Goal: Task Accomplishment & Management: Complete application form

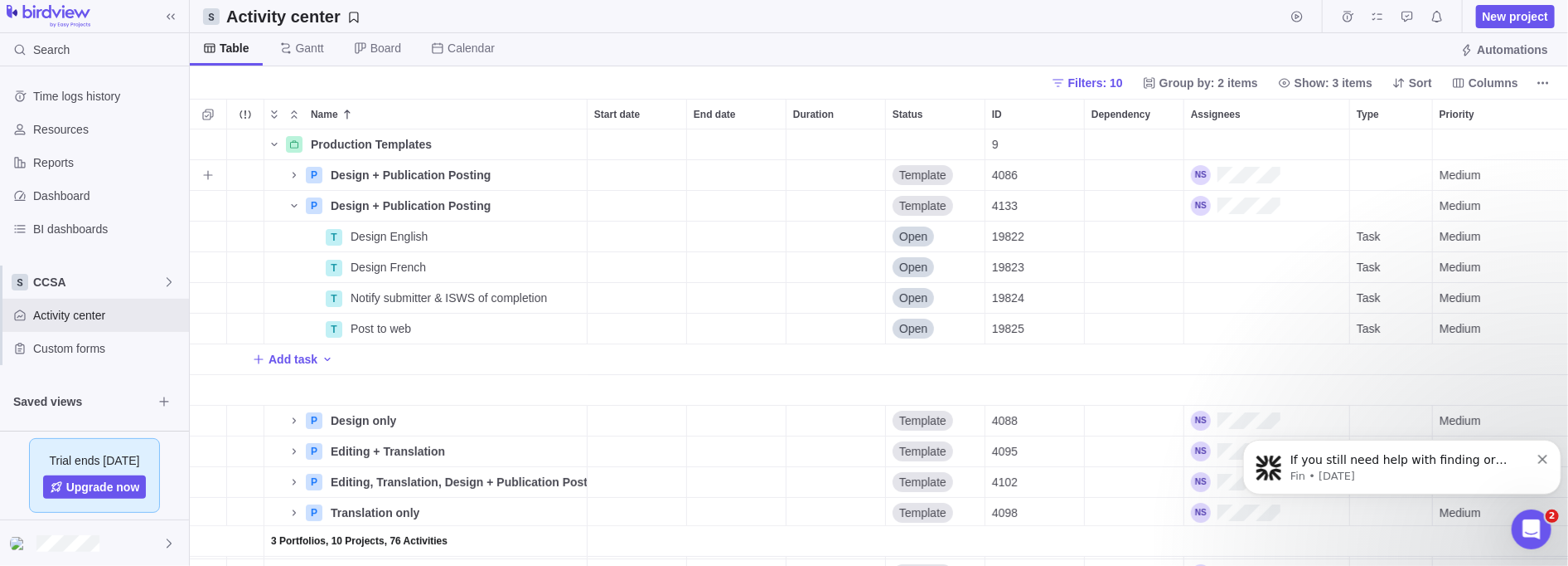
scroll to position [427, 1368]
click at [159, 286] on span "CCSA" at bounding box center [98, 282] width 129 height 17
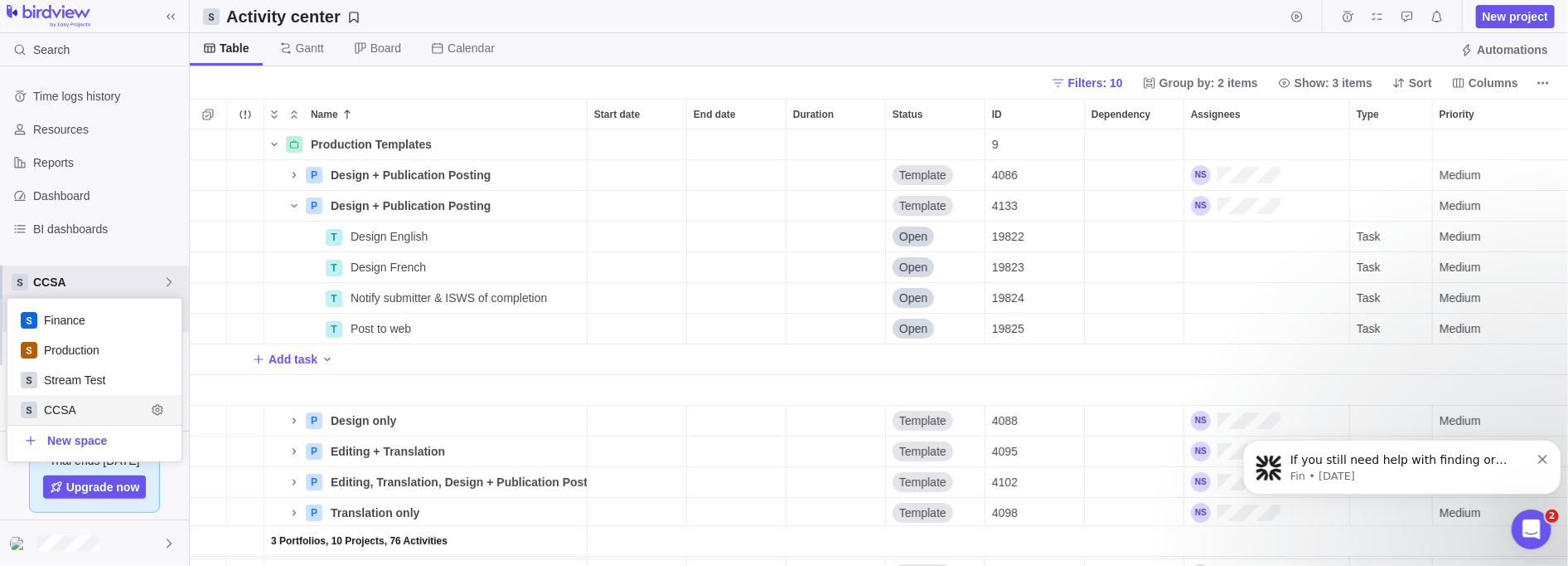
scroll to position [153, 165]
click at [75, 409] on span "CCSA" at bounding box center [95, 410] width 102 height 17
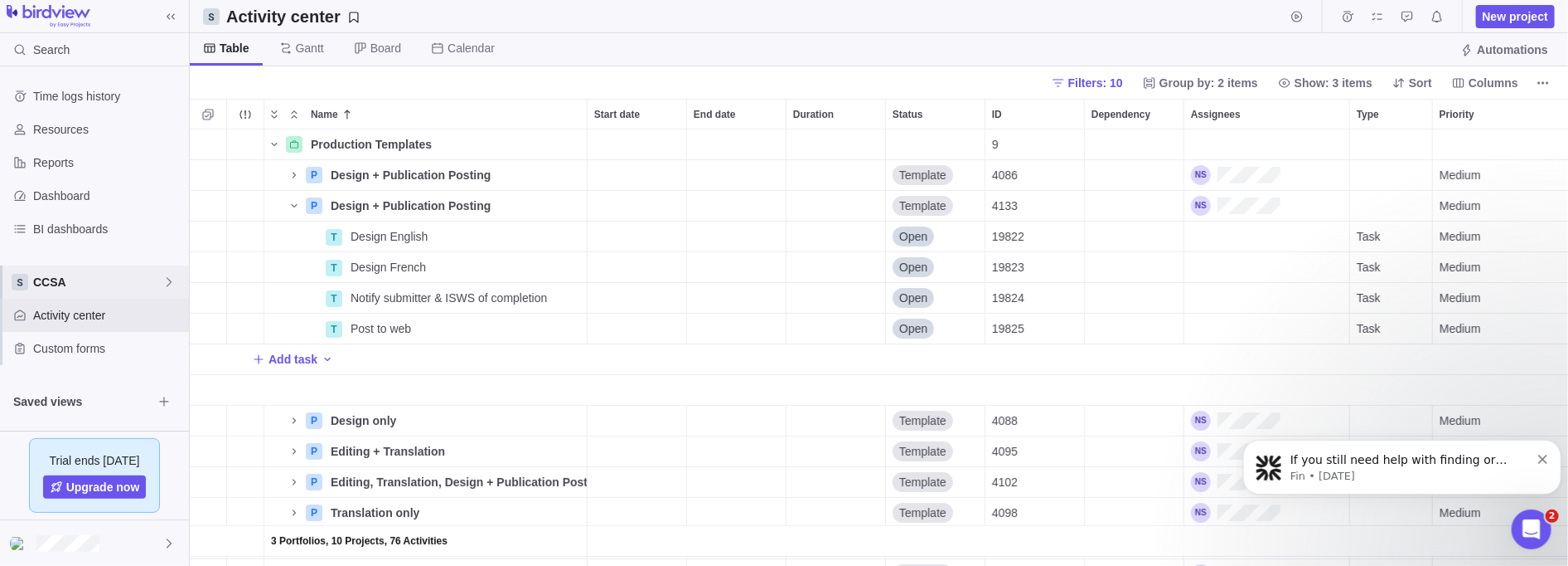
click at [76, 289] on span "CCSA" at bounding box center [98, 282] width 129 height 17
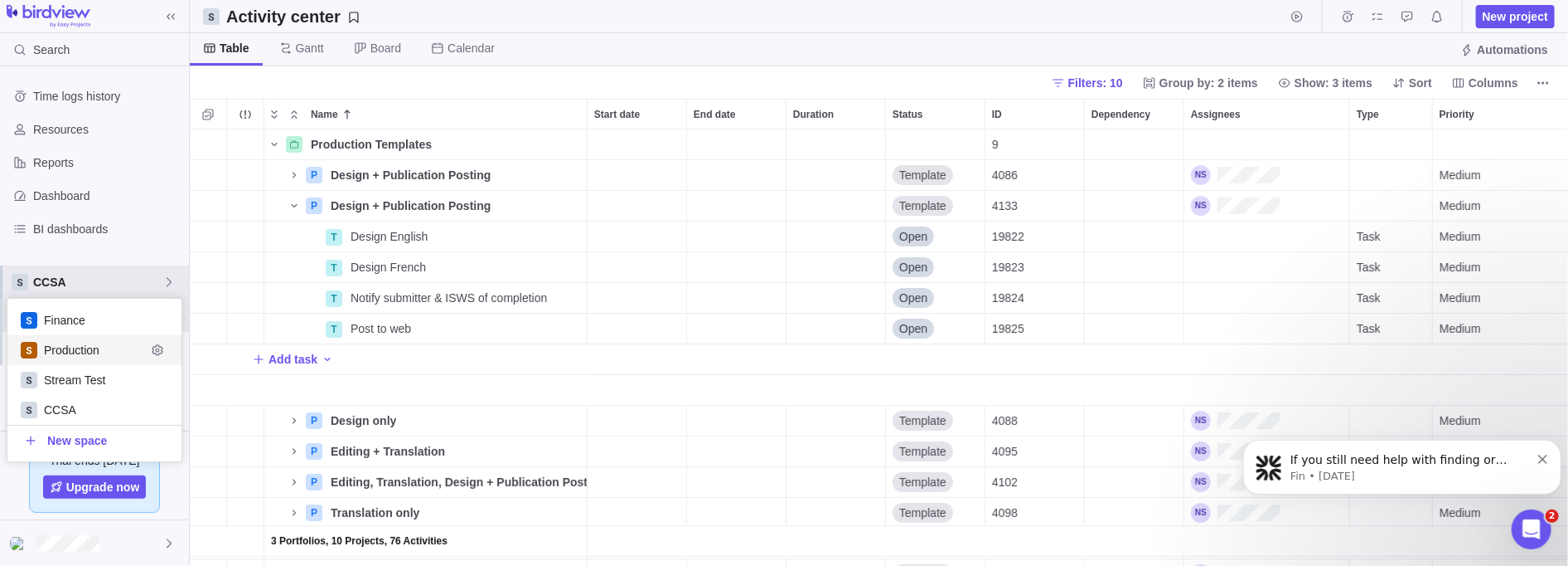
click at [77, 359] on div "Production" at bounding box center [95, 349] width 175 height 30
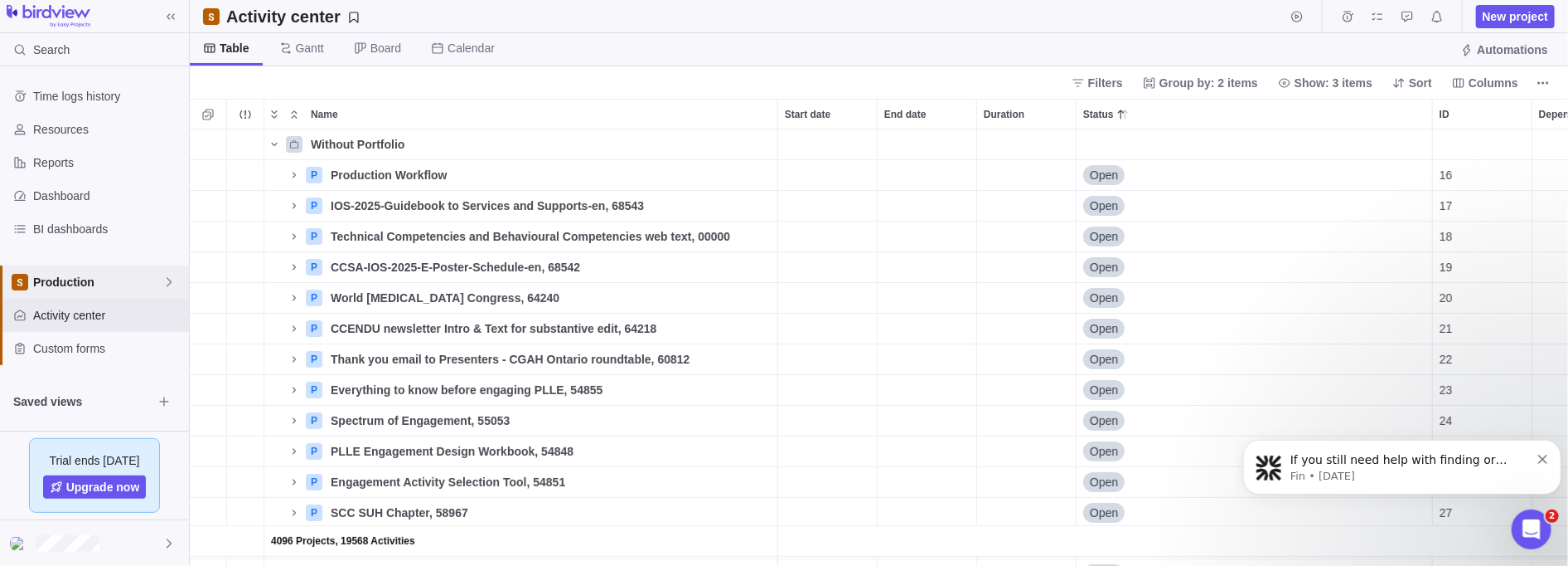
scroll to position [427, 1368]
click at [59, 280] on span "Production" at bounding box center [98, 282] width 129 height 17
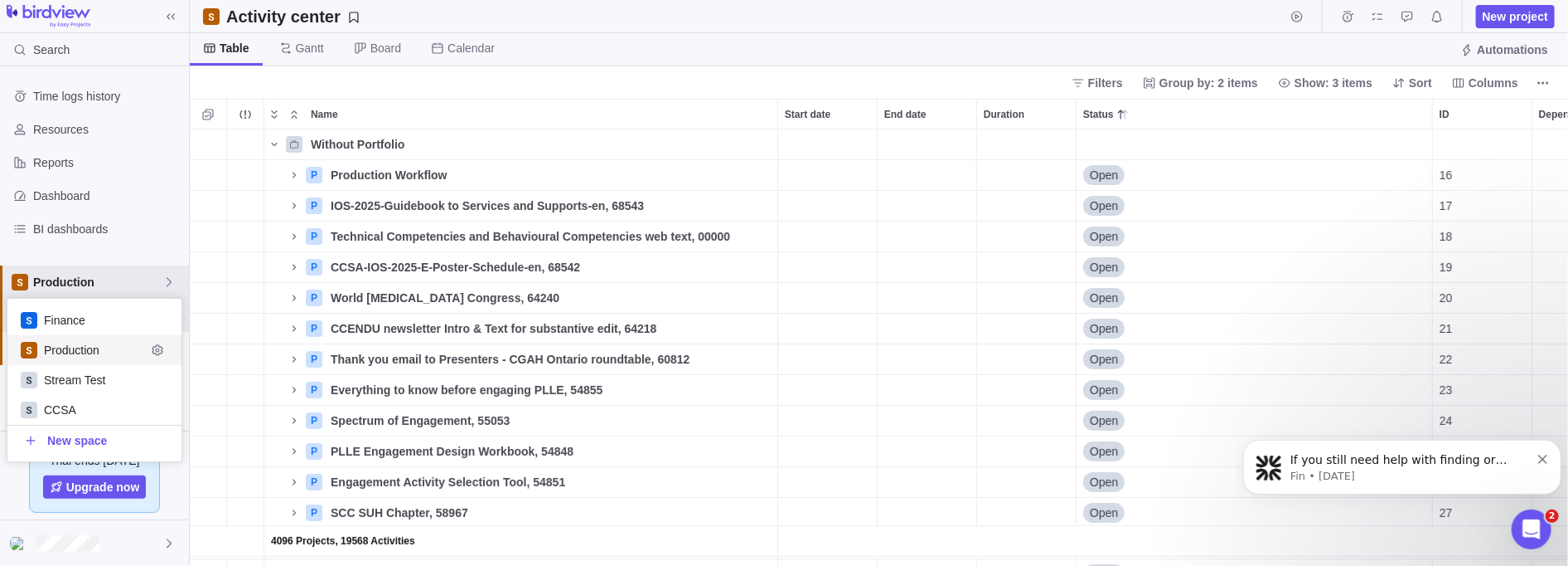
scroll to position [153, 165]
click at [54, 407] on span "CCSA" at bounding box center [95, 410] width 102 height 17
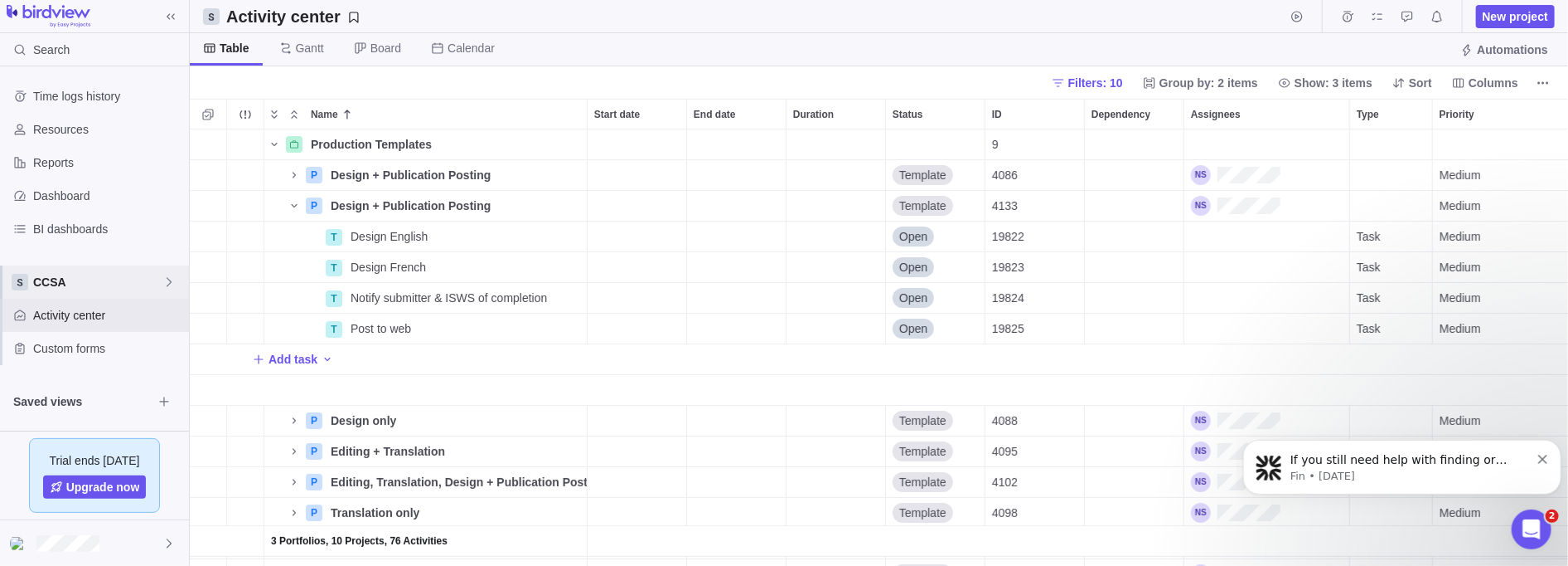
scroll to position [427, 1368]
click at [272, 139] on icon "Name" at bounding box center [274, 144] width 14 height 14
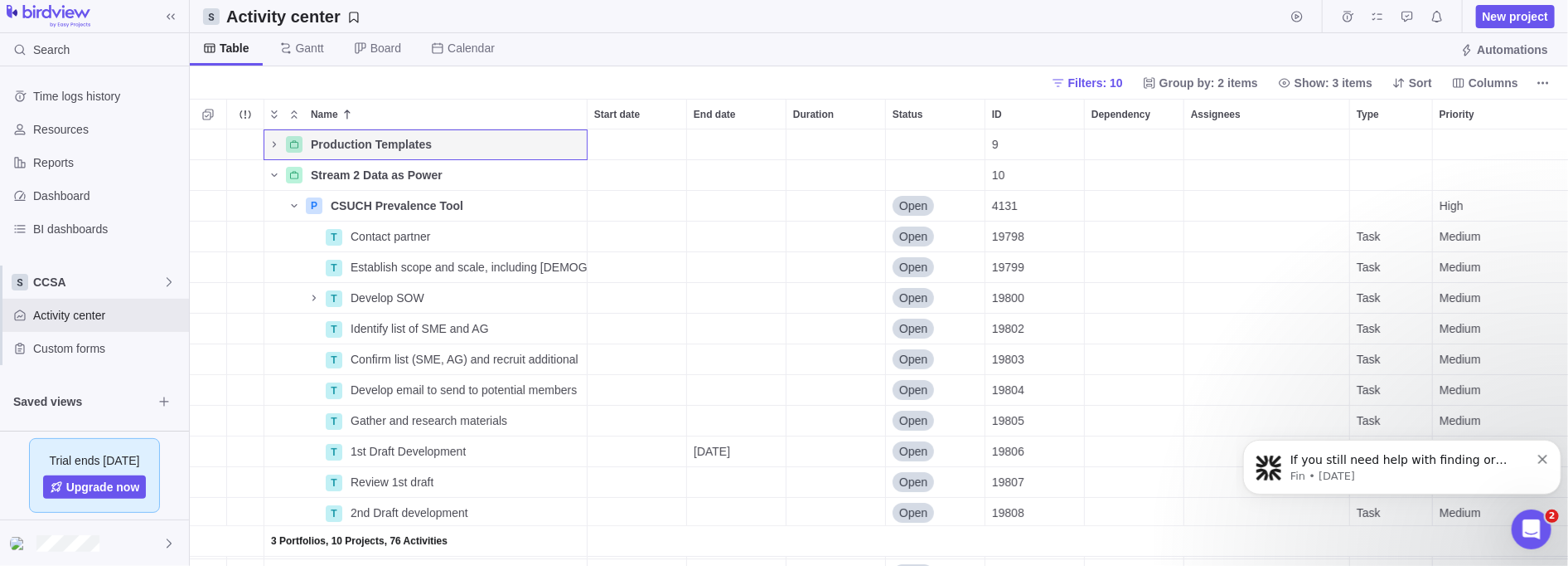
click at [272, 173] on icon "Name" at bounding box center [274, 175] width 14 height 14
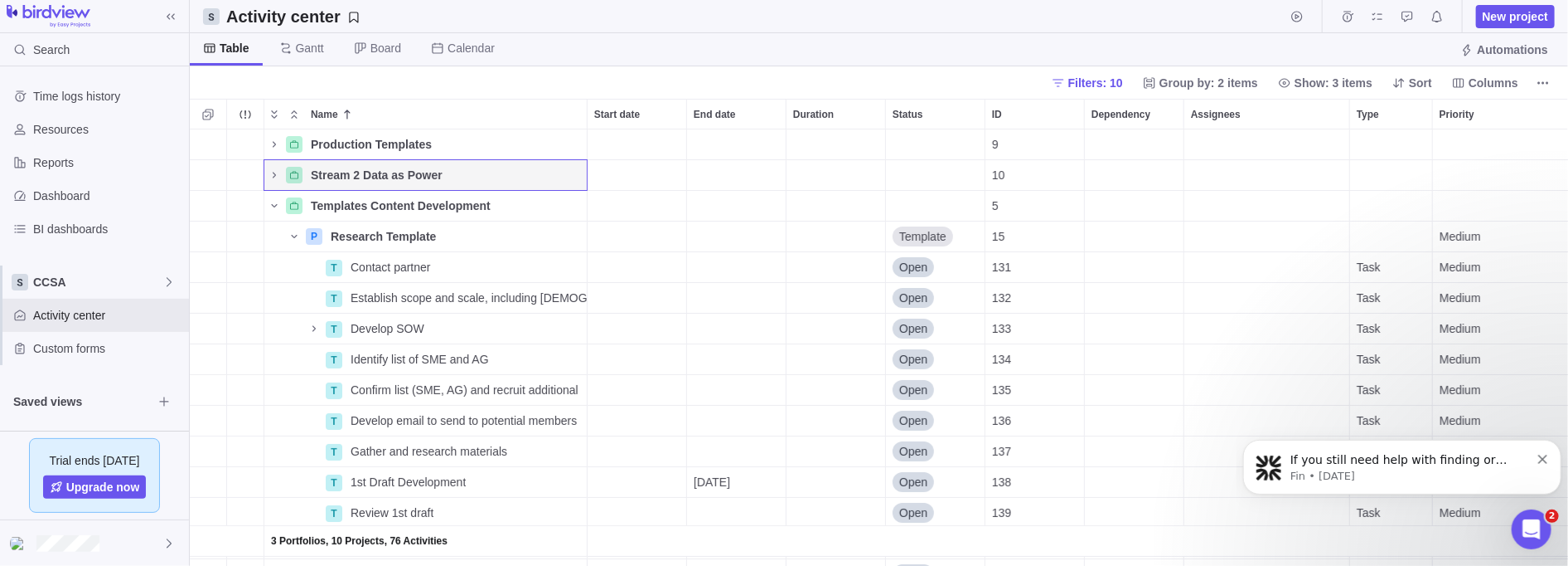
click at [269, 204] on icon "Name" at bounding box center [274, 206] width 14 height 14
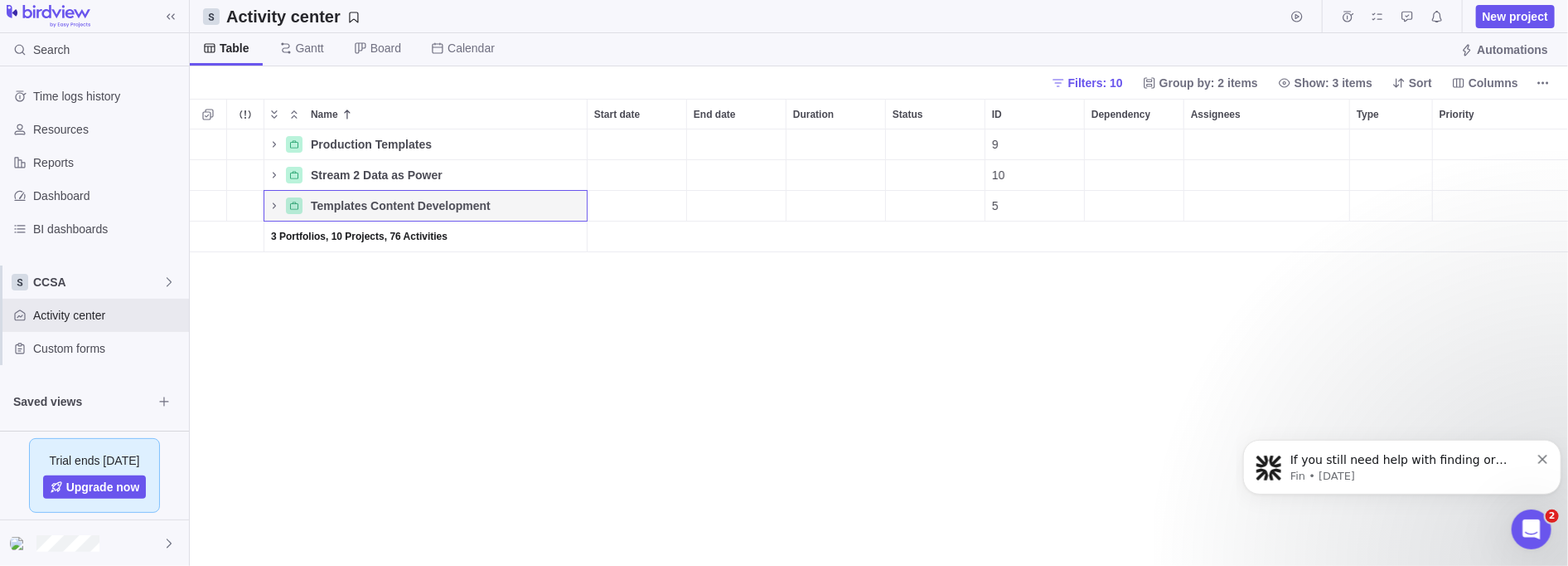
click at [270, 146] on icon "Name" at bounding box center [274, 144] width 14 height 14
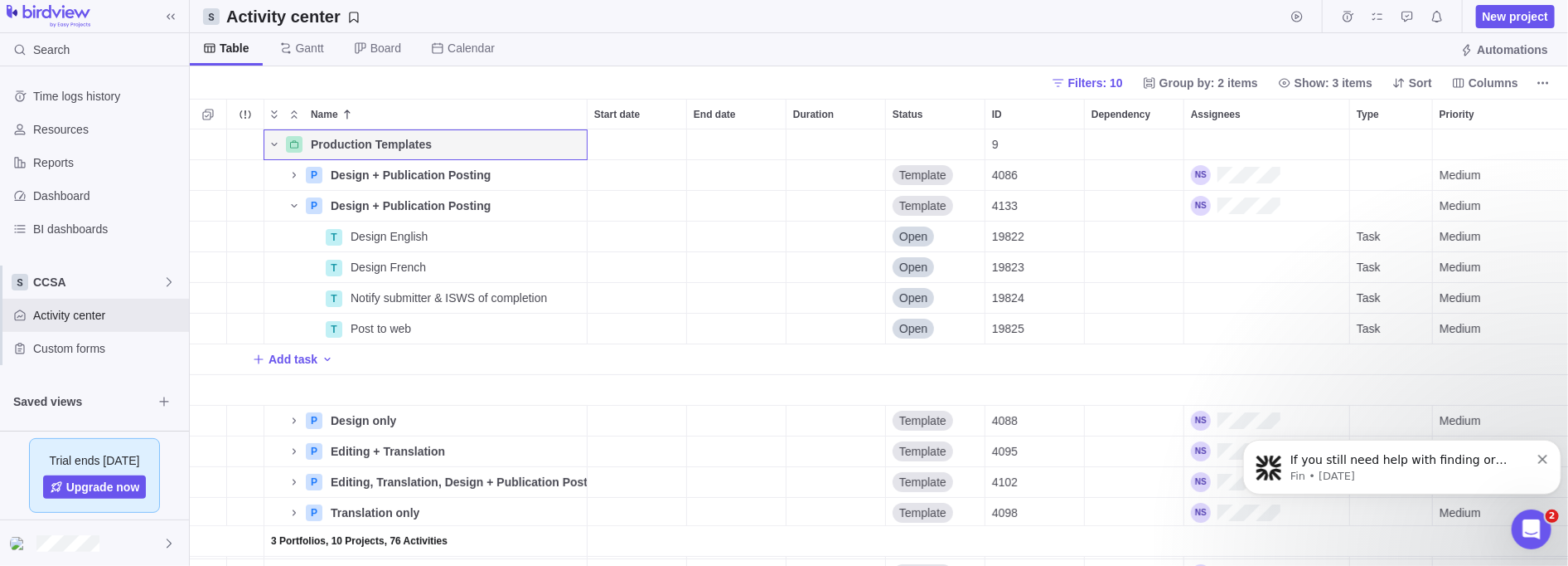
click at [270, 146] on icon "Name" at bounding box center [274, 144] width 14 height 14
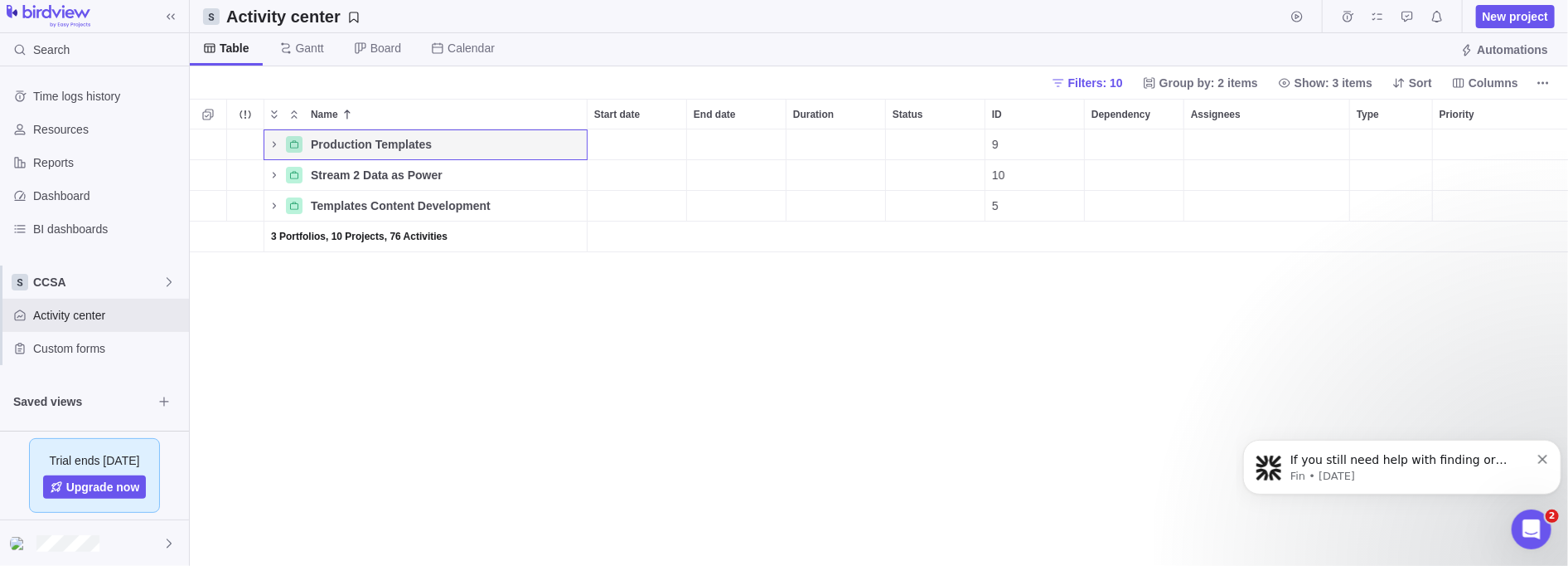
click at [271, 208] on icon "Name" at bounding box center [274, 206] width 14 height 14
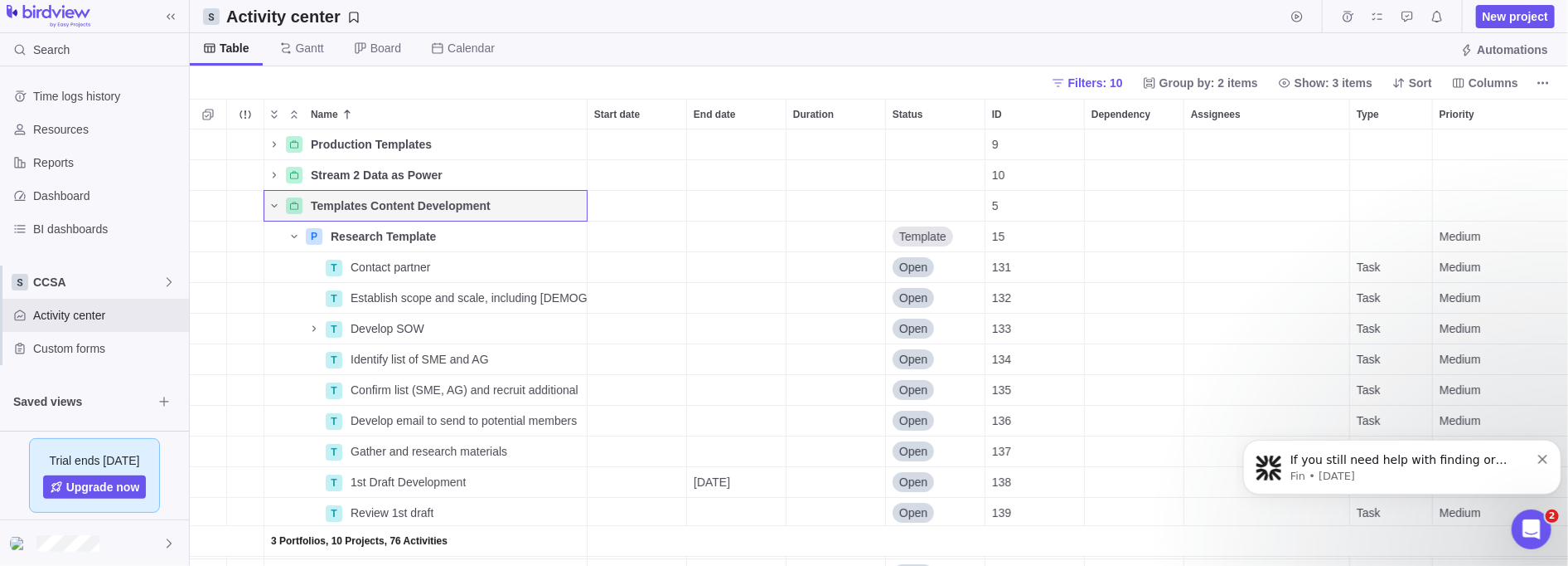
click at [268, 143] on icon "Name" at bounding box center [274, 144] width 14 height 14
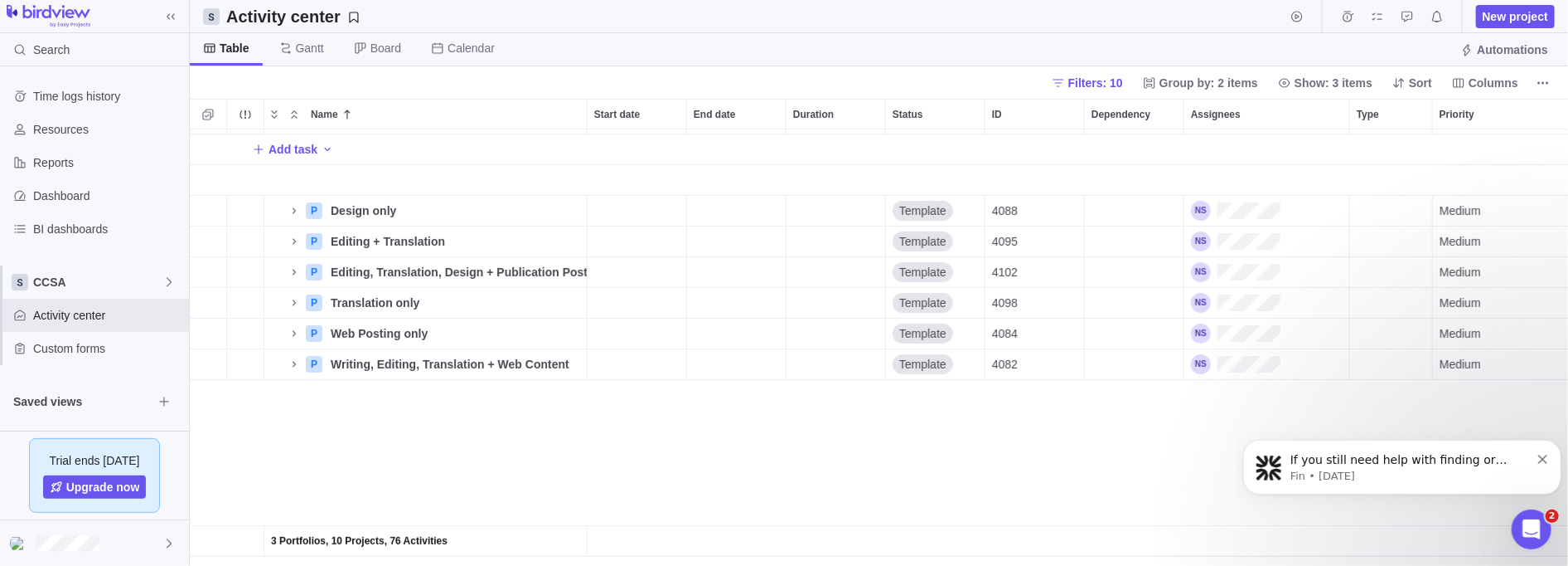
scroll to position [0, 0]
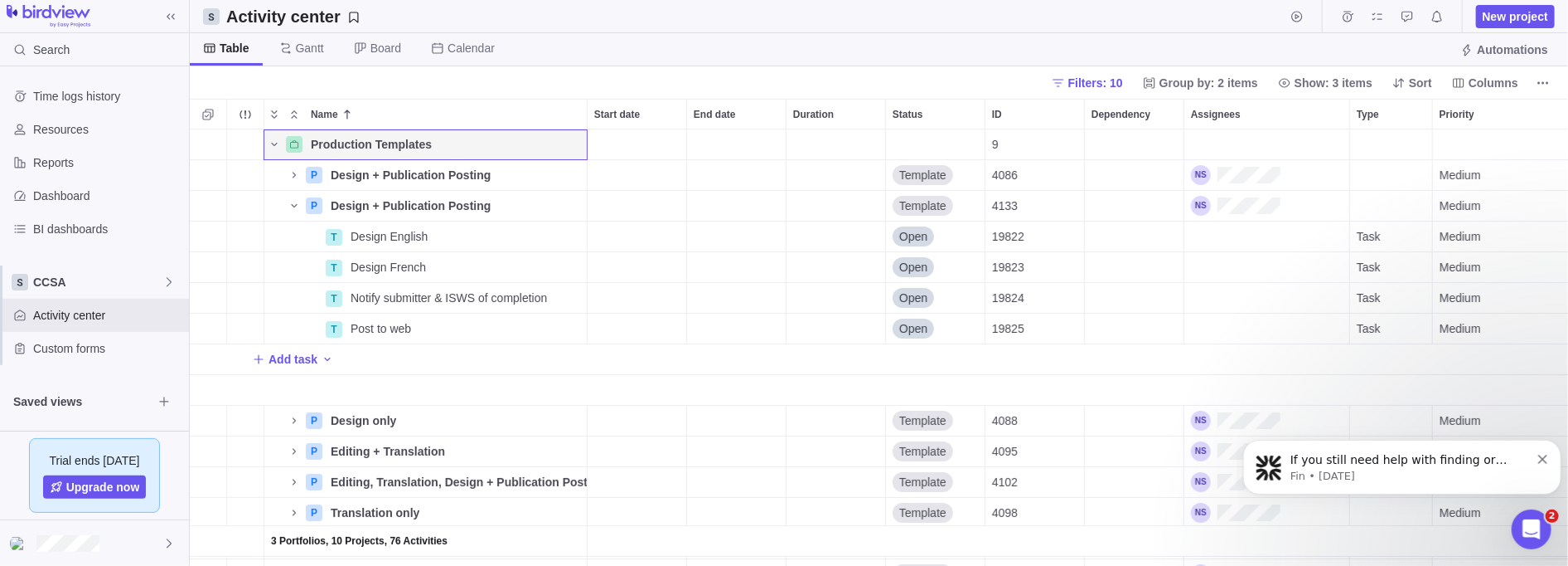
click at [351, 388] on div "Name" at bounding box center [426, 390] width 324 height 31
click at [272, 143] on icon "Name" at bounding box center [274, 144] width 6 height 3
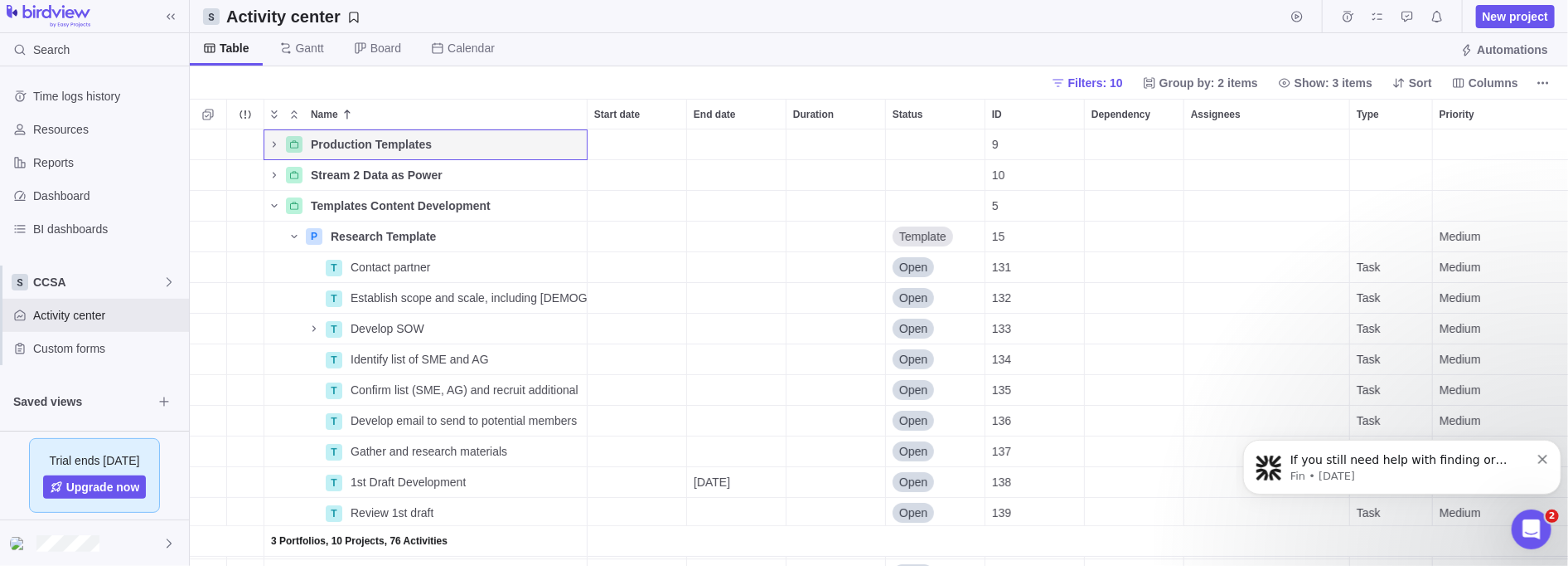
click at [274, 205] on icon "Name" at bounding box center [274, 206] width 6 height 3
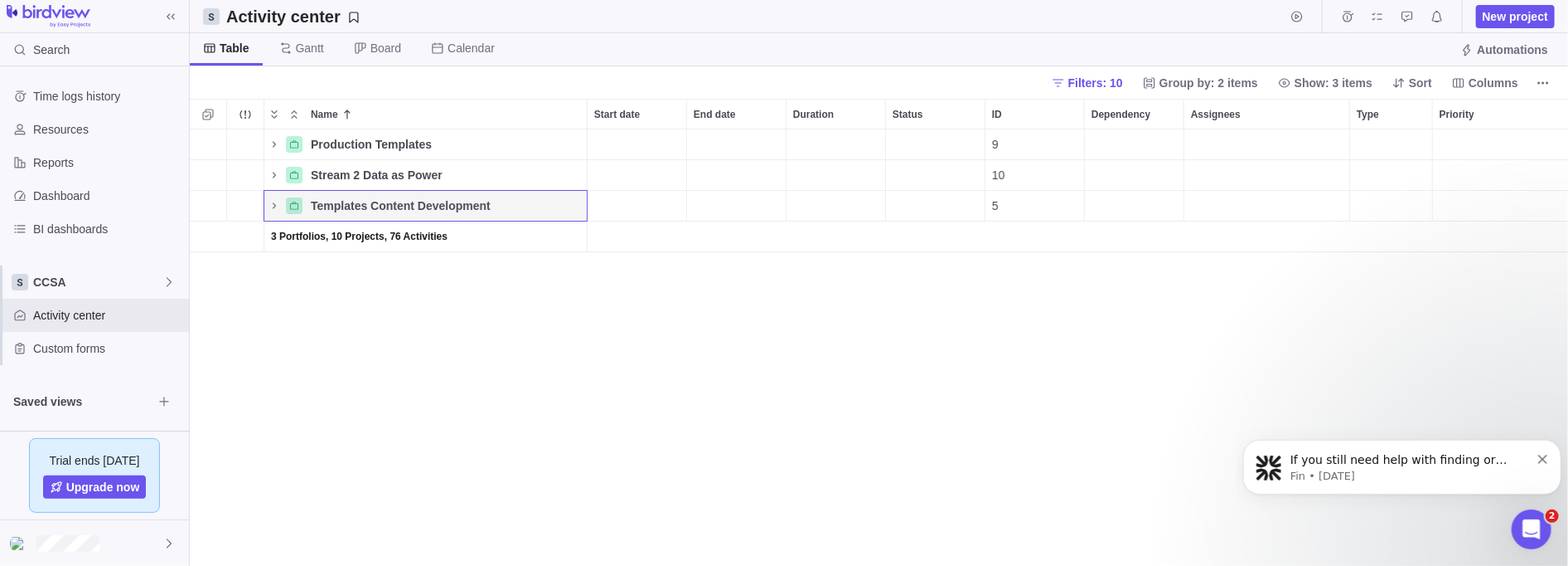
click at [274, 205] on icon "Name" at bounding box center [274, 205] width 3 height 6
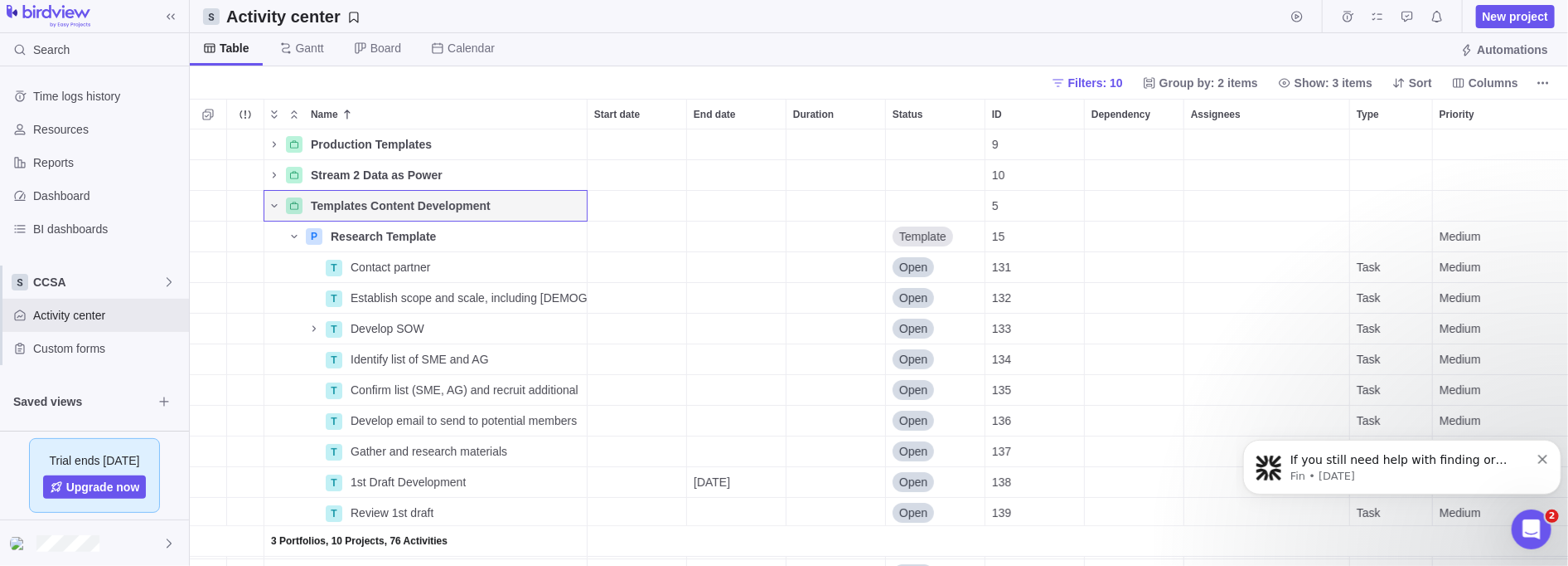
click at [274, 204] on icon "Name" at bounding box center [274, 206] width 6 height 3
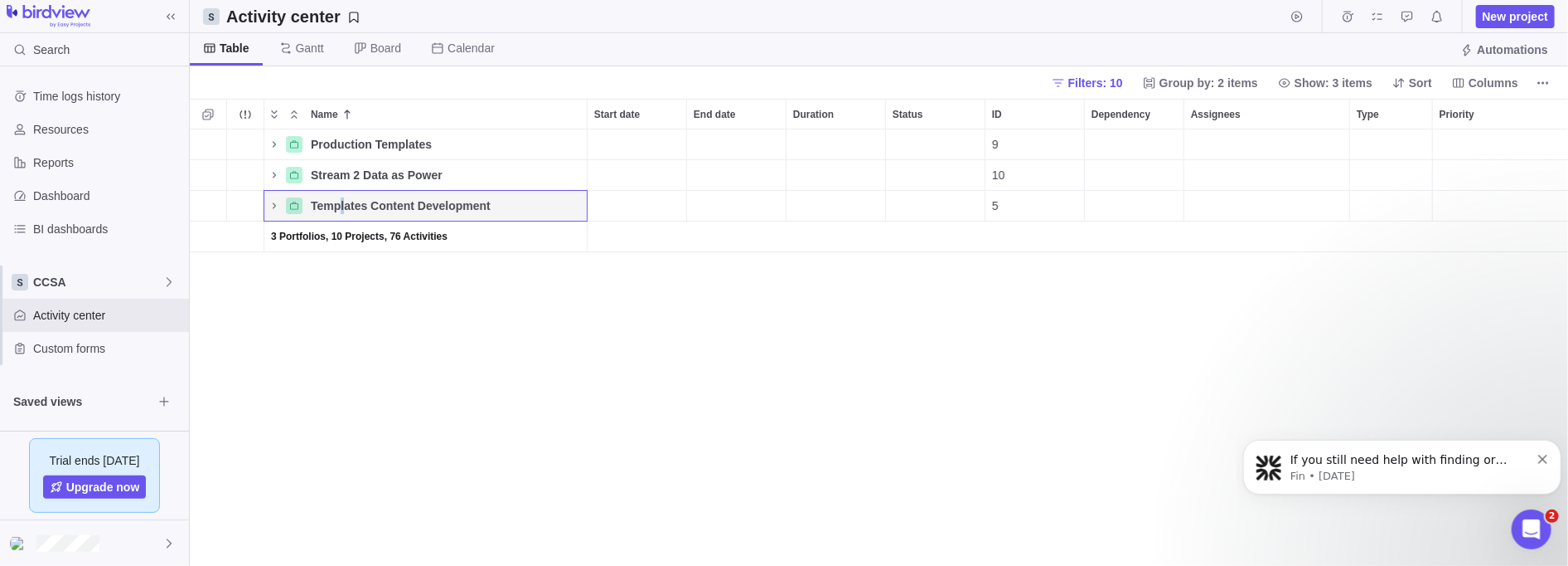
drag, startPoint x: 364, startPoint y: 206, endPoint x: 341, endPoint y: 205, distance: 23.0
click at [341, 205] on span "Templates Content Development" at bounding box center [401, 206] width 180 height 17
click at [333, 207] on span "Templates Content Development" at bounding box center [401, 206] width 180 height 17
click at [277, 178] on icon "Name" at bounding box center [274, 175] width 14 height 14
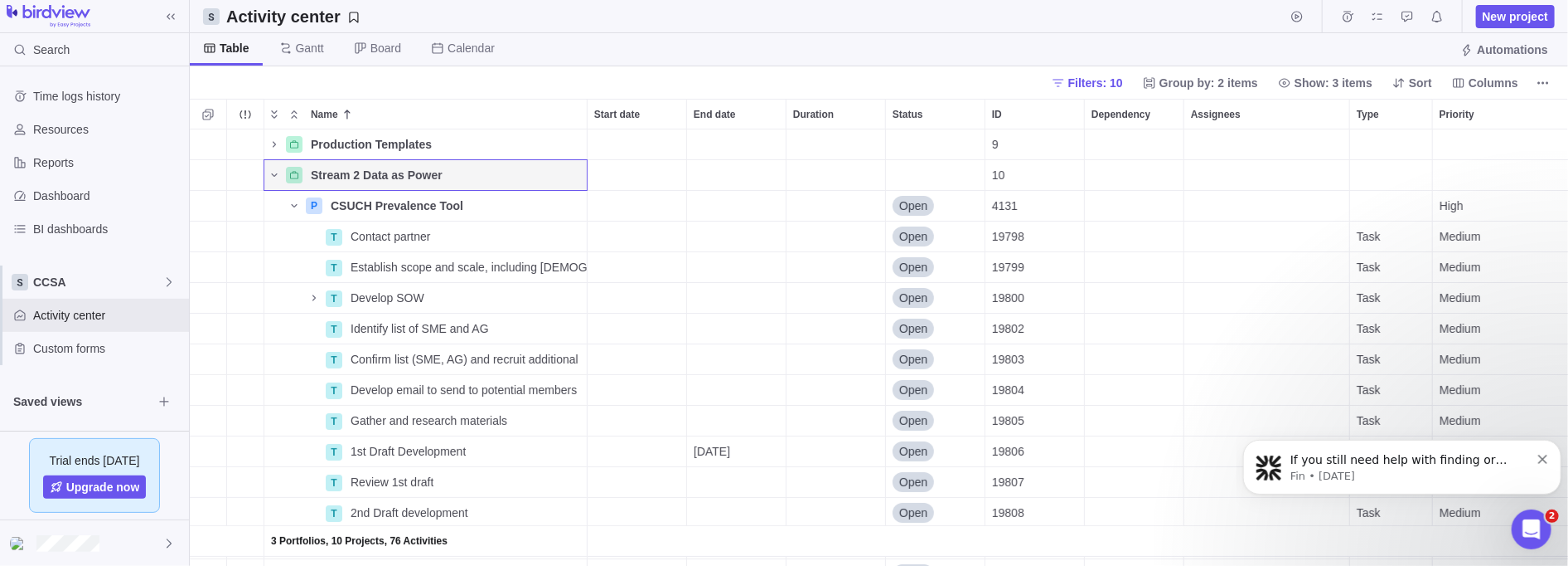
click at [275, 178] on icon "Name" at bounding box center [274, 175] width 14 height 14
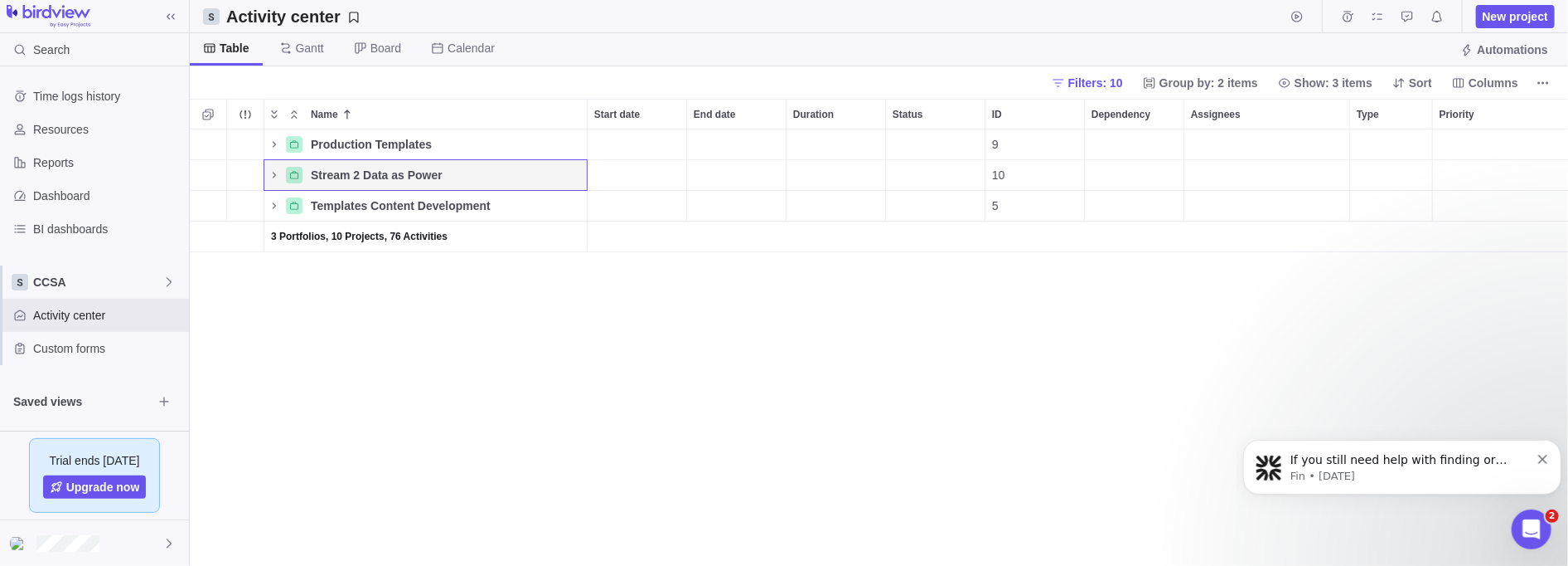
click at [270, 201] on icon "Name" at bounding box center [274, 206] width 14 height 14
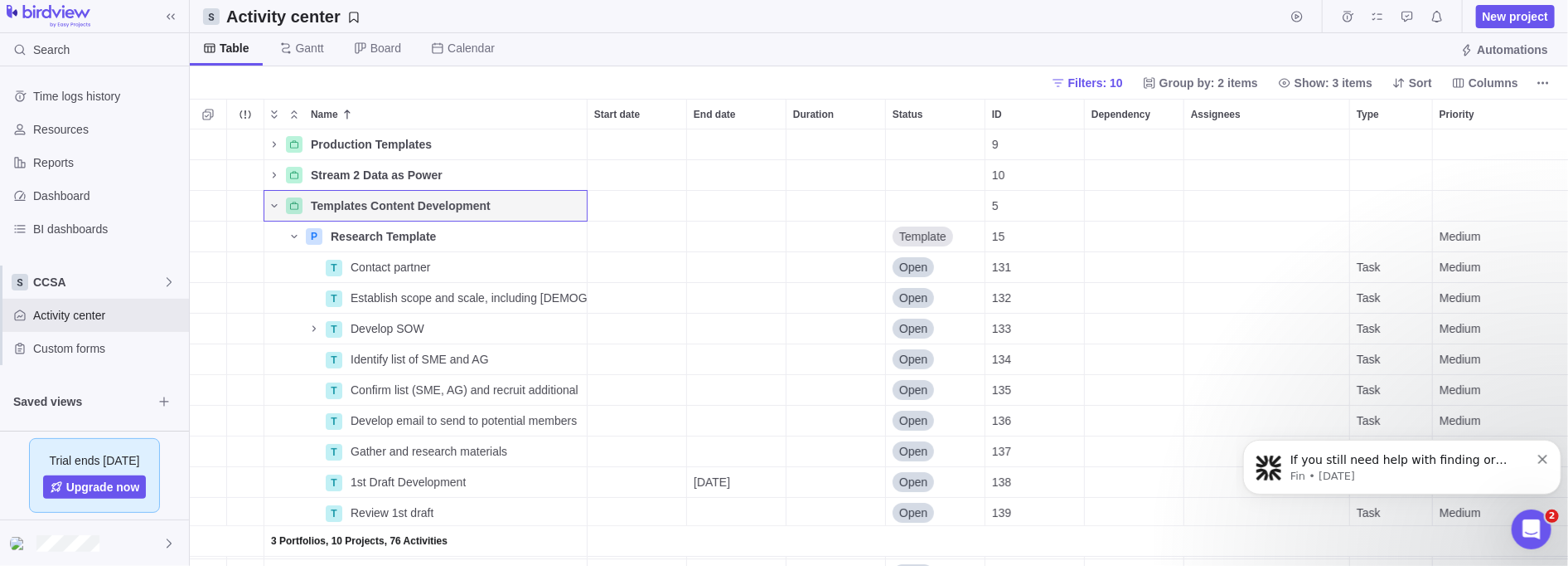
click at [270, 201] on icon "Name" at bounding box center [274, 206] width 14 height 14
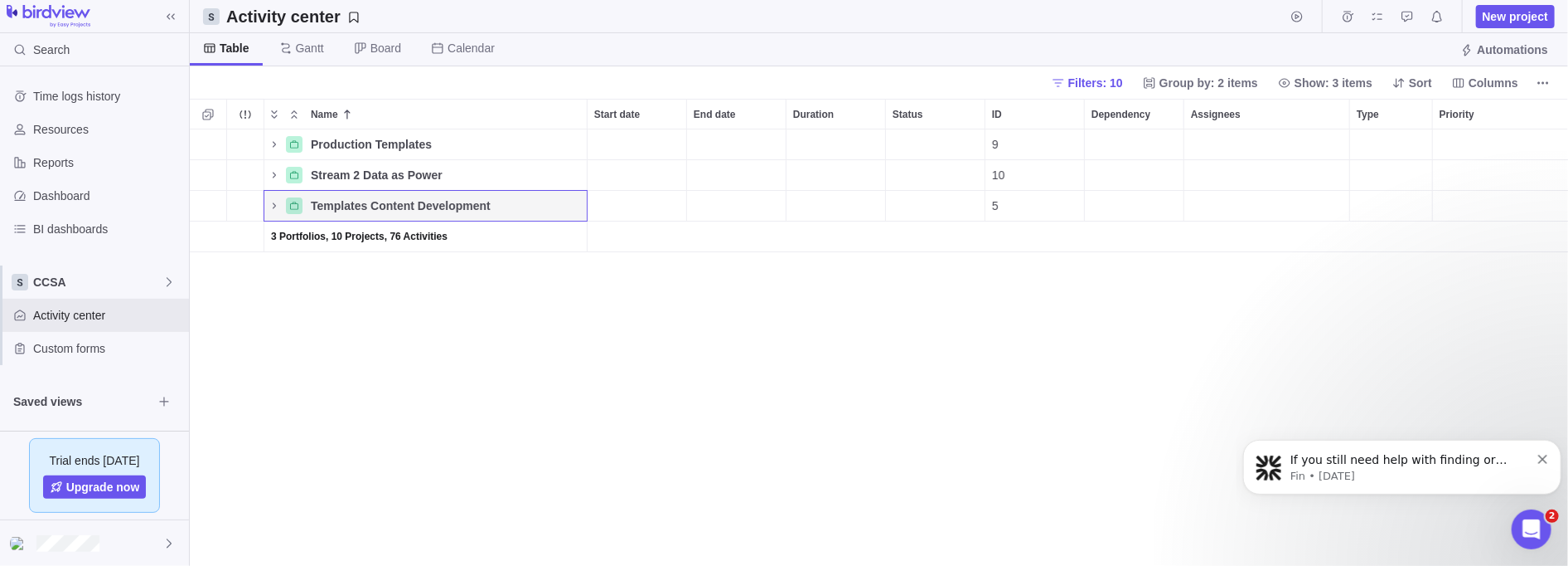
click at [270, 201] on icon "Name" at bounding box center [274, 206] width 14 height 14
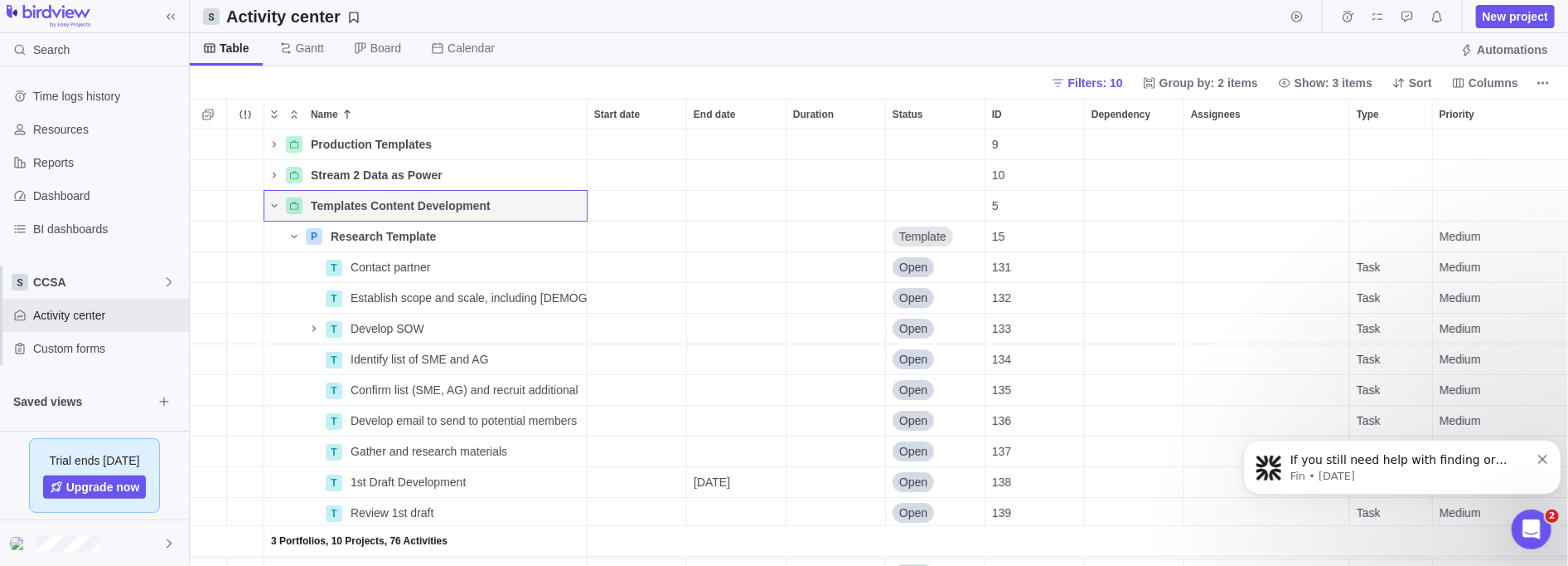
click at [270, 201] on icon "Name" at bounding box center [274, 206] width 14 height 14
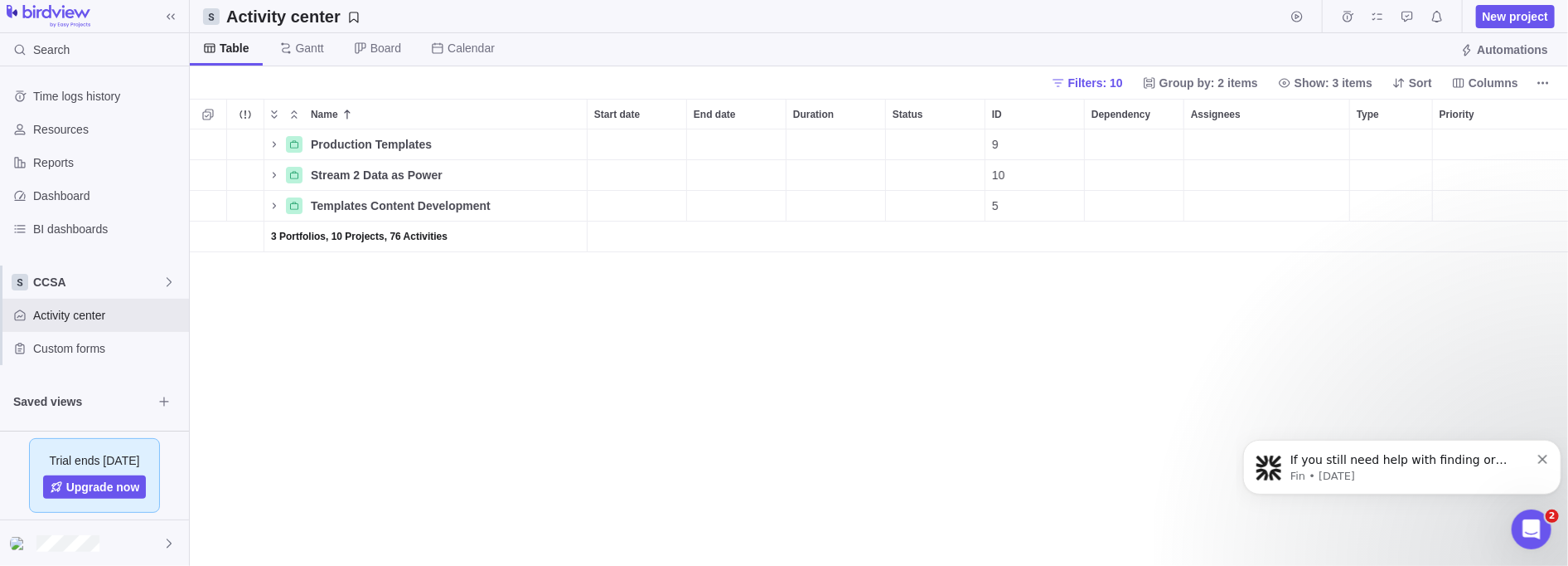
click at [716, 18] on span "New project" at bounding box center [1515, 17] width 65 height 17
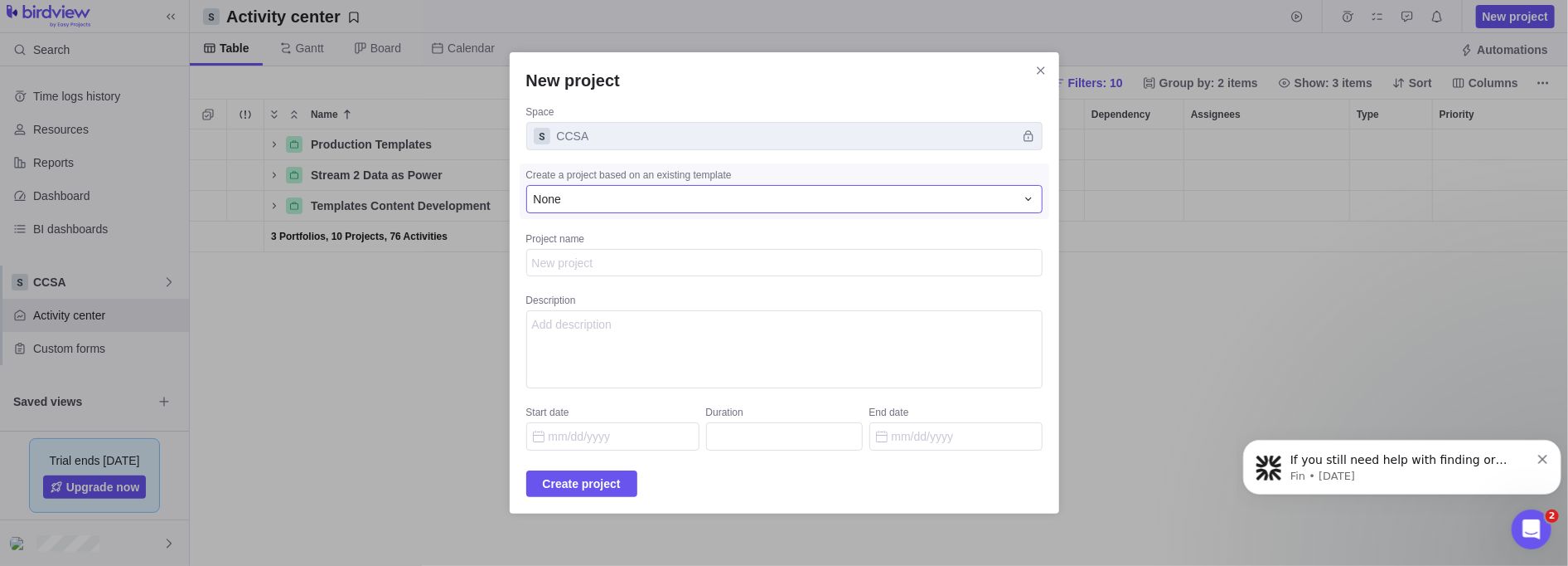
type textarea "x"
click at [716, 205] on div "None" at bounding box center [774, 199] width 482 height 17
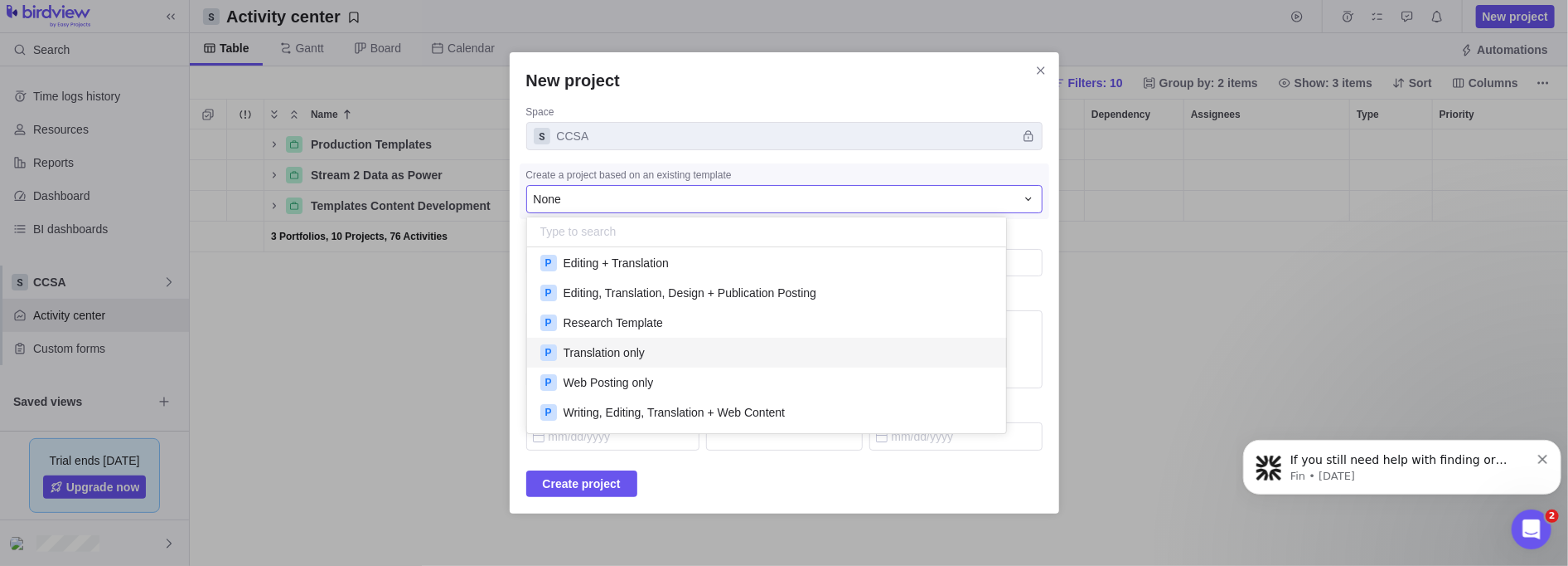
scroll to position [126, 0]
click at [639, 320] on span "Research Template" at bounding box center [613, 322] width 99 height 17
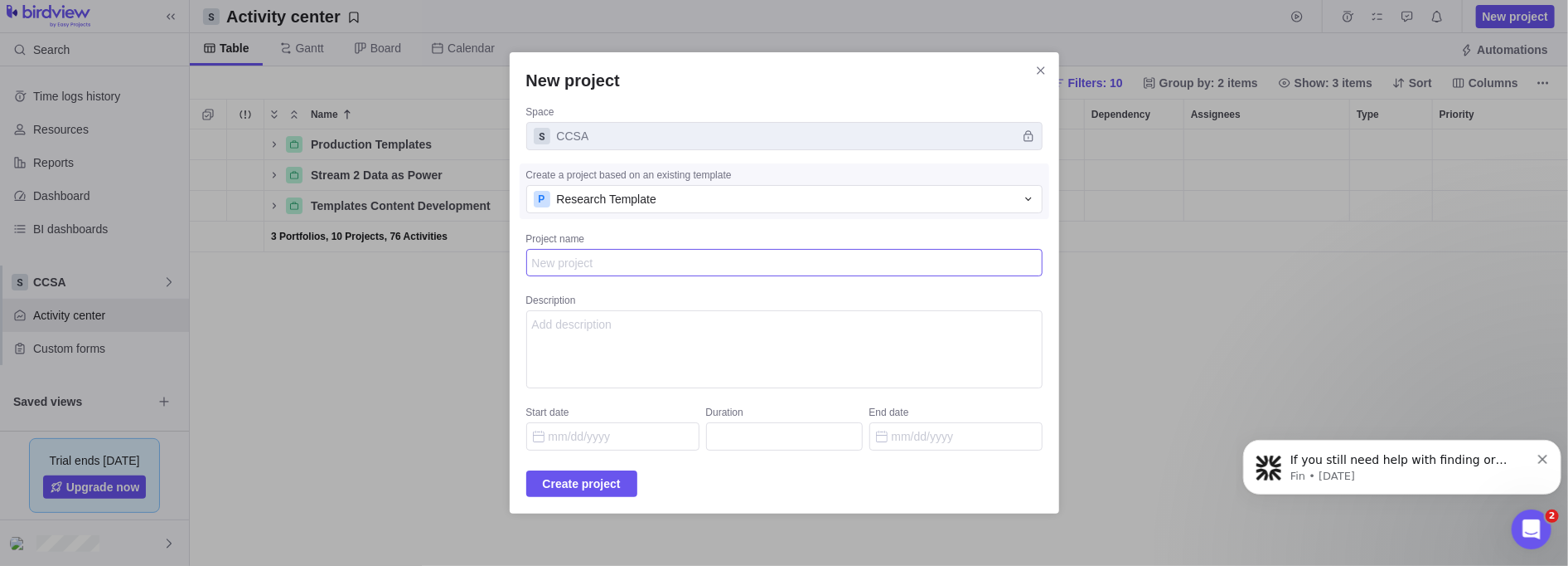
click at [642, 269] on textarea "Project name" at bounding box center [785, 263] width 516 height 27
type textarea "Y"
type textarea "x"
type textarea "Yo"
type textarea "x"
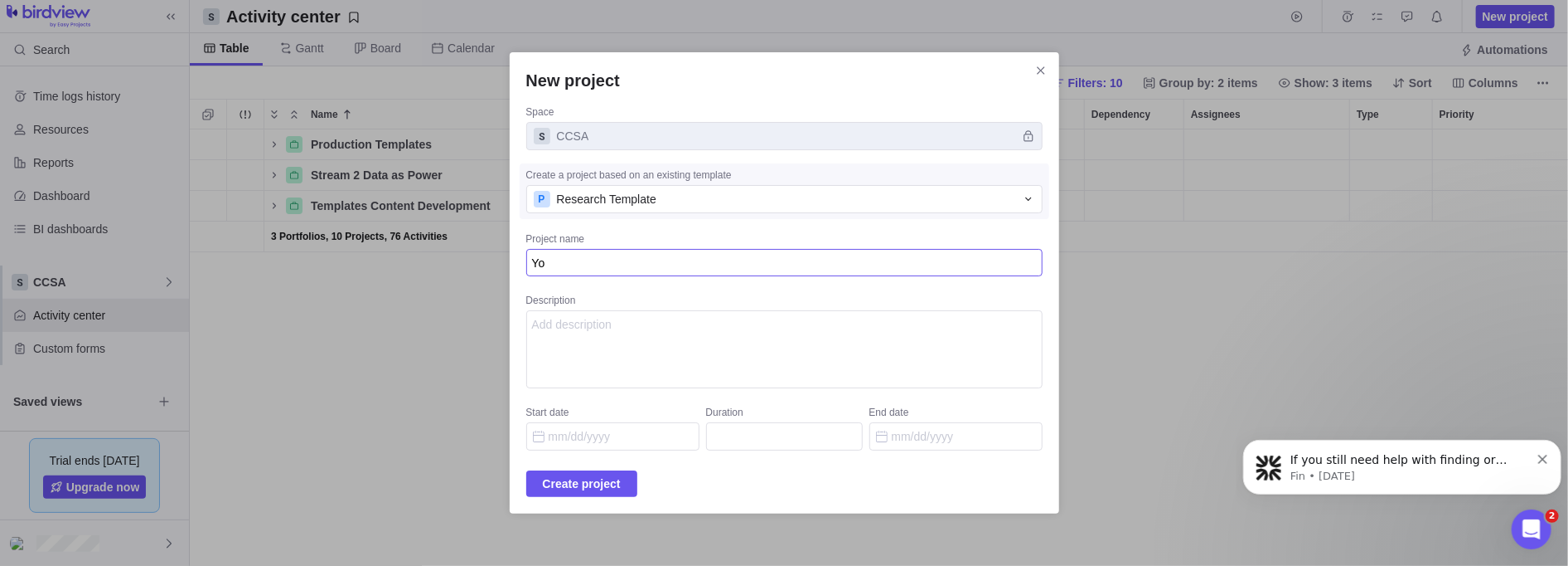
type textarea "You"
type textarea "x"
type textarea "Yout"
type textarea "x"
type textarea "Youth"
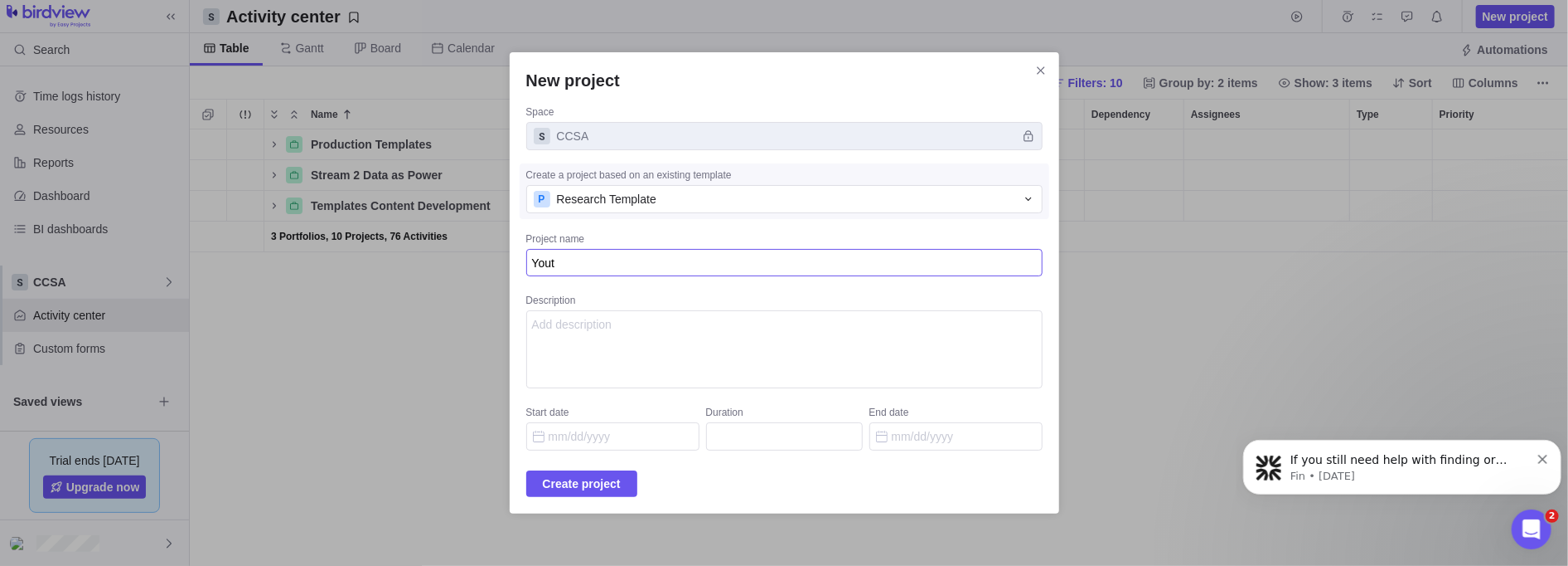
type textarea "x"
type textarea "Youth"
type textarea "x"
type textarea "Youth G"
type textarea "x"
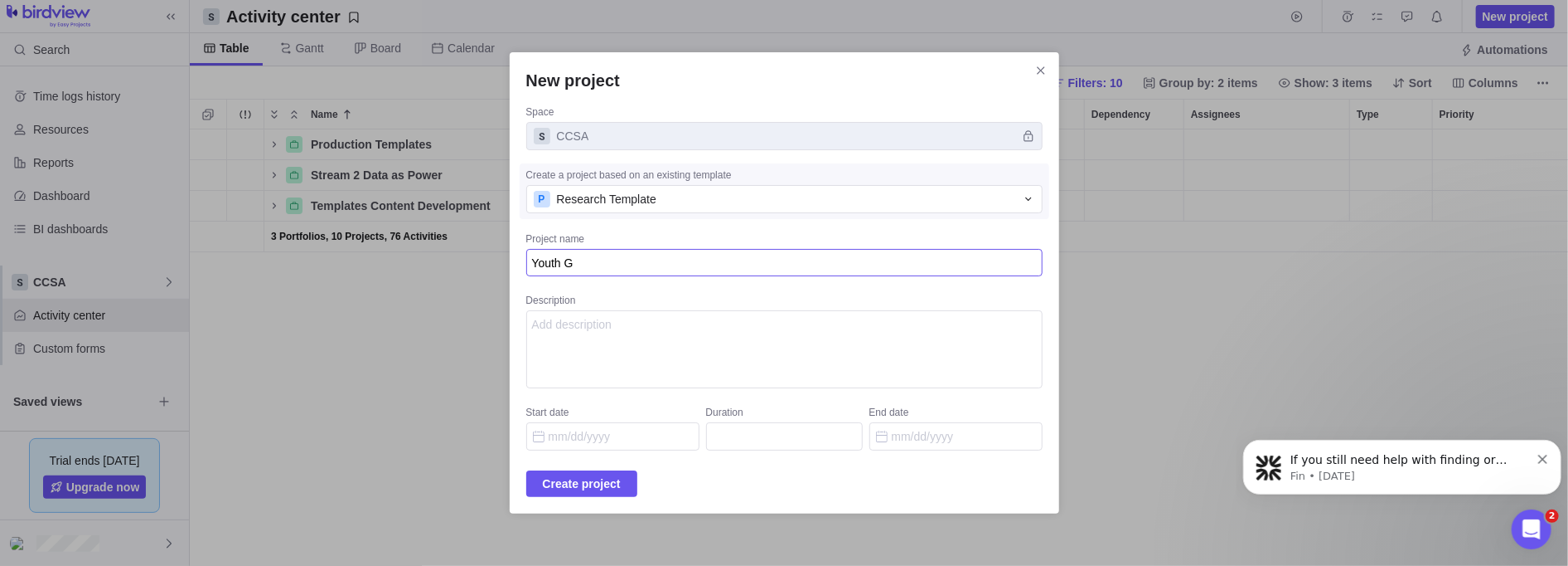
type textarea "Youth Gu"
type textarea "x"
type textarea "Youth Gui"
type textarea "x"
type textarea "Youth Guid"
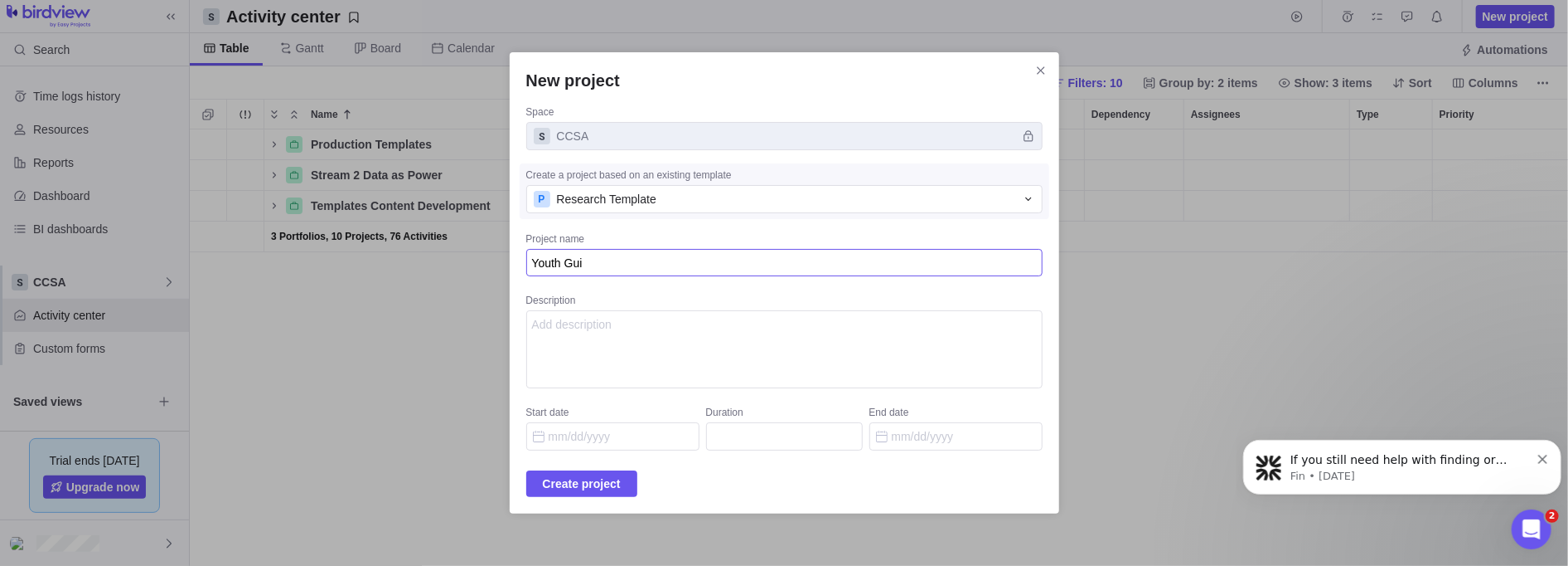
type textarea "x"
type textarea "Youth Guida"
type textarea "x"
type textarea "Youth Guidan"
type textarea "x"
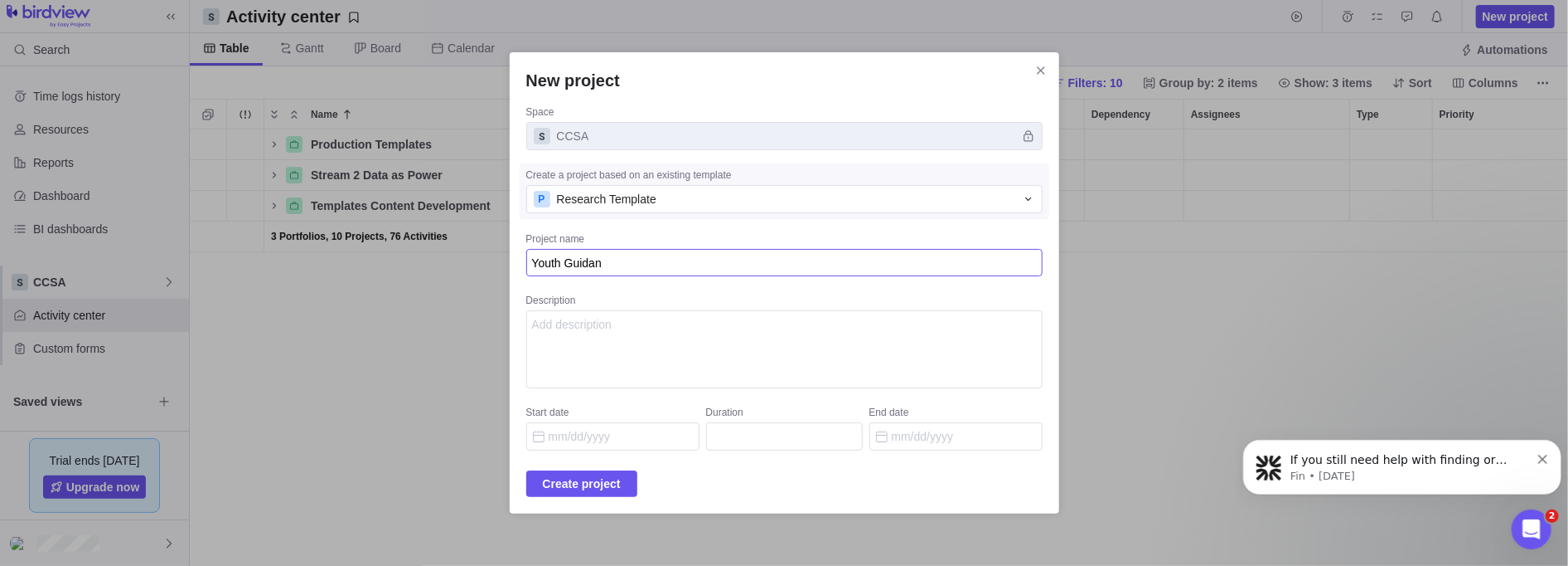
type textarea "Youth Guidanc"
type textarea "x"
type textarea "Youth Guidance"
type textarea "x"
type textarea "Youth Guidance"
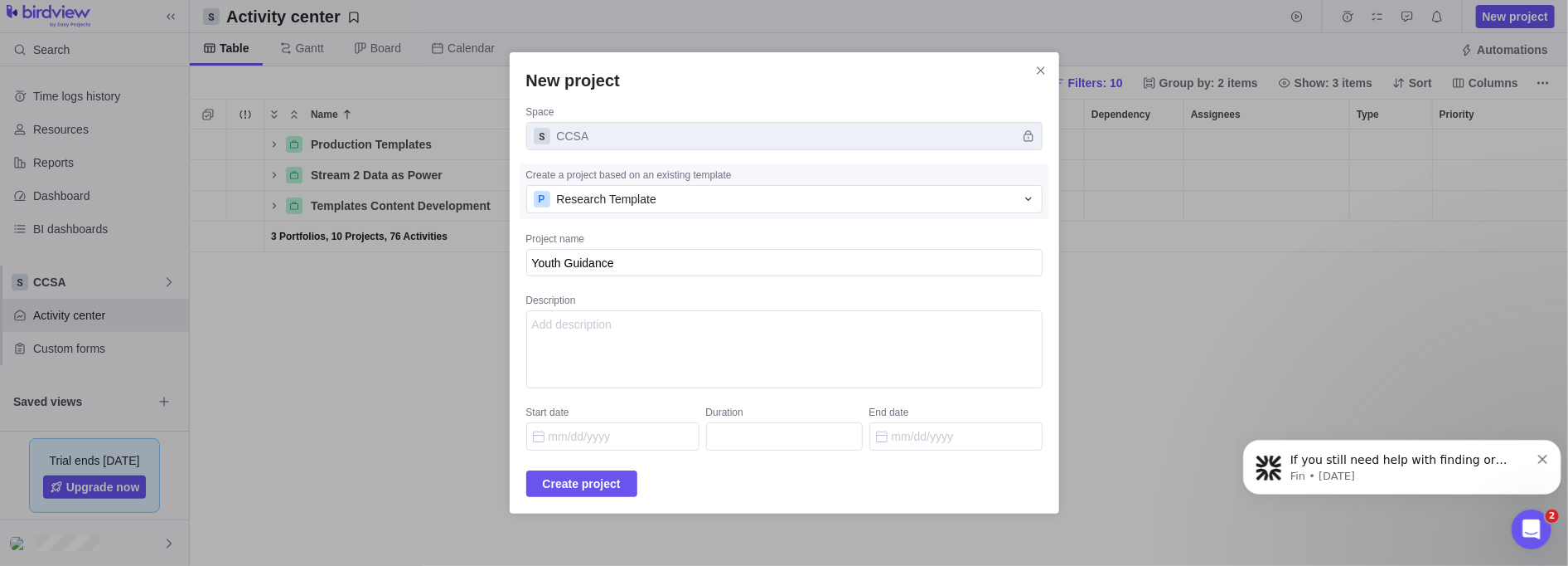
click at [598, 445] on span "Create project" at bounding box center [582, 483] width 78 height 20
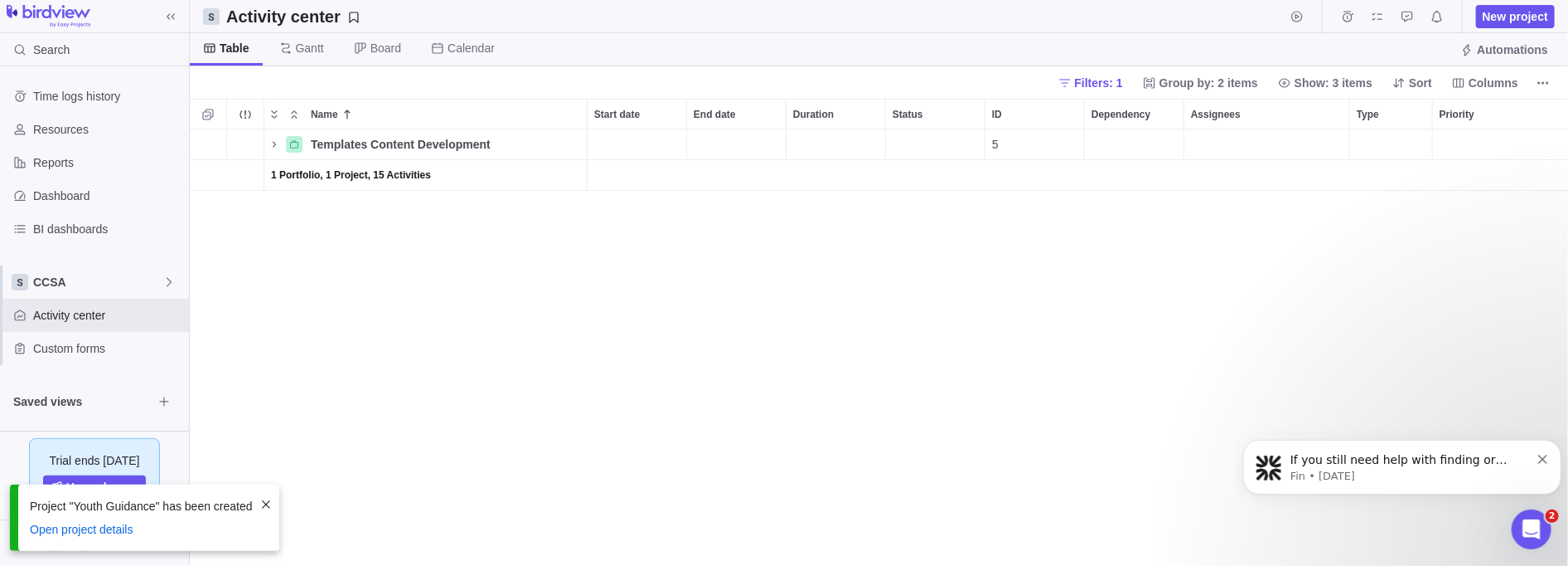
scroll to position [427, 1368]
click at [272, 144] on icon "Name" at bounding box center [274, 144] width 14 height 14
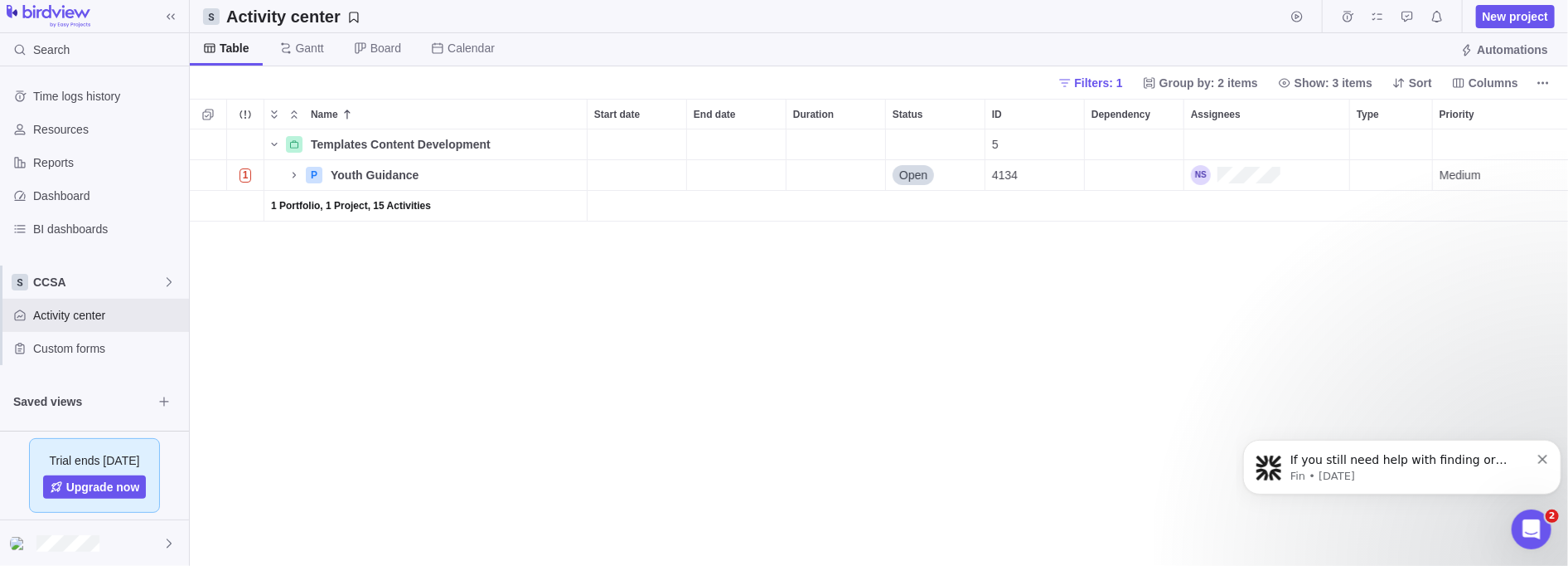
click at [332, 289] on div "Templates Content Development Details 5 $500.00 $500.00 $3,200.00 $2,700.00 $3,…" at bounding box center [879, 348] width 1379 height 437
click at [0, 0] on span "Details" at bounding box center [0, 0] width 0 height 0
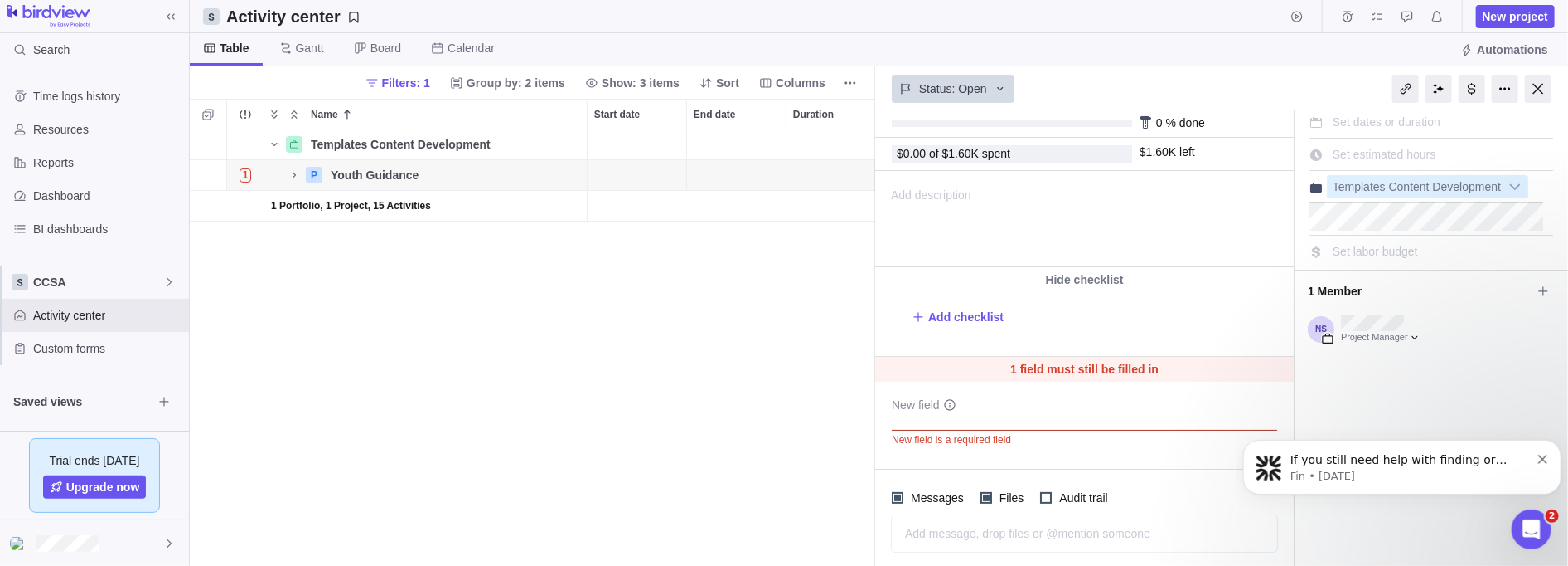
scroll to position [90, 0]
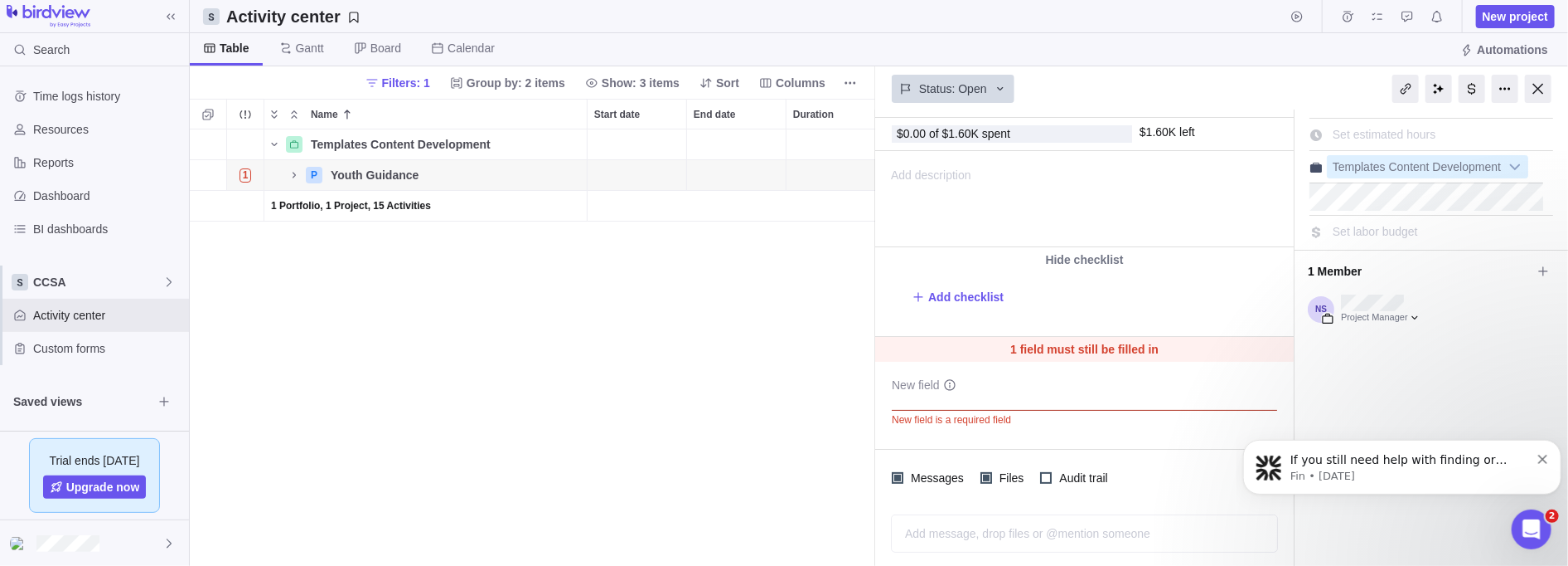
click at [716, 375] on div "Project Medium Set dates or duration Set estimated hours Templates Content Deve…" at bounding box center [1431, 295] width 274 height 551
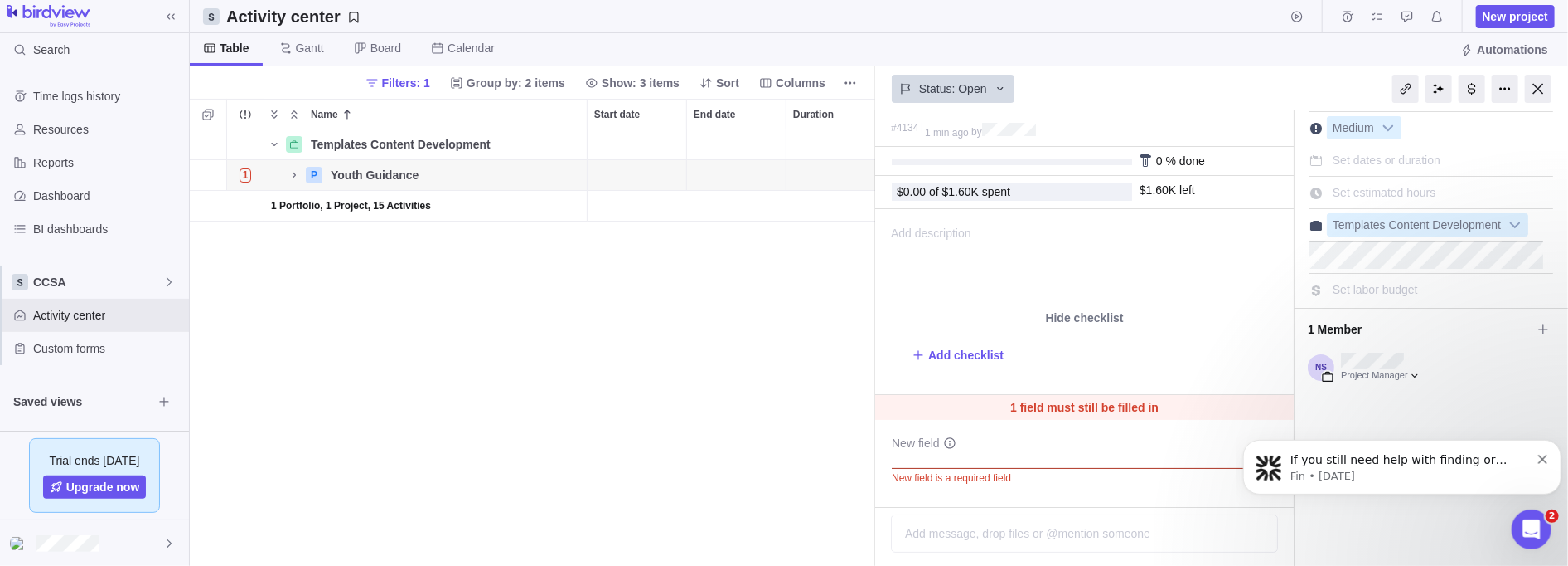
scroll to position [0, 0]
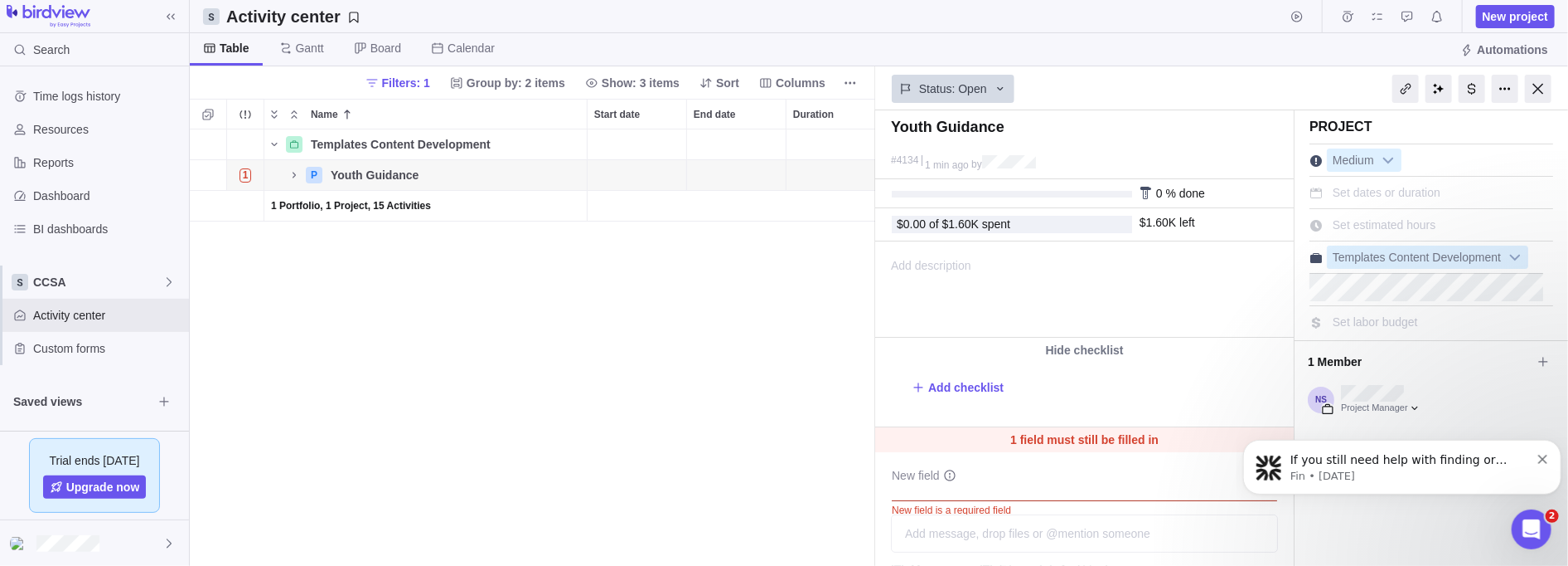
click at [716, 445] on icon "Dismiss notification" at bounding box center [1542, 458] width 9 height 9
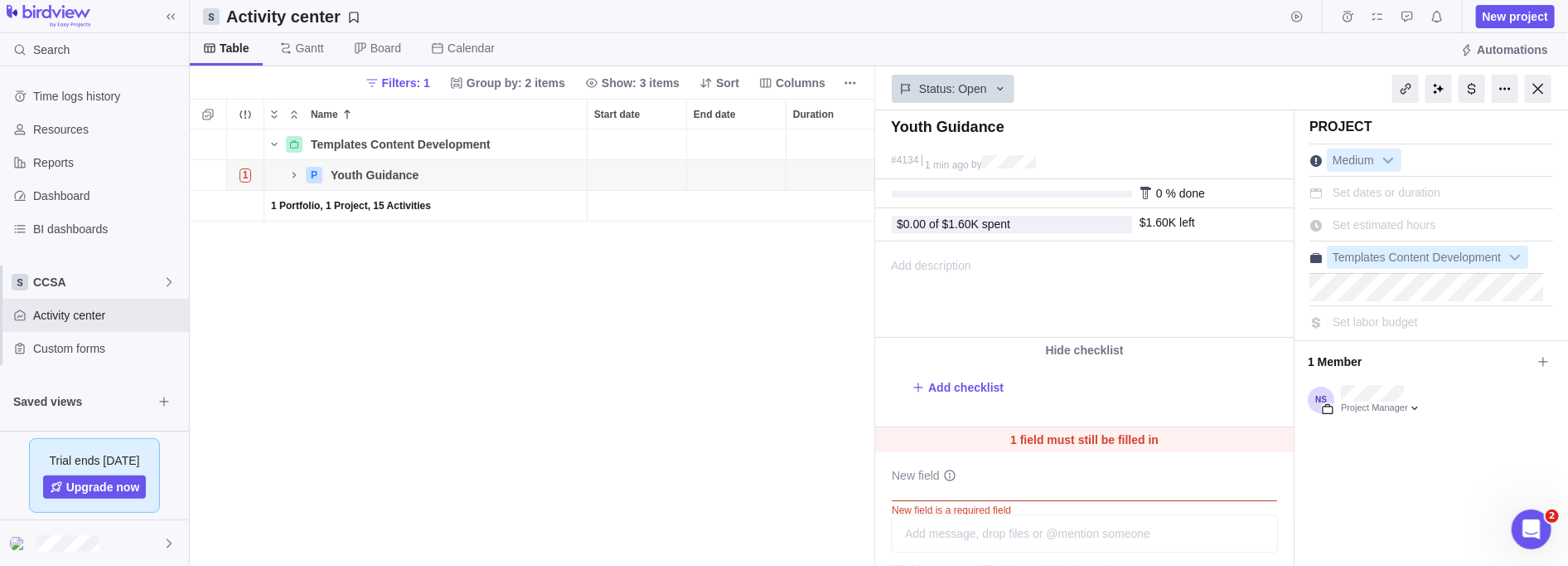
click at [716, 89] on div at bounding box center [1469, 88] width 199 height 42
click at [716, 89] on div at bounding box center [1505, 88] width 26 height 28
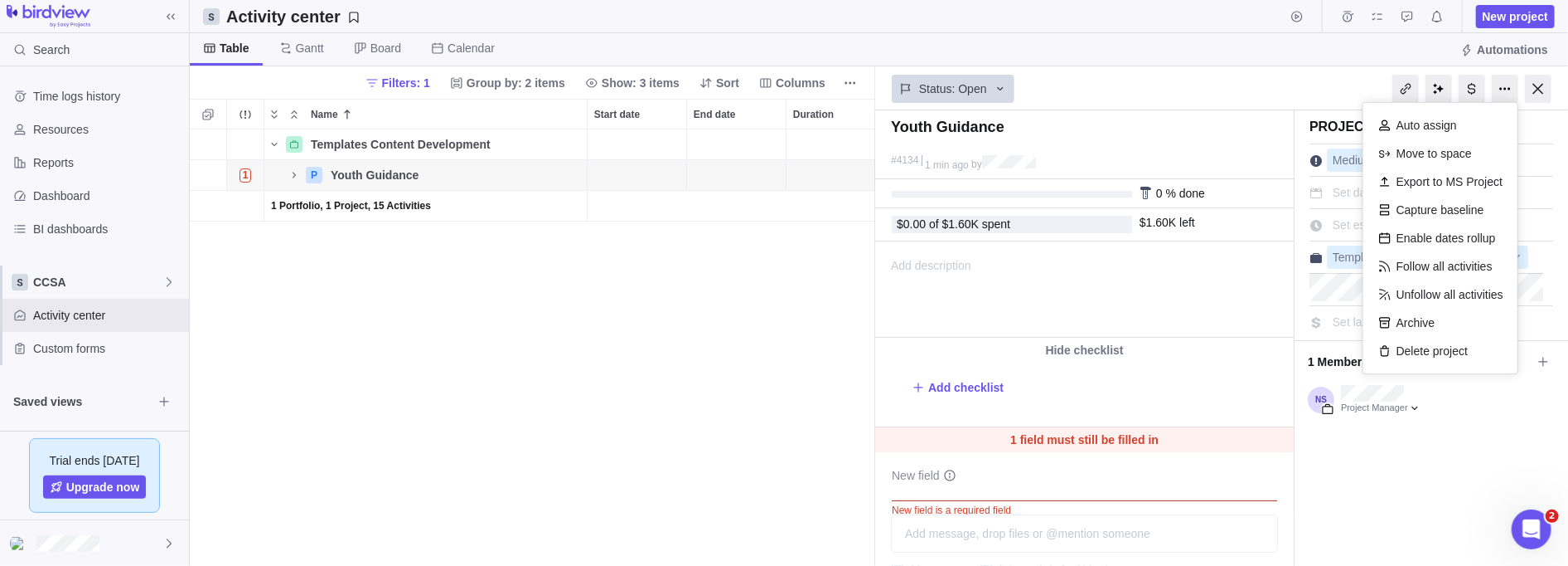
click at [716, 103] on div "Status: Open" at bounding box center [1084, 87] width 419 height 38
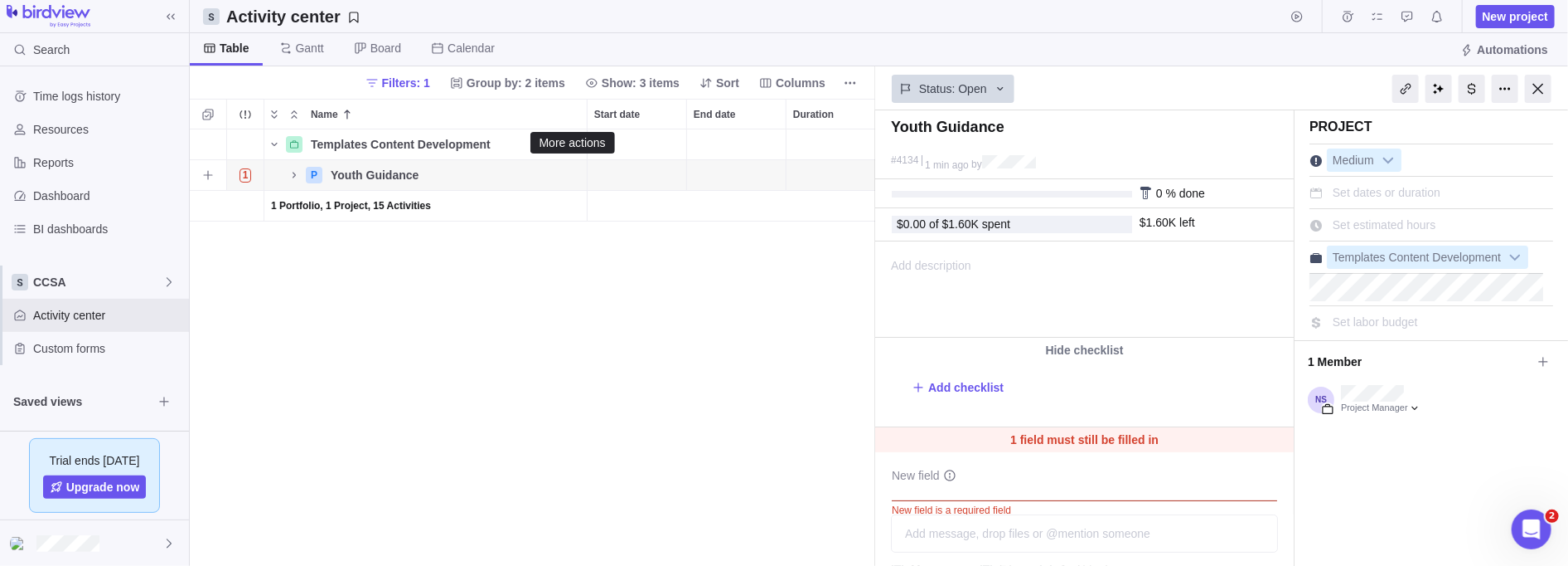
click at [0, 0] on icon "More actions" at bounding box center [0, 0] width 0 height 0
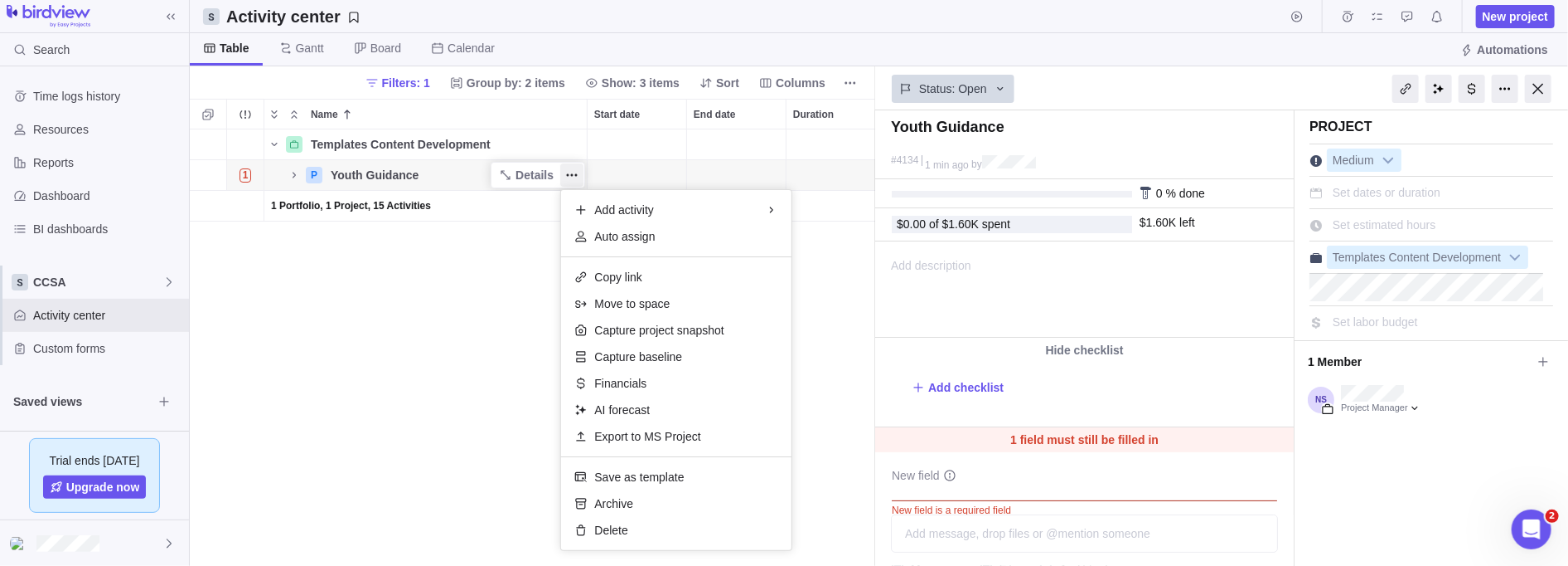
click at [510, 325] on div "Templates Content Development Details 5 $500.00 $500.00 $3,200.00 $2,700.00 $3,…" at bounding box center [533, 348] width 686 height 437
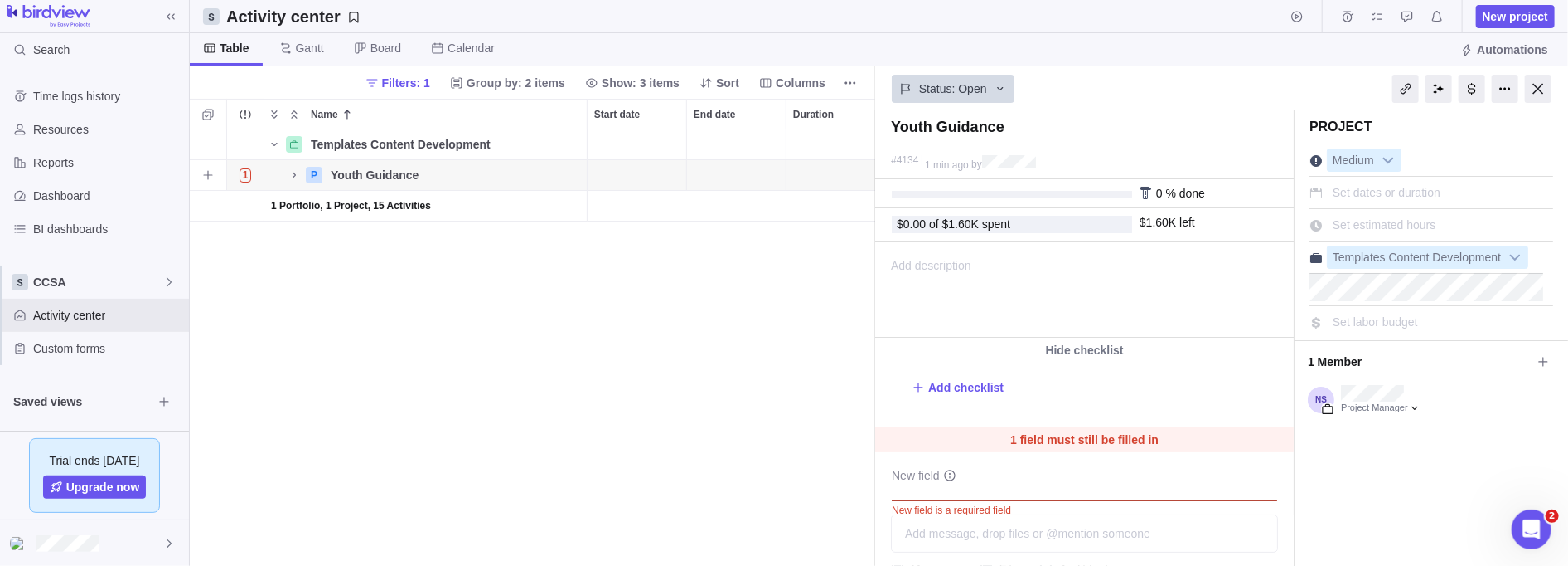
click at [291, 170] on icon "Name" at bounding box center [295, 175] width 14 height 14
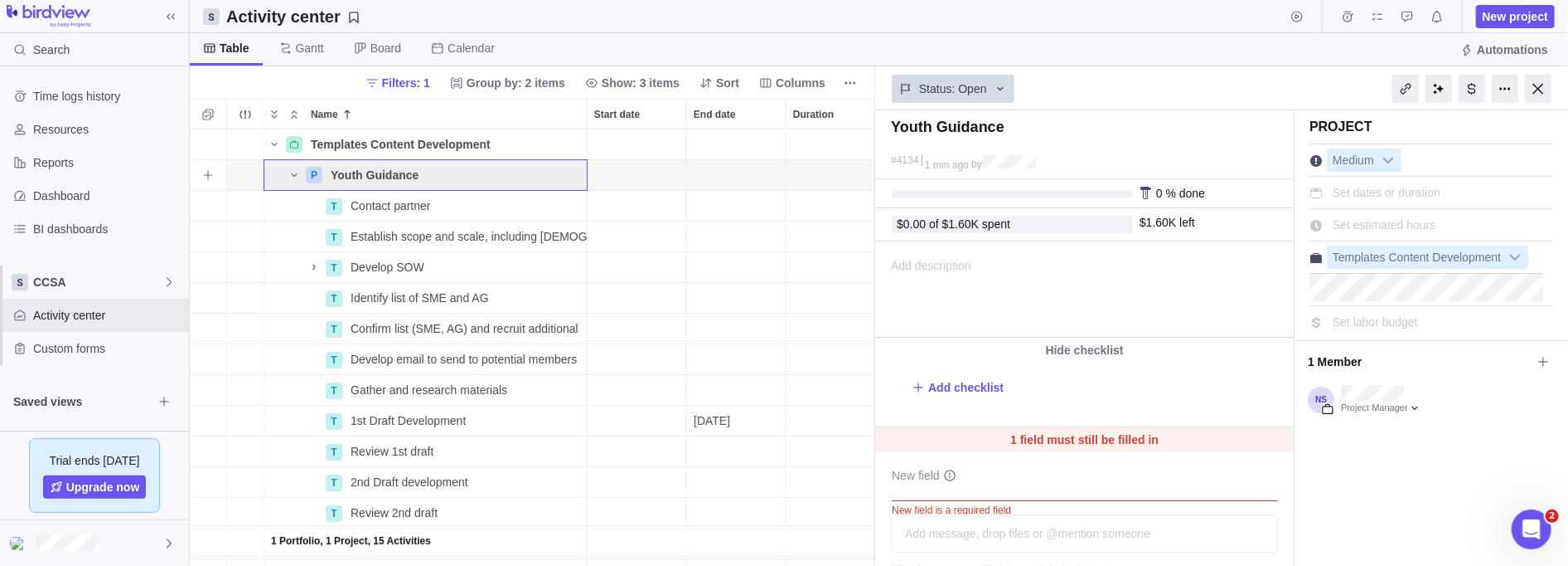
click at [291, 170] on icon "Name" at bounding box center [295, 175] width 14 height 14
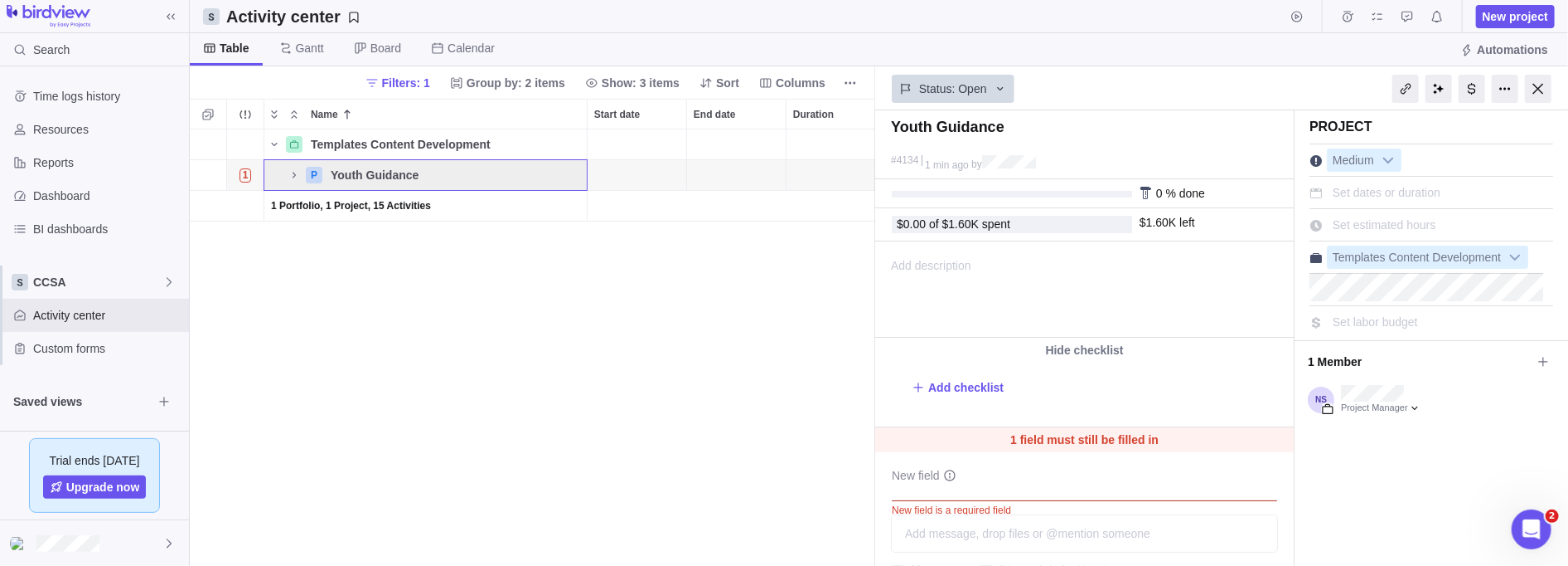
click at [269, 142] on icon "Name" at bounding box center [274, 144] width 14 height 14
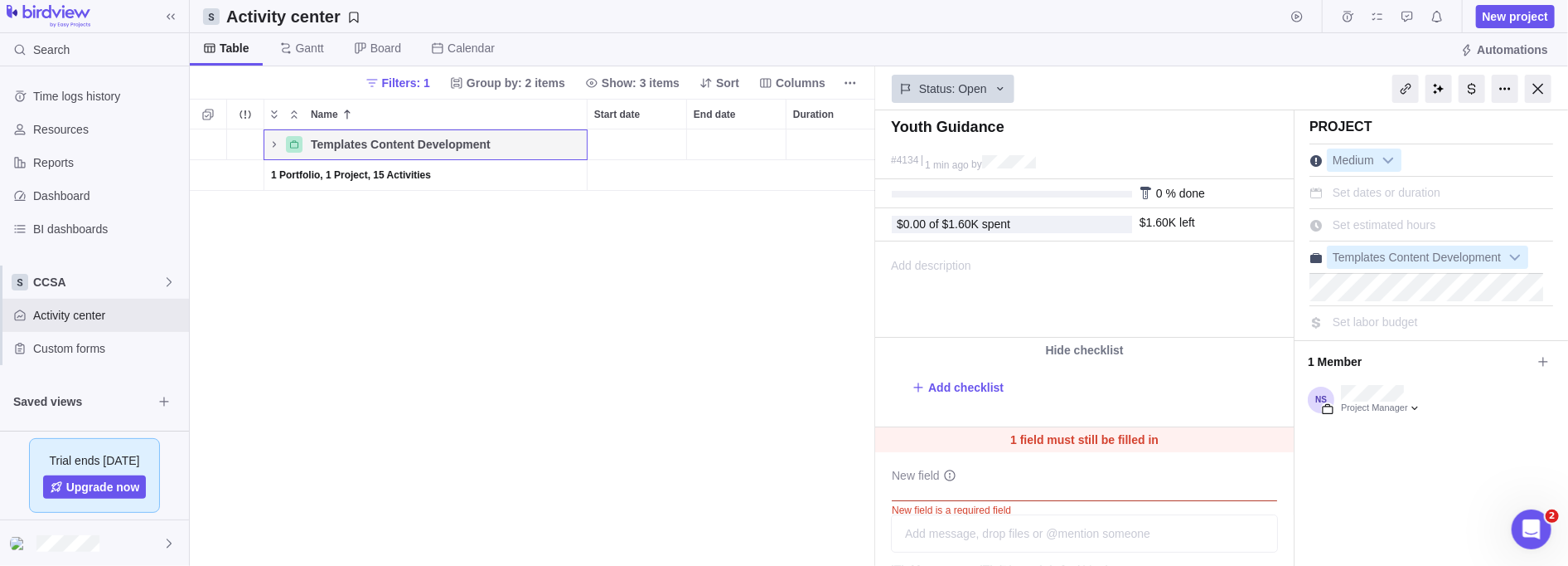
click at [269, 142] on icon "Name" at bounding box center [274, 144] width 14 height 14
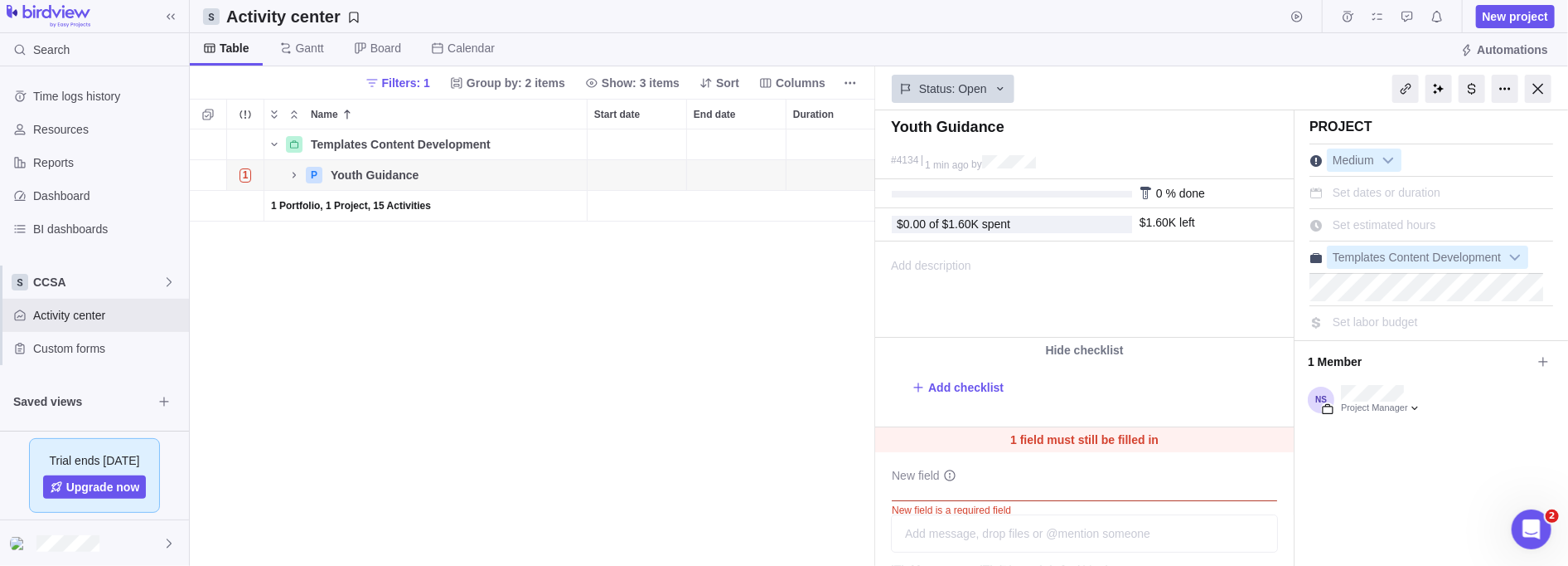
click at [638, 284] on div "Templates Content Development Details 5 $500.00 $500.00 $3,200.00 $2,700.00 $3,…" at bounding box center [533, 348] width 686 height 437
click at [716, 86] on div at bounding box center [1538, 88] width 26 height 28
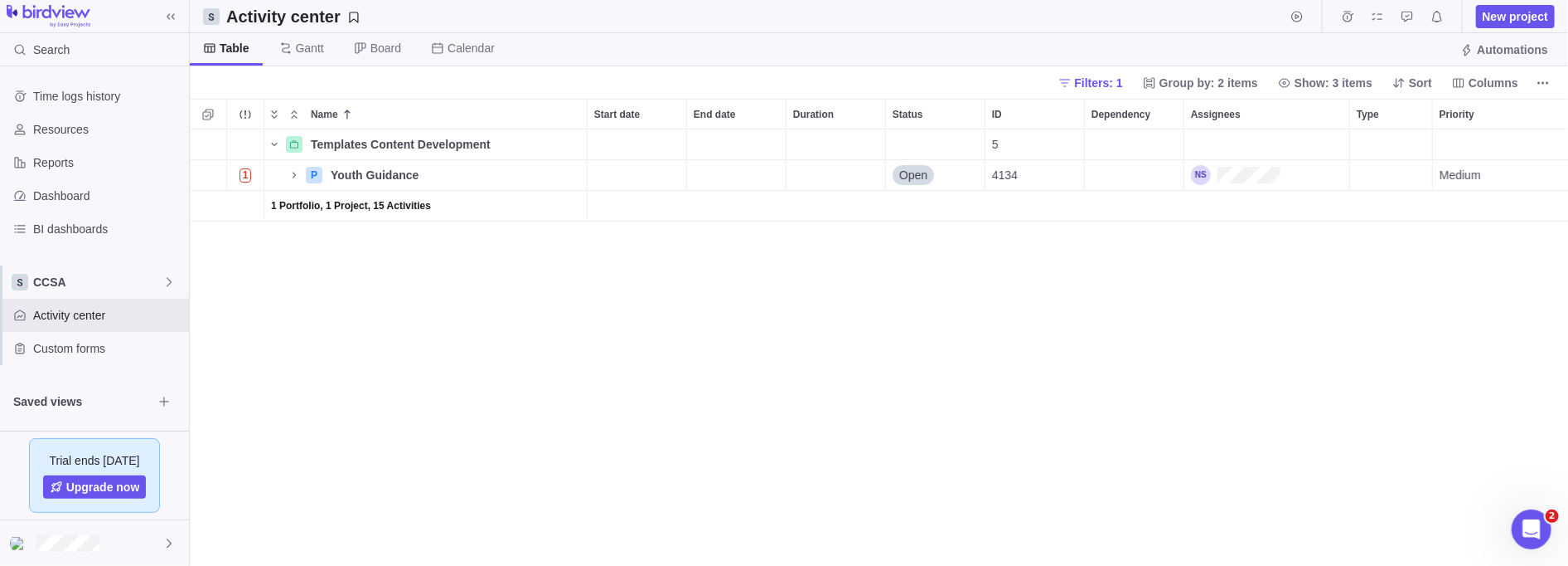
click at [603, 31] on div "Activity center New project" at bounding box center [878, 16] width 1379 height 33
click at [353, 167] on span "Youth Guidance" at bounding box center [374, 175] width 87 height 17
click at [421, 247] on div "Templates Content Development Details 5 $500.00 $500.00 $3,200.00 $2,700.00 $3,…" at bounding box center [879, 348] width 1379 height 437
click at [296, 172] on icon "Name" at bounding box center [295, 175] width 14 height 14
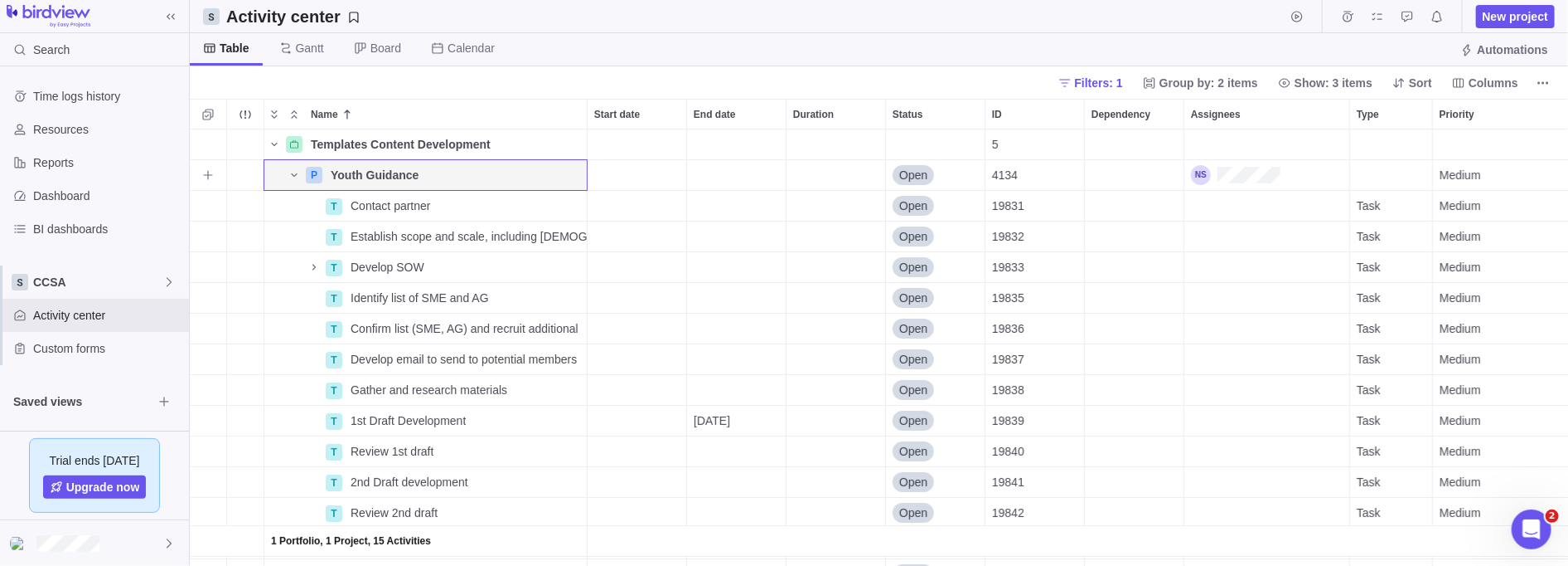
click at [293, 176] on icon "Name" at bounding box center [295, 175] width 14 height 14
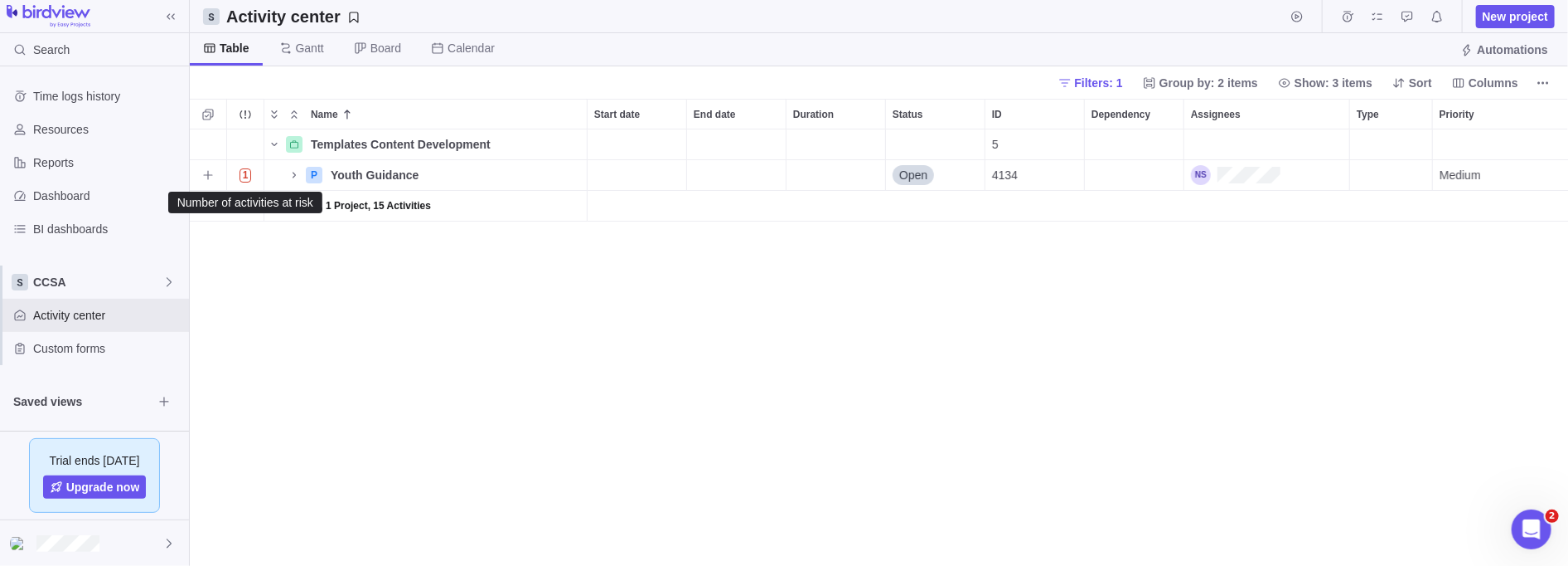
click at [244, 177] on span "1" at bounding box center [245, 175] width 13 height 14
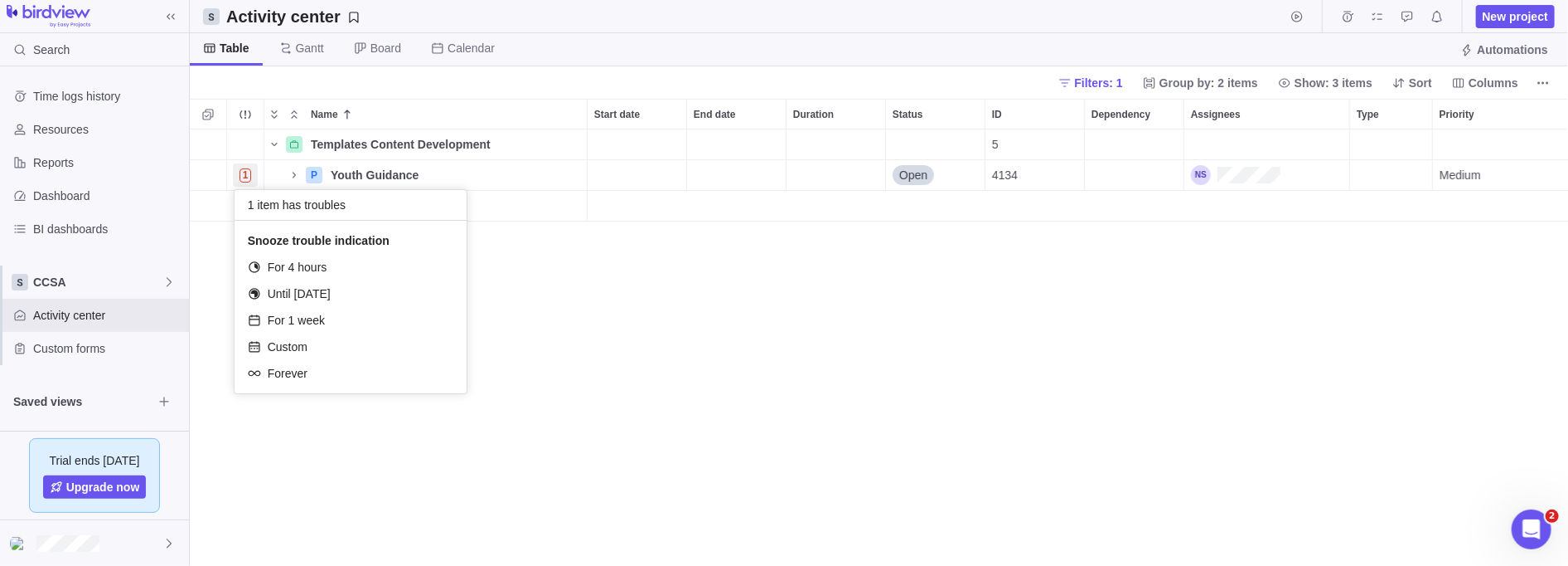
click at [620, 300] on div "Templates Content Development Details 5 $500.00 $500.00 $3,200.00 $2,700.00 $3,…" at bounding box center [879, 348] width 1379 height 437
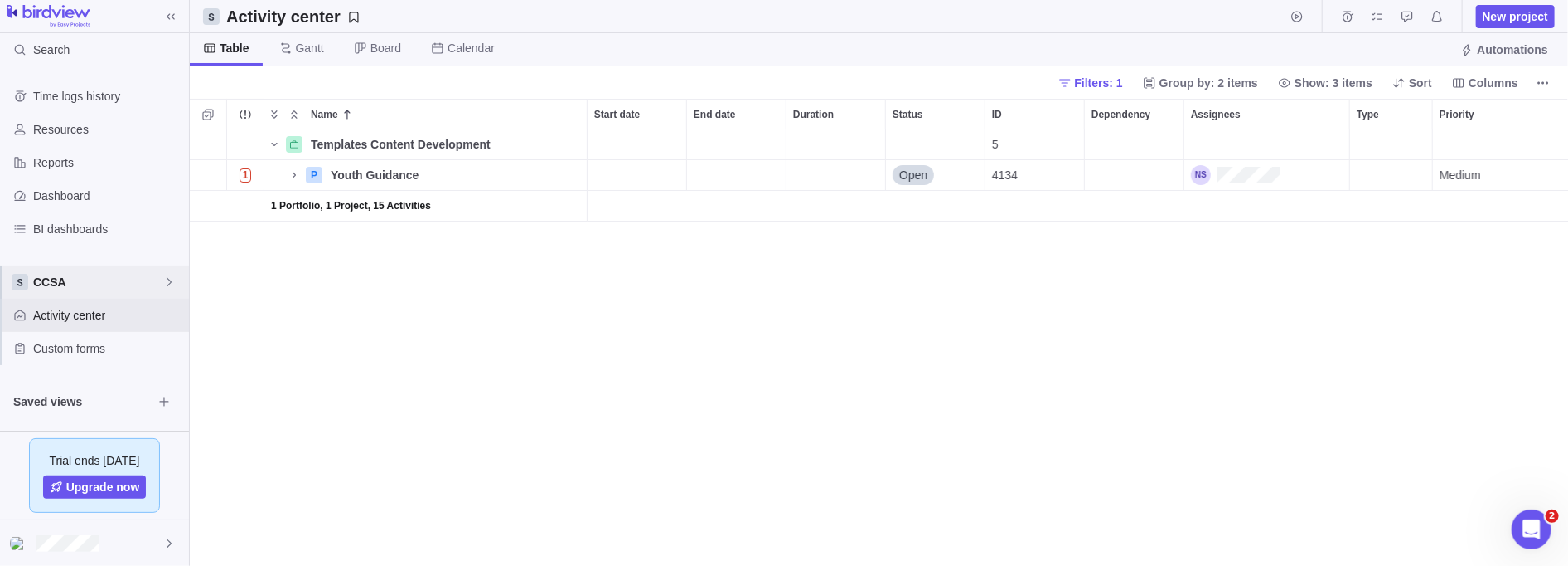
click at [48, 266] on div "CCSA" at bounding box center [94, 281] width 189 height 33
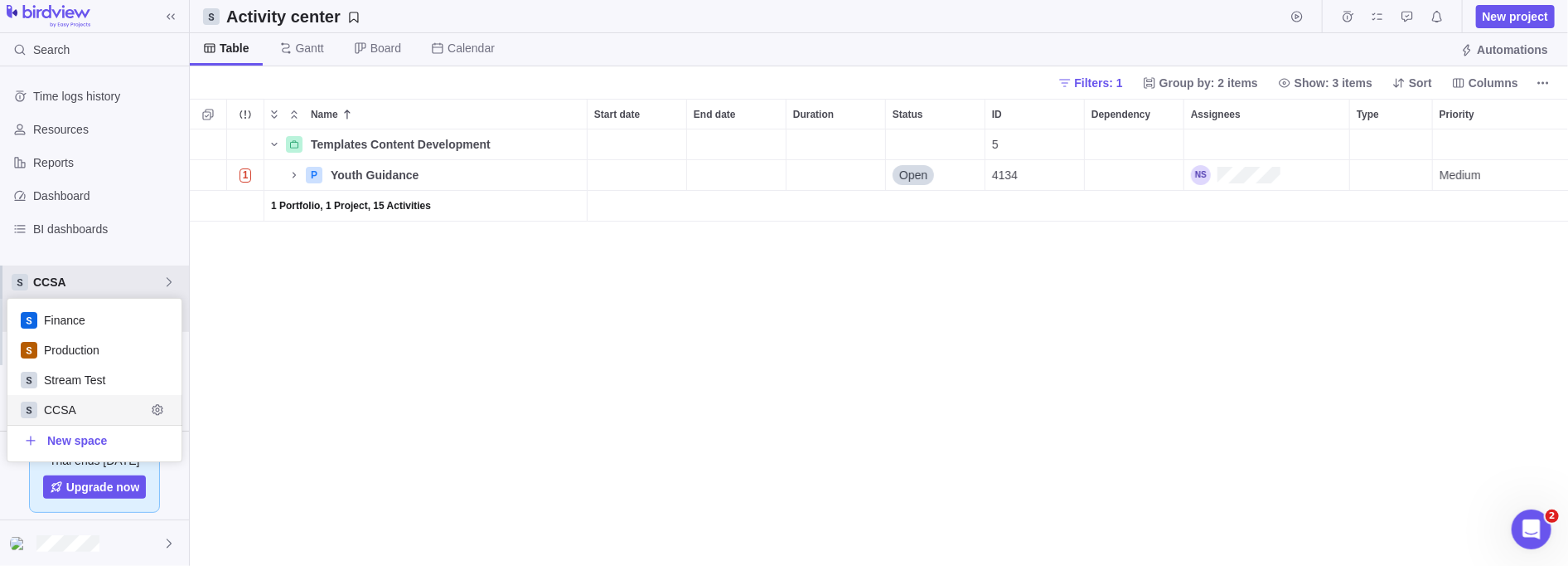
scroll to position [153, 165]
click at [66, 410] on span "CCSA" at bounding box center [95, 410] width 102 height 17
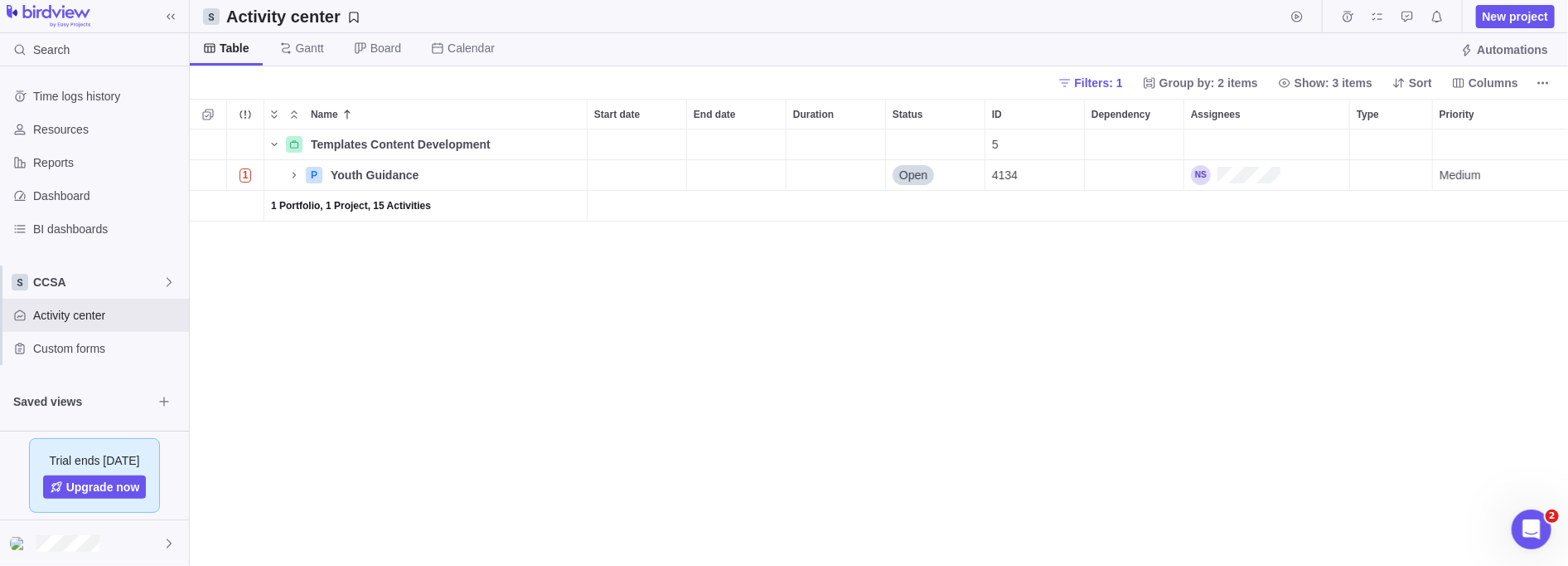
click at [716, 79] on span "Filters: 1" at bounding box center [1099, 83] width 48 height 17
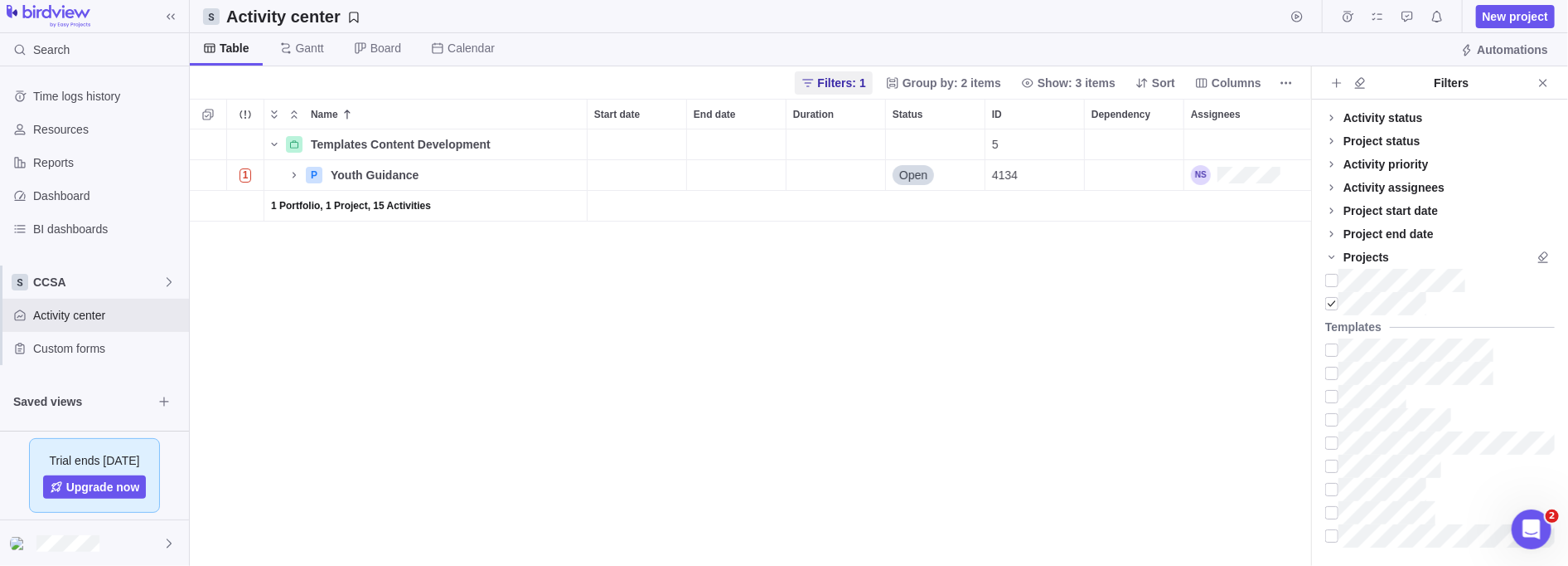
scroll to position [427, 1112]
click at [716, 275] on div at bounding box center [1332, 280] width 14 height 23
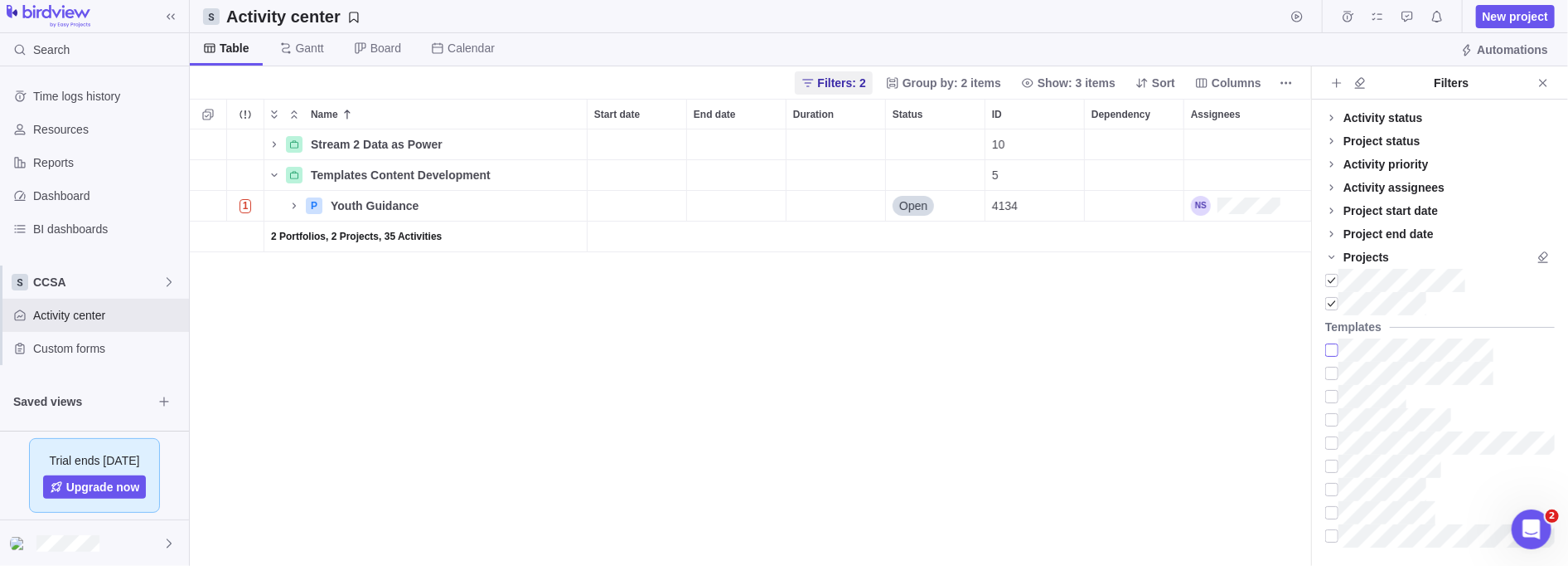
click at [716, 349] on div at bounding box center [1332, 349] width 14 height 23
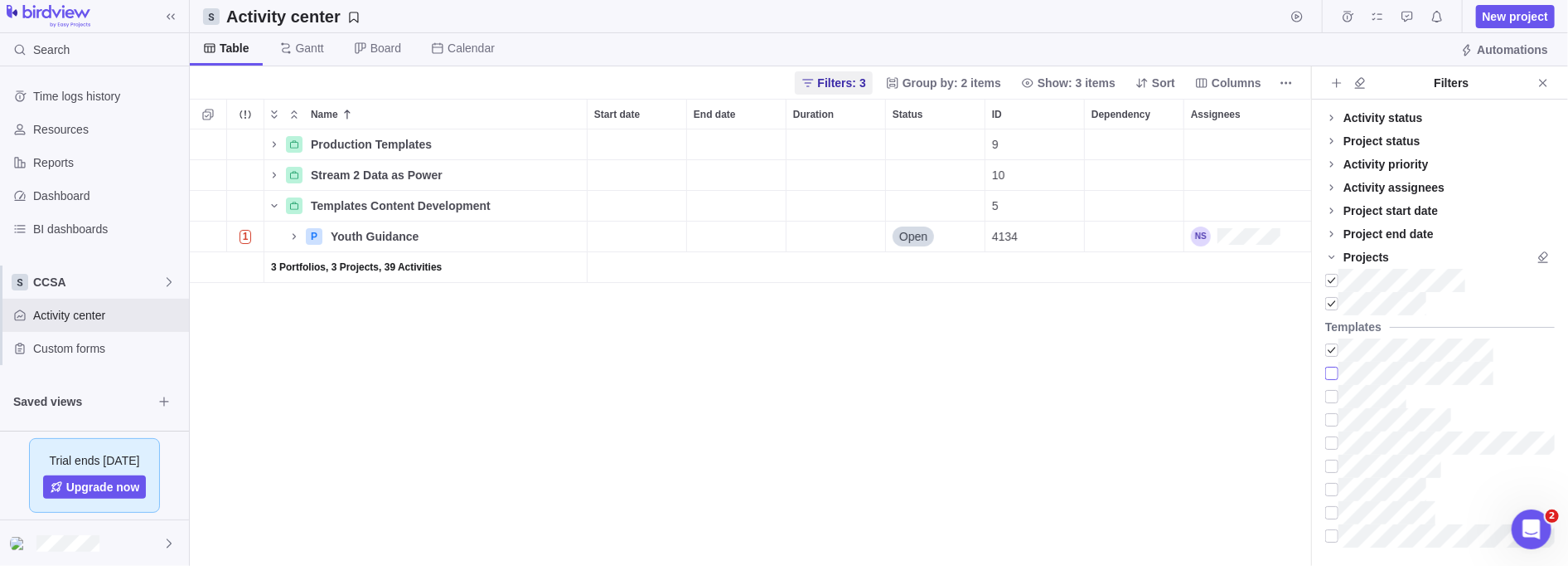
click at [716, 371] on div at bounding box center [1332, 372] width 14 height 23
click at [716, 422] on div at bounding box center [1332, 419] width 14 height 23
click at [716, 441] on div at bounding box center [1332, 442] width 14 height 23
click at [716, 445] on div at bounding box center [1332, 489] width 14 height 23
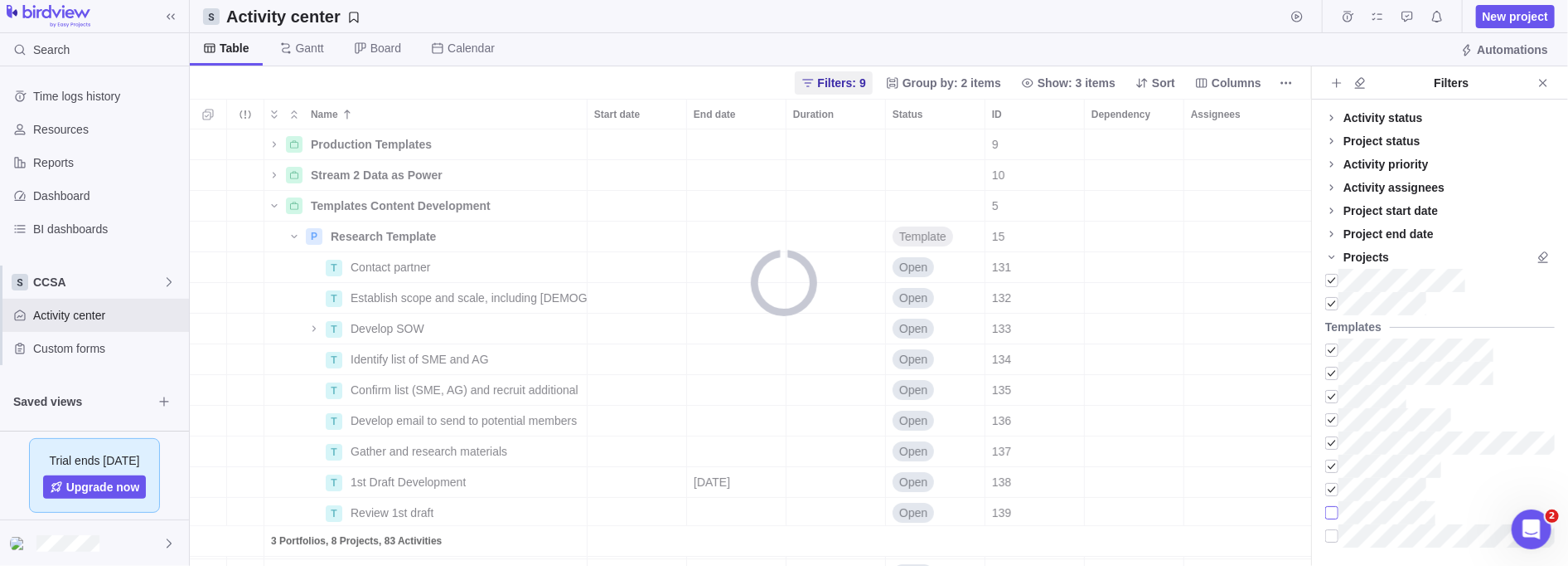
click at [716, 445] on div at bounding box center [1332, 512] width 14 height 23
click at [716, 445] on div at bounding box center [1332, 535] width 14 height 23
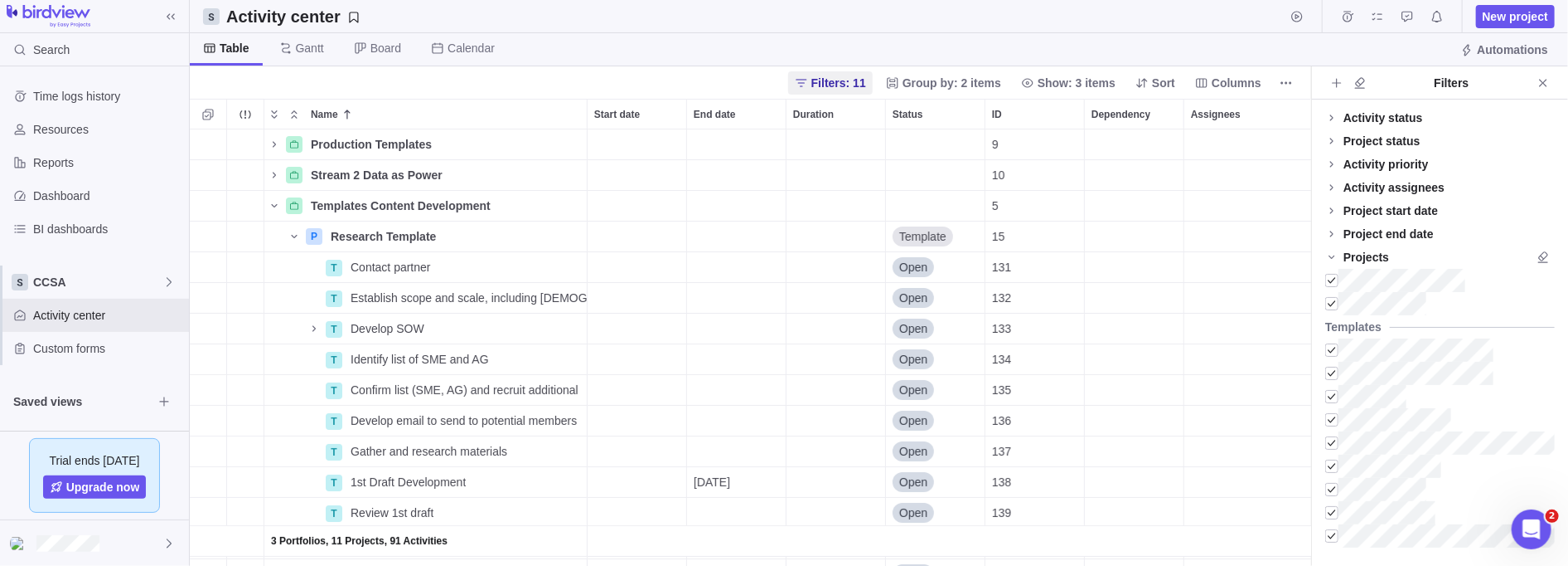
click at [716, 253] on icon at bounding box center [1332, 258] width 14 height 14
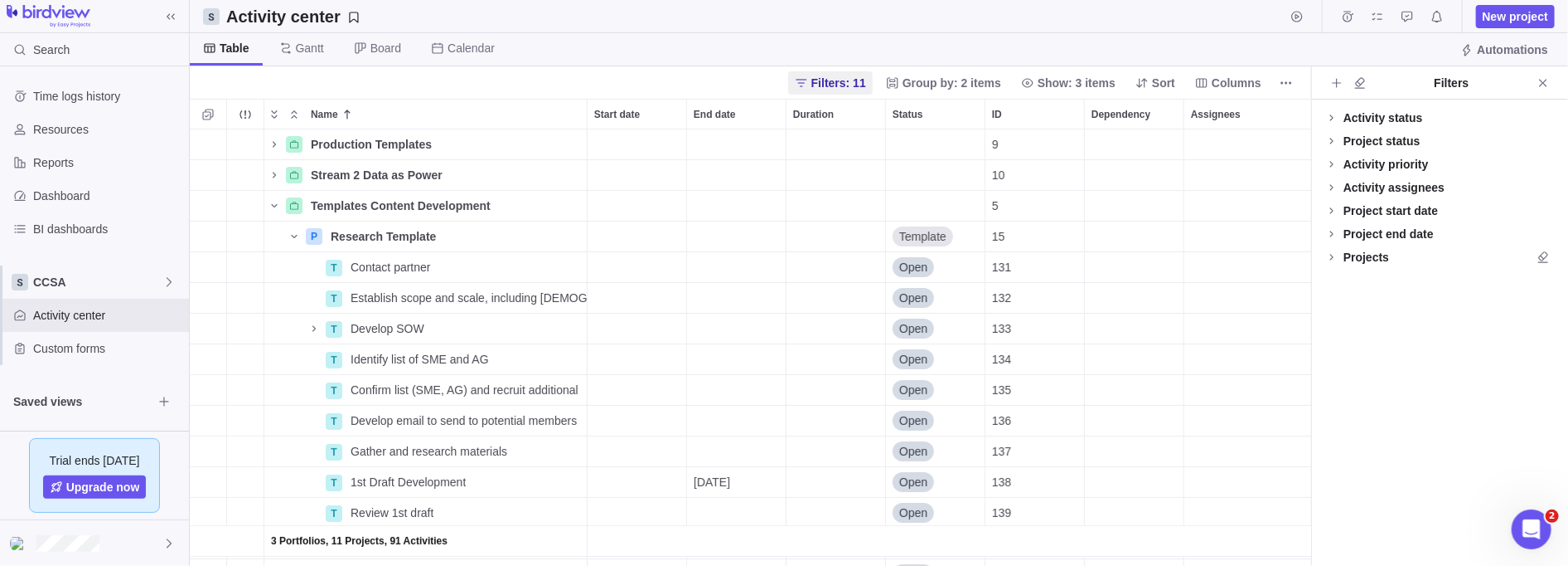
click at [716, 234] on icon at bounding box center [1332, 234] width 14 height 14
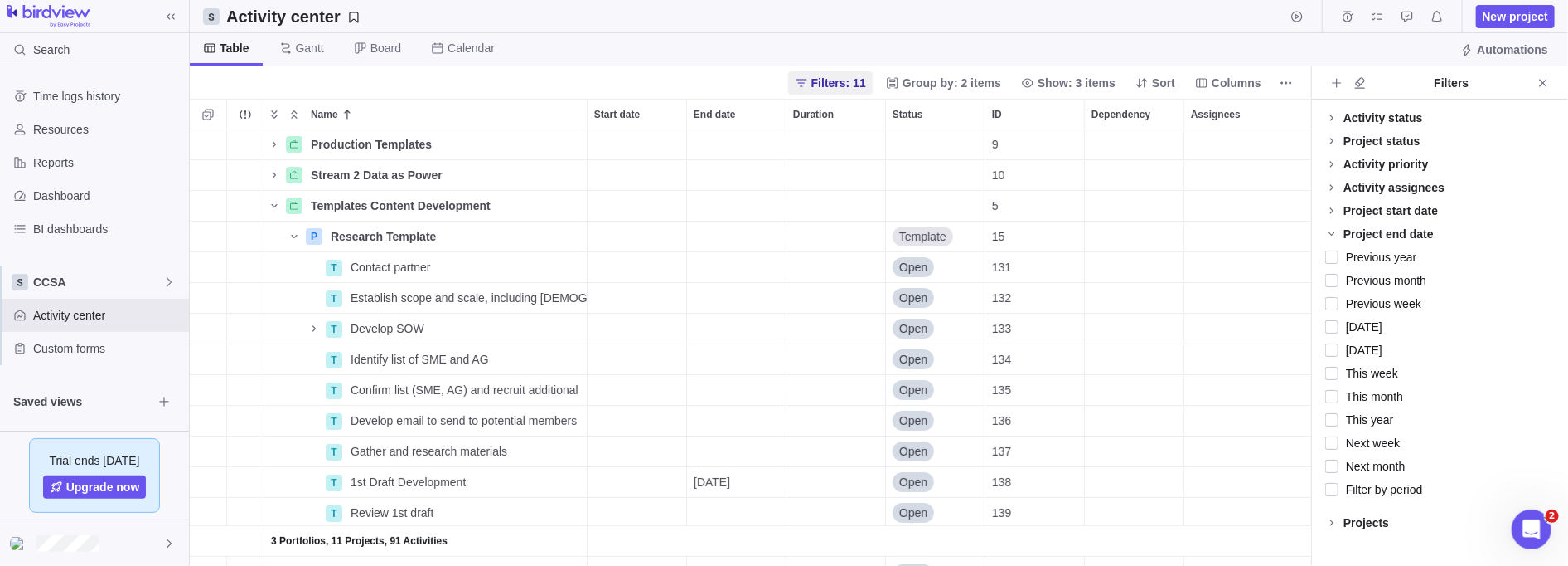
click at [716, 209] on icon at bounding box center [1332, 211] width 14 height 14
click at [716, 183] on icon at bounding box center [1332, 188] width 14 height 14
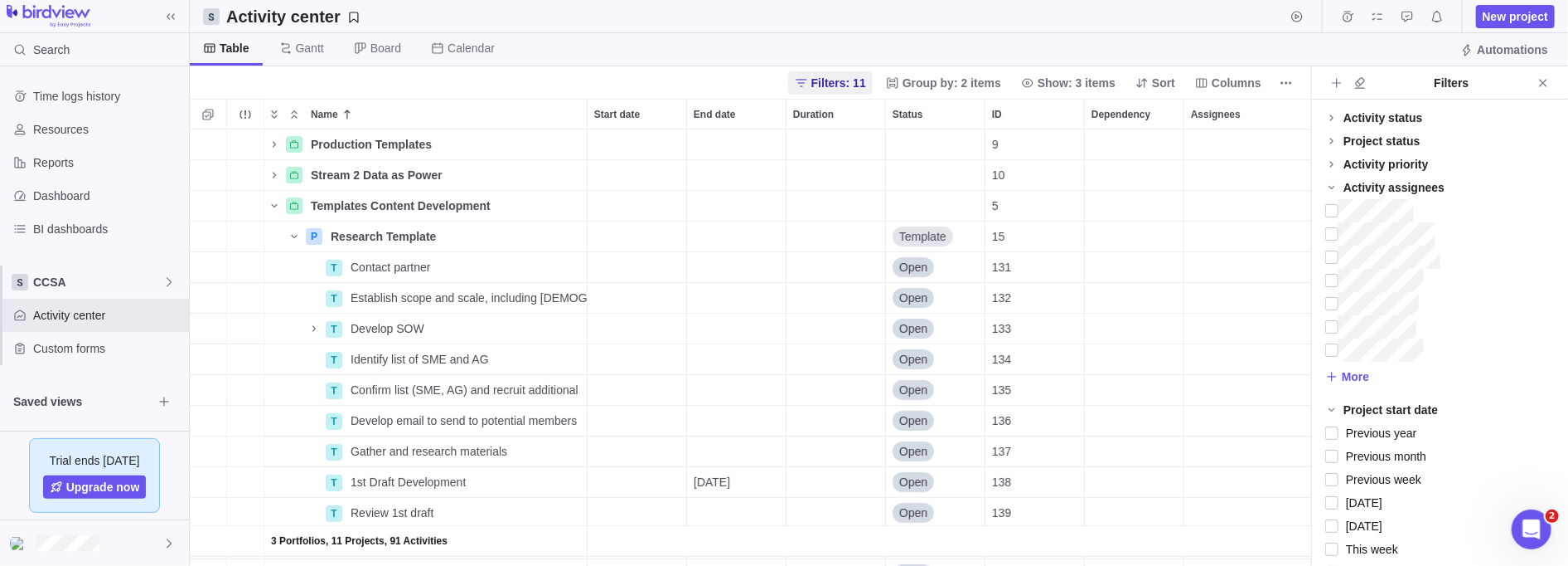
click at [716, 158] on icon at bounding box center [1332, 164] width 14 height 14
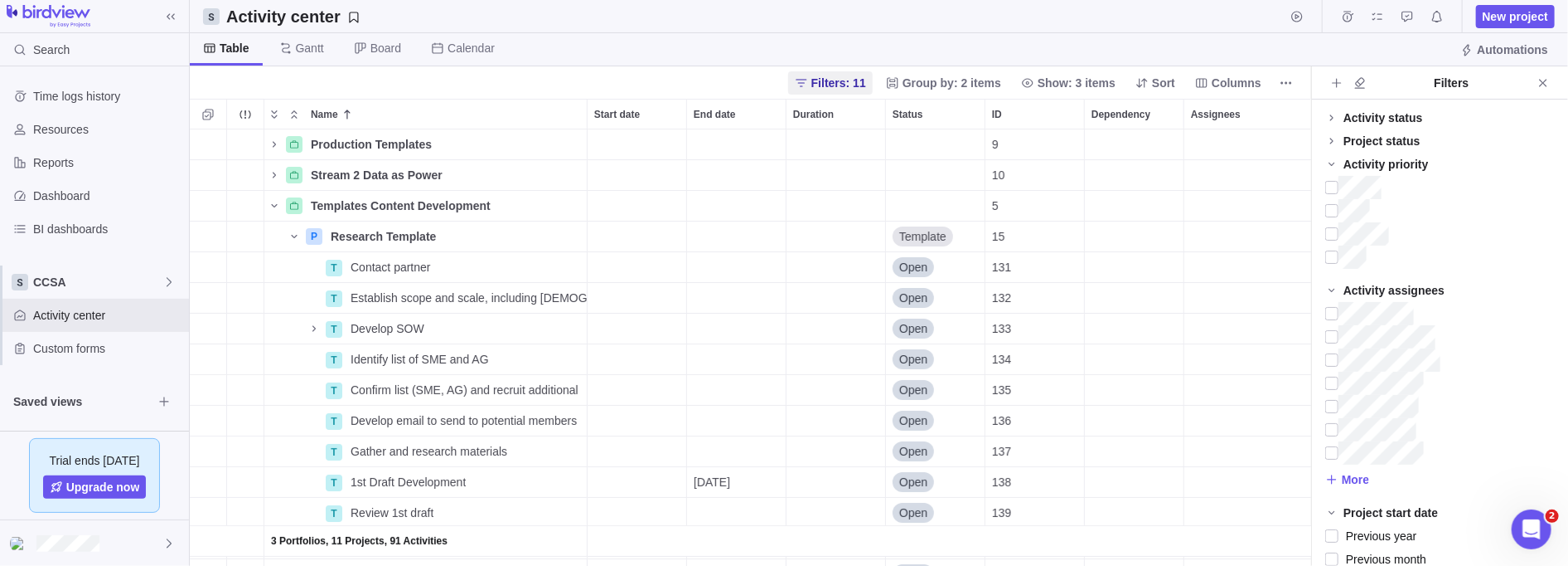
click at [716, 143] on icon at bounding box center [1332, 141] width 14 height 14
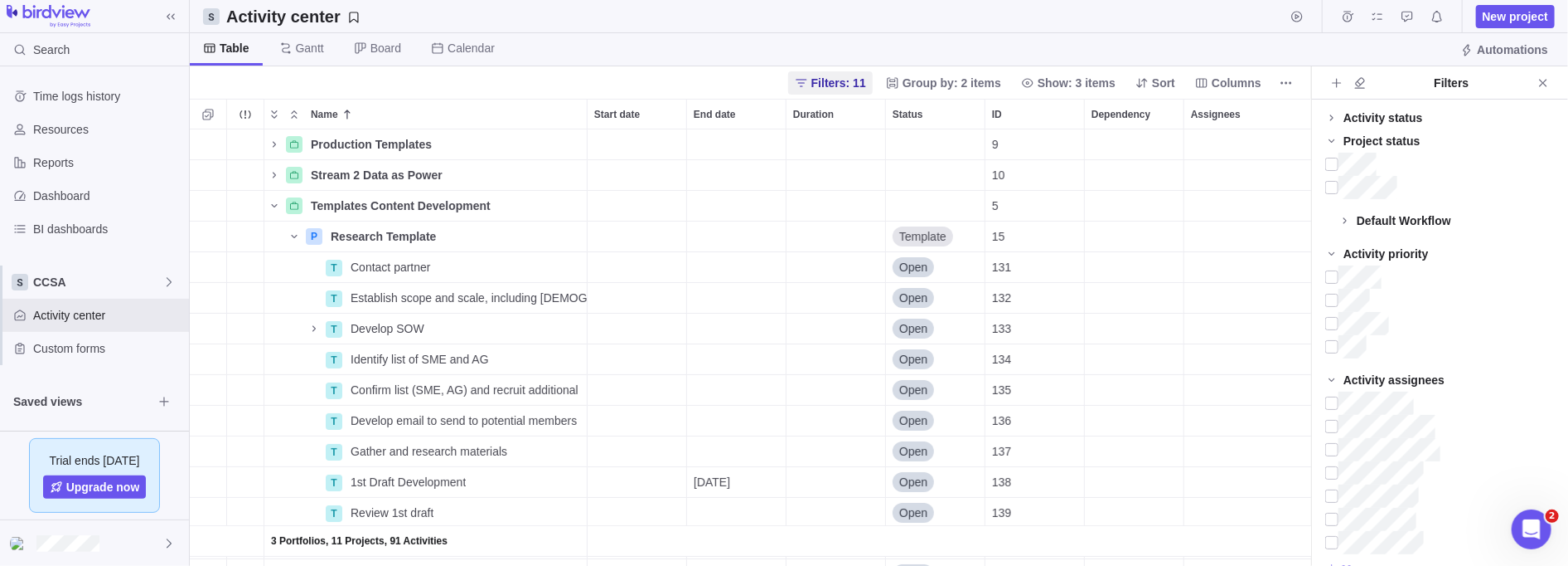
click at [716, 120] on icon at bounding box center [1332, 118] width 14 height 14
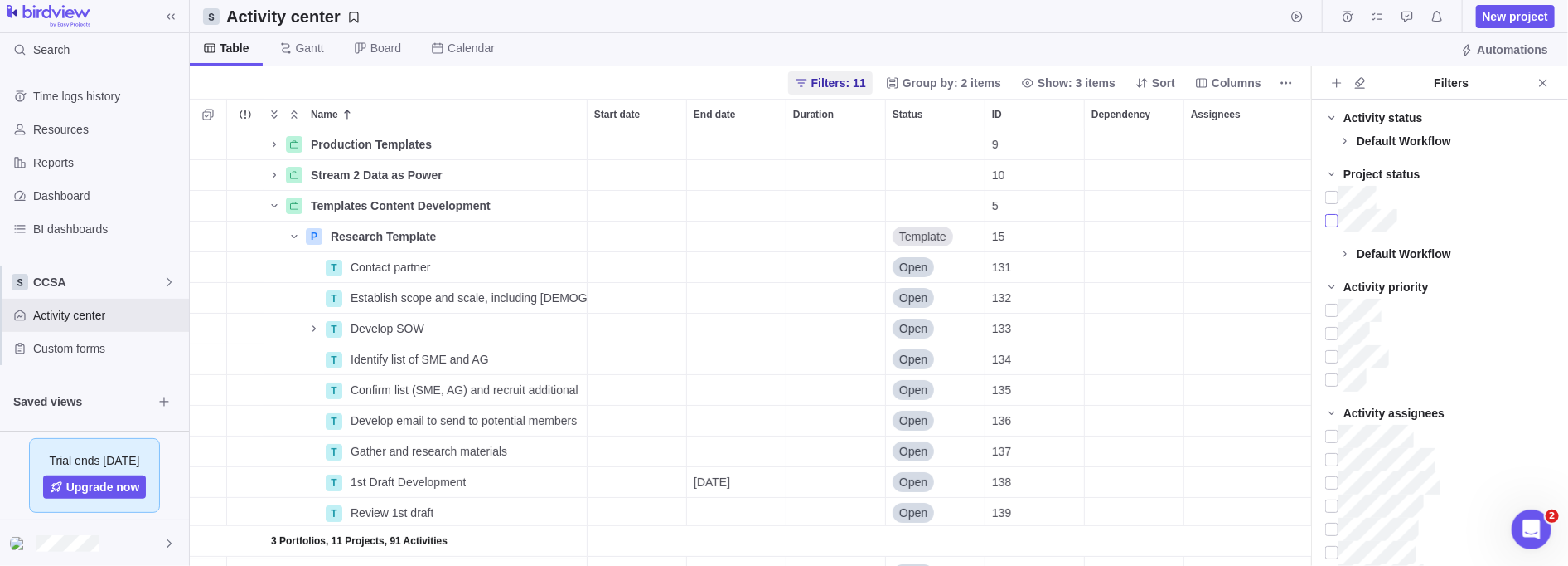
click at [716, 221] on div at bounding box center [1332, 220] width 14 height 23
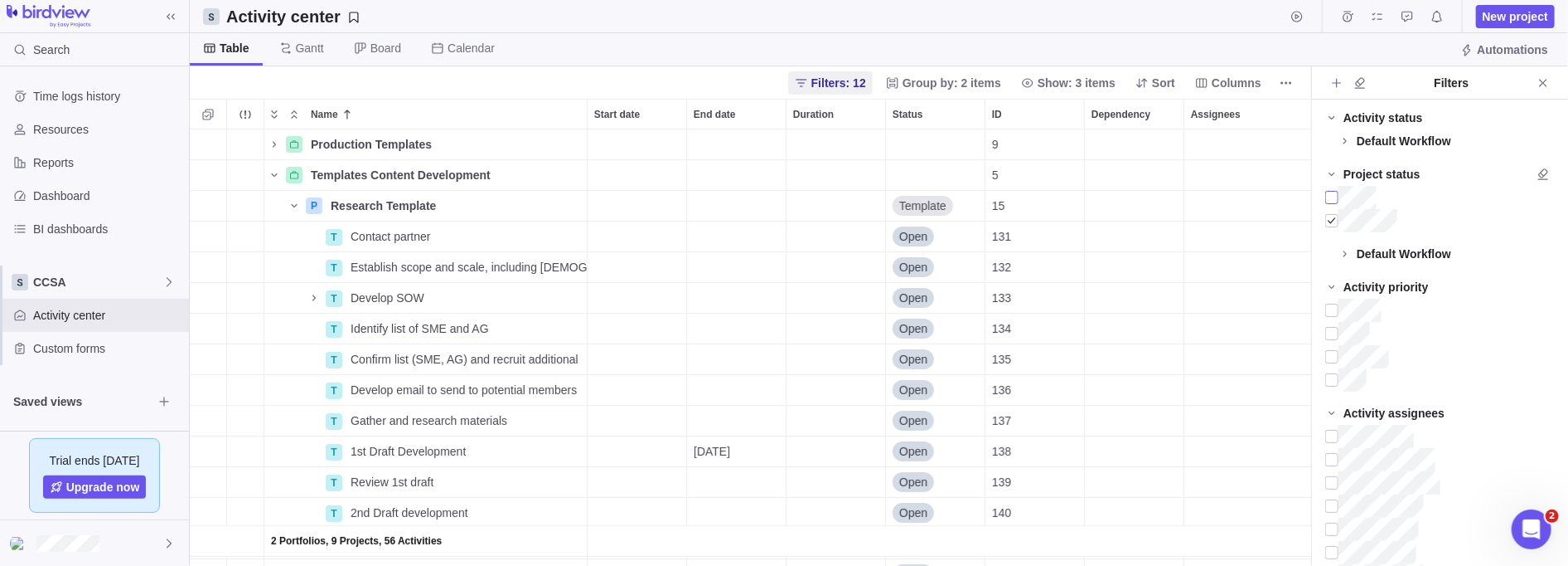
click at [716, 199] on div at bounding box center [1332, 197] width 14 height 23
click at [716, 174] on icon at bounding box center [1332, 174] width 14 height 14
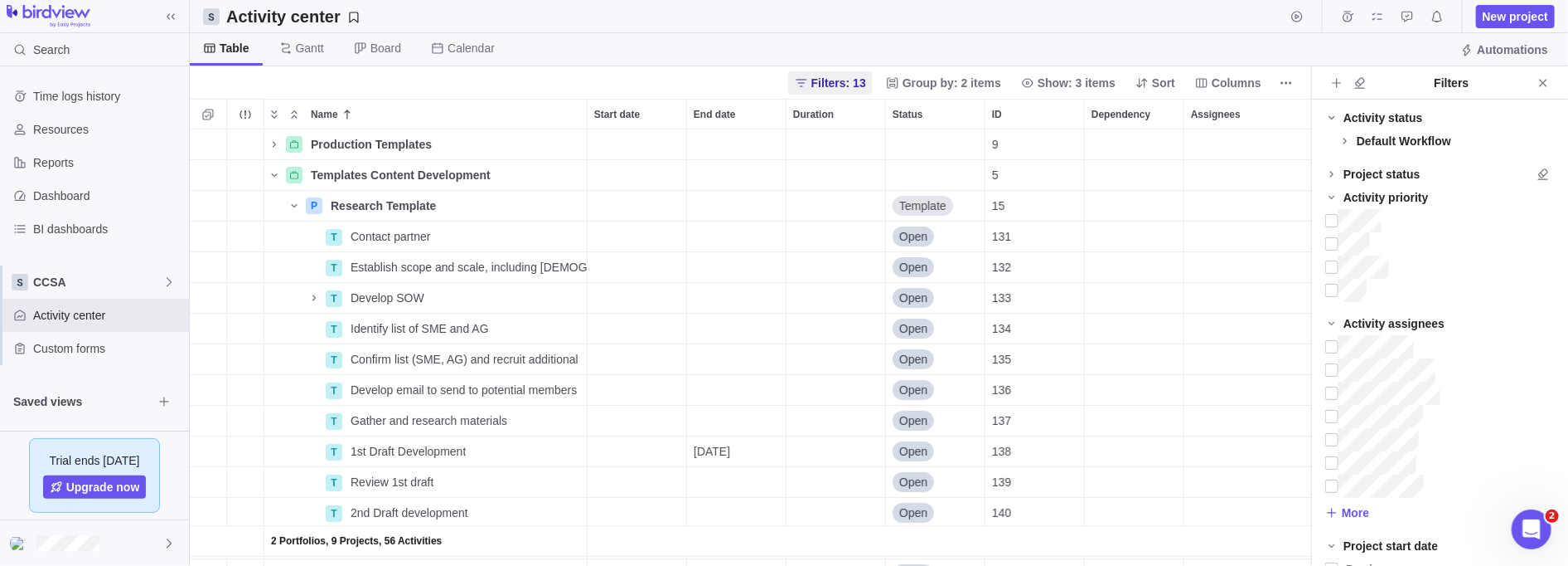
click at [716, 116] on icon at bounding box center [1331, 118] width 6 height 3
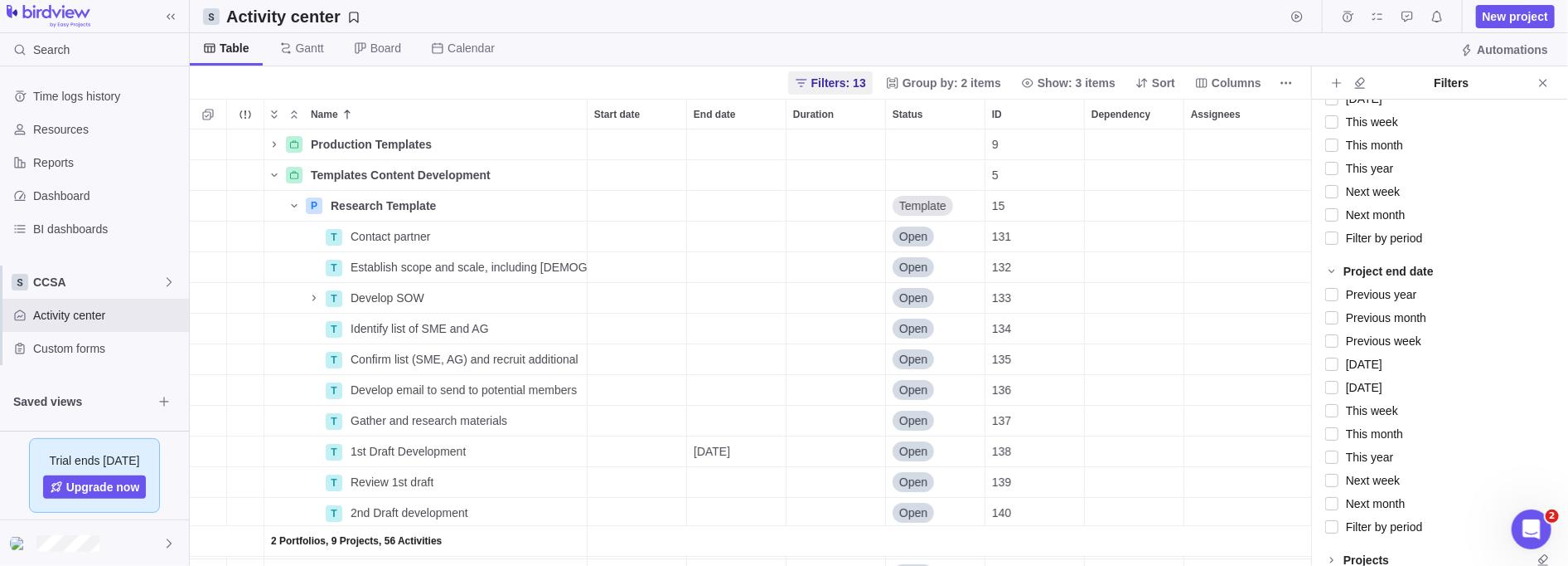
scroll to position [541, 0]
click at [716, 76] on icon "Close" at bounding box center [1543, 83] width 14 height 14
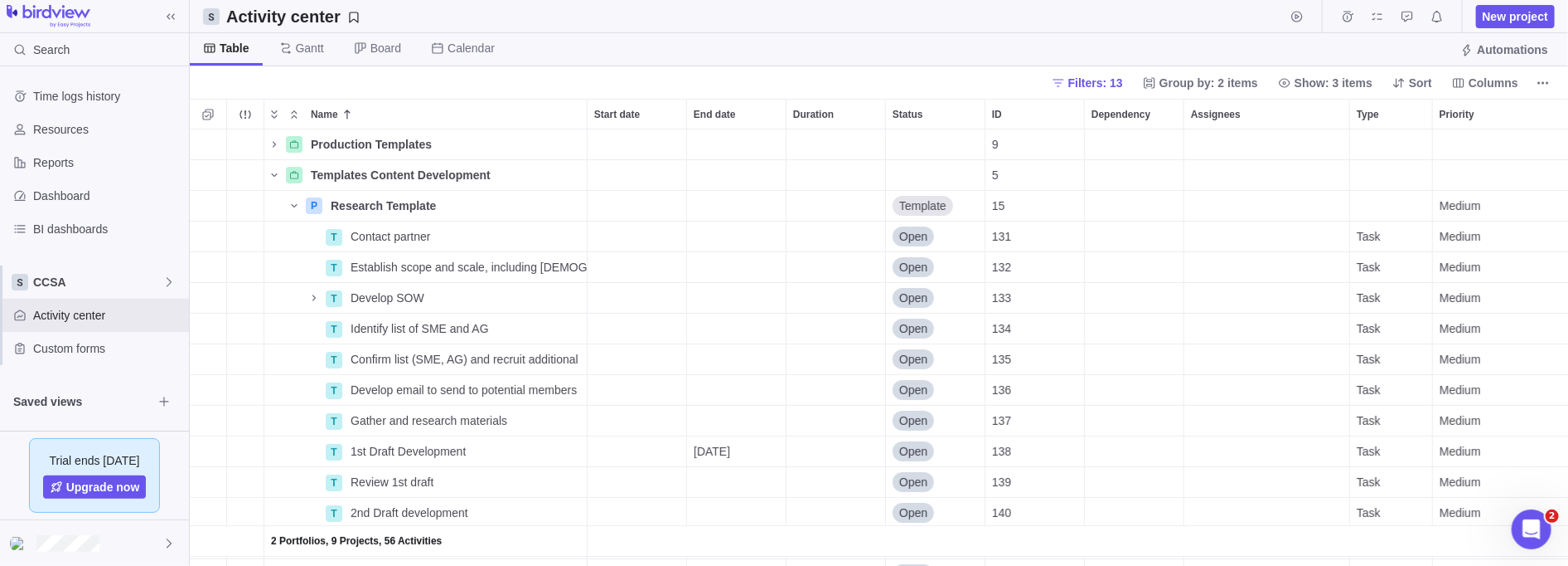
click at [274, 170] on icon "Name" at bounding box center [274, 175] width 14 height 14
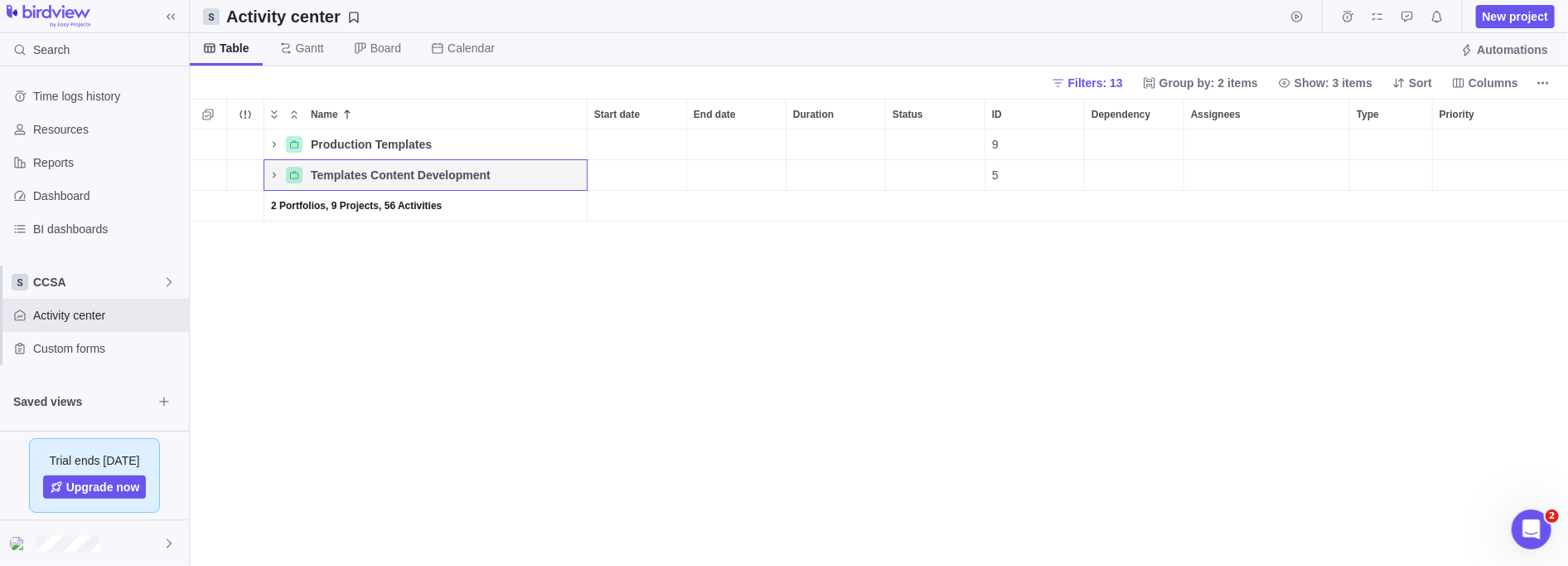
click at [306, 205] on span "2 Portfolios, 9 Projects, 56 Activities" at bounding box center [356, 206] width 171 height 17
click at [716, 85] on icon at bounding box center [1058, 83] width 14 height 14
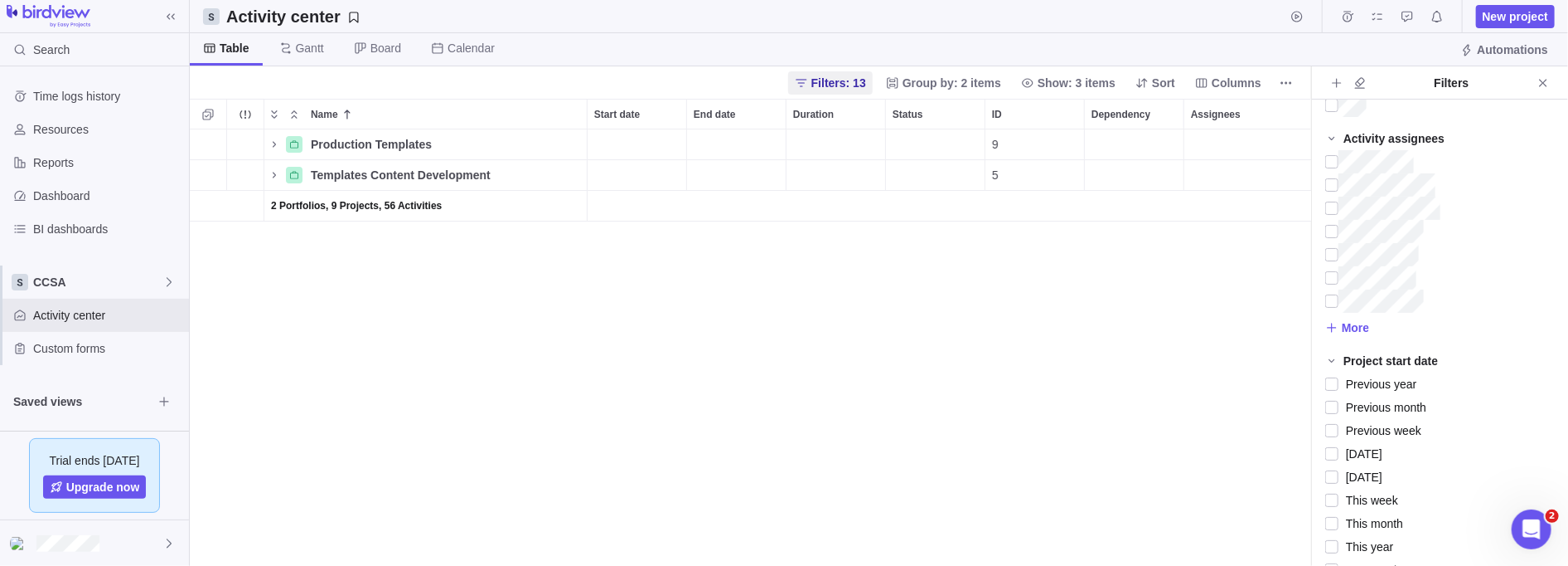
scroll to position [0, 0]
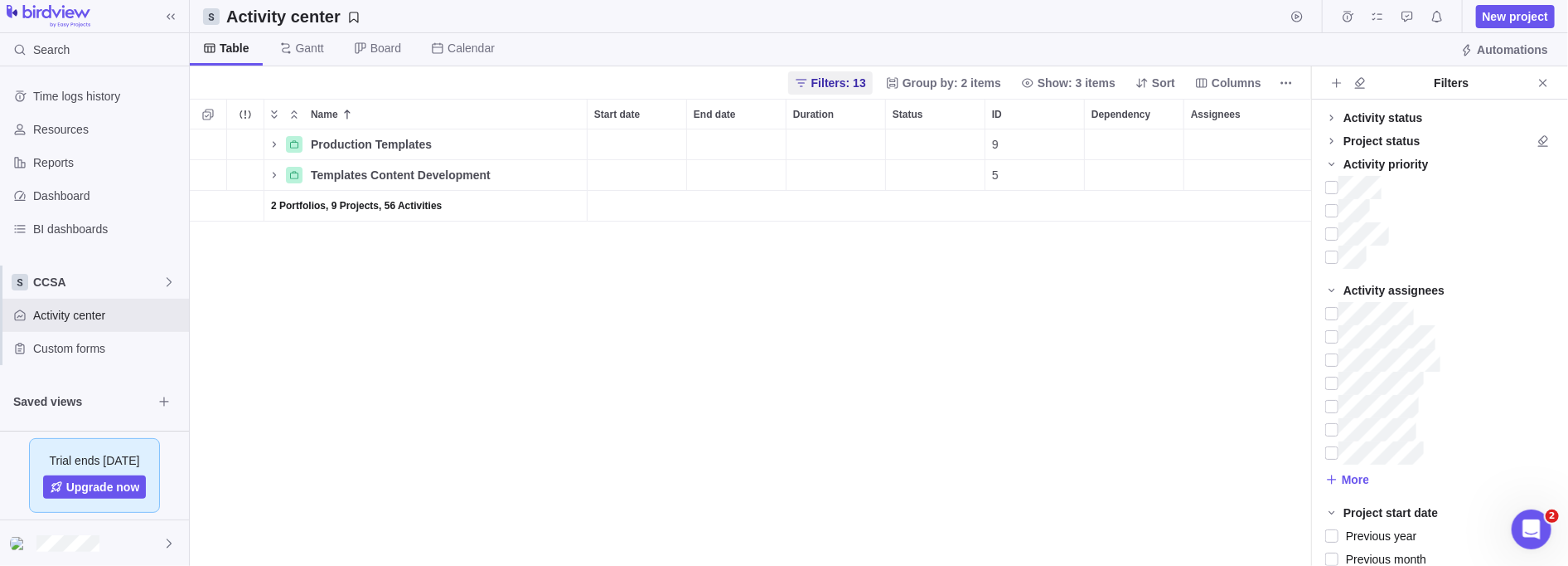
click at [716, 167] on icon at bounding box center [1332, 164] width 14 height 14
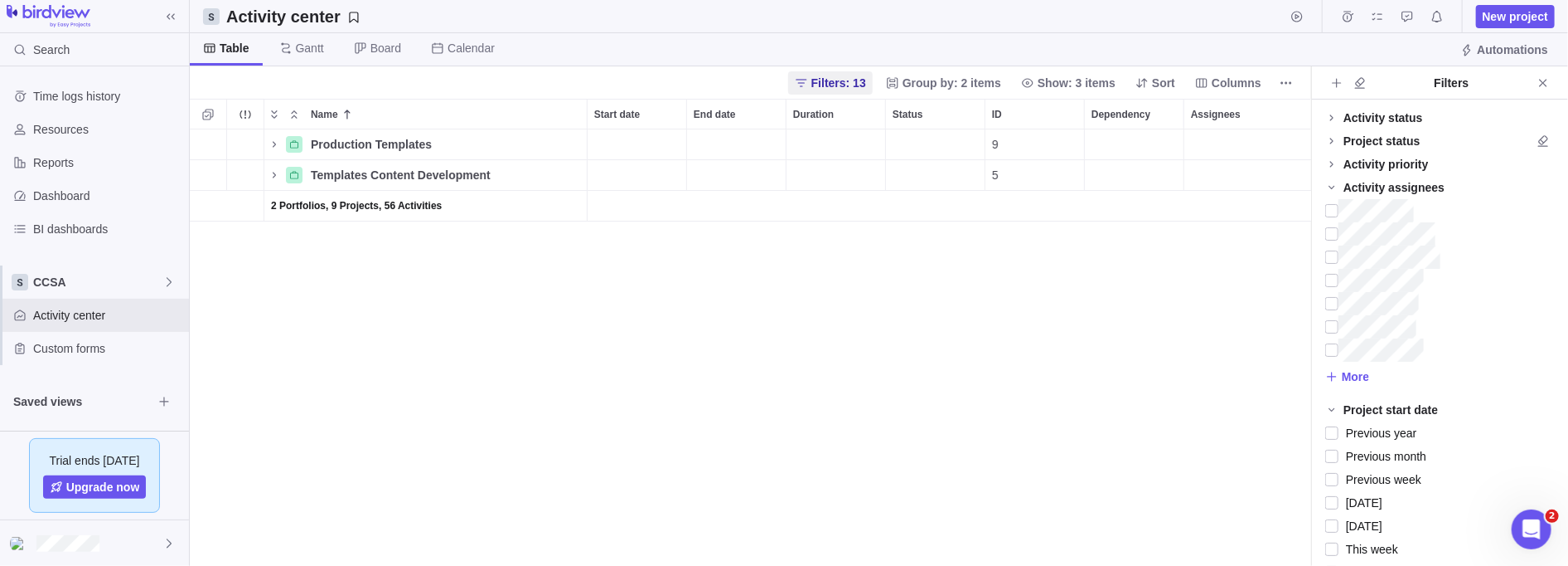
click at [716, 187] on icon at bounding box center [1332, 188] width 14 height 14
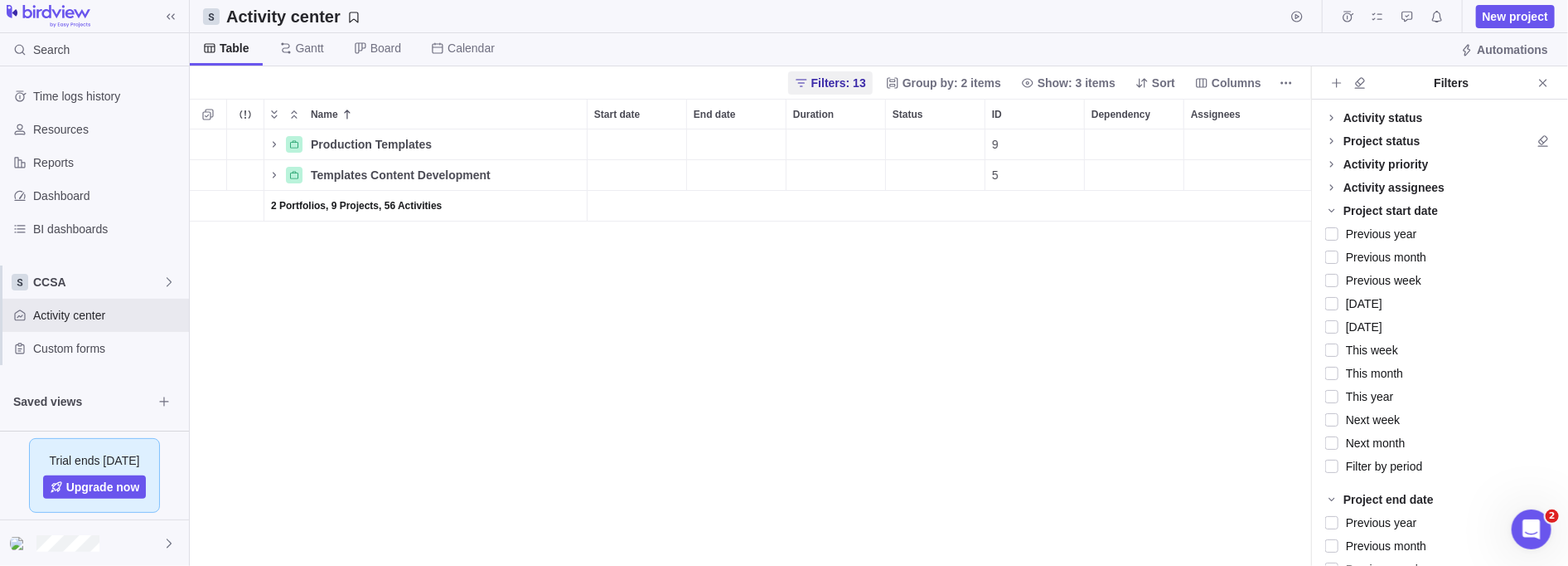
click at [716, 187] on icon at bounding box center [1332, 188] width 14 height 14
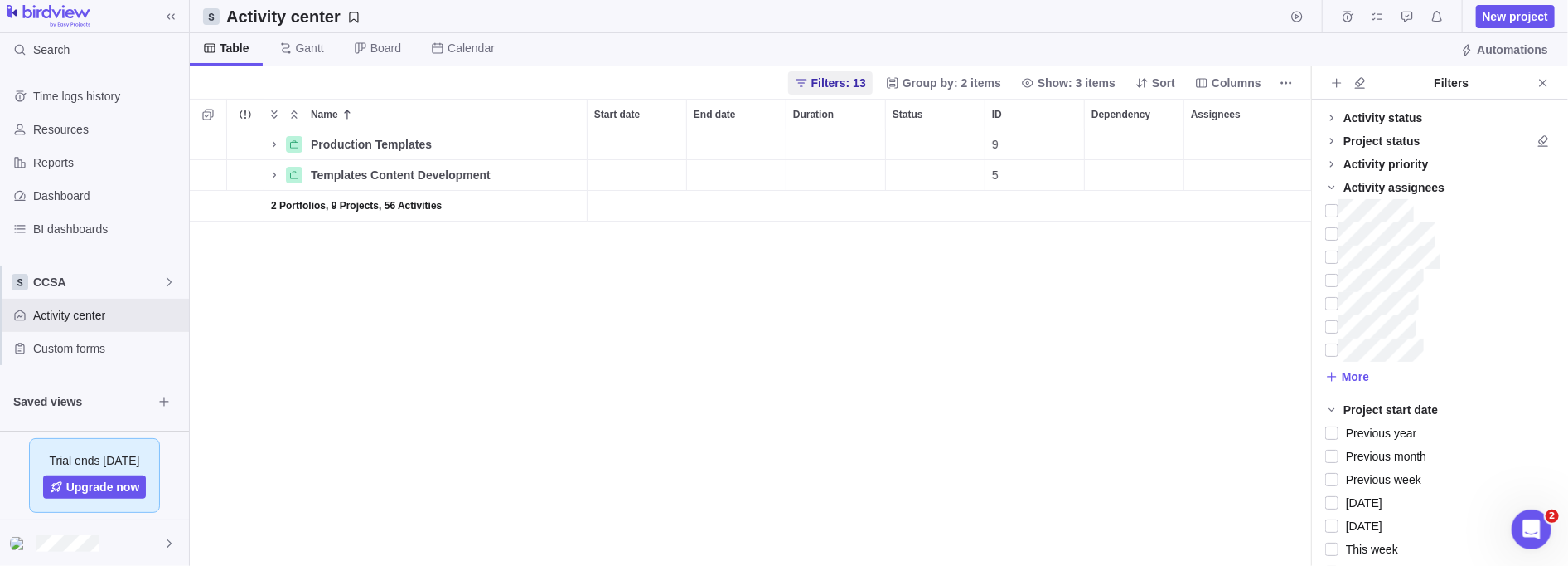
click at [716, 187] on icon at bounding box center [1332, 188] width 14 height 14
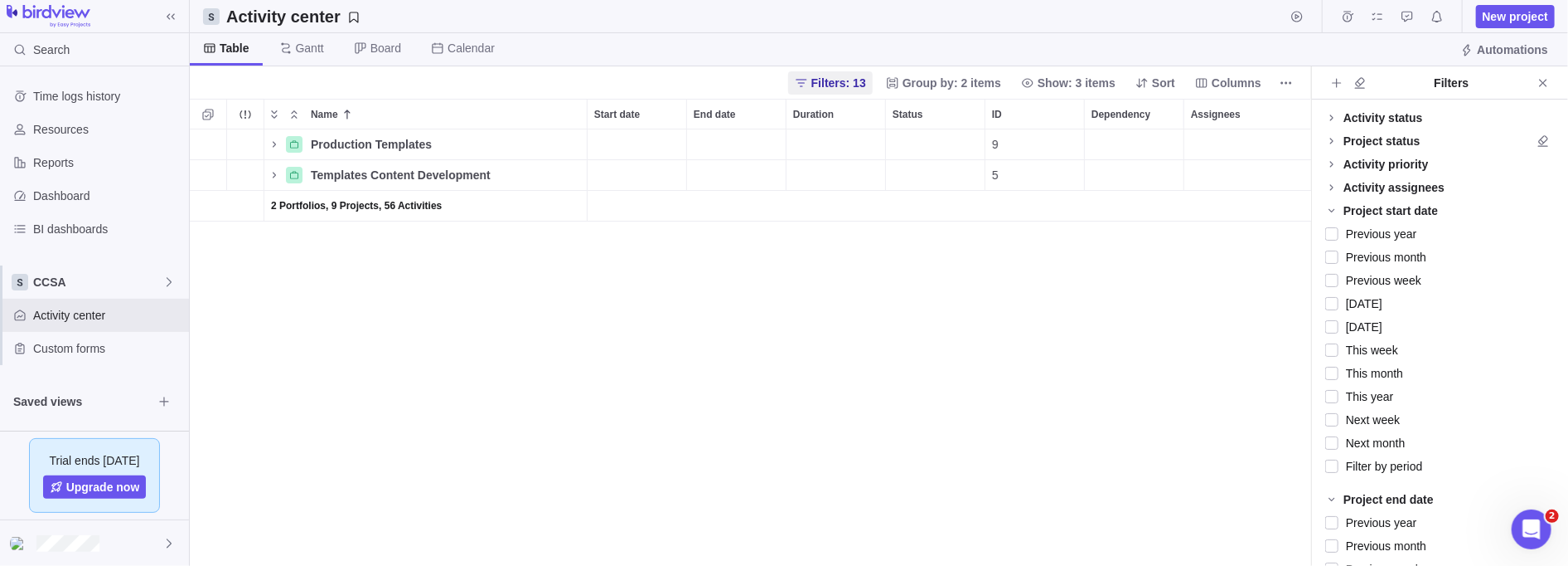
click at [716, 210] on icon at bounding box center [1332, 211] width 14 height 14
click at [716, 235] on icon at bounding box center [1332, 234] width 14 height 14
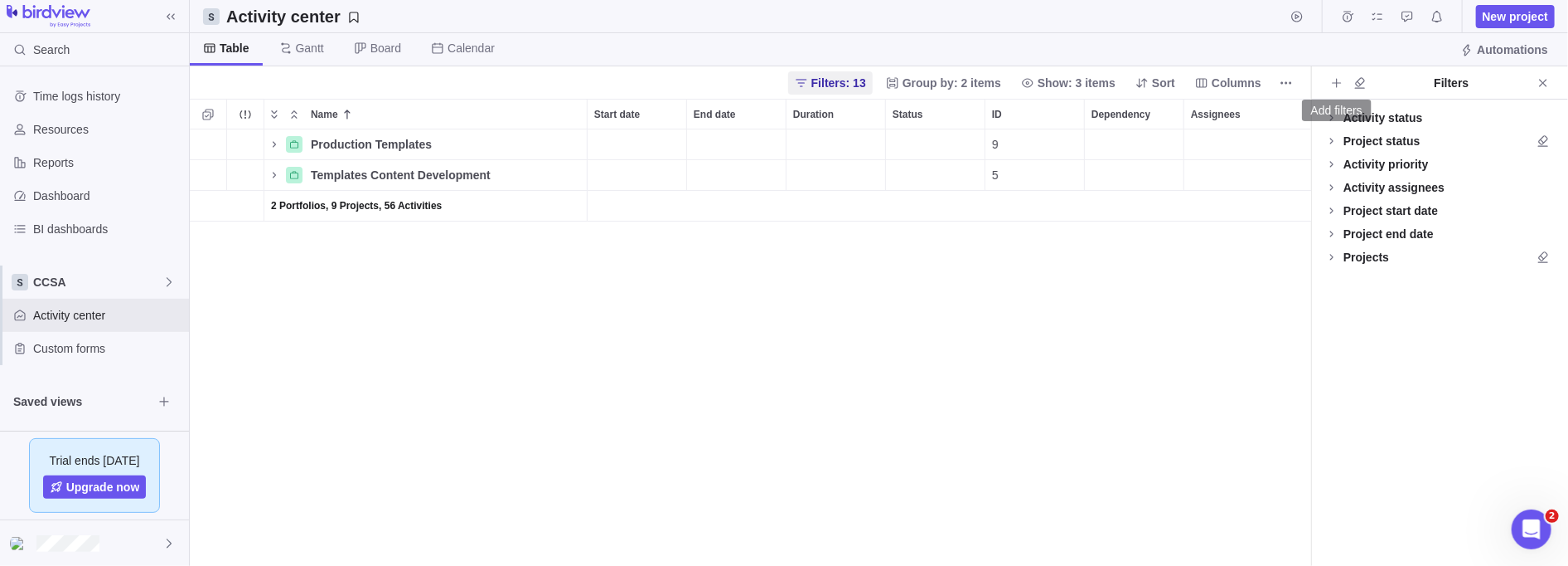
click at [716, 81] on icon "Add filters" at bounding box center [1337, 83] width 14 height 14
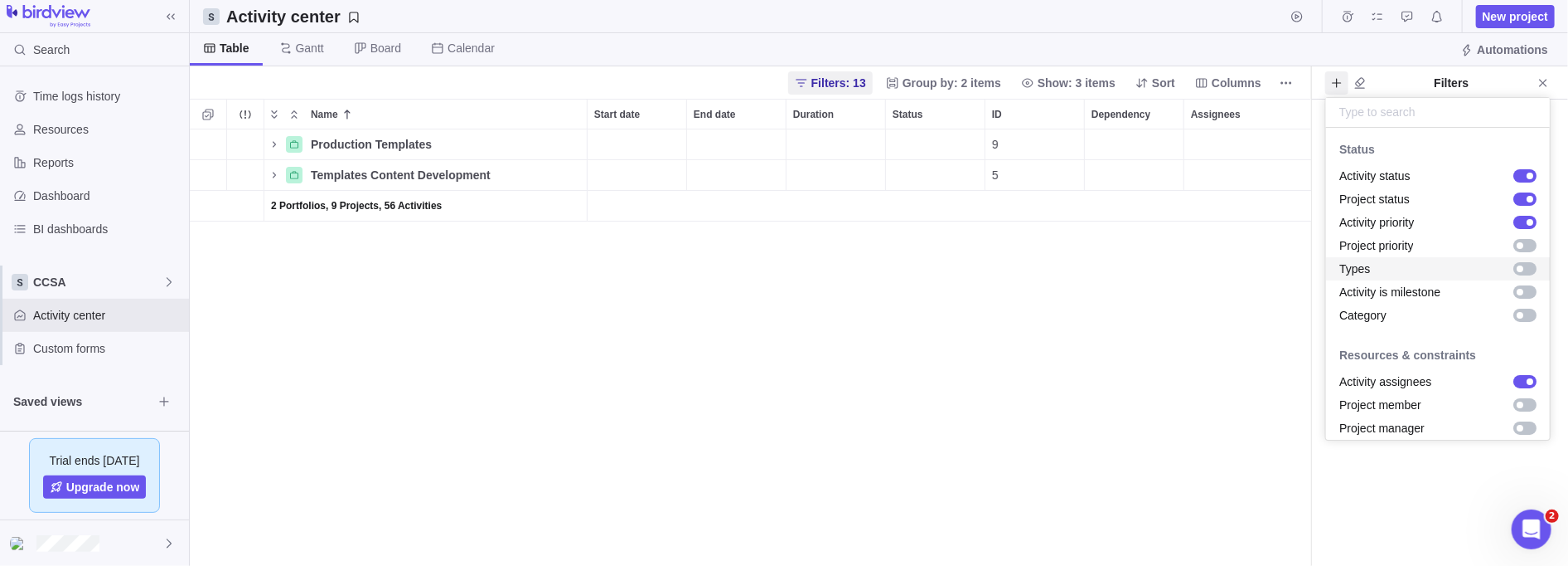
click at [716, 262] on div "grid" at bounding box center [1525, 269] width 23 height 14
click at [716, 317] on div "grid" at bounding box center [1525, 315] width 23 height 14
click at [716, 293] on div "grid" at bounding box center [1525, 292] width 23 height 14
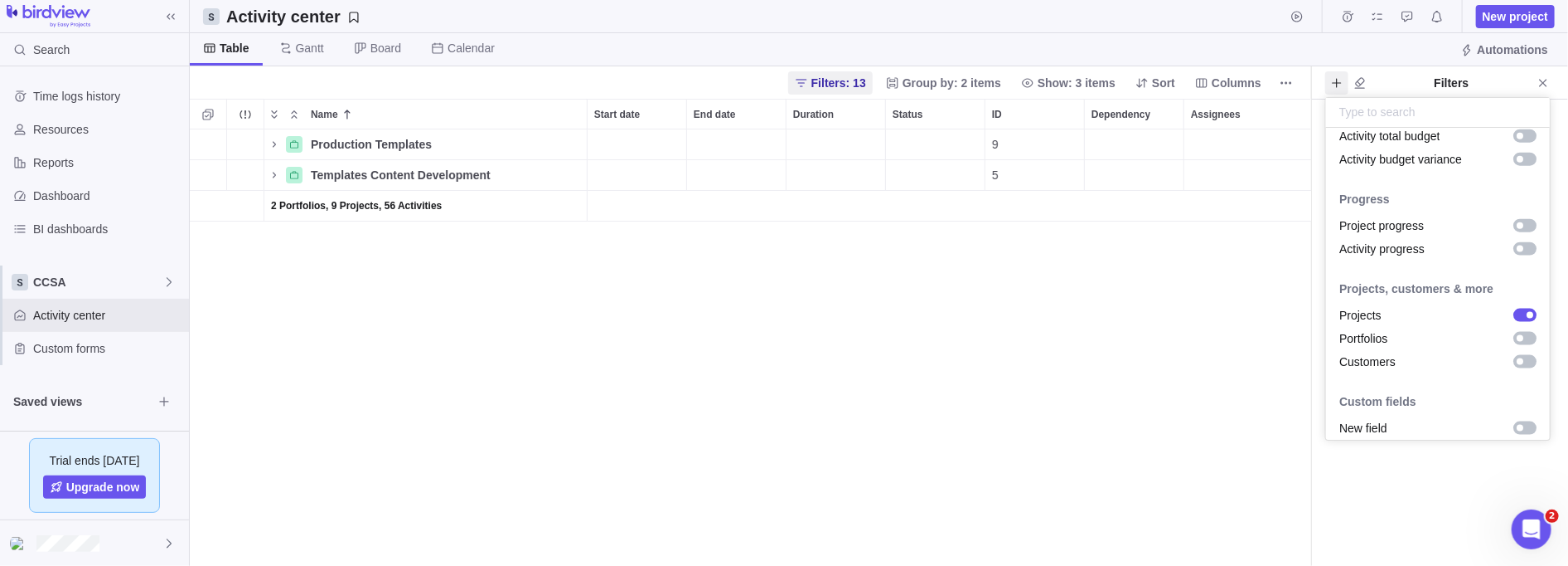
scroll to position [1314, 0]
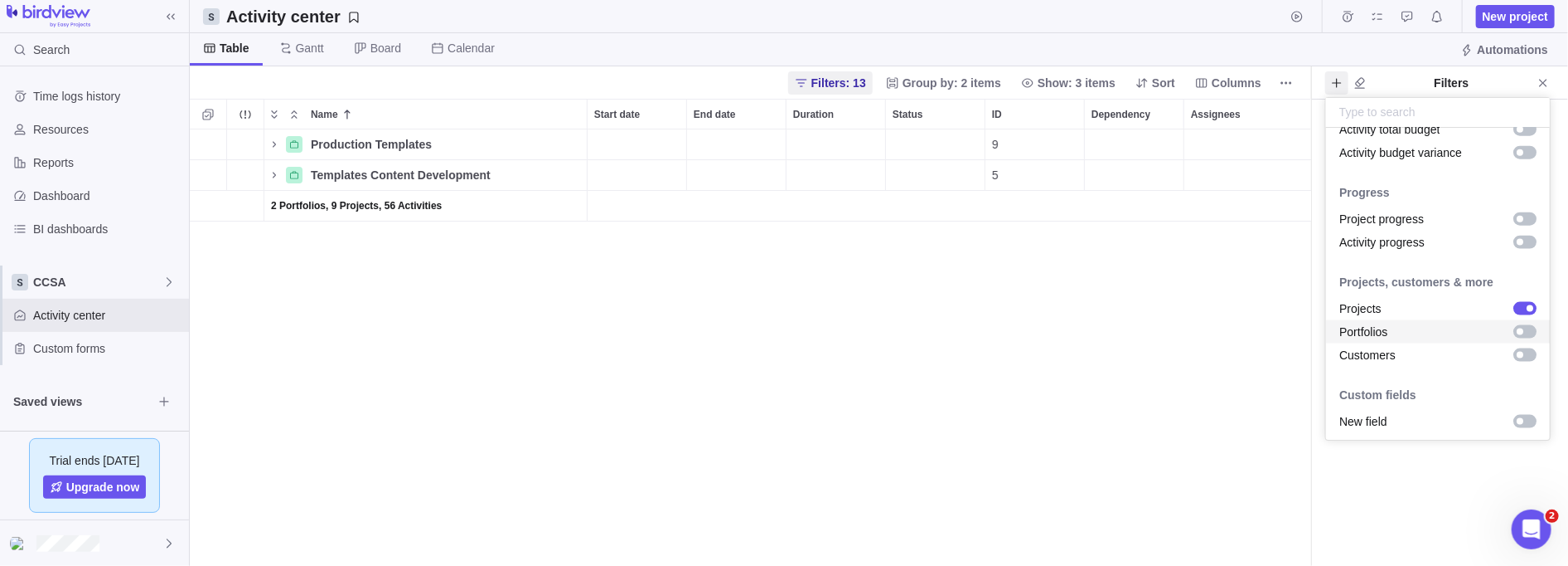
click at [716, 334] on div "grid" at bounding box center [1525, 332] width 23 height 14
click at [716, 82] on body "Search Time logs history Resources Reports Dashboard BI dashboards CCSA Activit…" at bounding box center [784, 283] width 1568 height 566
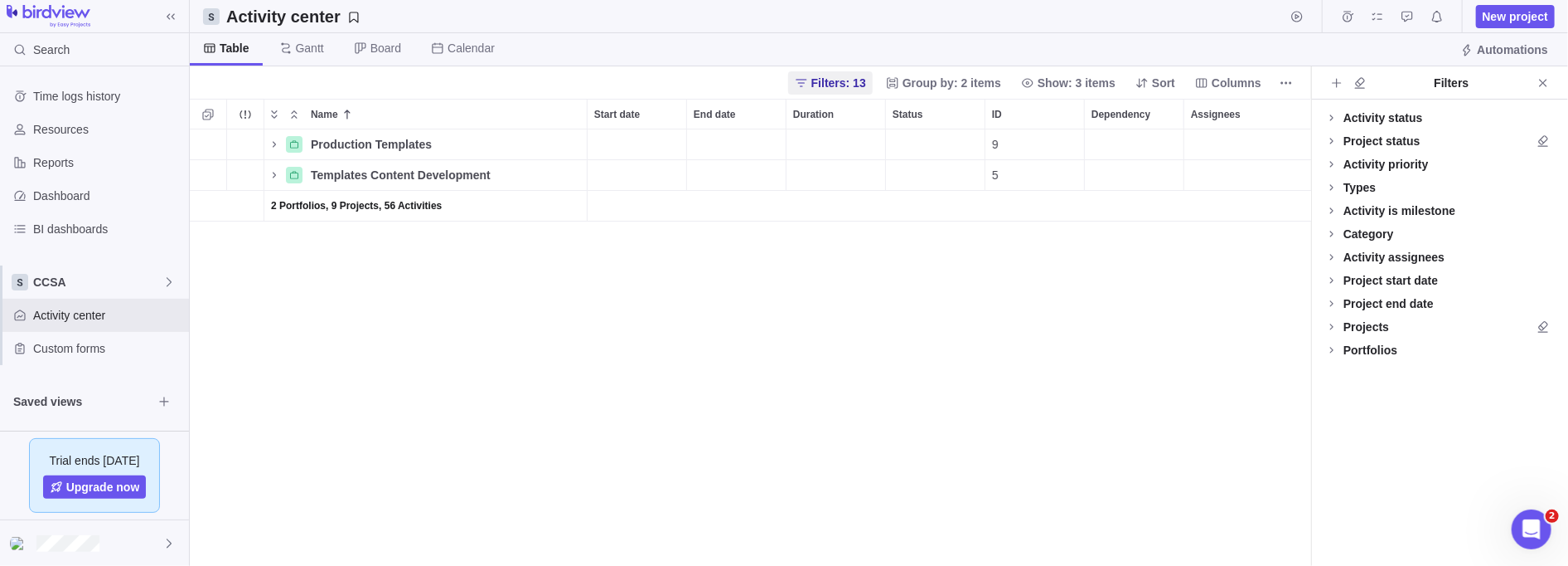
click at [271, 172] on icon "Name" at bounding box center [274, 175] width 14 height 14
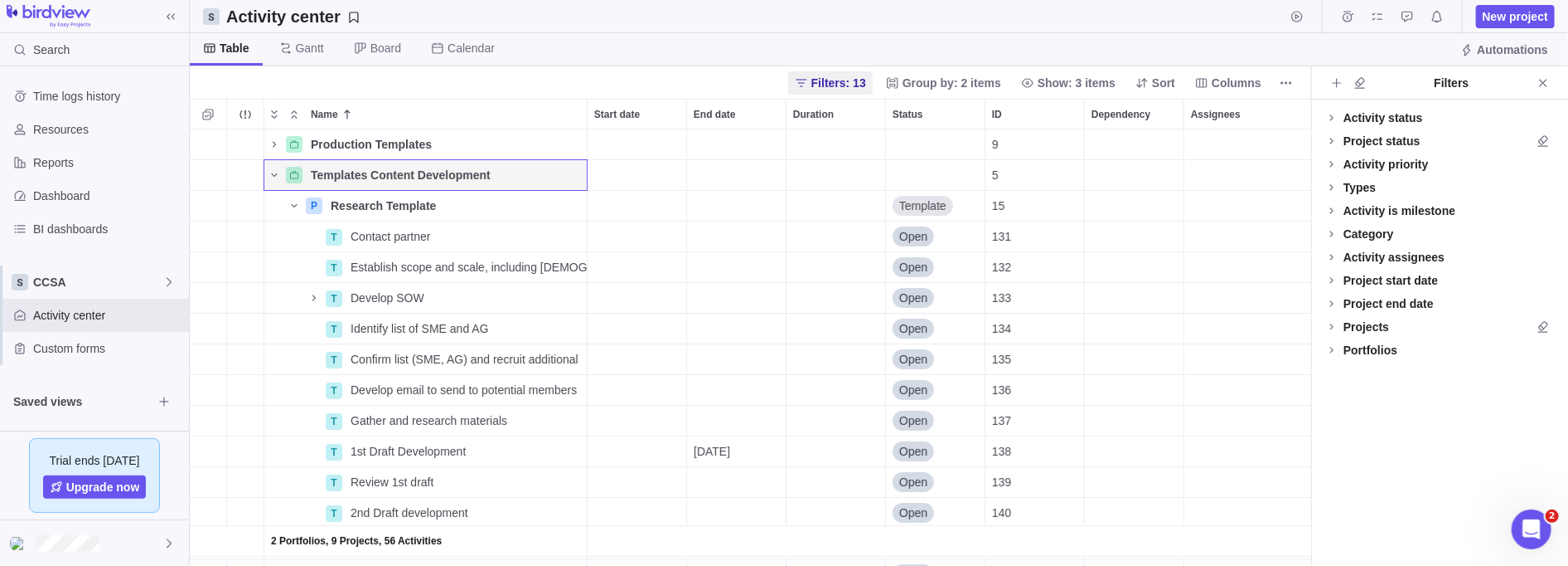
click at [271, 172] on icon "Name" at bounding box center [274, 175] width 14 height 14
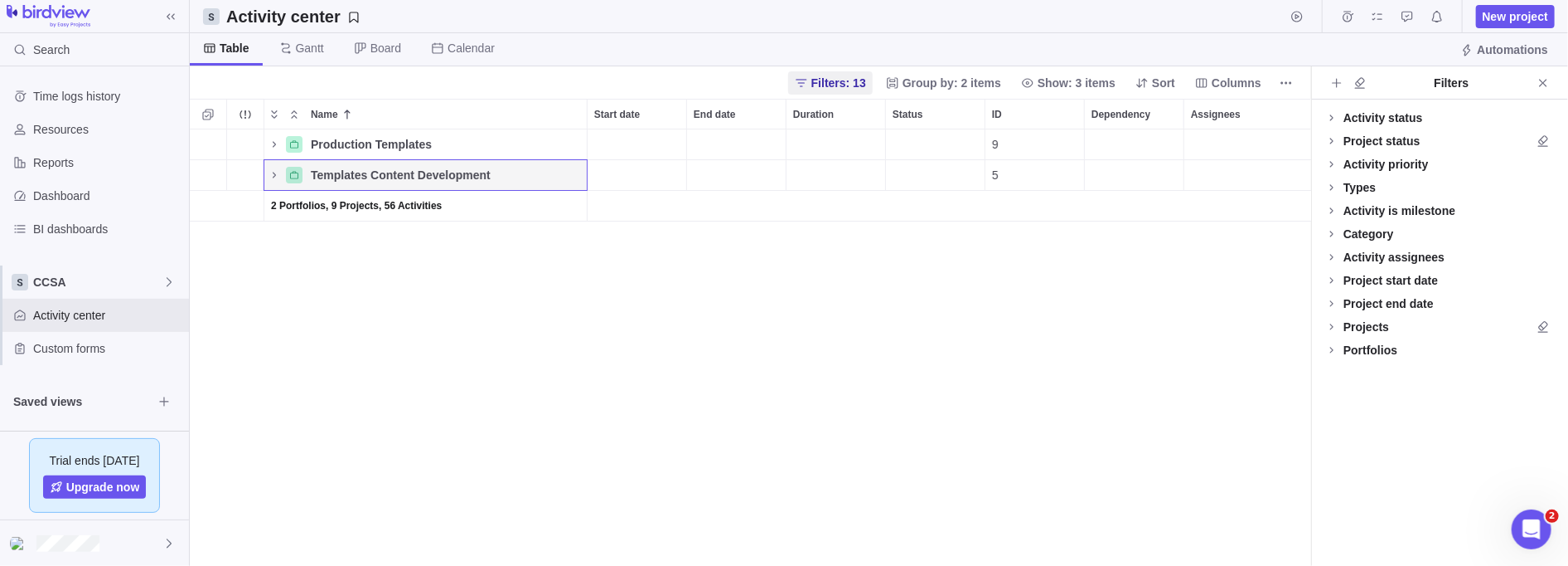
click at [271, 143] on icon "Name" at bounding box center [274, 144] width 14 height 14
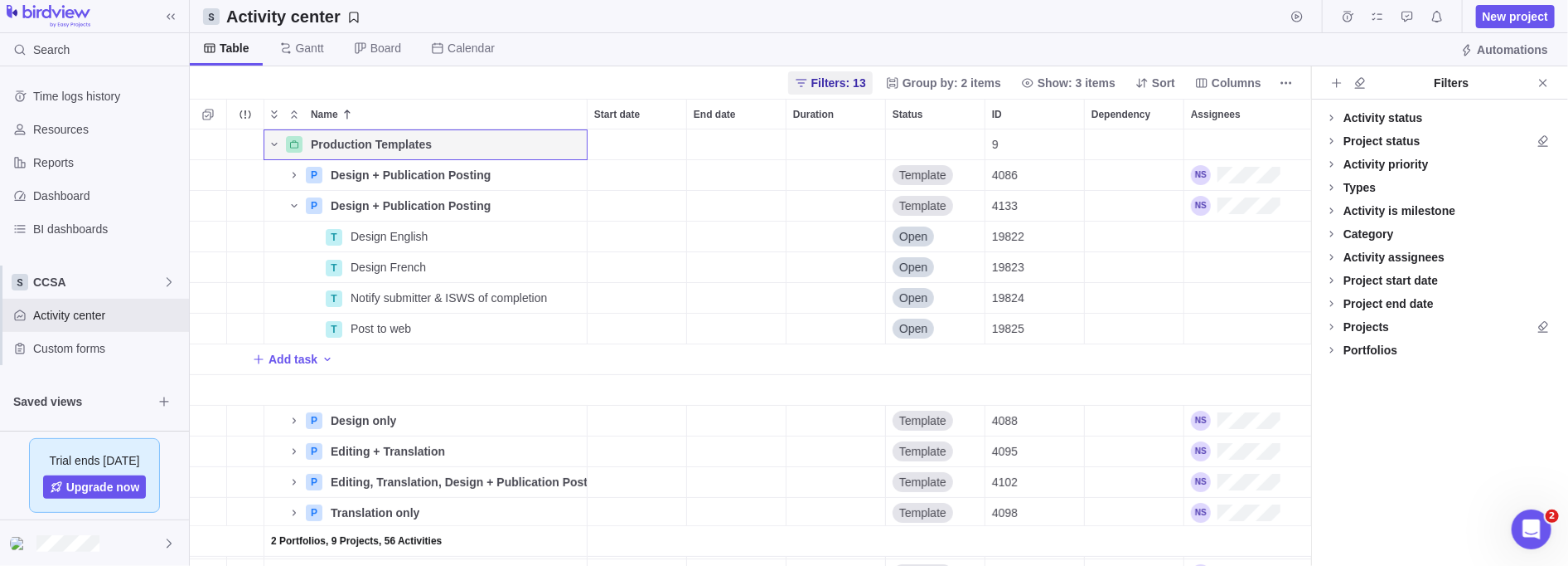
click at [271, 143] on icon "Name" at bounding box center [274, 144] width 6 height 3
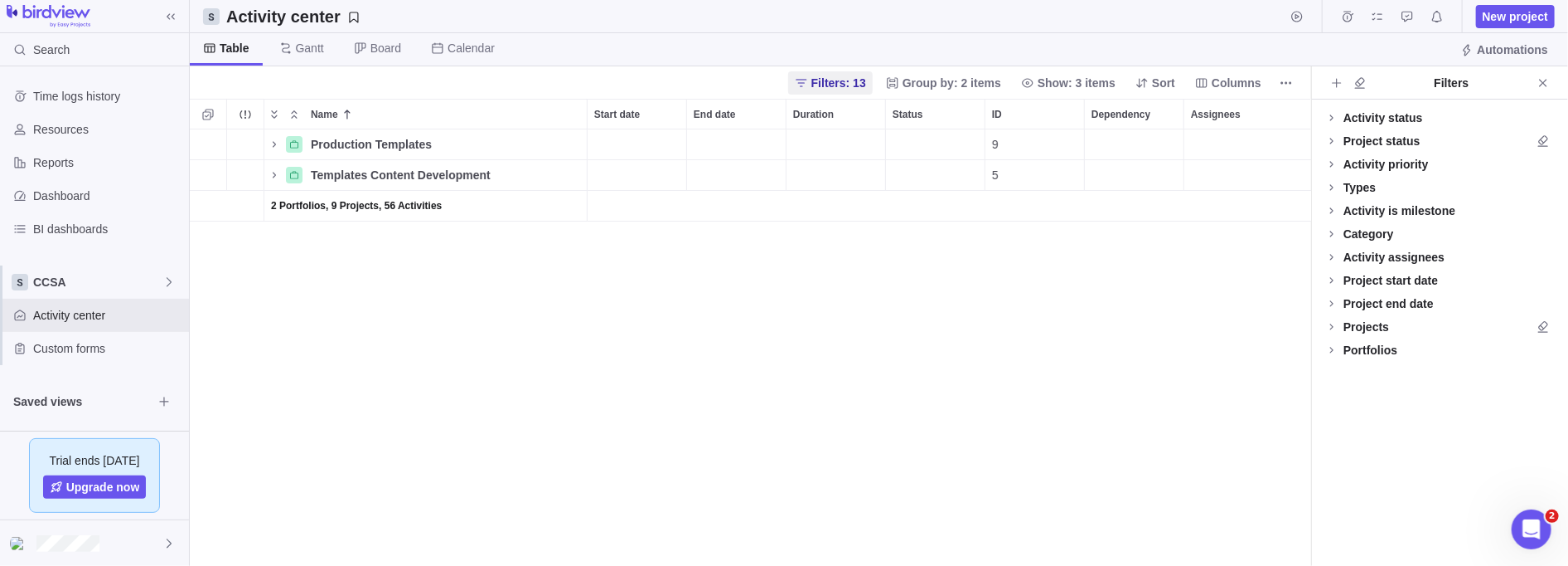
click at [716, 82] on span "Filters: 13" at bounding box center [838, 83] width 54 height 17
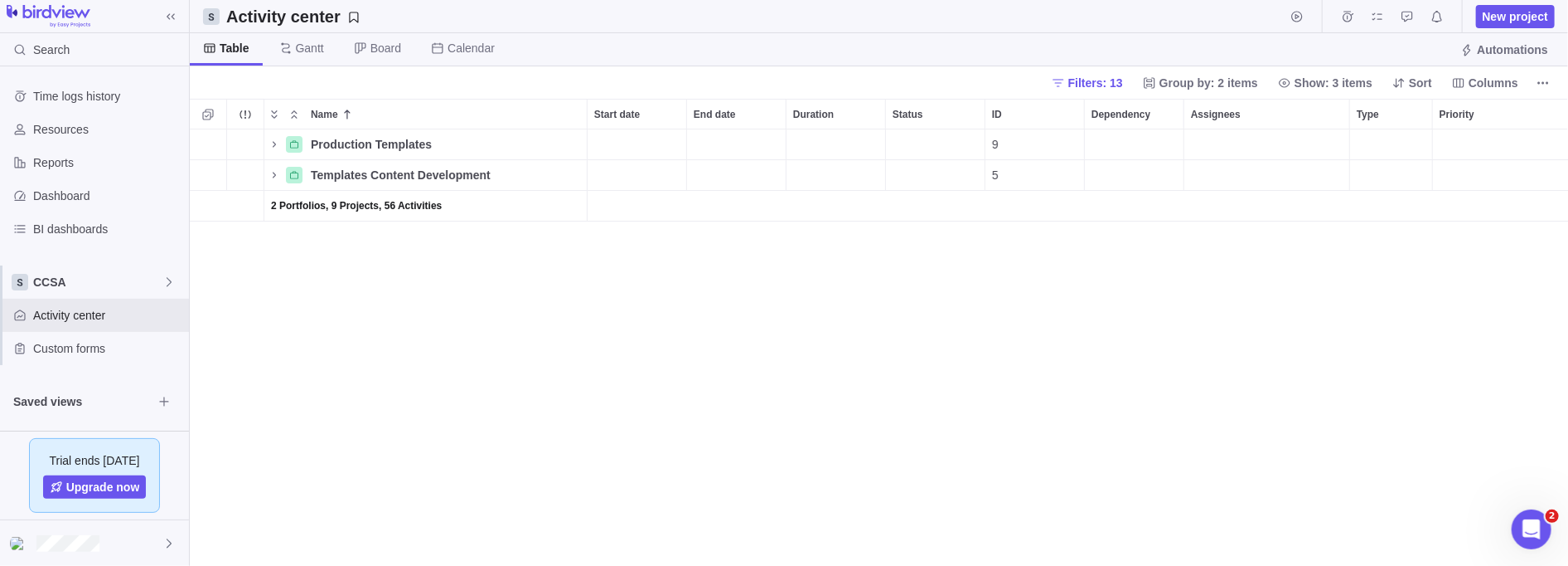
click at [716, 82] on span "Filters: 13" at bounding box center [1096, 83] width 54 height 17
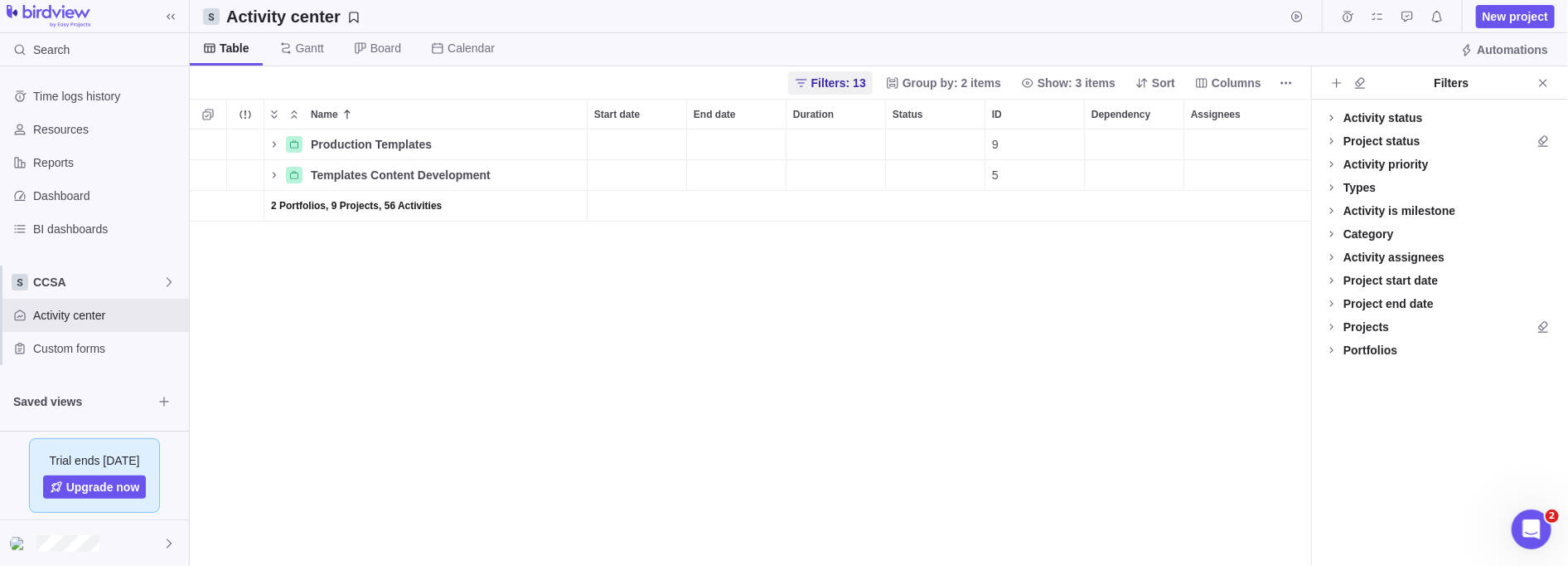
scroll to position [427, 1112]
click at [716, 345] on icon at bounding box center [1332, 350] width 14 height 14
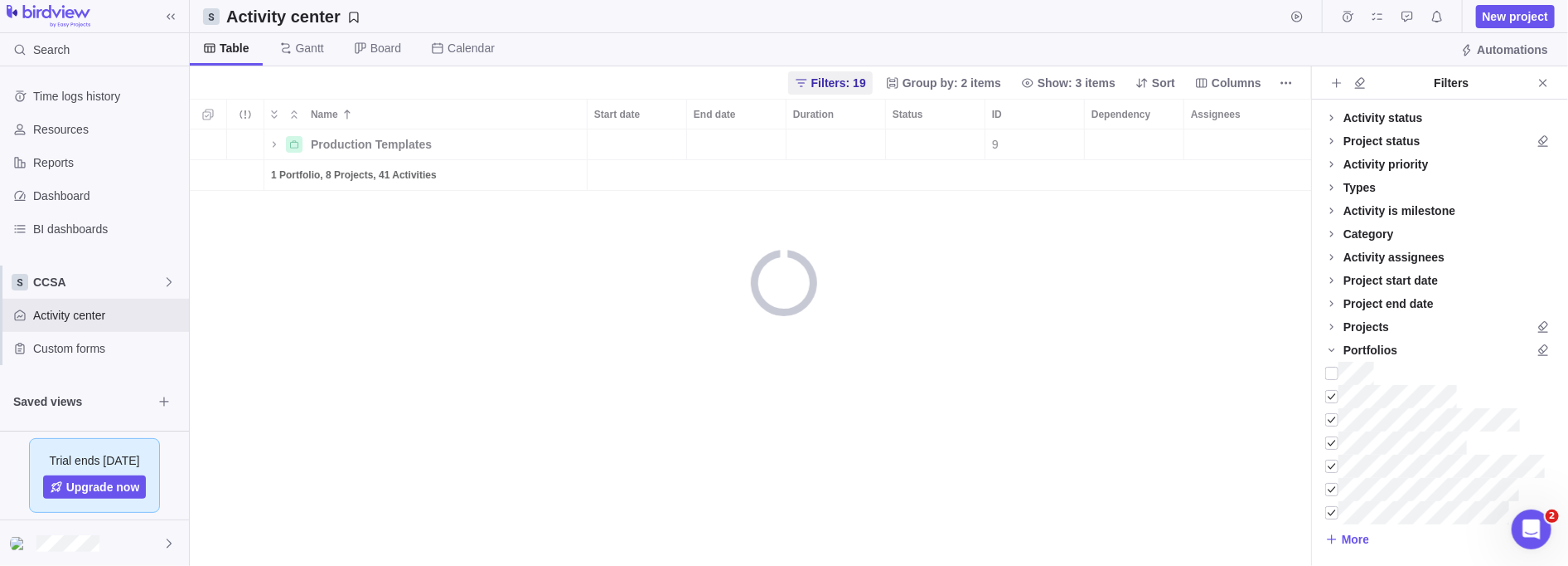
click at [716, 445] on span "More" at bounding box center [1356, 540] width 27 height 17
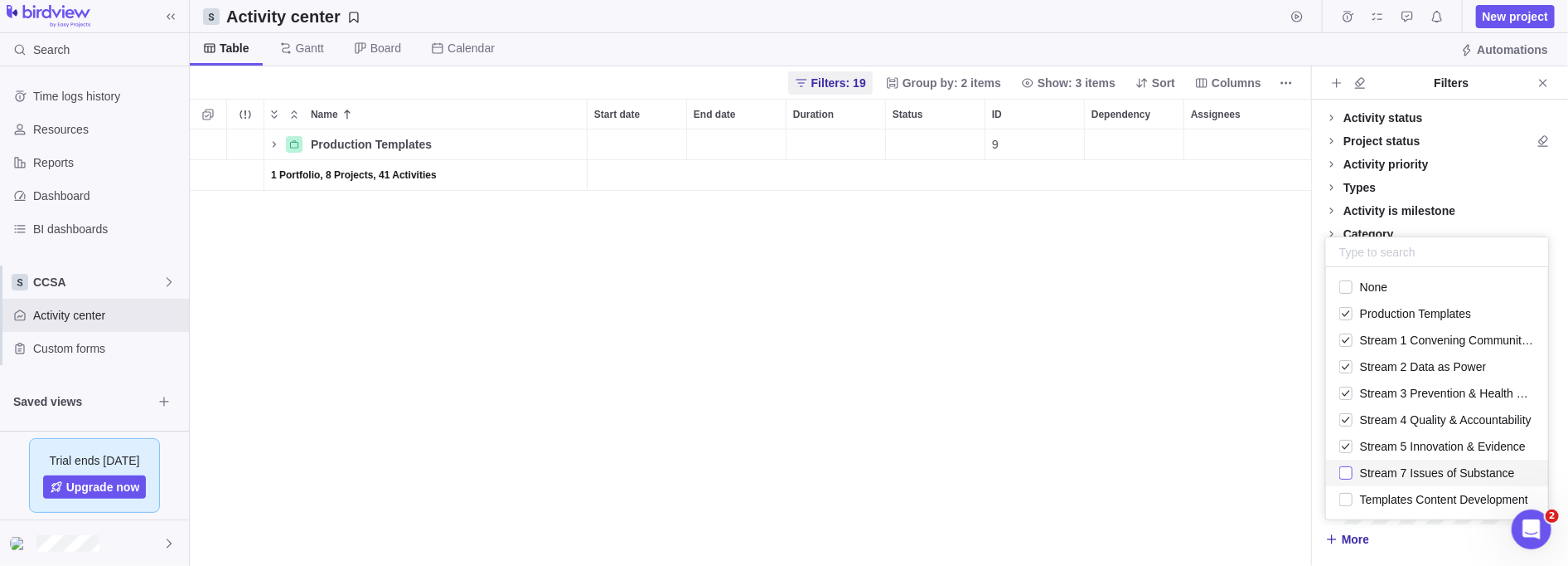
click at [716, 445] on span "Stream 7 Issues of Substance" at bounding box center [1437, 473] width 155 height 14
click at [716, 445] on span "Templates Content Development" at bounding box center [1444, 500] width 168 height 14
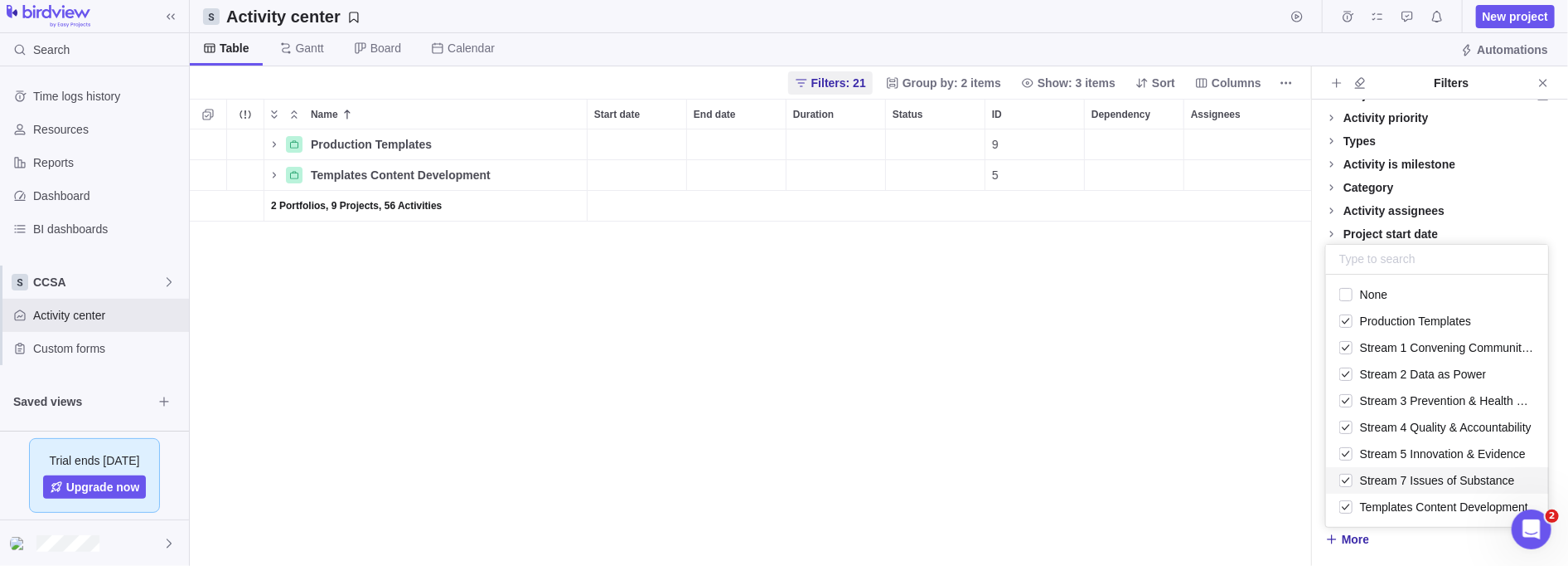
scroll to position [0, 0]
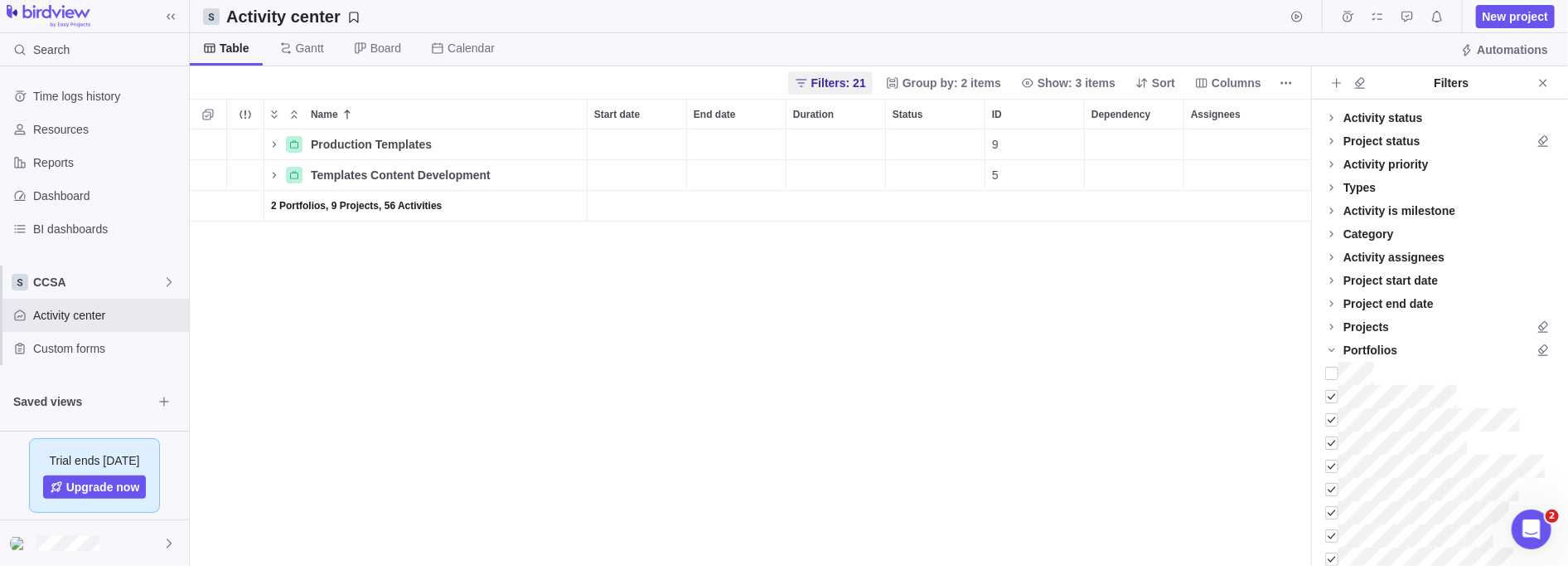
click at [716, 325] on div "Activity status Default Workflow More Project status Default Workflow Activity …" at bounding box center [1441, 332] width 257 height 466
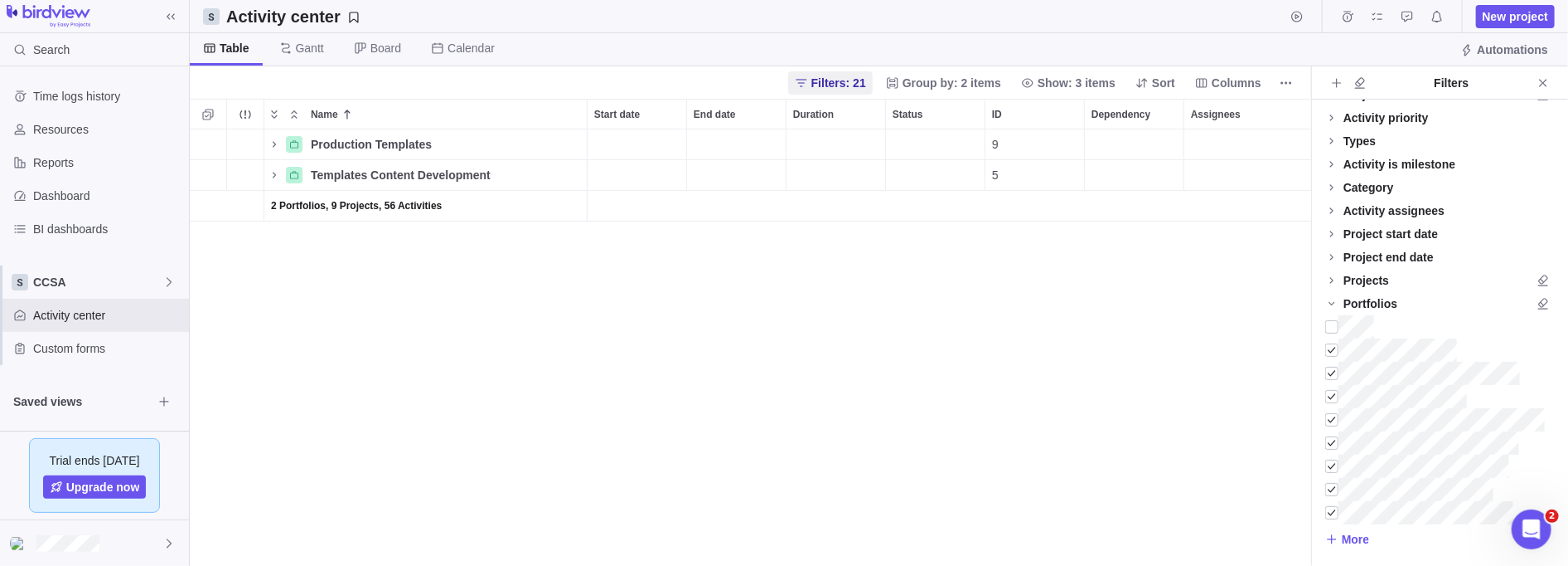
click at [716, 389] on div "Production Templates Details 9 $0.00 $0.00 $0.00 $0.00 $0.00 $0.00 Templates Co…" at bounding box center [750, 348] width 1122 height 437
click at [716, 85] on icon "Close" at bounding box center [1543, 82] width 8 height 8
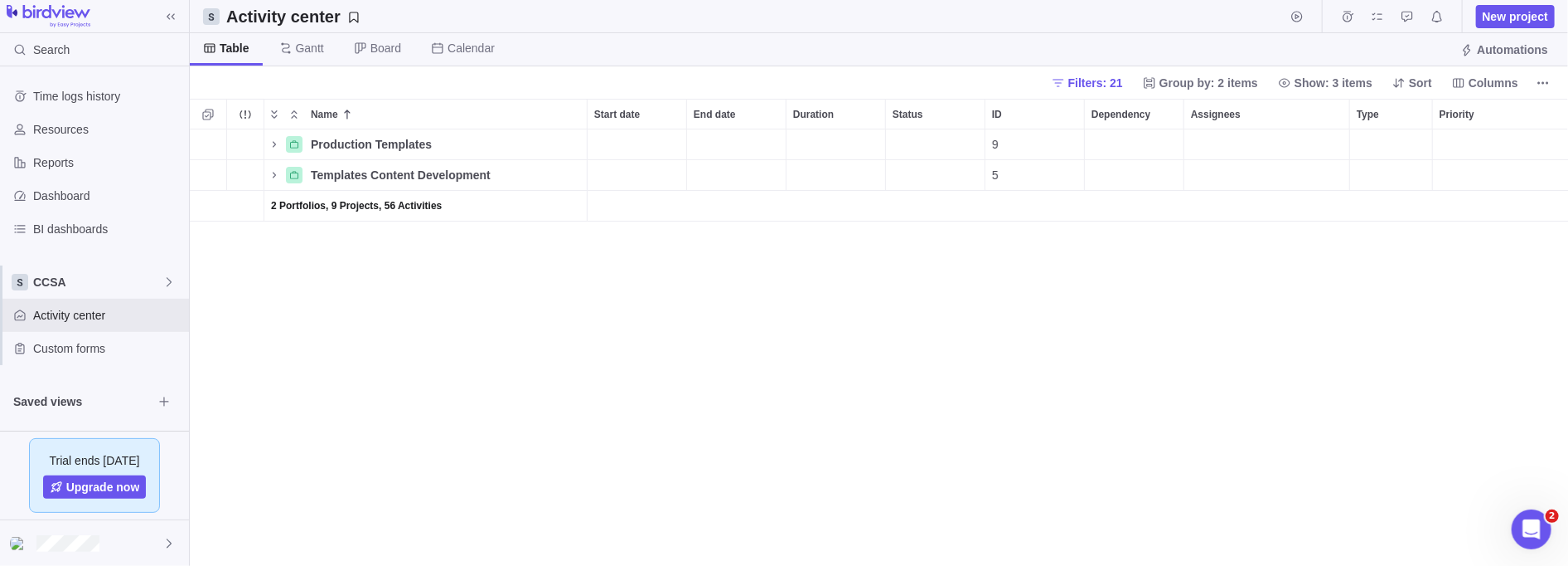
click at [716, 85] on span "Filters: 21" at bounding box center [1096, 83] width 54 height 17
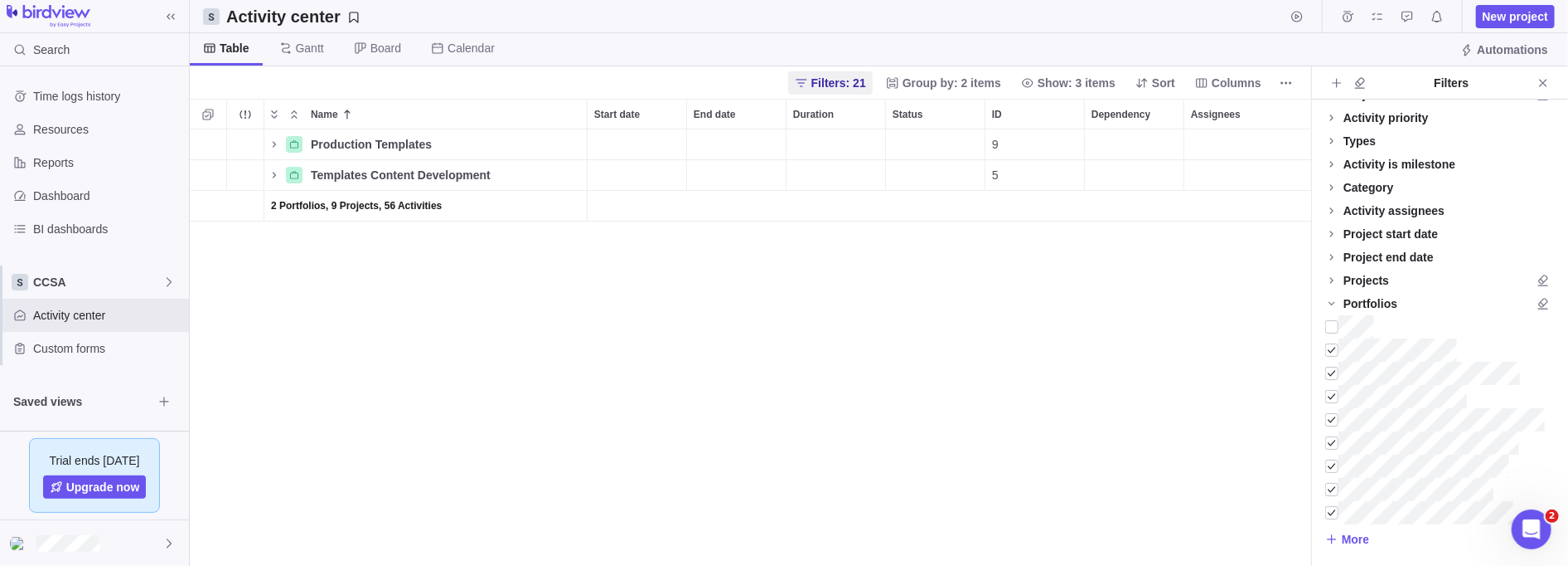
click at [716, 278] on icon at bounding box center [1332, 280] width 3 height 6
click at [716, 303] on div at bounding box center [1332, 303] width 14 height 23
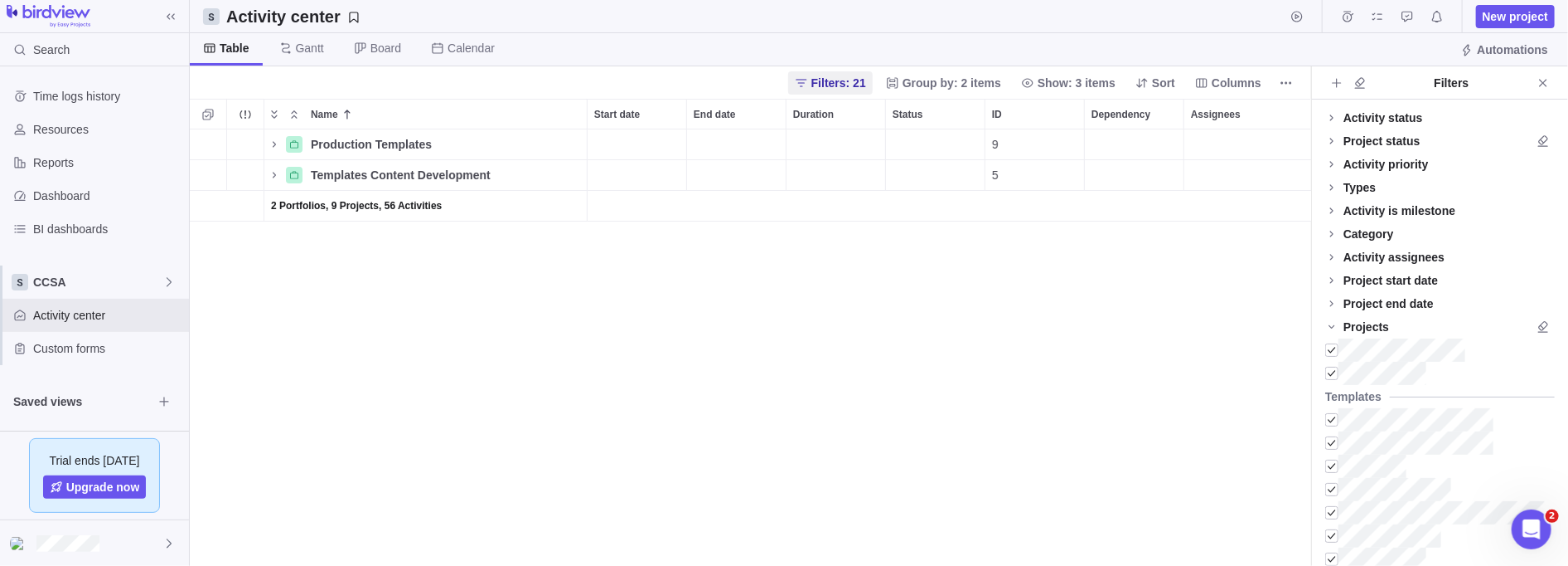
click at [716, 84] on icon "Close" at bounding box center [1543, 82] width 8 height 8
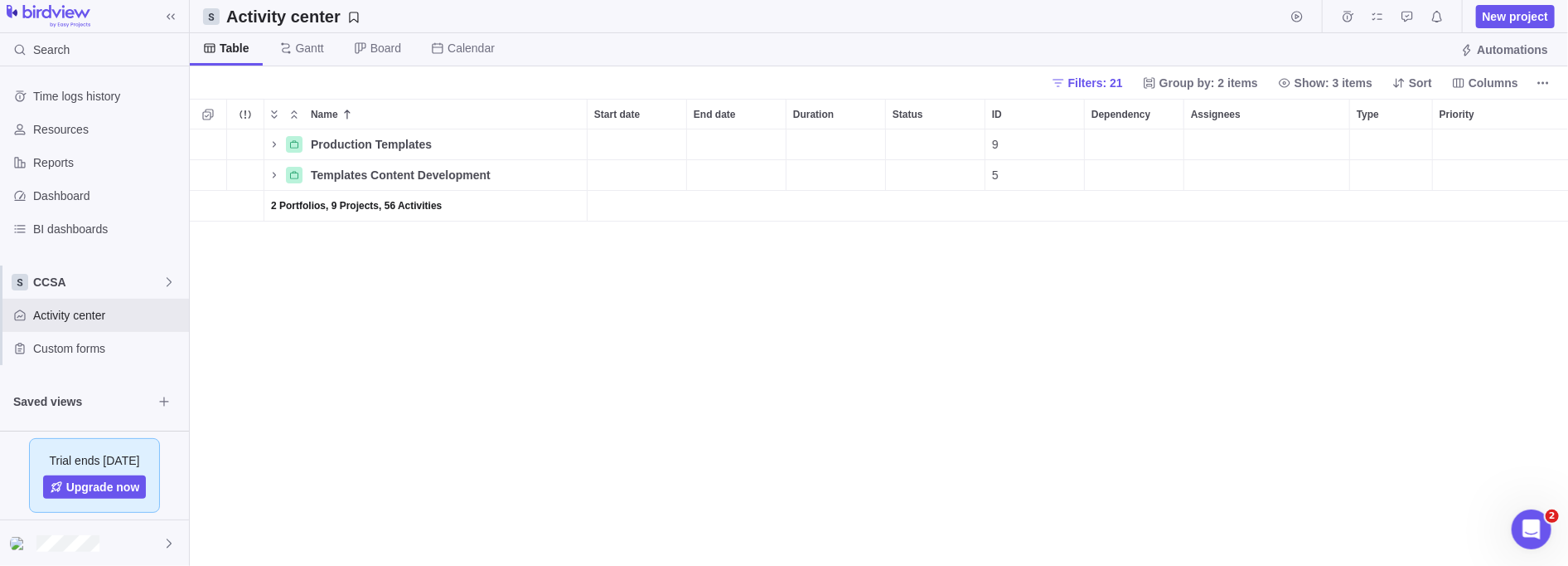
click at [269, 144] on icon "Name" at bounding box center [274, 144] width 14 height 14
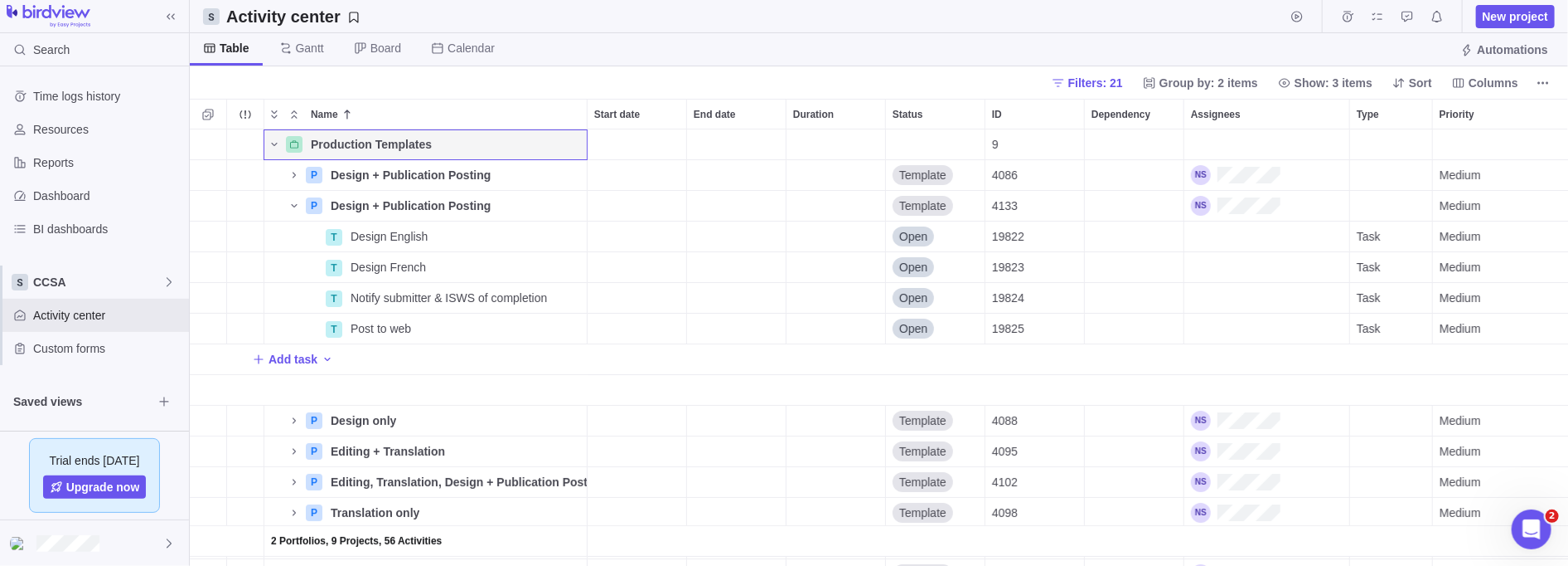
click at [271, 144] on icon "Name" at bounding box center [274, 144] width 14 height 14
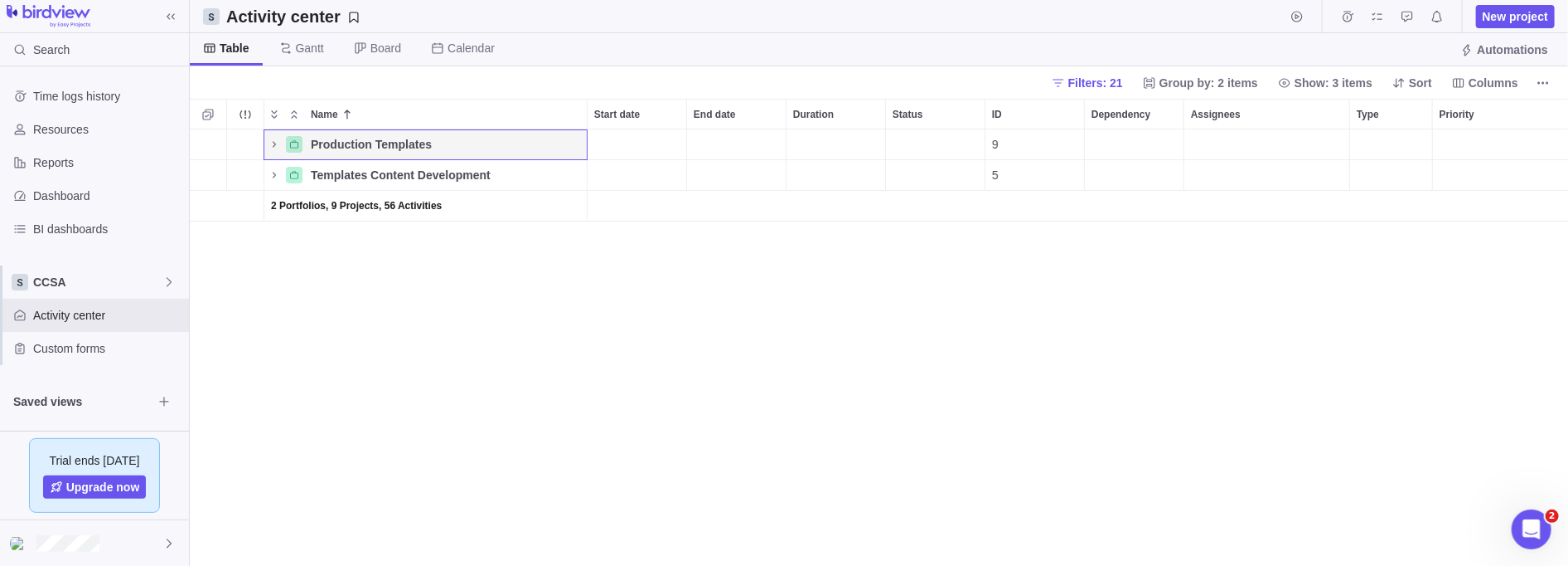
click at [278, 179] on icon "Name" at bounding box center [274, 175] width 14 height 14
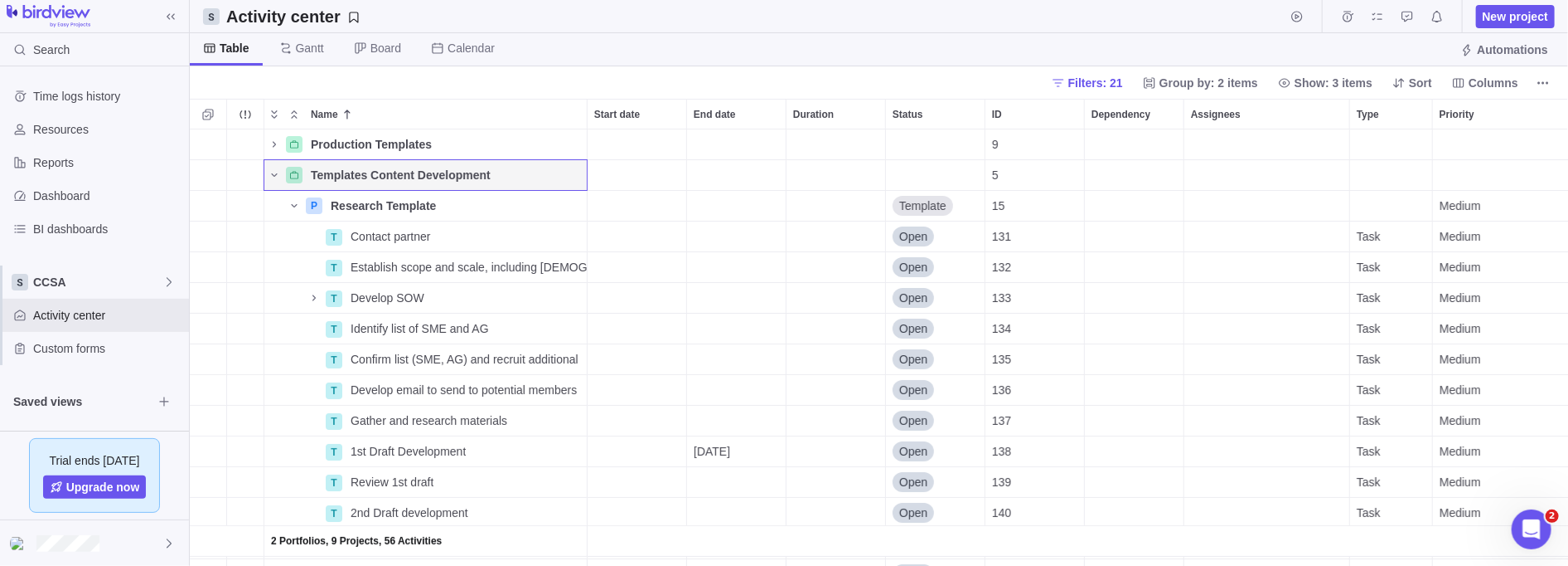
click at [278, 179] on icon "Name" at bounding box center [274, 175] width 14 height 14
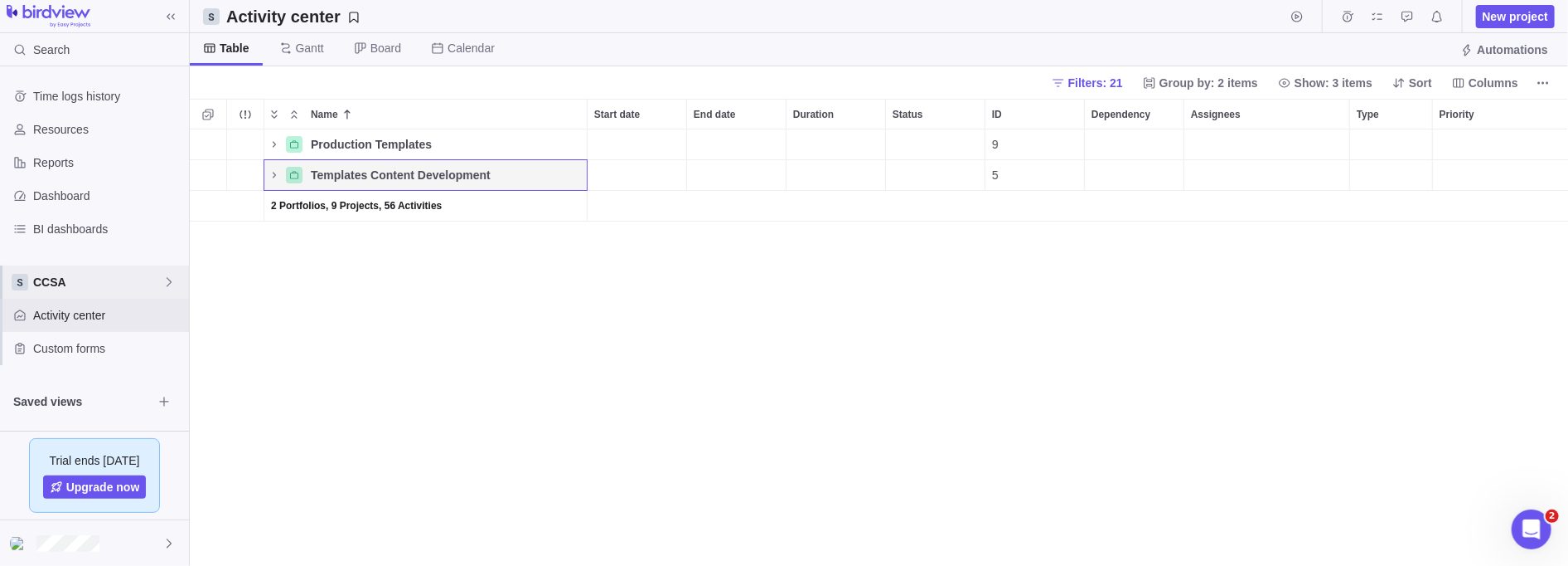
click at [133, 285] on span "CCSA" at bounding box center [98, 282] width 129 height 17
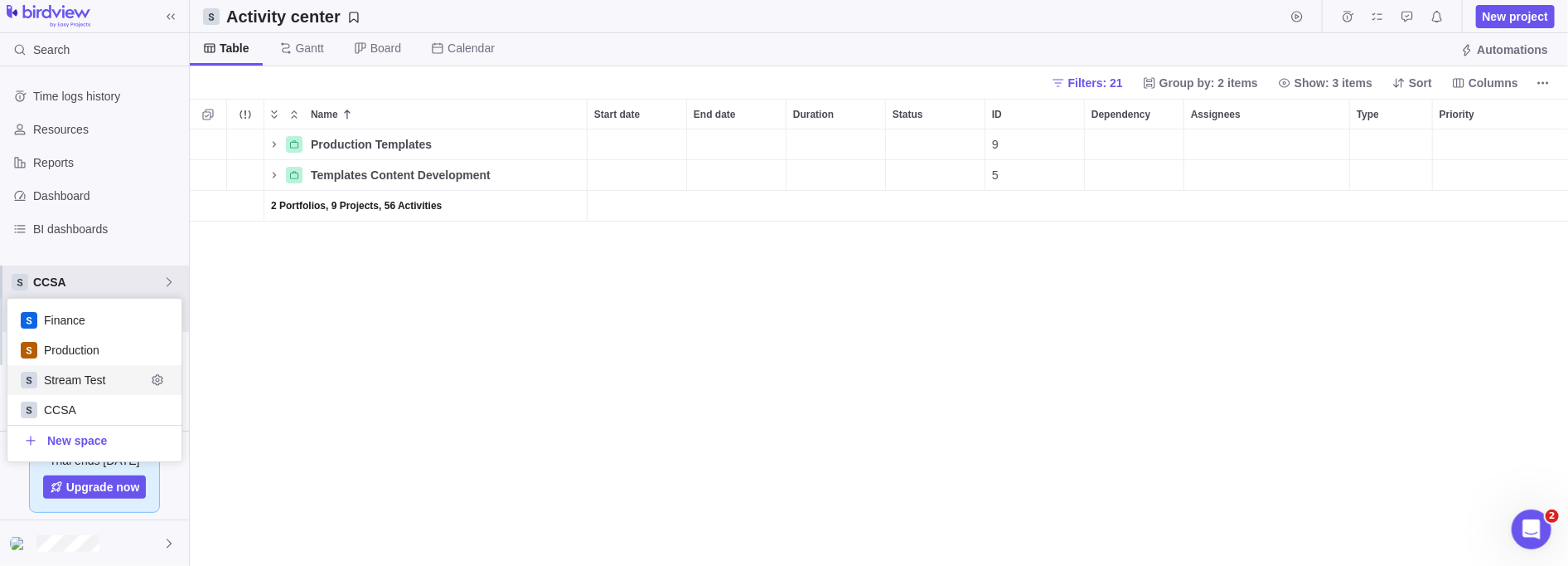
click at [69, 379] on span "Stream Test" at bounding box center [95, 380] width 102 height 17
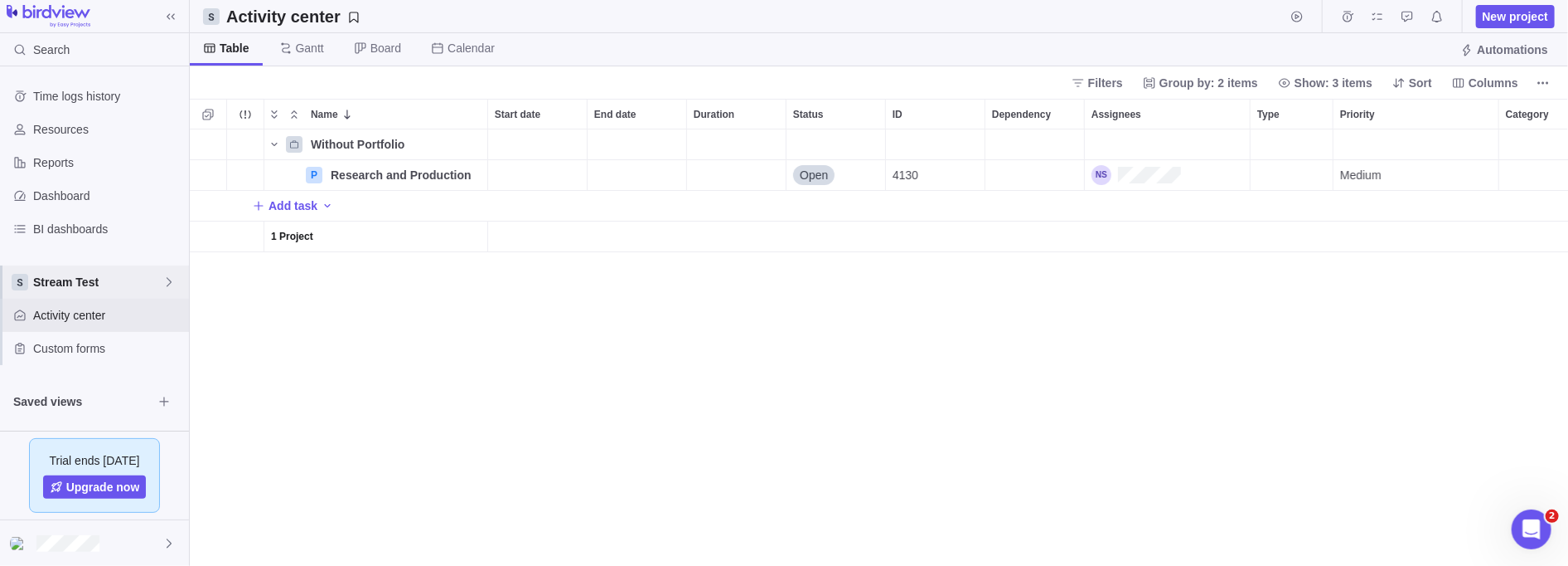
click at [57, 278] on span "Stream Test" at bounding box center [98, 282] width 129 height 17
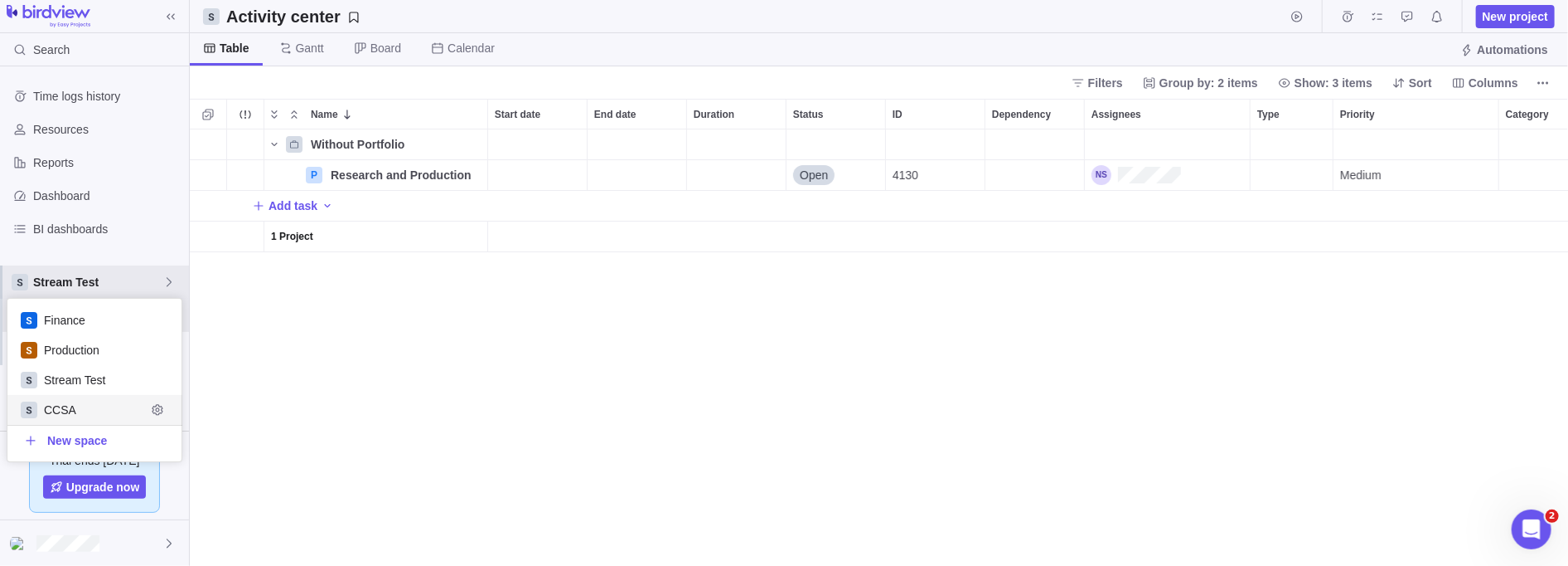
click at [54, 414] on span "CCSA" at bounding box center [95, 410] width 102 height 17
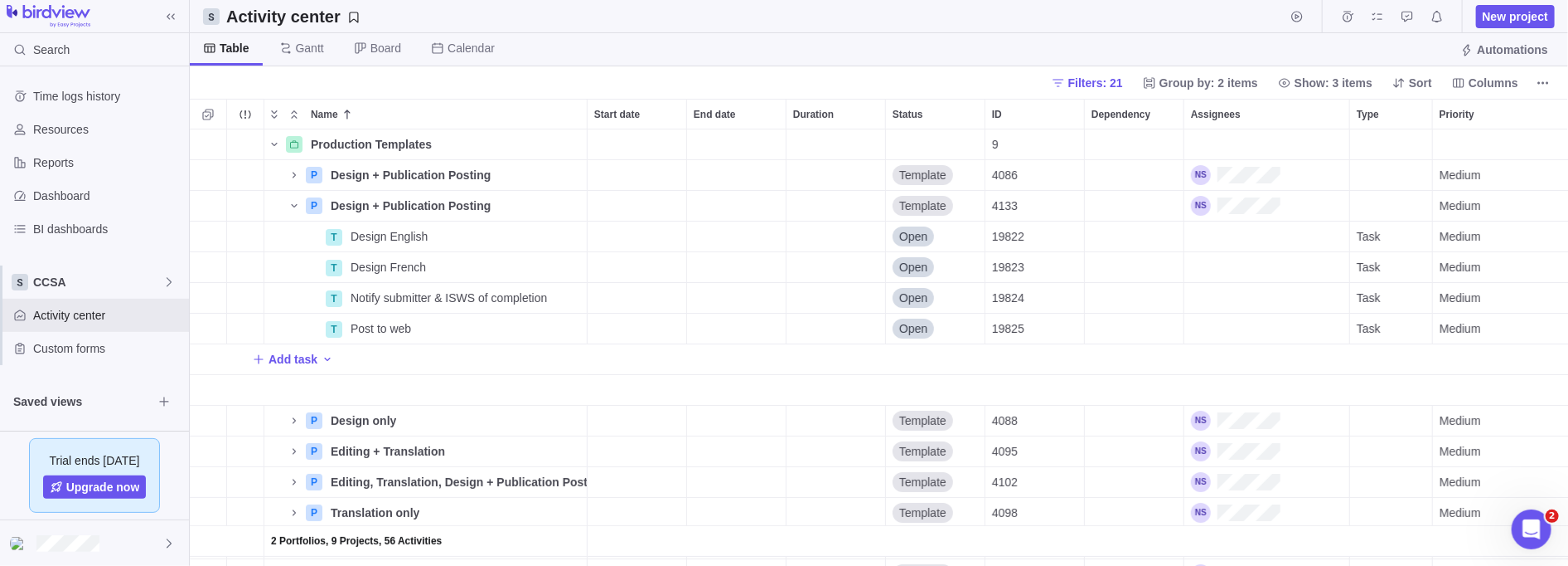
click at [268, 141] on icon "Name" at bounding box center [274, 144] width 14 height 14
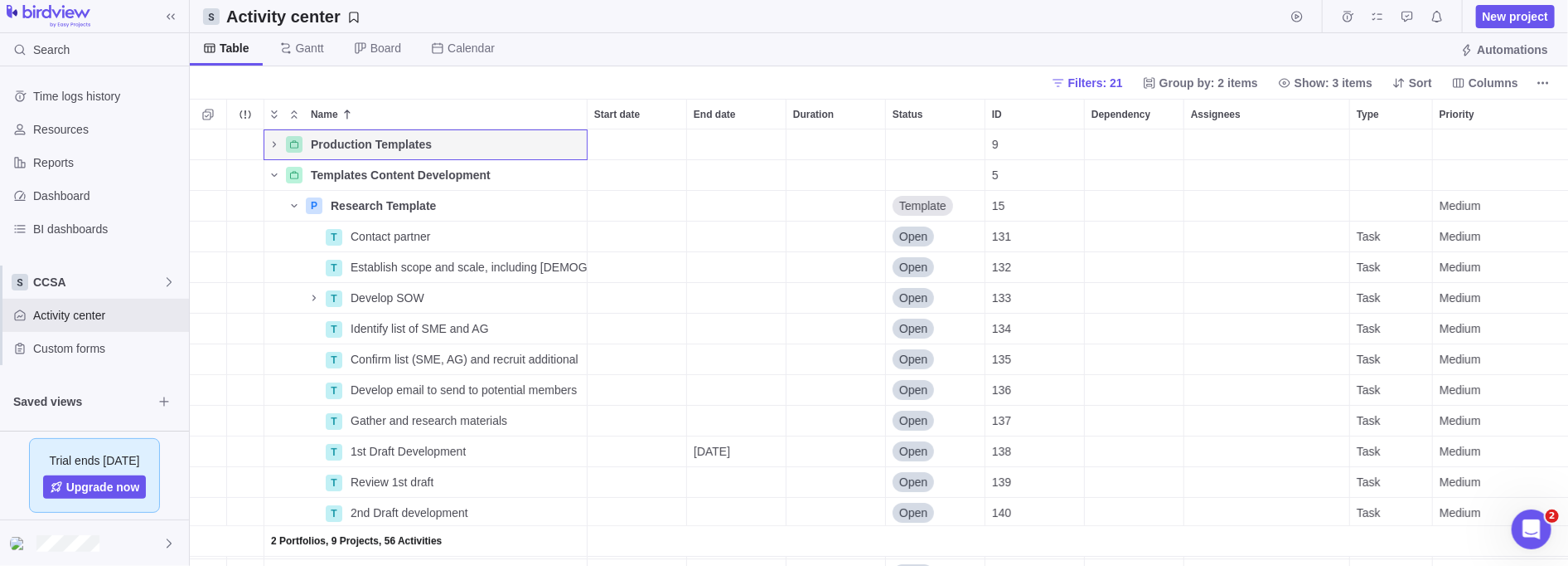
click at [274, 172] on icon "Name" at bounding box center [274, 175] width 14 height 14
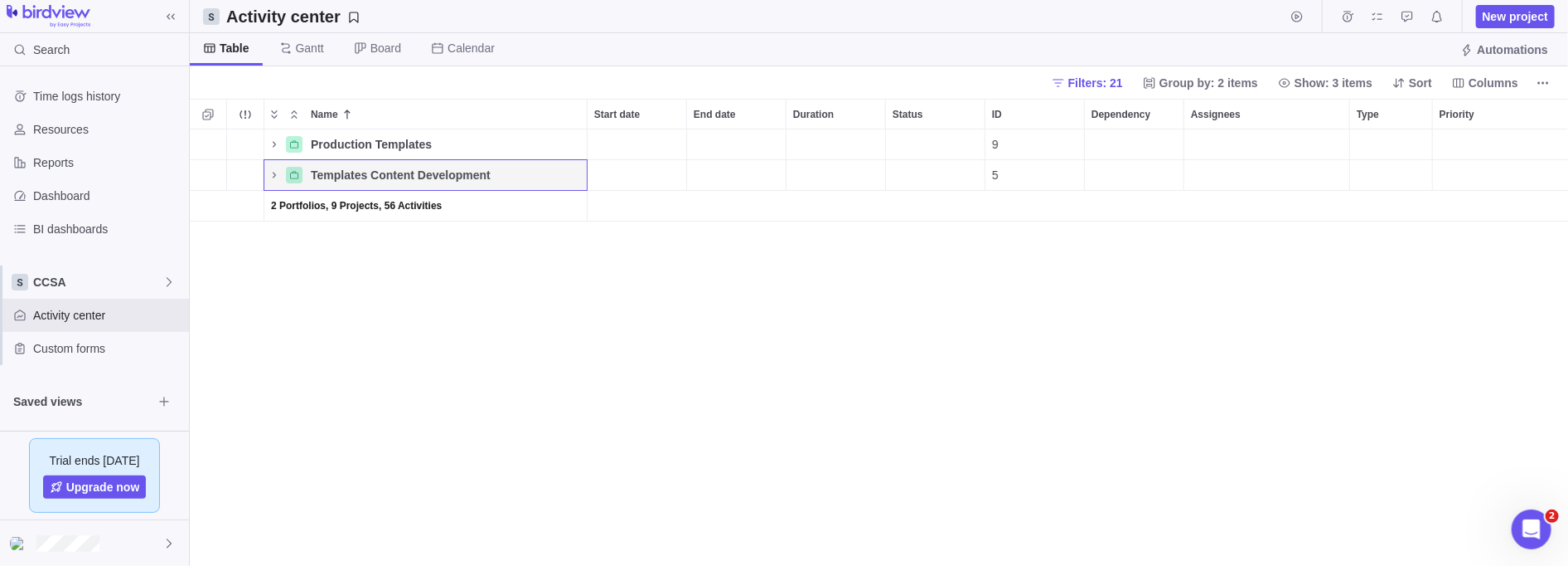
click at [716, 84] on span "Group by: 2 items" at bounding box center [1209, 83] width 99 height 17
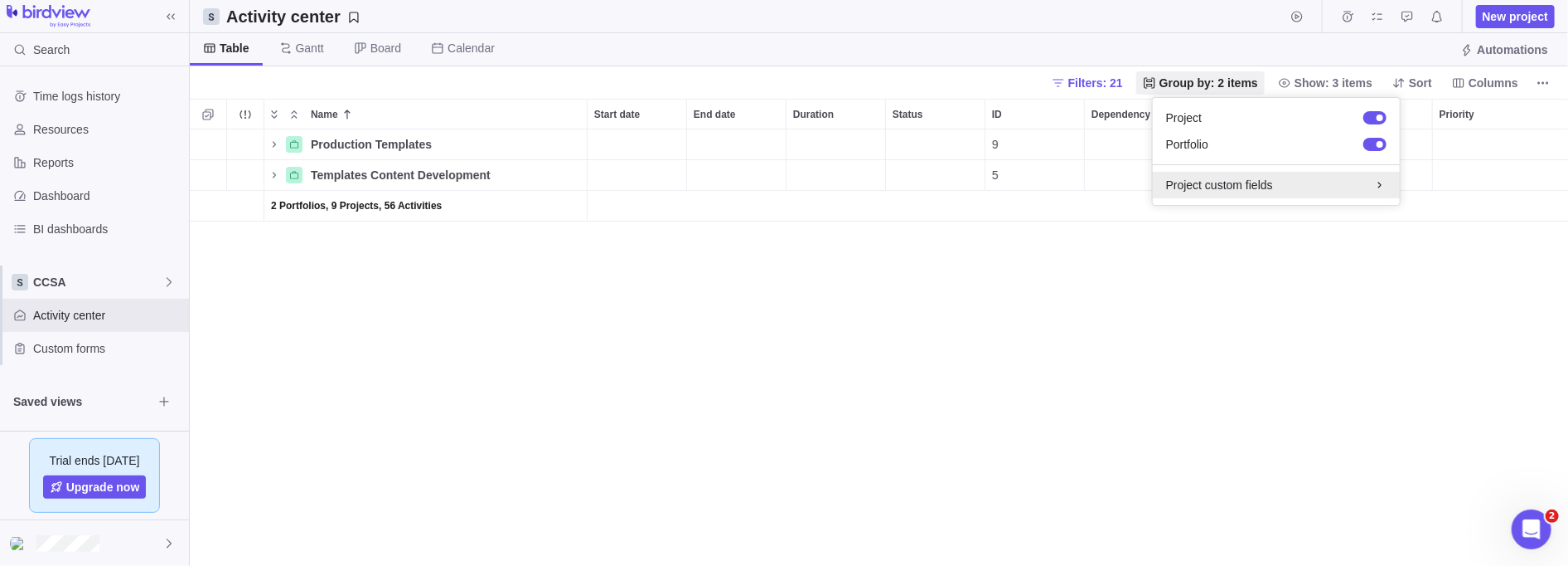
click at [716, 195] on div "Project custom fields" at bounding box center [1276, 184] width 247 height 26
click at [716, 85] on body "Search Time logs history Resources Reports Dashboard BI dashboards CCSA Activit…" at bounding box center [784, 283] width 1568 height 566
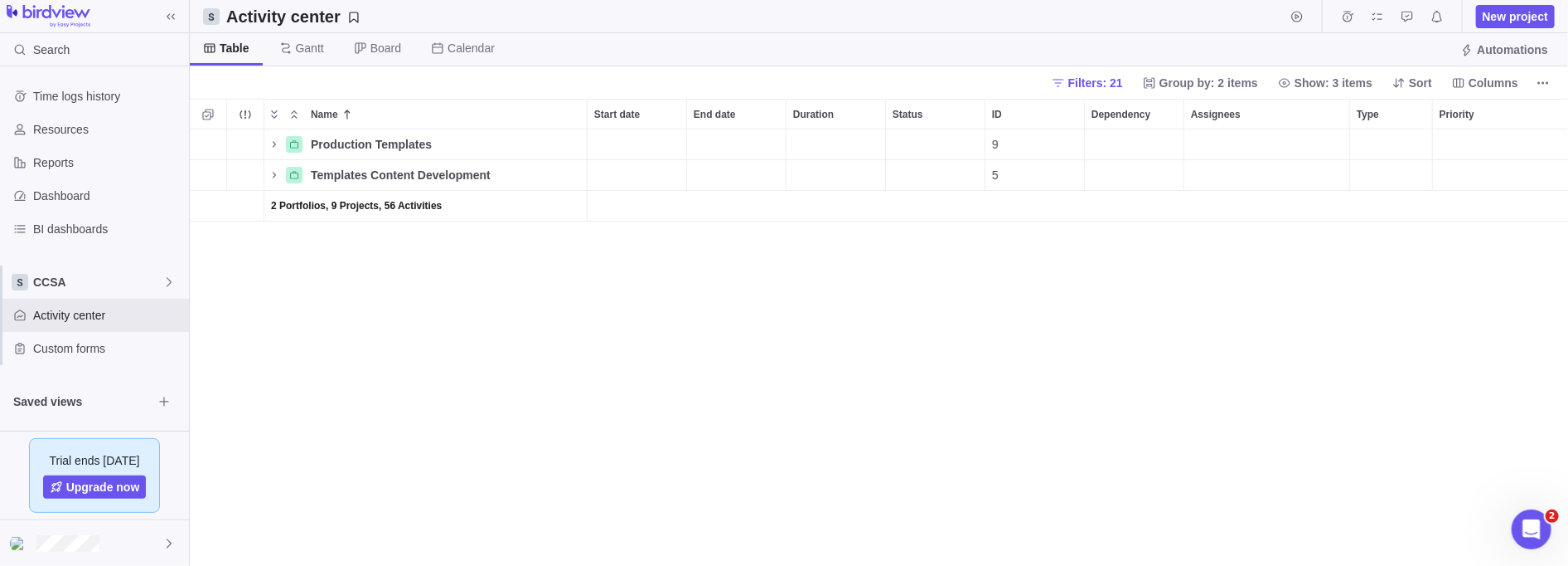
click at [716, 85] on span "Show: 3 items" at bounding box center [1334, 83] width 78 height 17
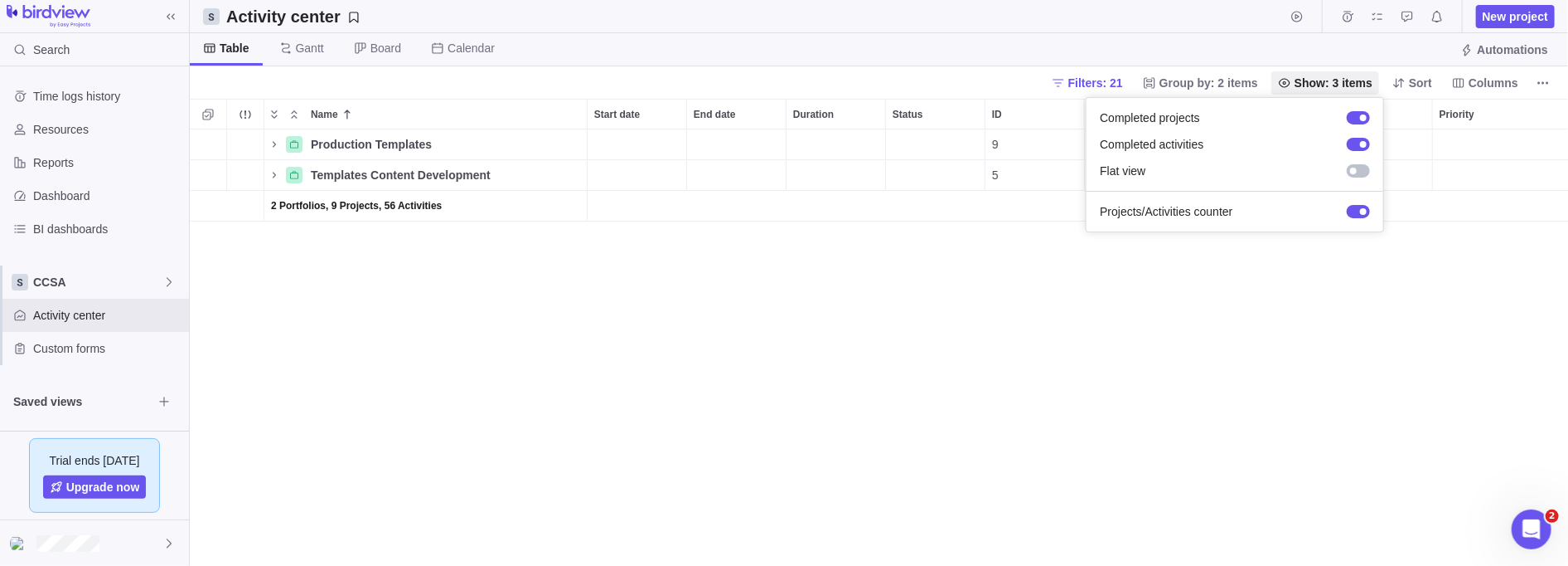
click at [716, 208] on body "Search Time logs history Resources Reports Dashboard BI dashboards CCSA Activit…" at bounding box center [784, 283] width 1568 height 566
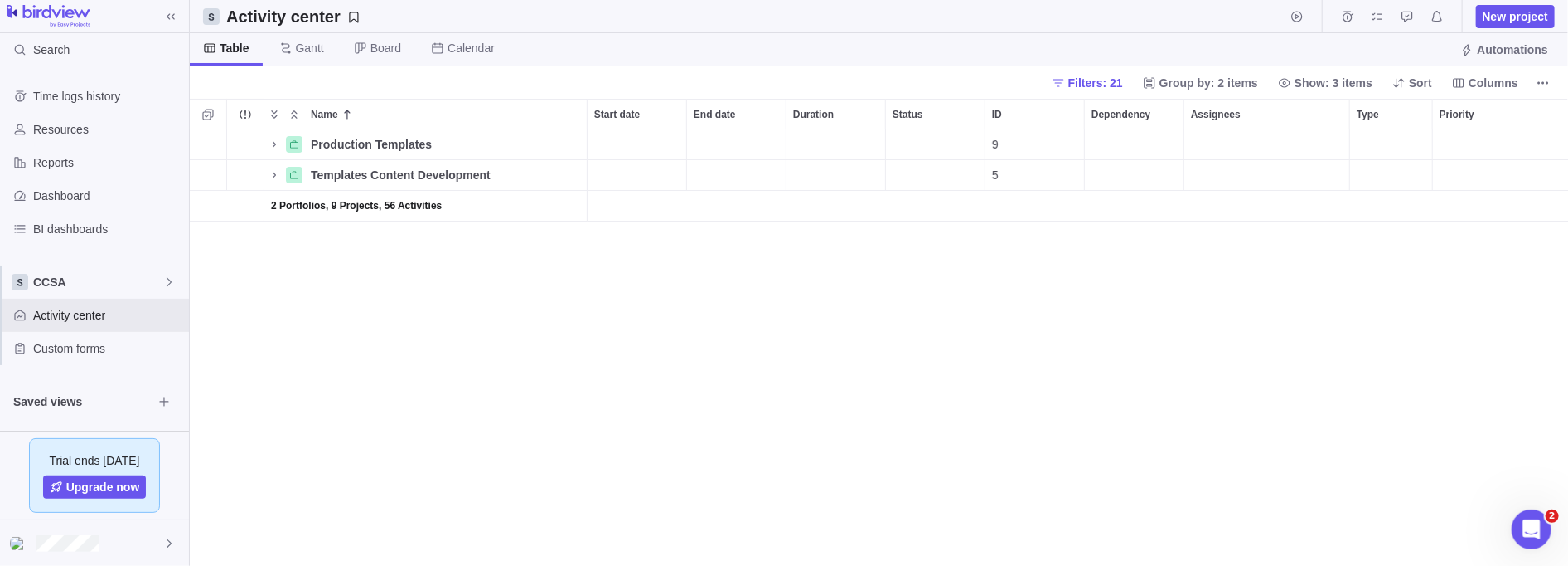
click at [716, 82] on span "Columns" at bounding box center [1486, 82] width 80 height 23
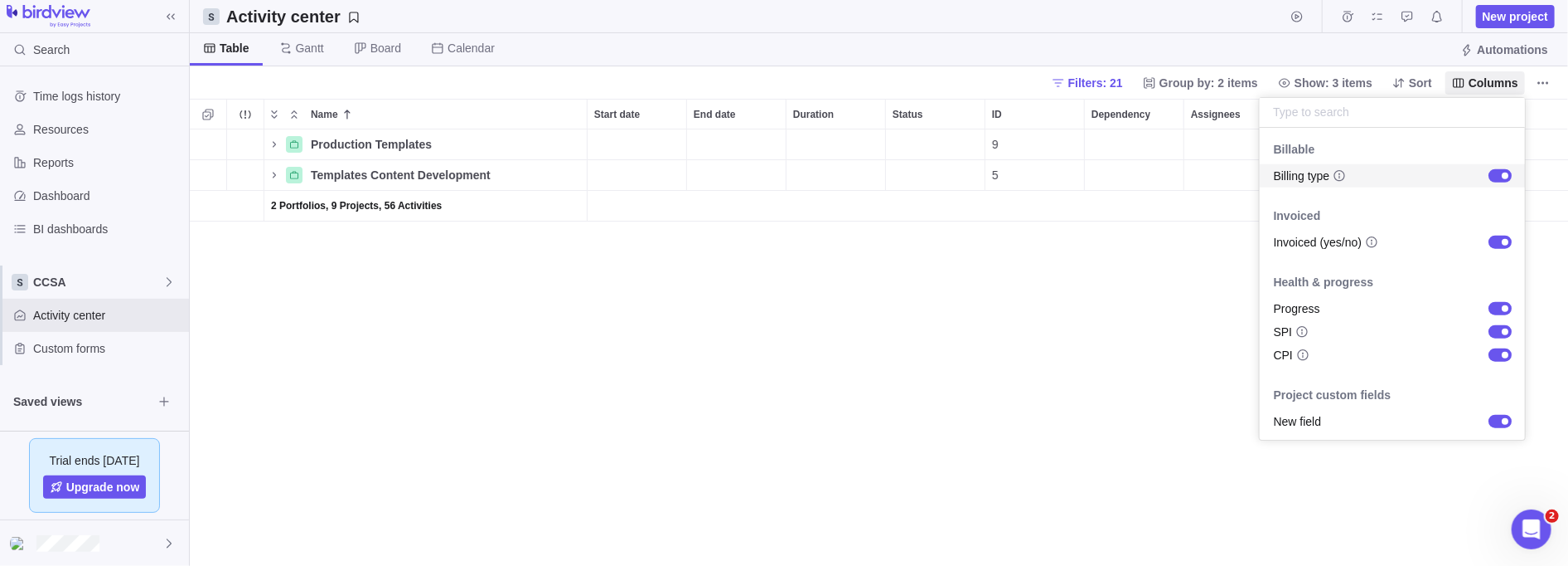
click at [716, 88] on body "Search Time logs history Resources Reports Dashboard BI dashboards CCSA Activit…" at bounding box center [784, 283] width 1568 height 566
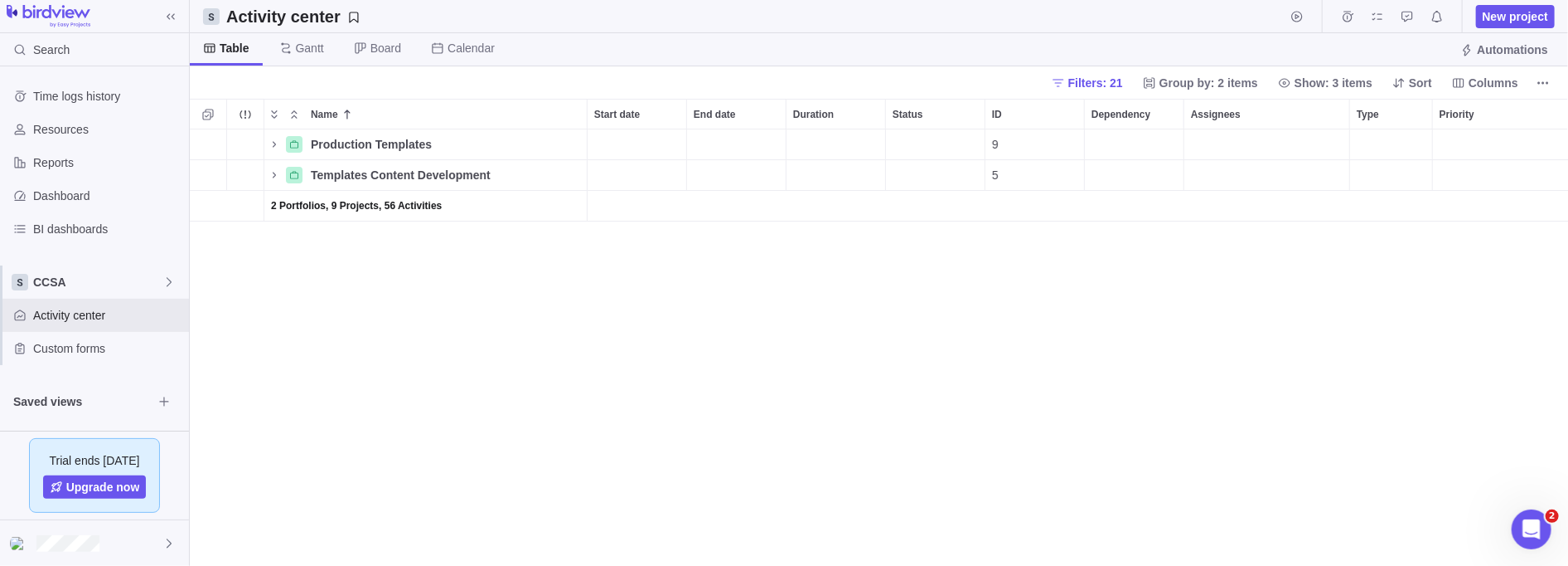
click at [716, 88] on span "Filters: 21" at bounding box center [1096, 83] width 54 height 17
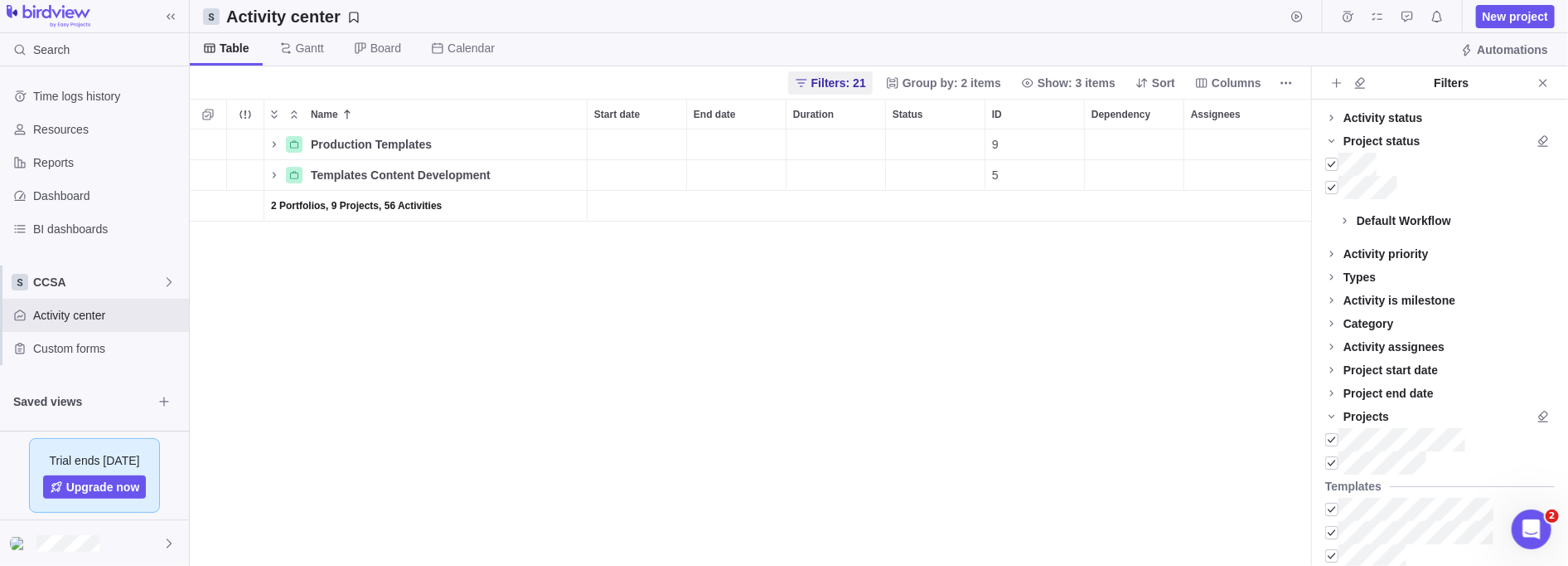
click at [716, 323] on span at bounding box center [1332, 323] width 23 height 23
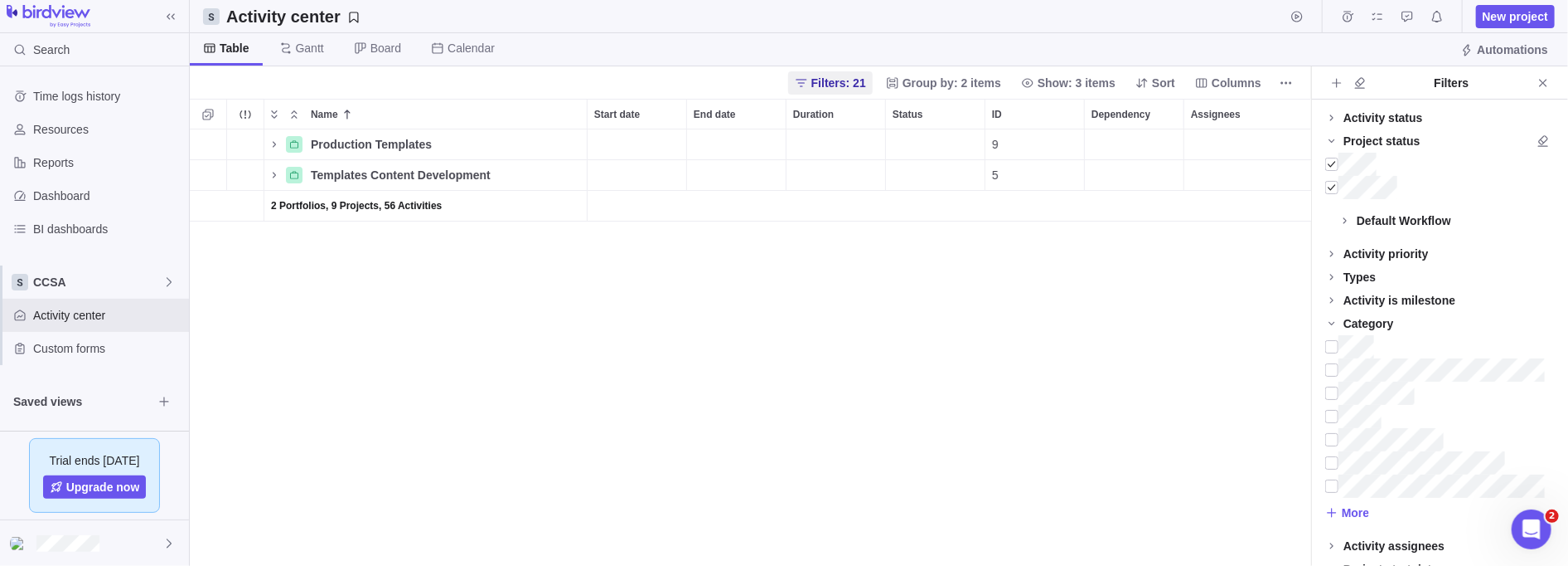
click at [716, 324] on icon at bounding box center [1332, 324] width 14 height 14
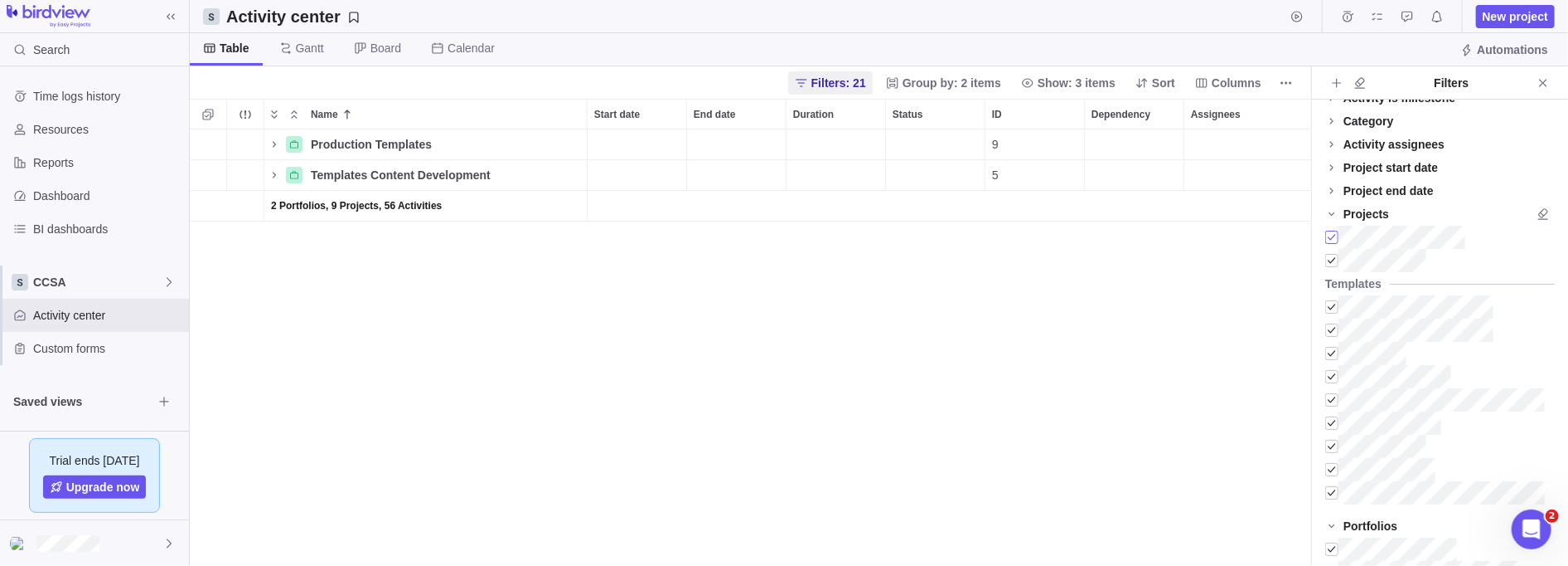
click at [716, 234] on div at bounding box center [1332, 236] width 14 height 23
click at [716, 258] on div at bounding box center [1332, 260] width 14 height 23
click at [716, 231] on div at bounding box center [1332, 236] width 14 height 23
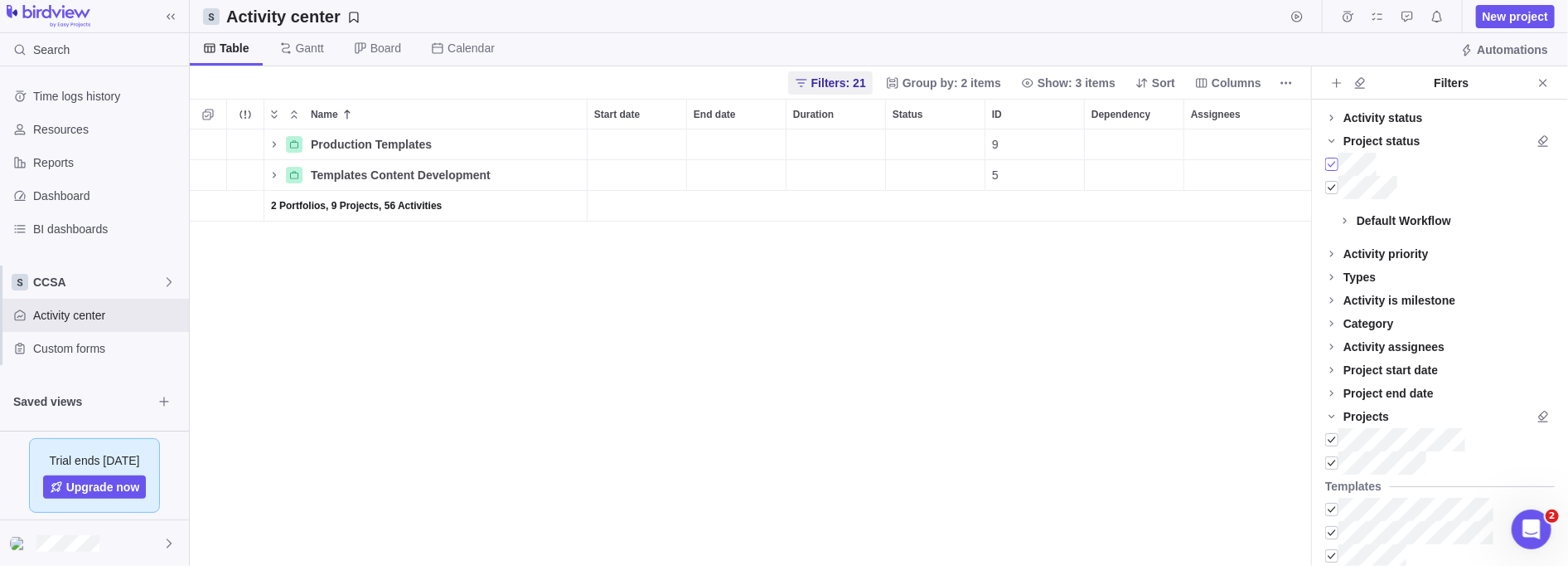
click at [716, 166] on div at bounding box center [1332, 164] width 14 height 23
click at [716, 189] on div at bounding box center [1332, 187] width 14 height 23
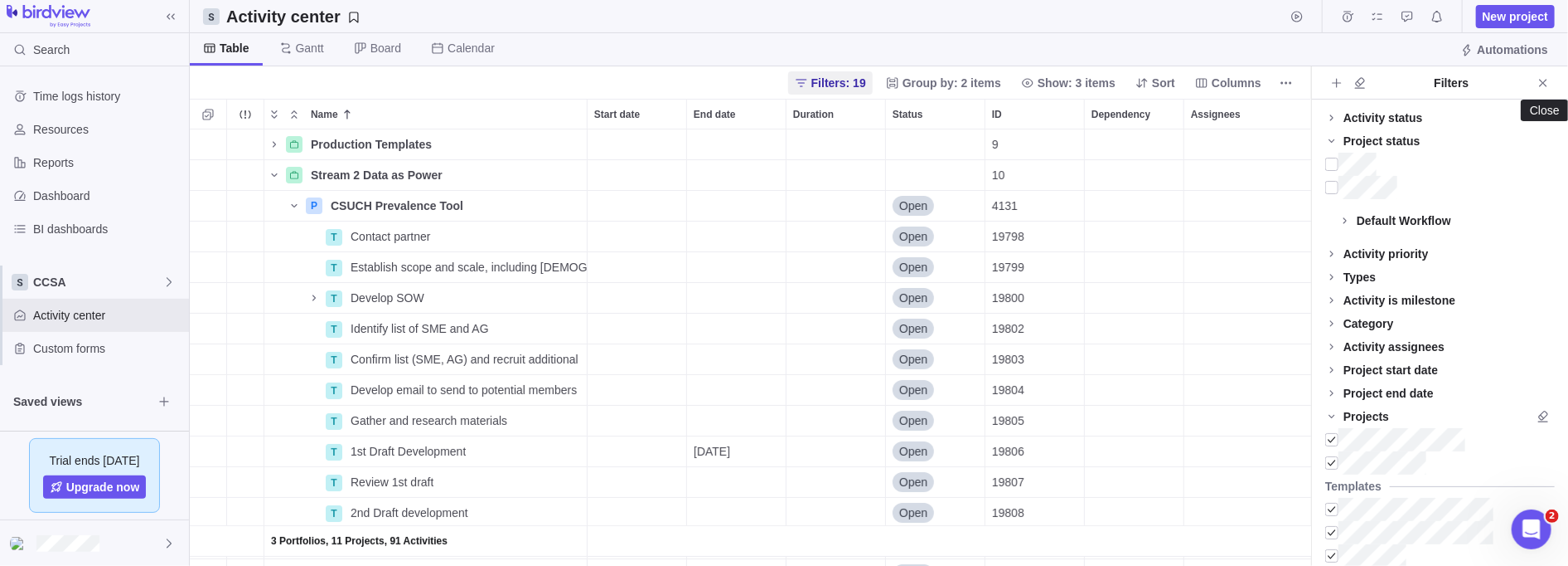
click at [716, 87] on icon "Close" at bounding box center [1543, 83] width 14 height 14
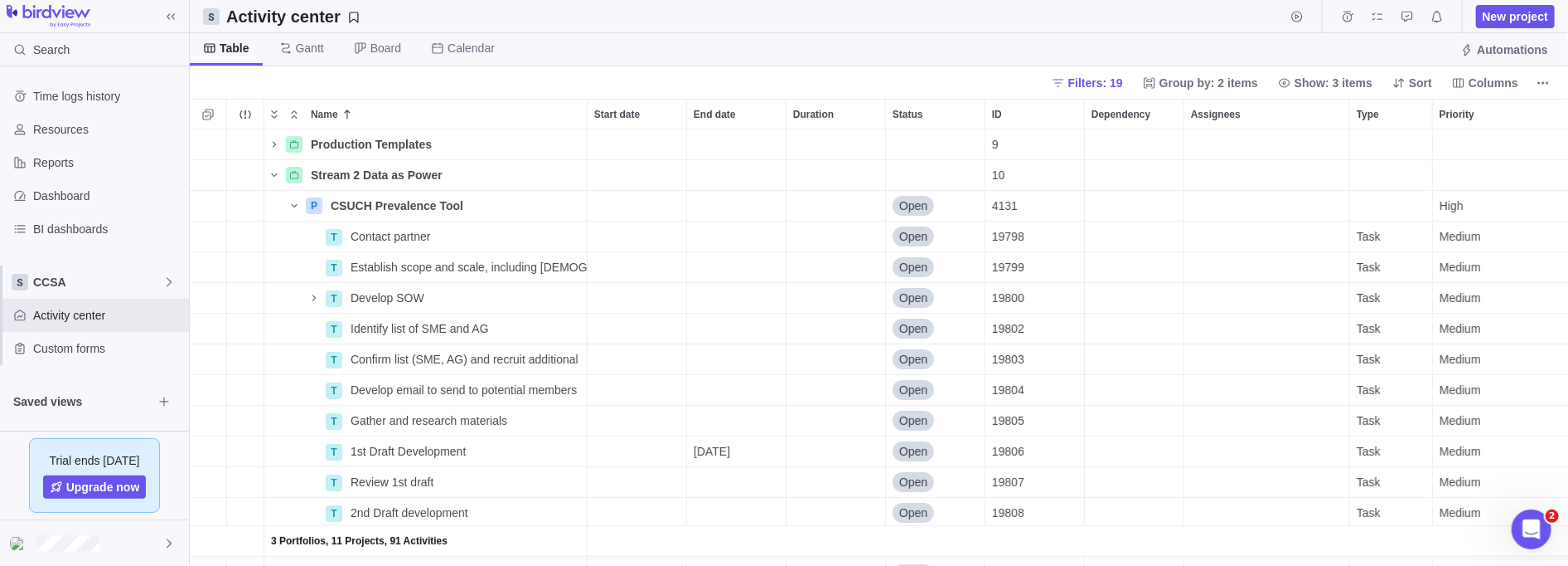
click at [265, 177] on span "Name" at bounding box center [274, 174] width 20 height 23
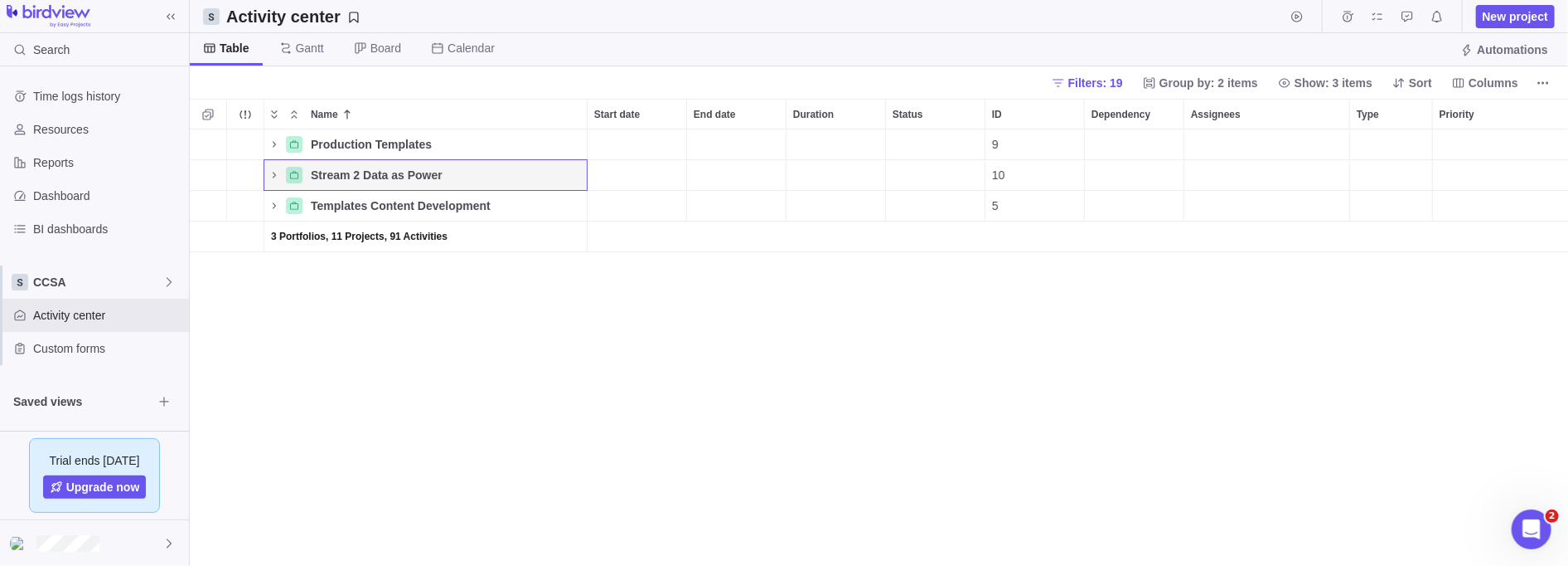
click at [266, 178] on span "Name" at bounding box center [274, 174] width 20 height 23
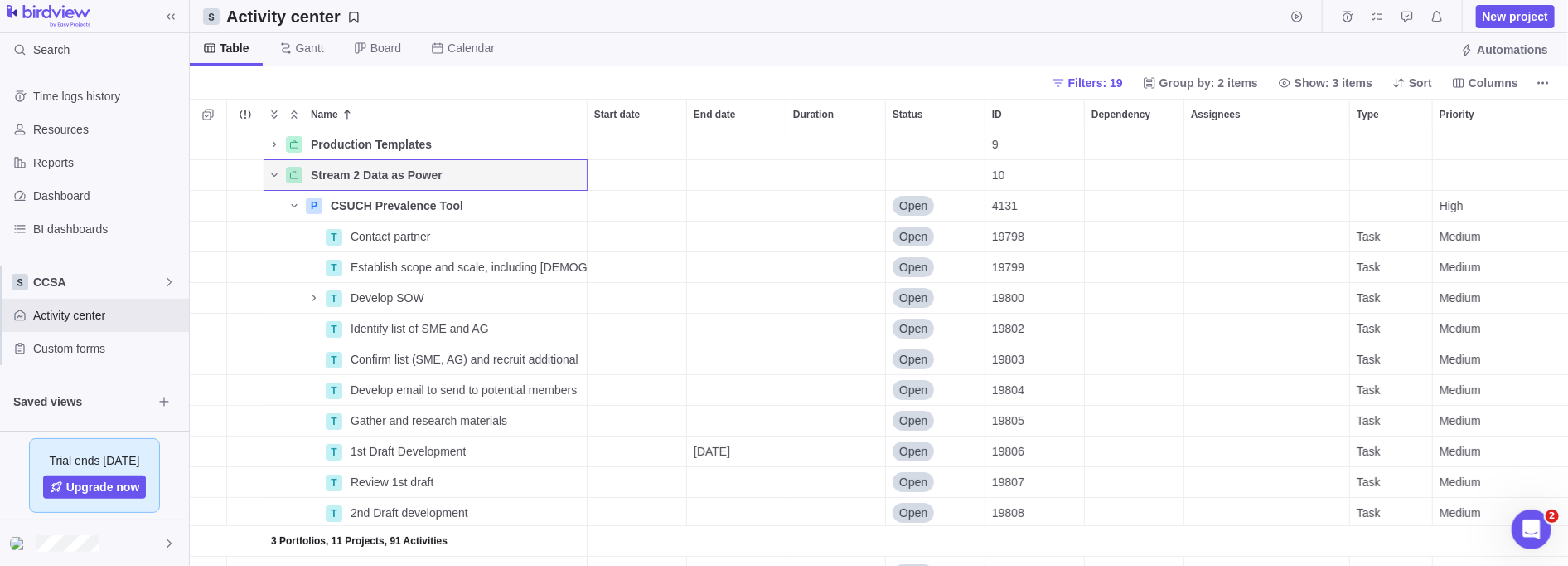
click at [266, 178] on span "Name" at bounding box center [274, 174] width 20 height 23
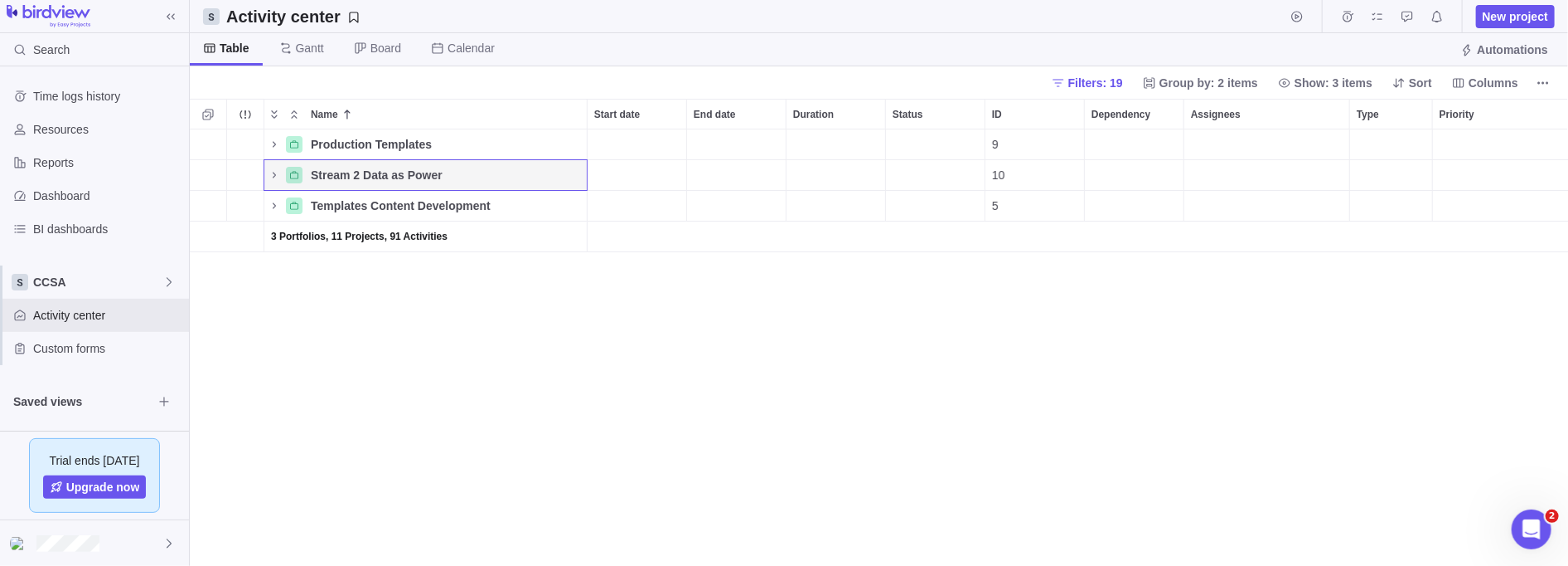
click at [270, 203] on icon "Name" at bounding box center [274, 206] width 14 height 14
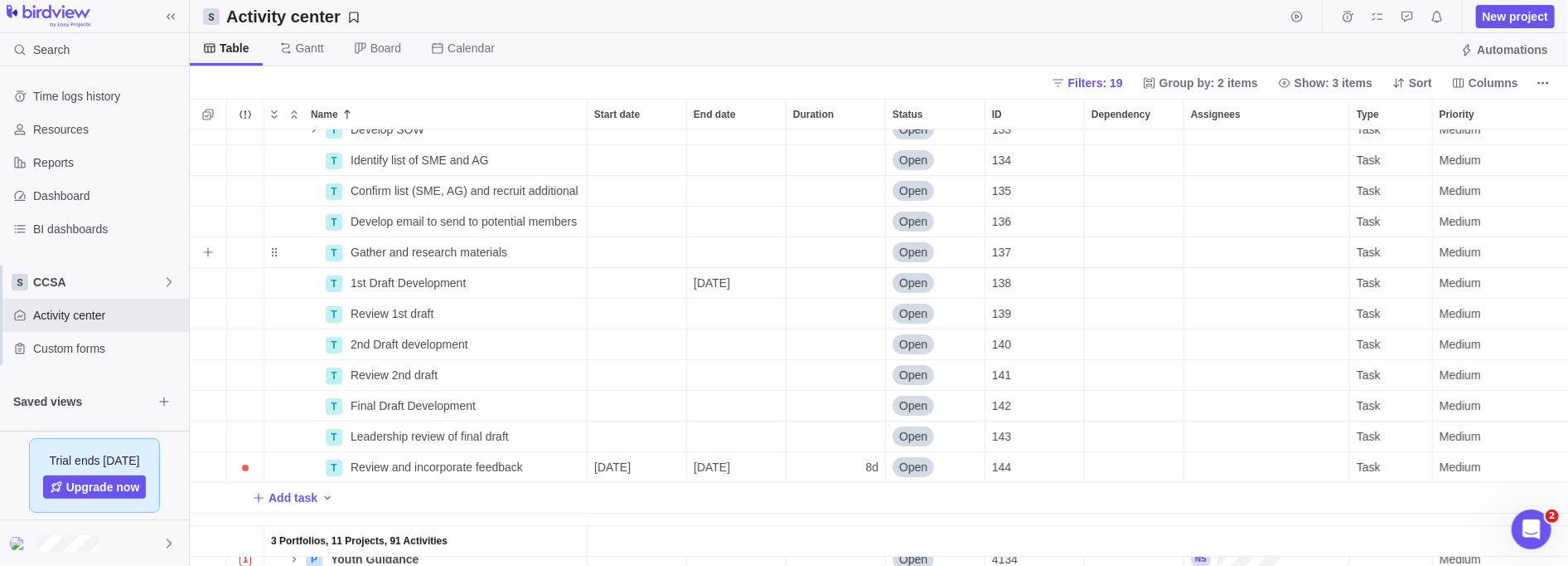
scroll to position [248, 0]
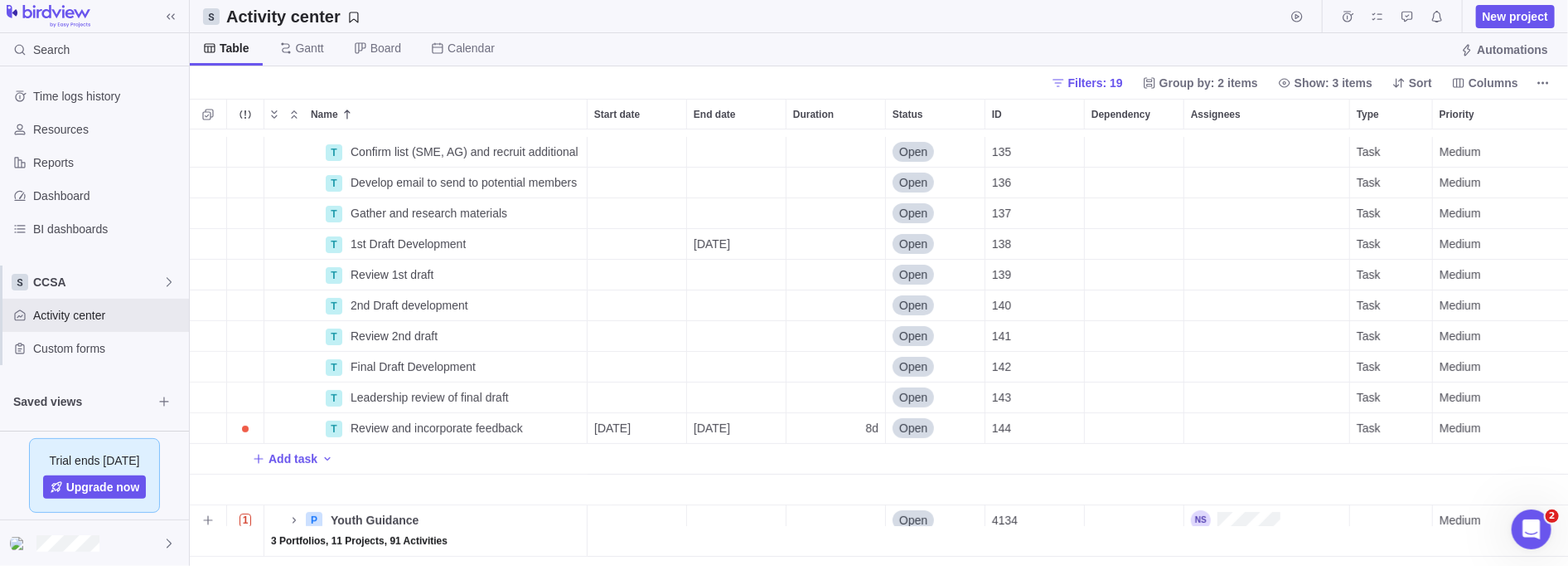
click at [0, 0] on span "Details" at bounding box center [0, 0] width 0 height 0
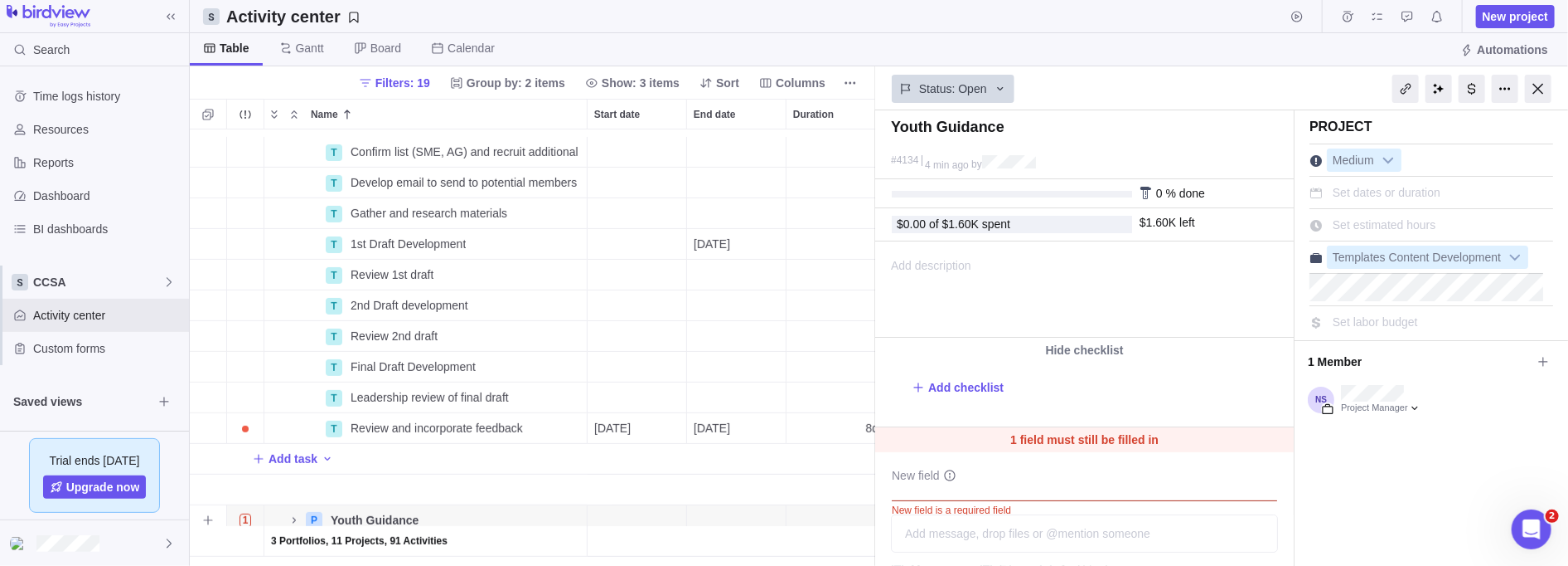
drag, startPoint x: 358, startPoint y: 515, endPoint x: 346, endPoint y: 510, distance: 13.0
click at [346, 445] on span "Youth Guidance" at bounding box center [374, 520] width 87 height 17
click at [500, 445] on div "T Confirm list (SME, AG) and recruit additional Details Open 135 Task Medium 5 …" at bounding box center [533, 348] width 686 height 437
click at [292, 445] on icon "Name" at bounding box center [294, 519] width 3 height 6
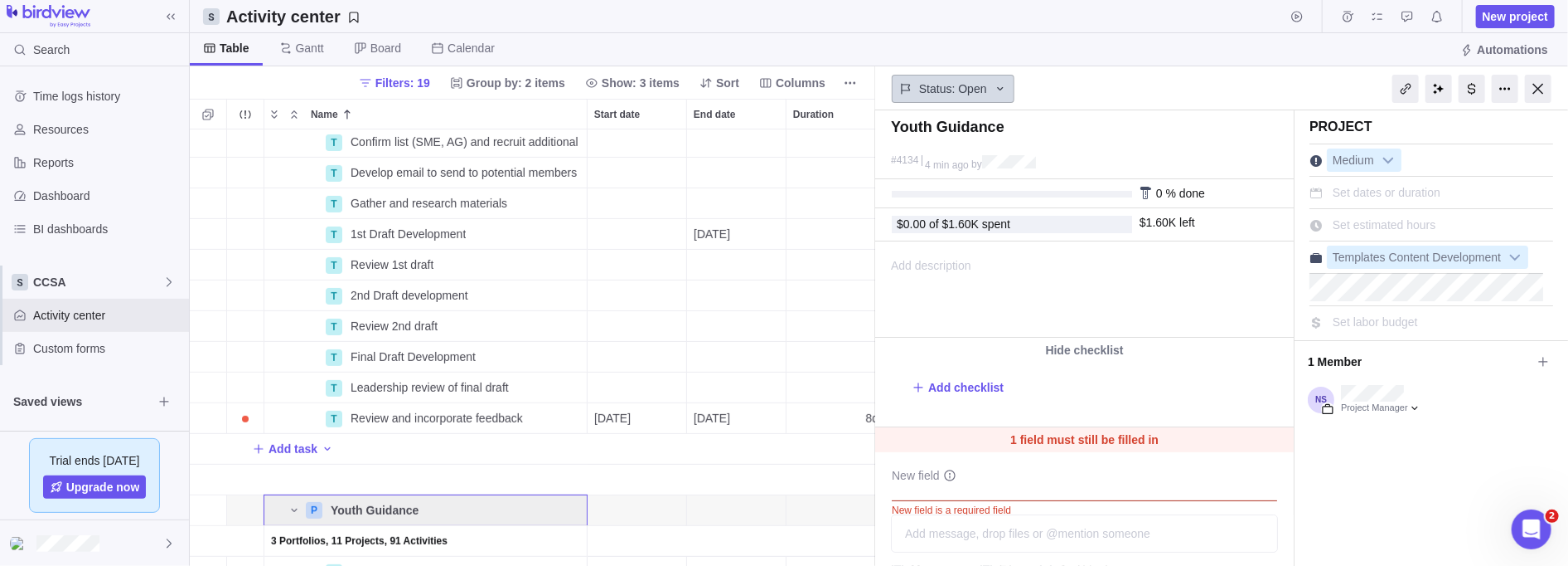
click at [716, 92] on icon at bounding box center [1001, 89] width 14 height 14
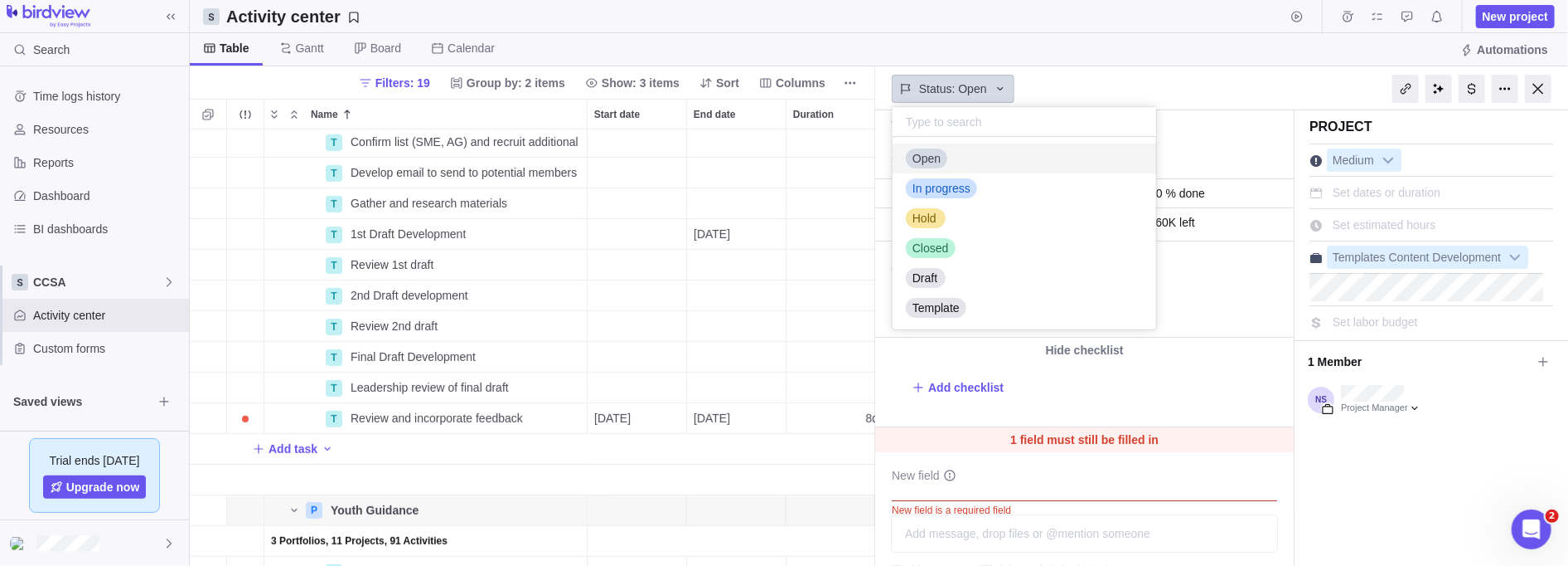
scroll to position [182, 254]
click at [716, 88] on body "Search Time logs history Resources Reports Dashboard BI dashboards CCSA Activit…" at bounding box center [784, 283] width 1568 height 566
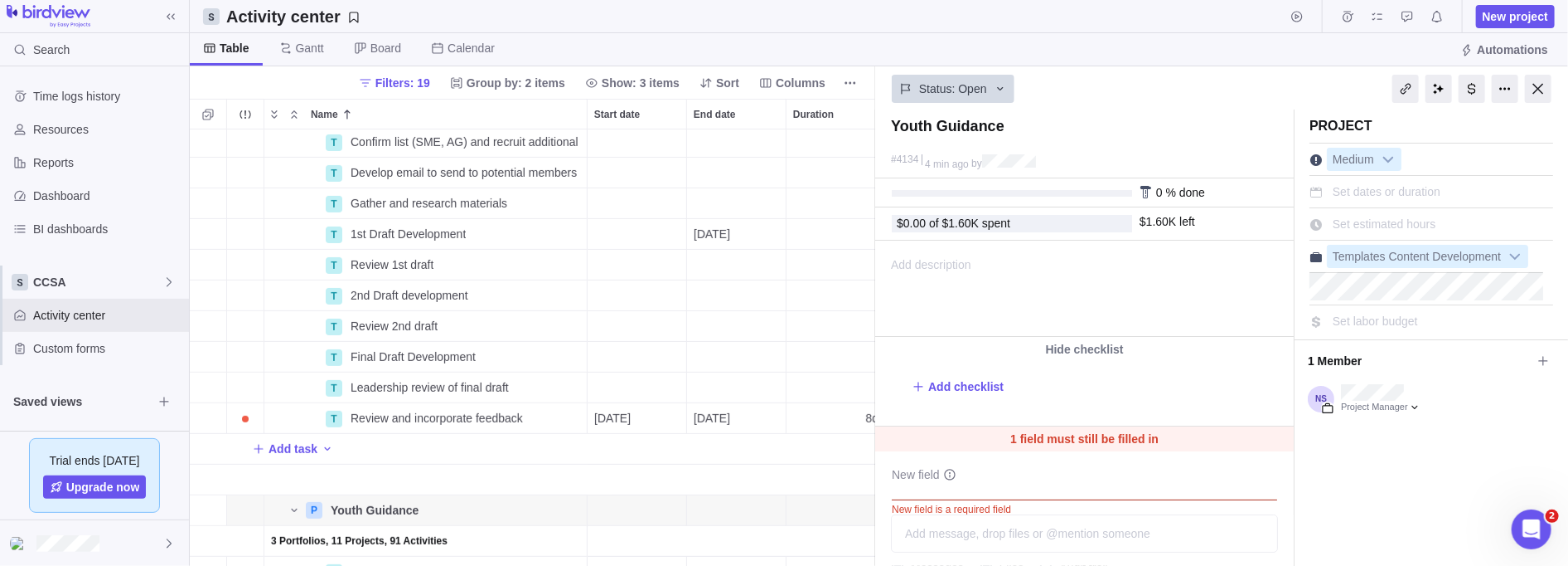
scroll to position [0, 0]
click at [716, 258] on b at bounding box center [1514, 257] width 25 height 21
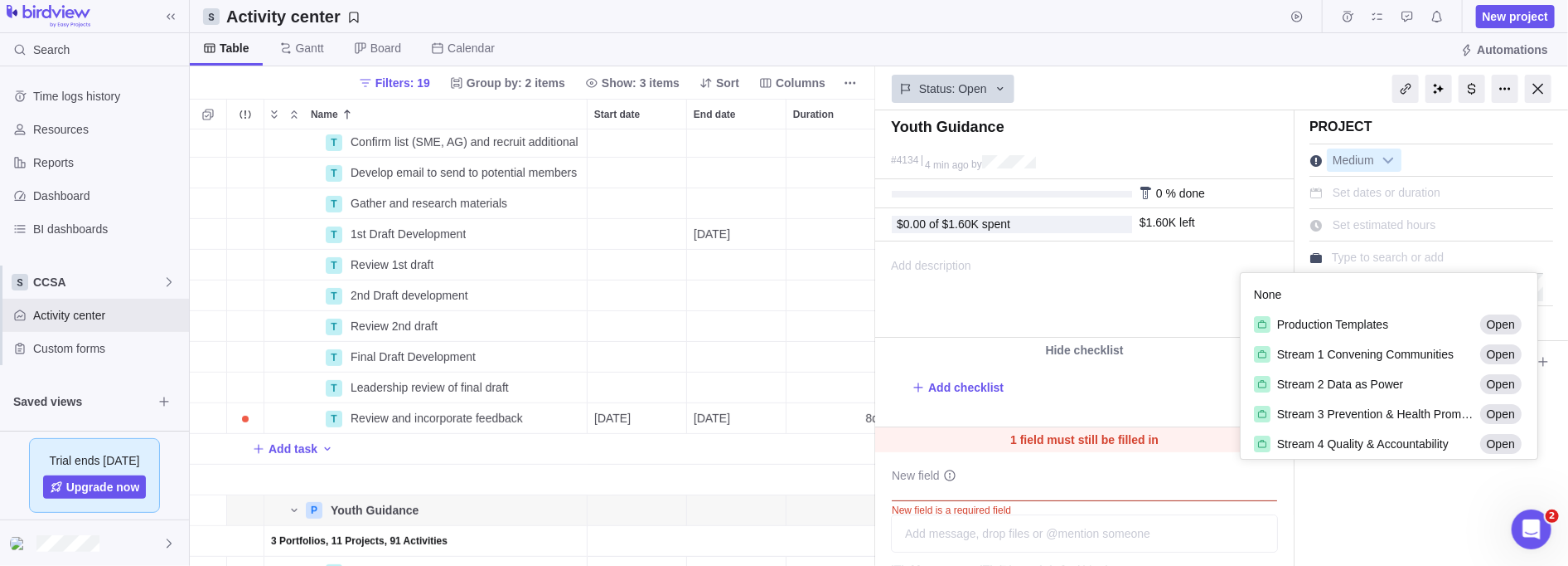
scroll to position [11, 11]
click at [716, 435] on span "Stream 4 Quality & Accountability" at bounding box center [1363, 444] width 172 height 17
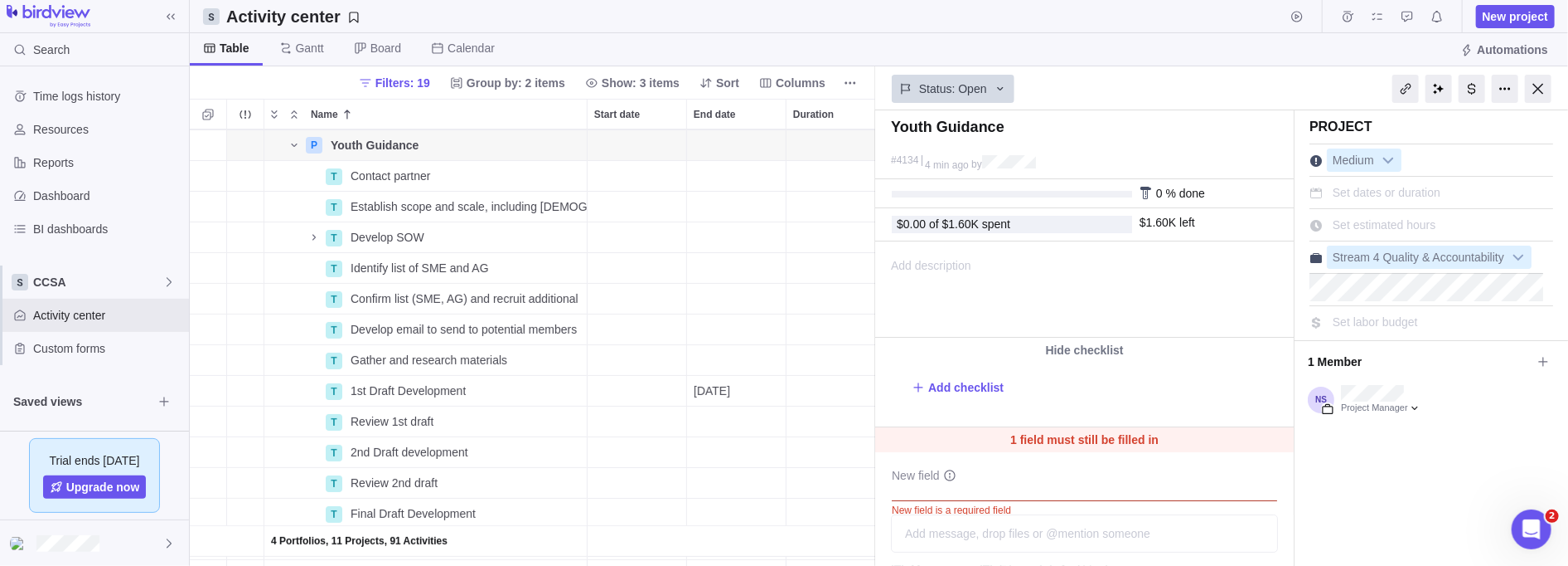
click at [716, 92] on div at bounding box center [1538, 88] width 26 height 28
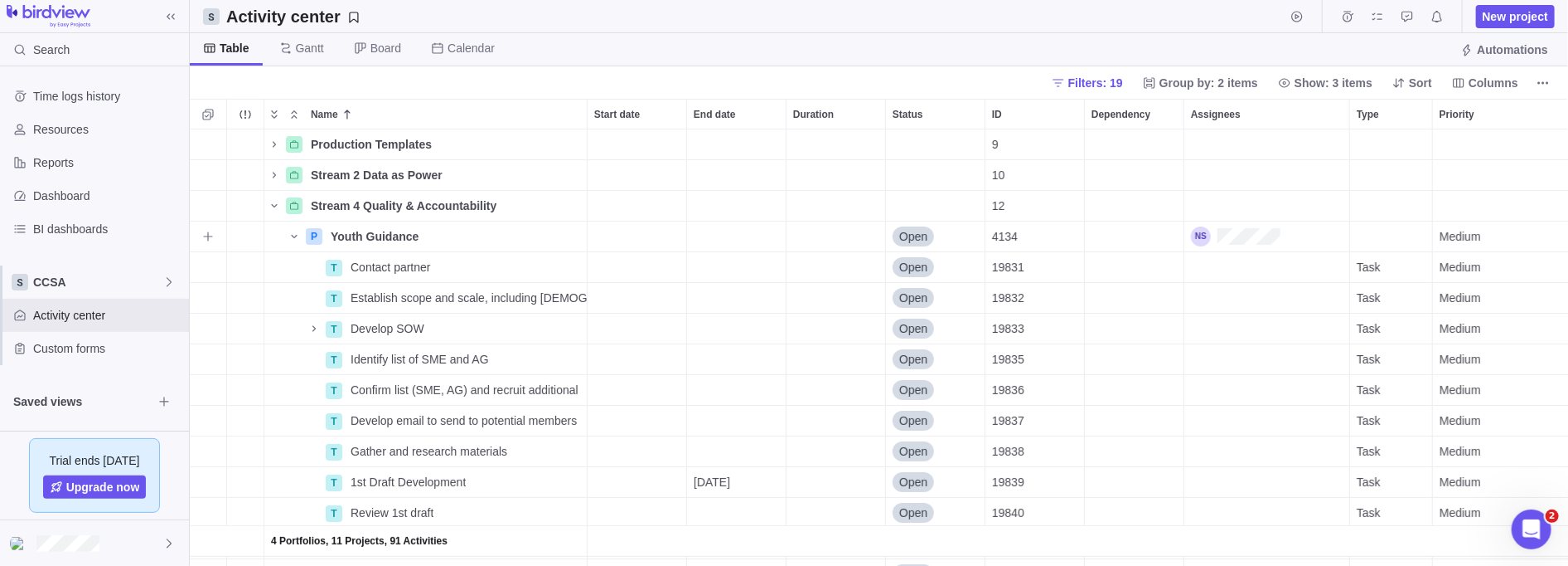
click at [297, 235] on icon "Name" at bounding box center [295, 236] width 14 height 14
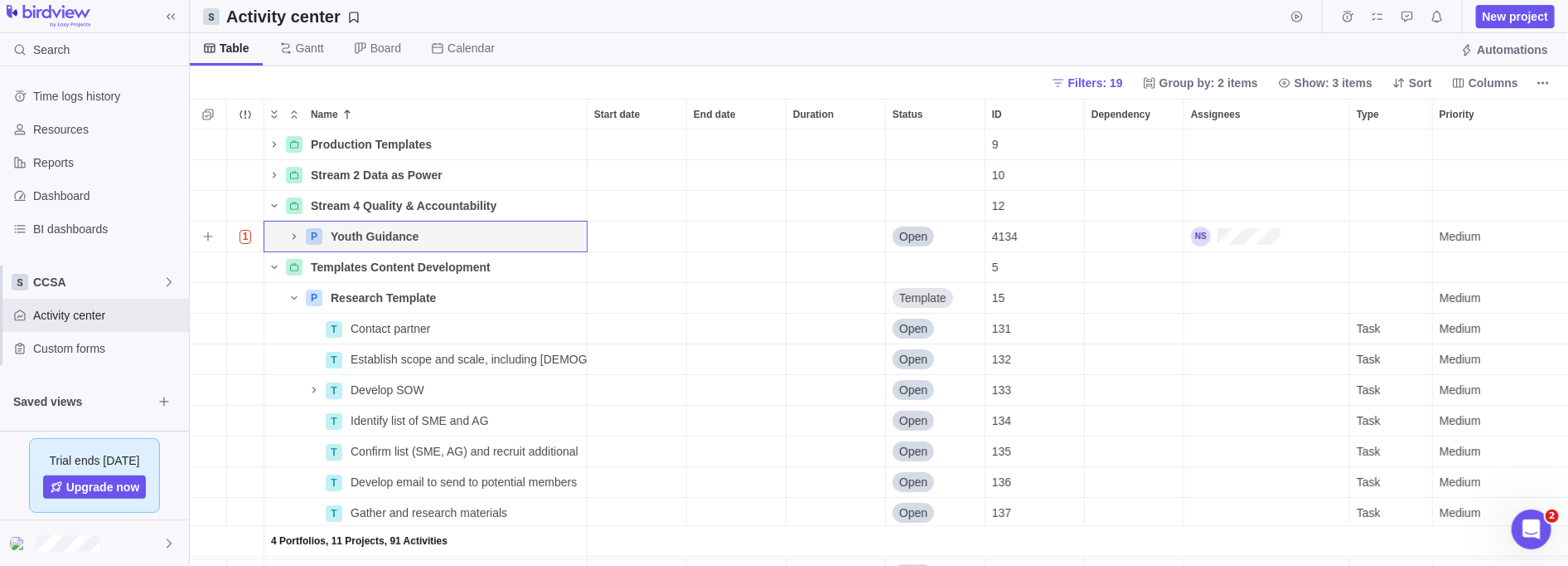
click at [297, 235] on icon "Name" at bounding box center [295, 236] width 14 height 14
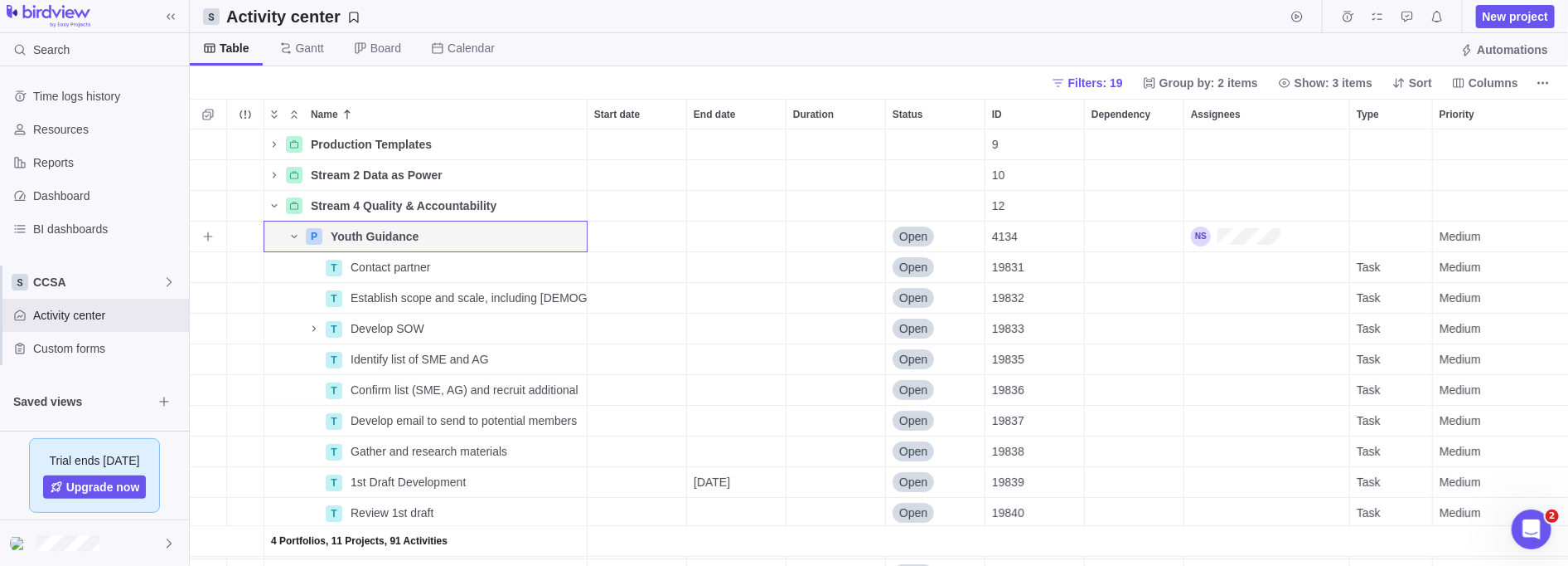
click at [297, 235] on icon "Name" at bounding box center [295, 236] width 14 height 14
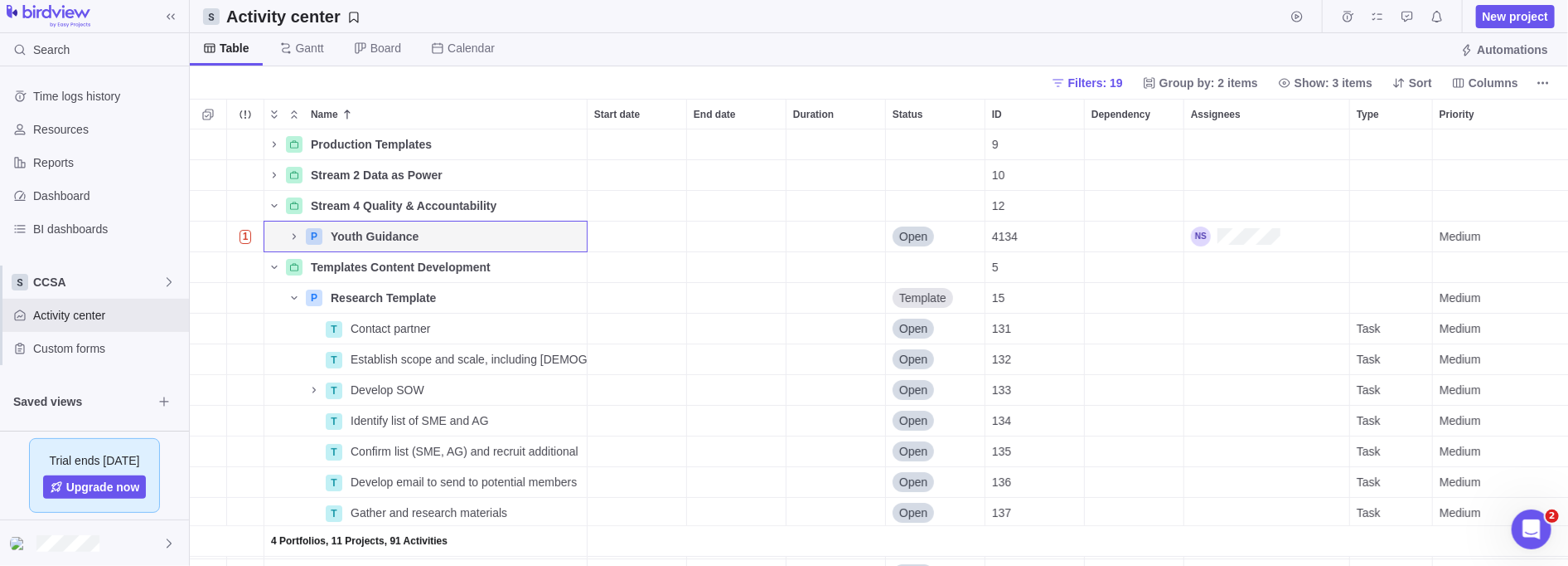
click at [277, 203] on icon "Name" at bounding box center [274, 206] width 14 height 14
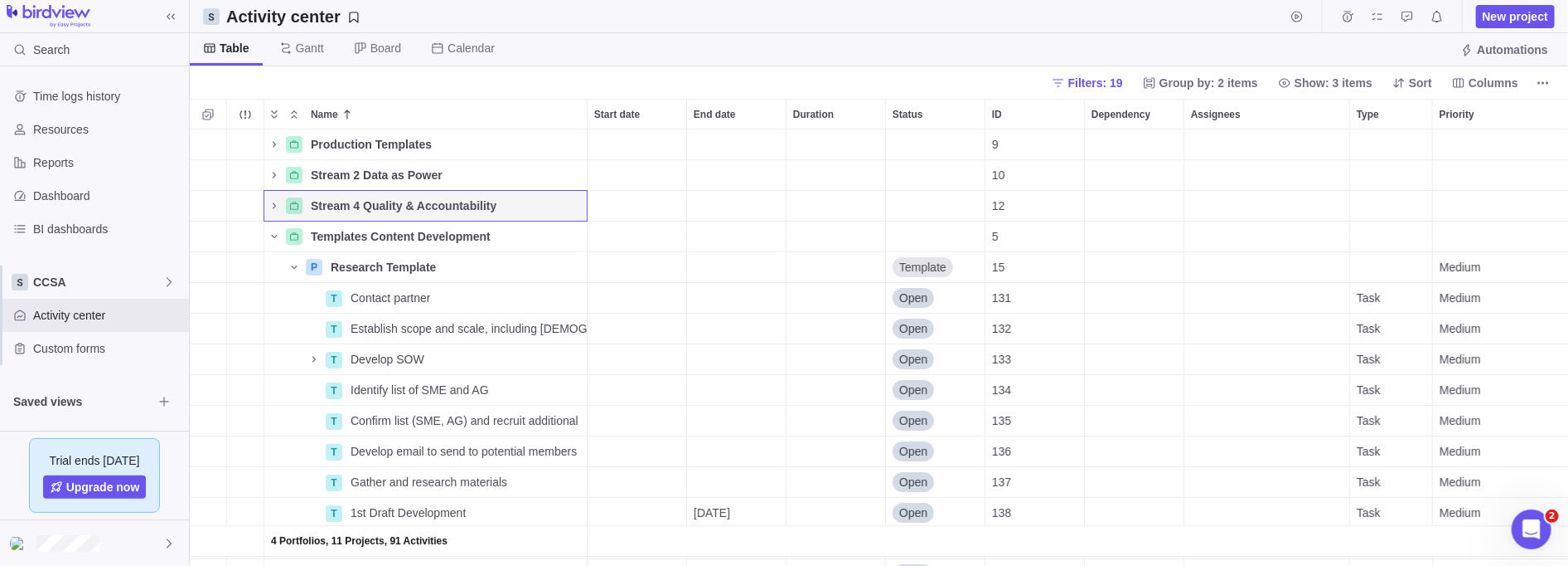
click at [275, 235] on icon "Name" at bounding box center [274, 236] width 6 height 3
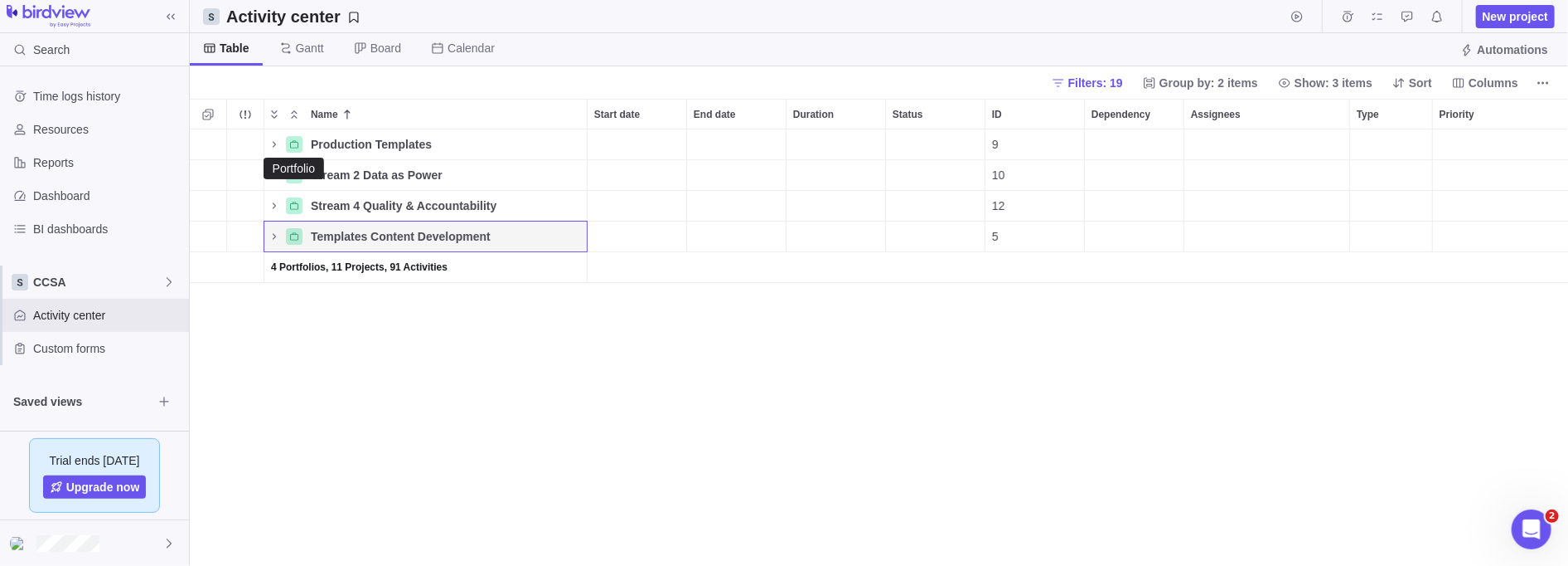
click at [293, 148] on icon "Name" at bounding box center [295, 144] width 10 height 10
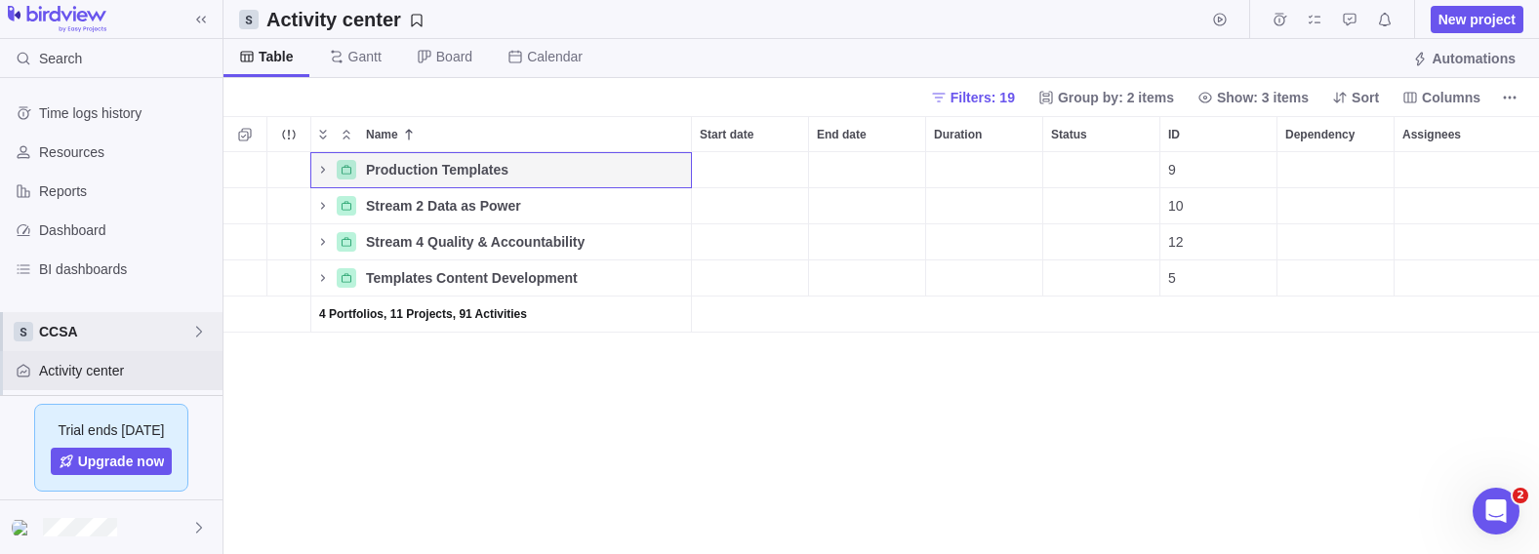
click at [177, 339] on span "CCSA" at bounding box center [115, 332] width 152 height 20
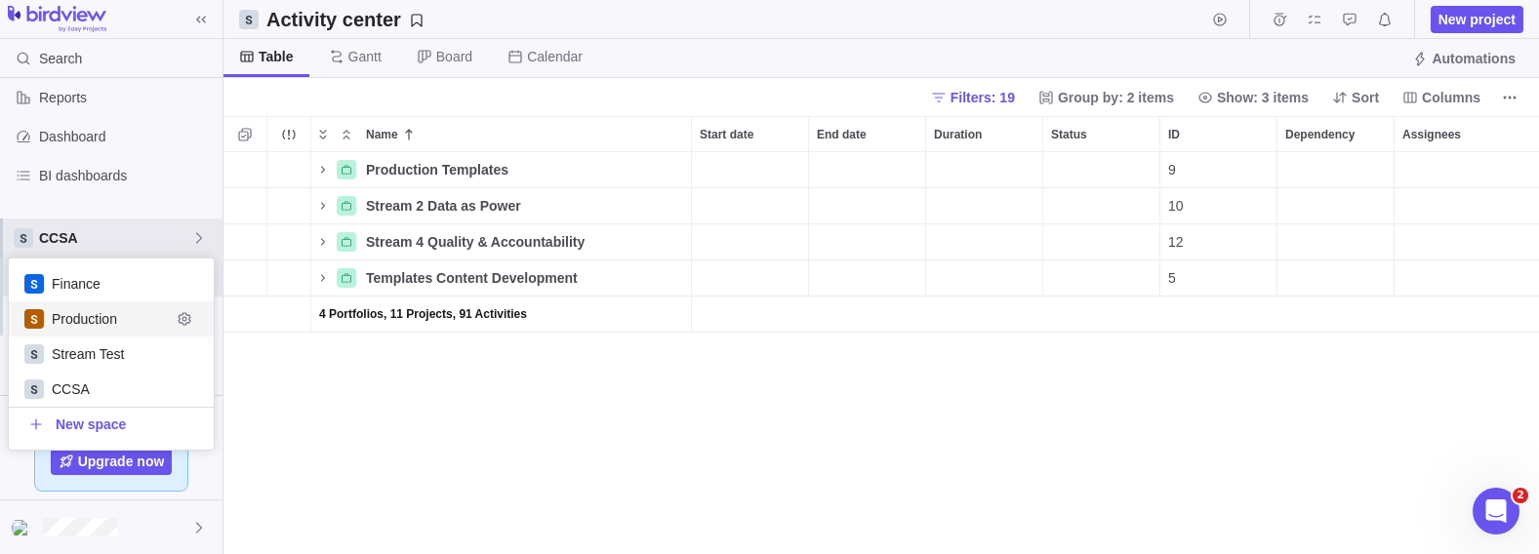
scroll to position [111, 0]
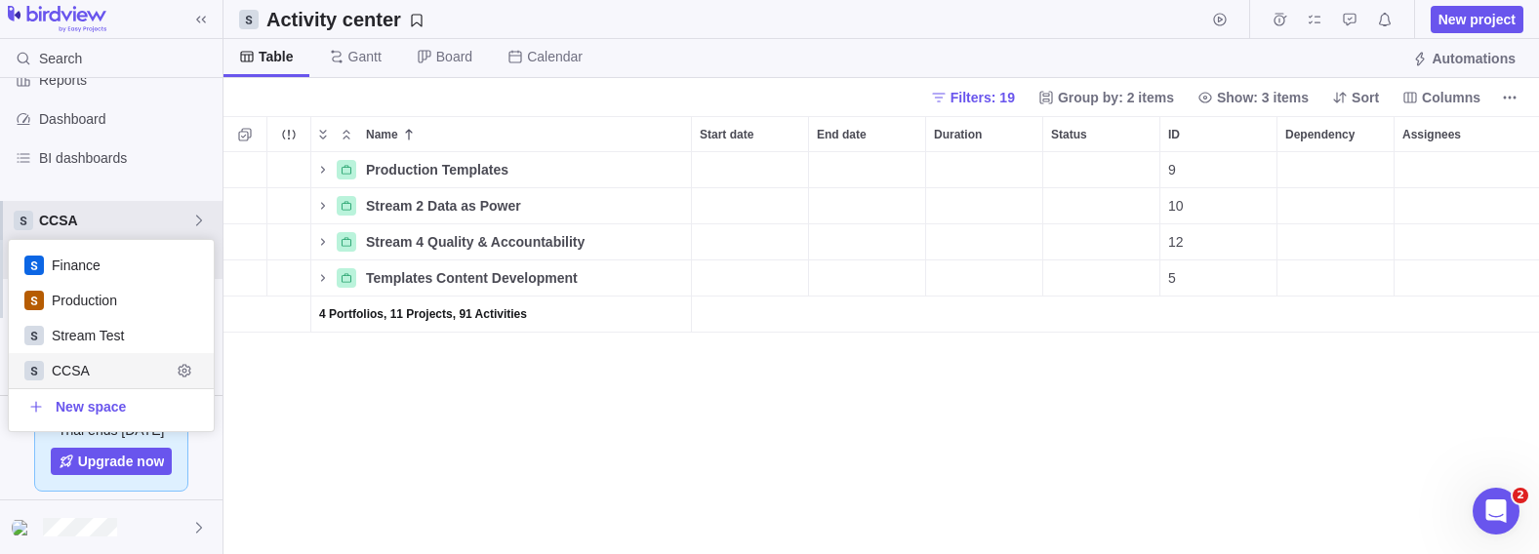
click at [96, 377] on span "CCSA" at bounding box center [111, 371] width 119 height 20
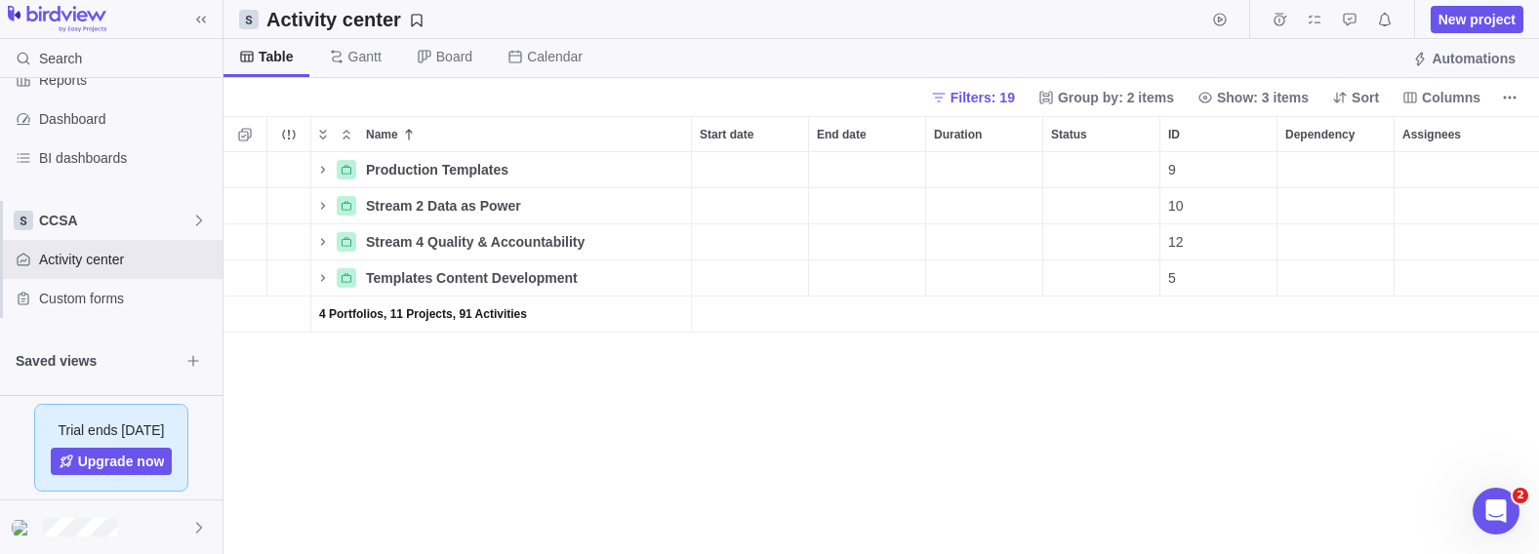
click at [323, 275] on icon "Name" at bounding box center [323, 277] width 4 height 7
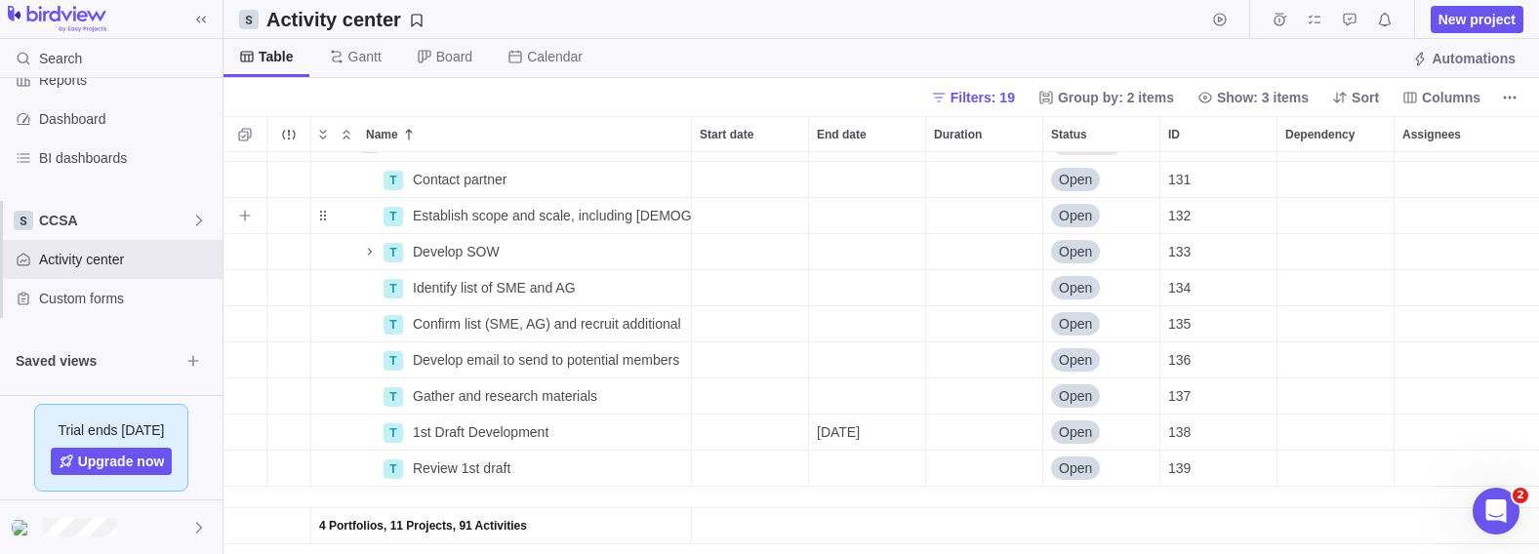
scroll to position [0, 0]
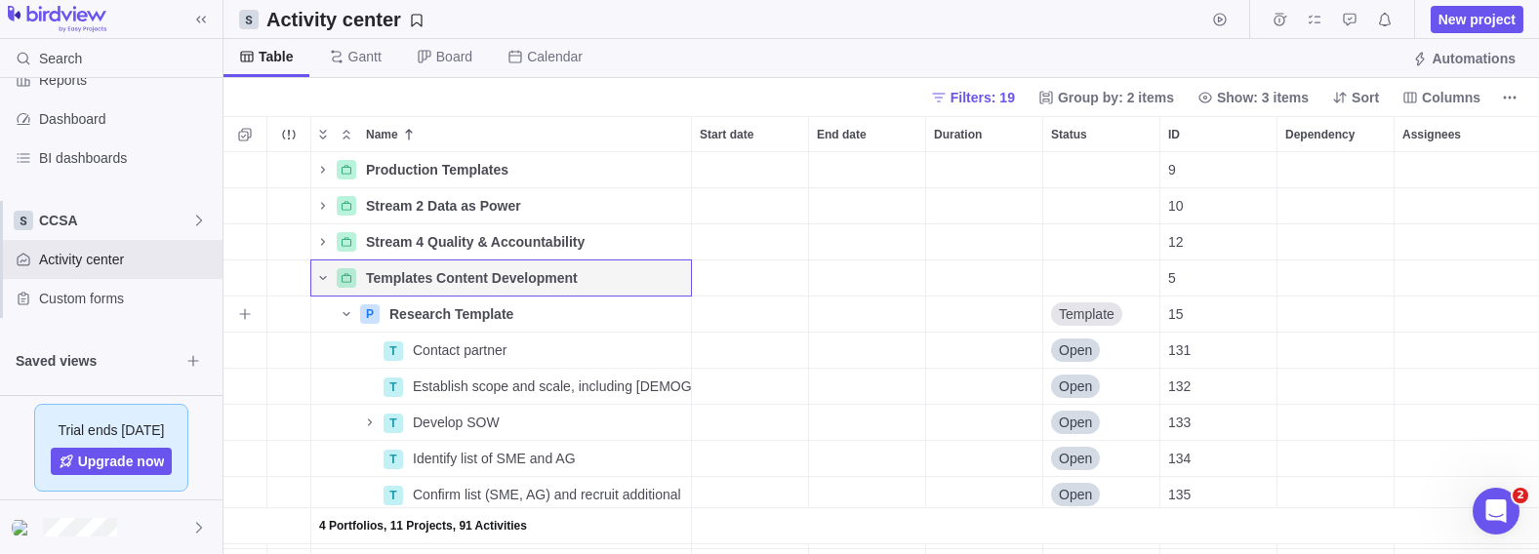
click at [346, 315] on icon "Name" at bounding box center [347, 314] width 16 height 16
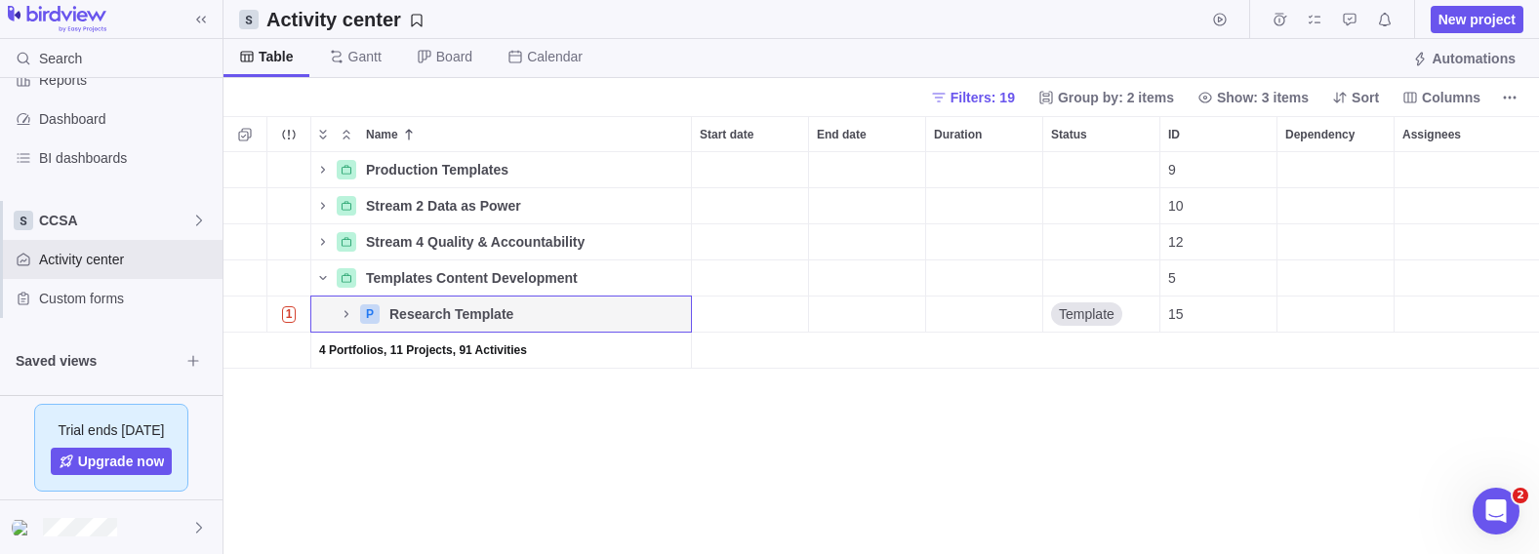
click at [324, 278] on icon "Name" at bounding box center [322, 278] width 7 height 4
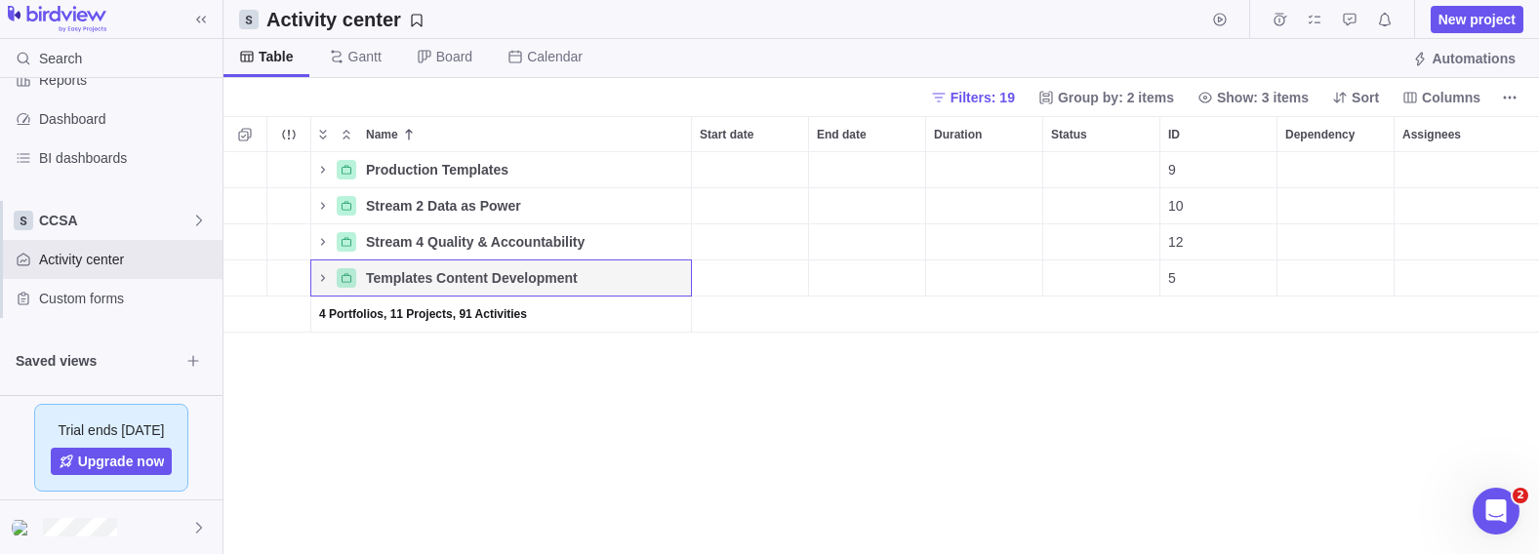
click at [316, 169] on icon "Name" at bounding box center [323, 170] width 16 height 16
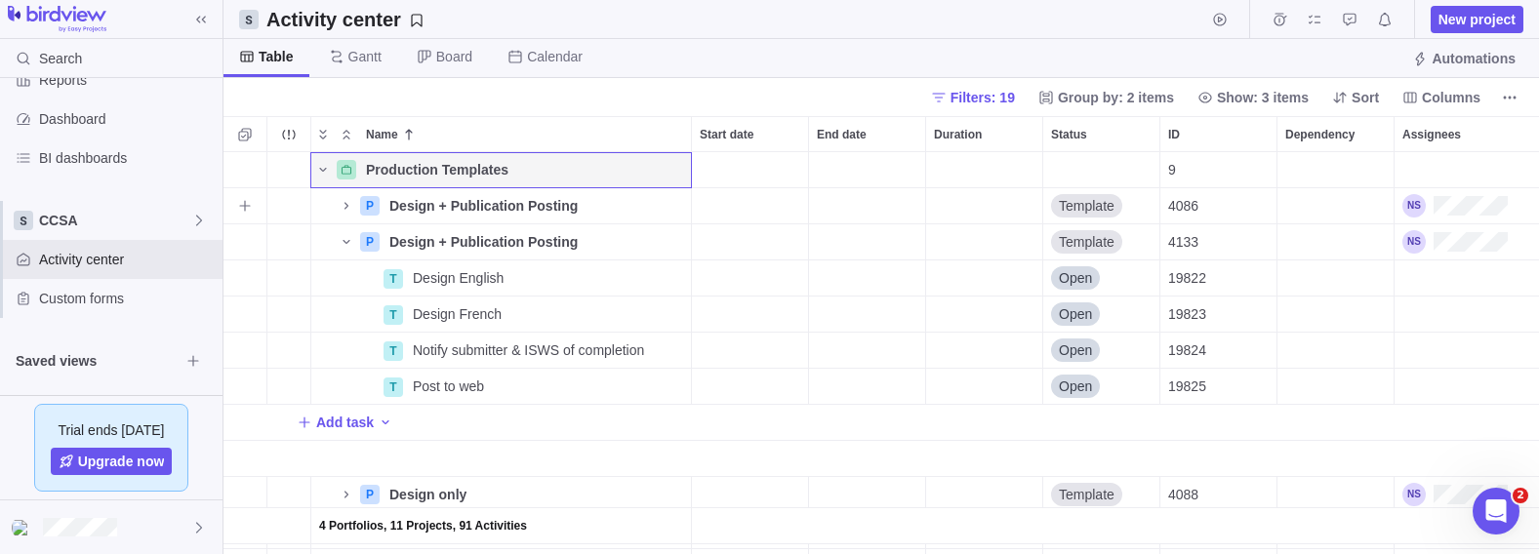
click at [343, 204] on icon "Name" at bounding box center [347, 206] width 16 height 16
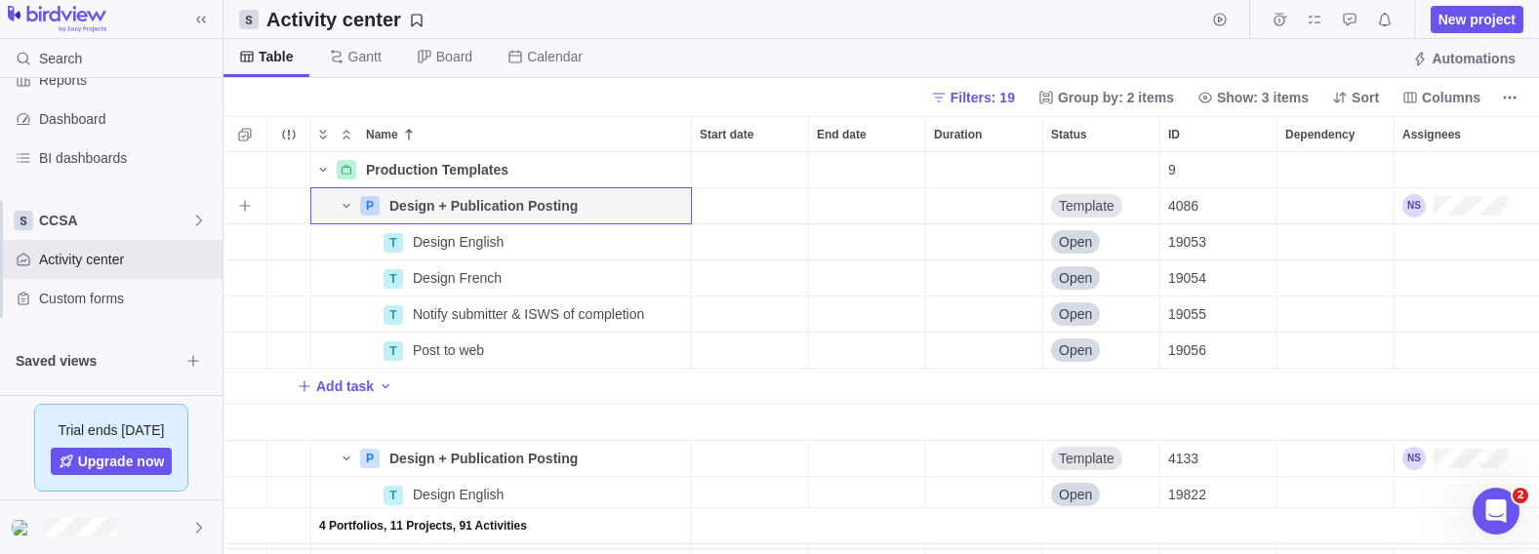
click at [343, 204] on icon "Name" at bounding box center [347, 206] width 16 height 16
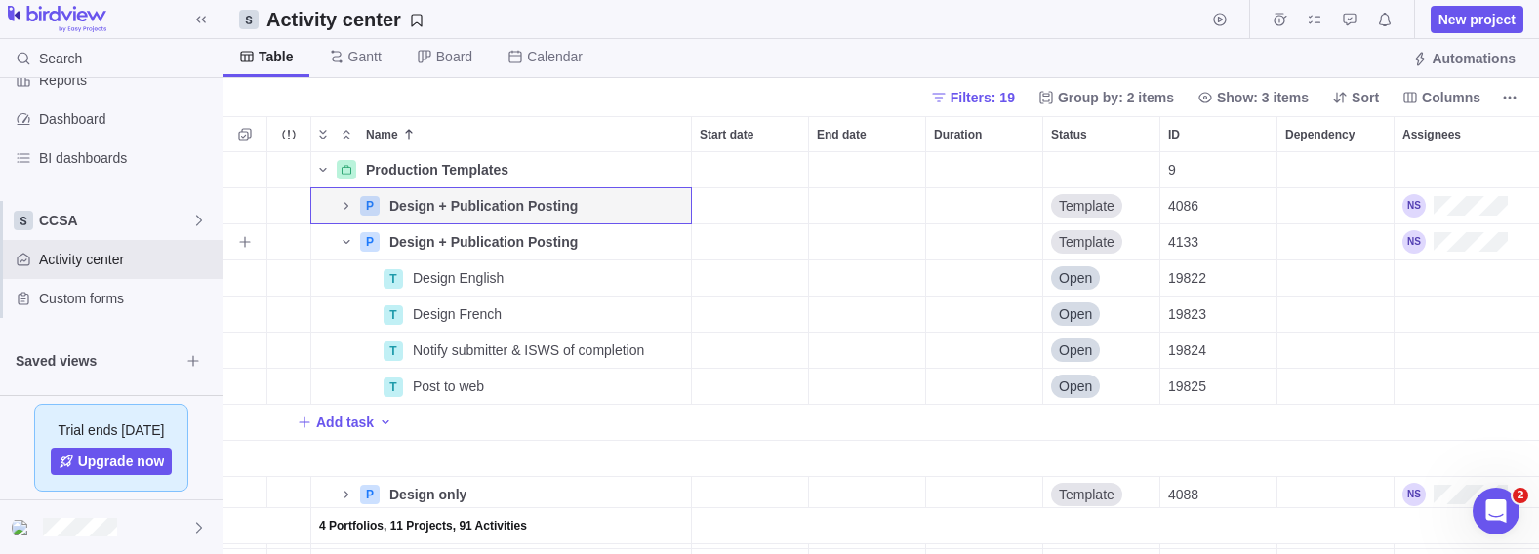
click at [345, 239] on icon "Name" at bounding box center [347, 242] width 16 height 16
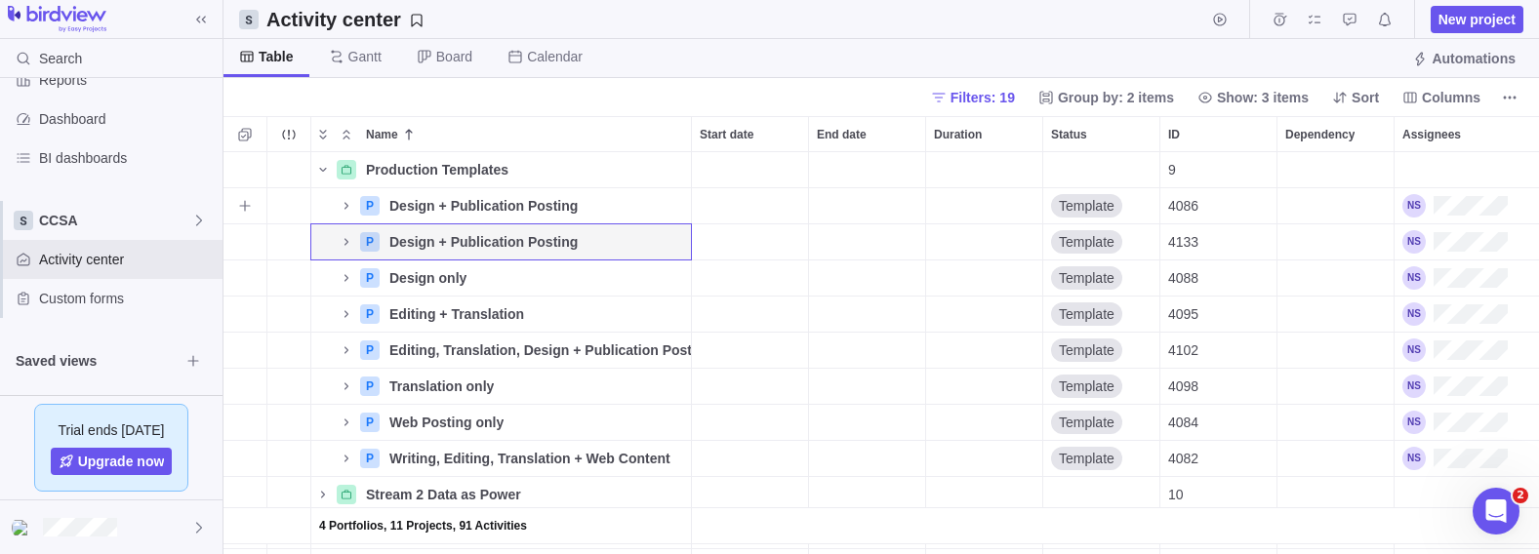
click at [348, 201] on icon "Name" at bounding box center [347, 206] width 16 height 16
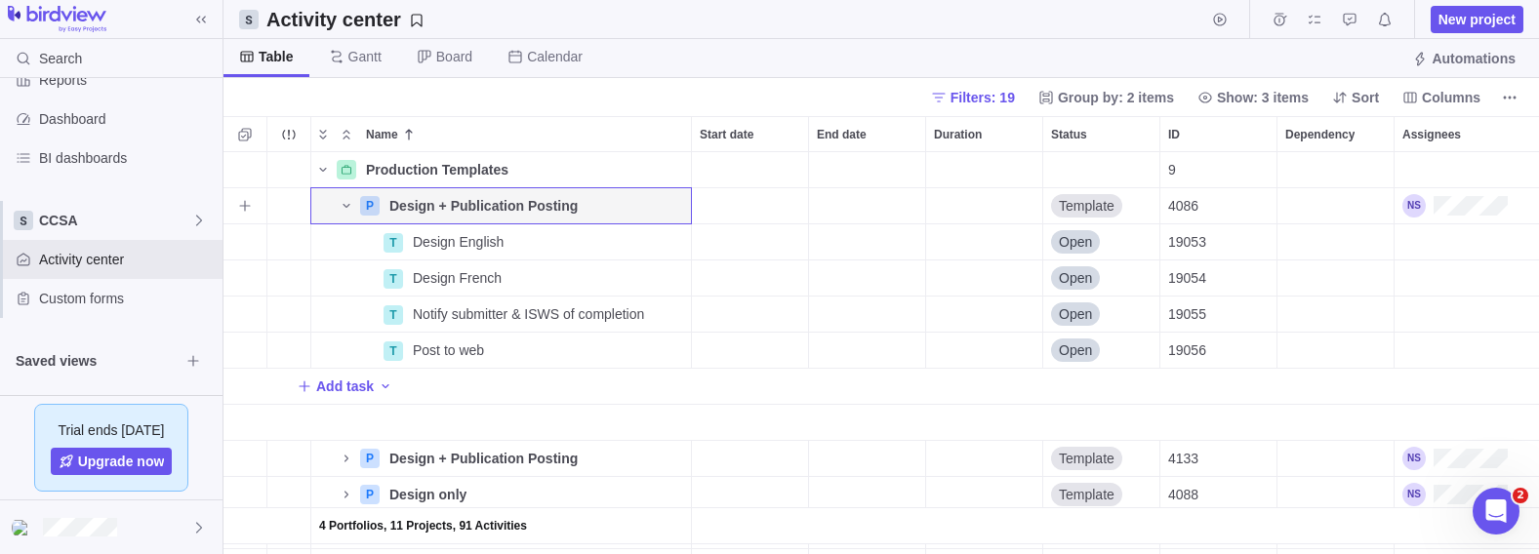
click at [348, 201] on icon "Name" at bounding box center [347, 206] width 16 height 16
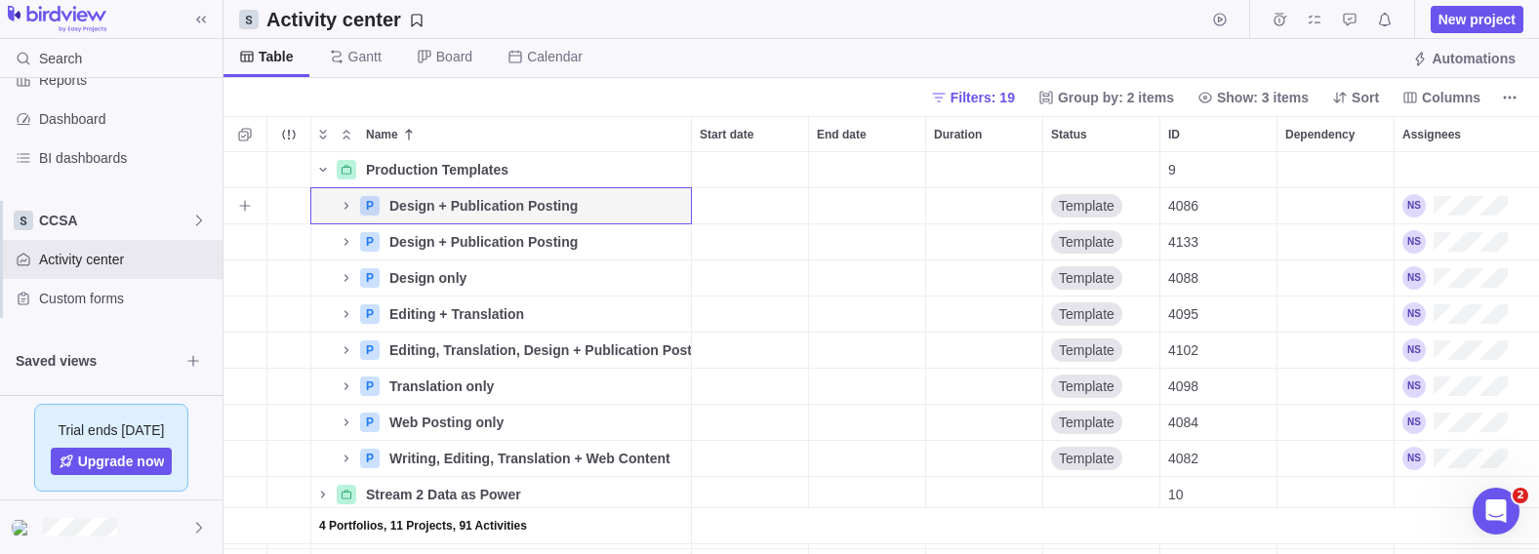
click at [346, 205] on icon "Name" at bounding box center [346, 205] width 4 height 7
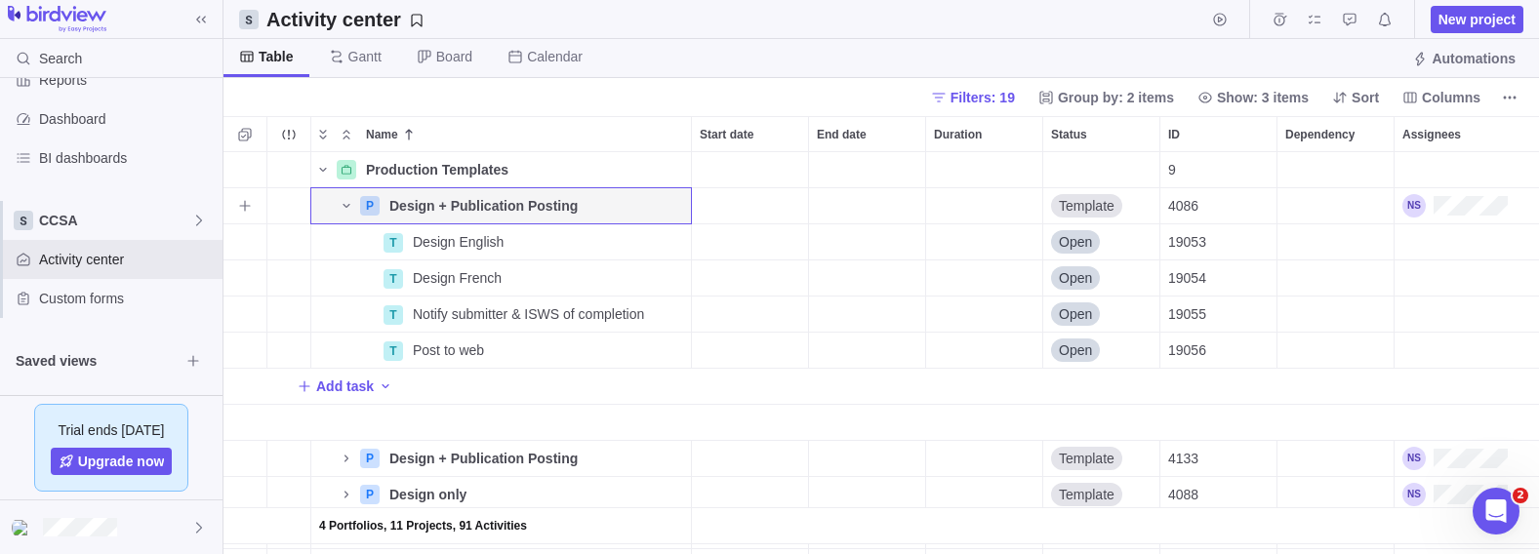
click at [346, 204] on icon "Name" at bounding box center [347, 206] width 16 height 16
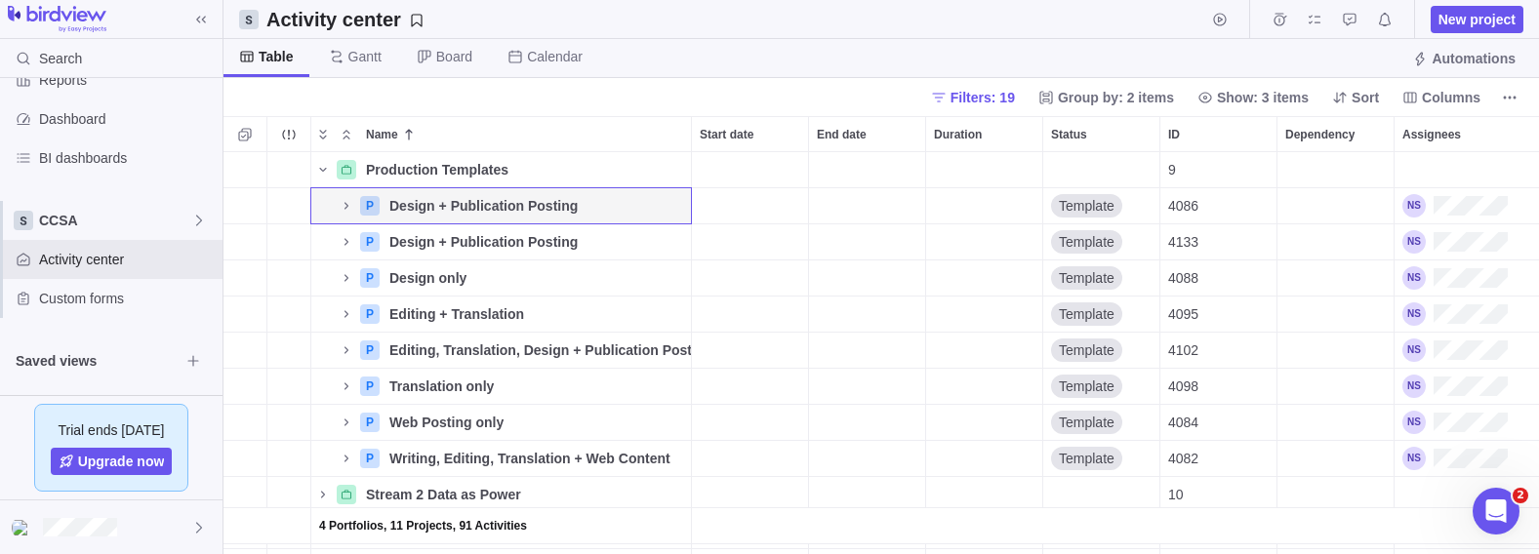
click at [324, 165] on icon "Name" at bounding box center [323, 170] width 16 height 16
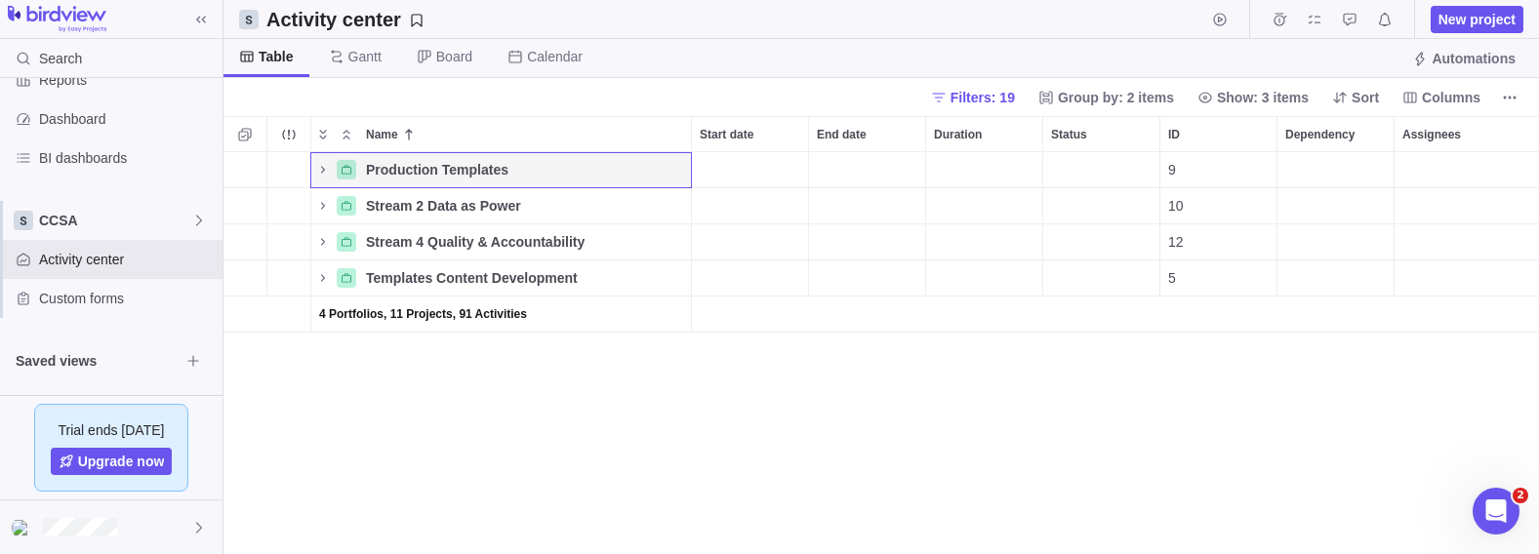
click at [323, 201] on icon "Name" at bounding box center [323, 206] width 16 height 16
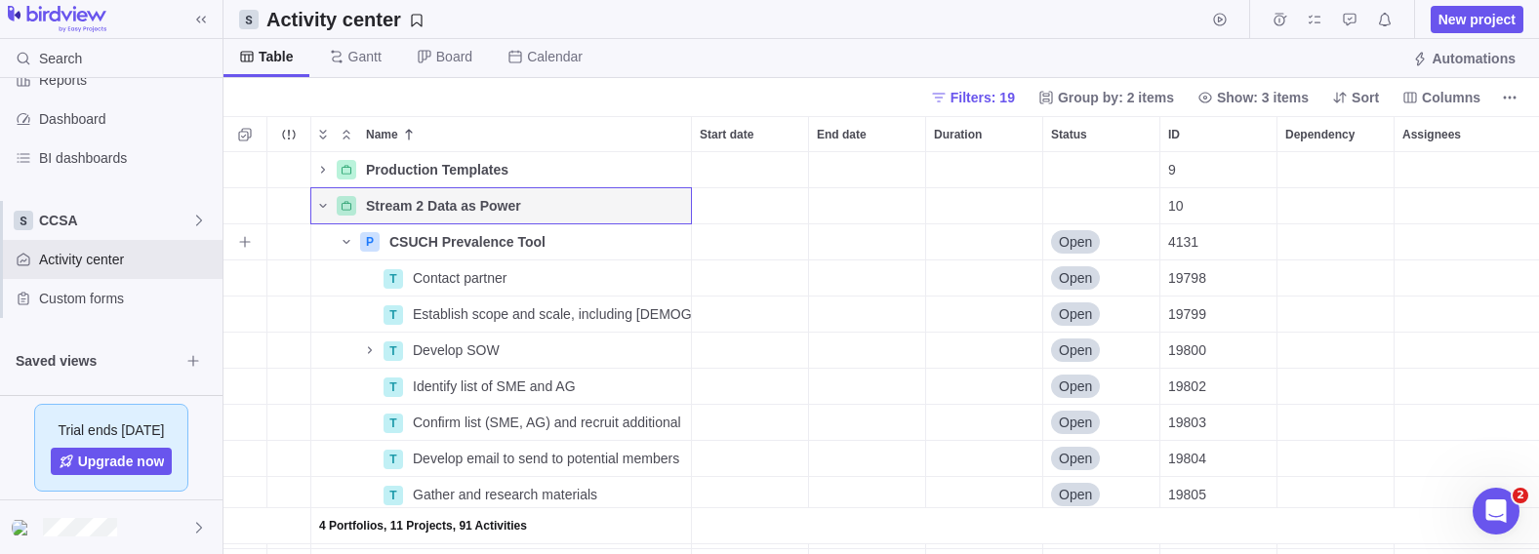
click at [344, 234] on icon "Name" at bounding box center [347, 242] width 16 height 16
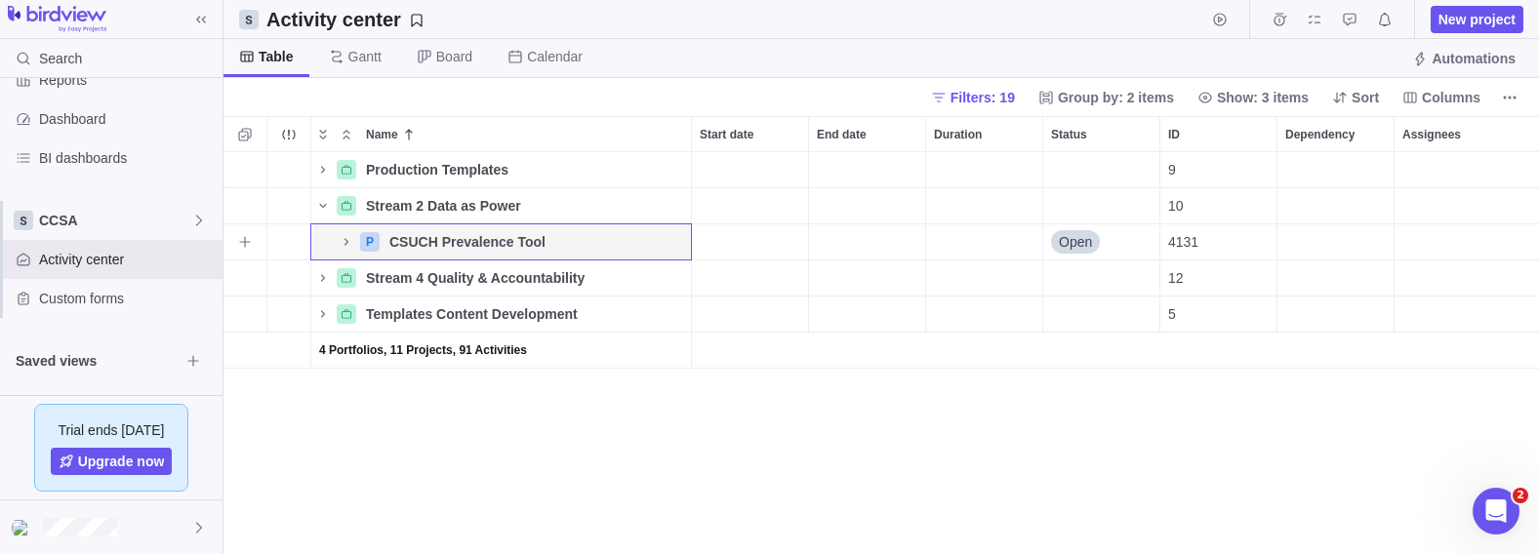
click at [345, 242] on icon "Name" at bounding box center [347, 242] width 16 height 16
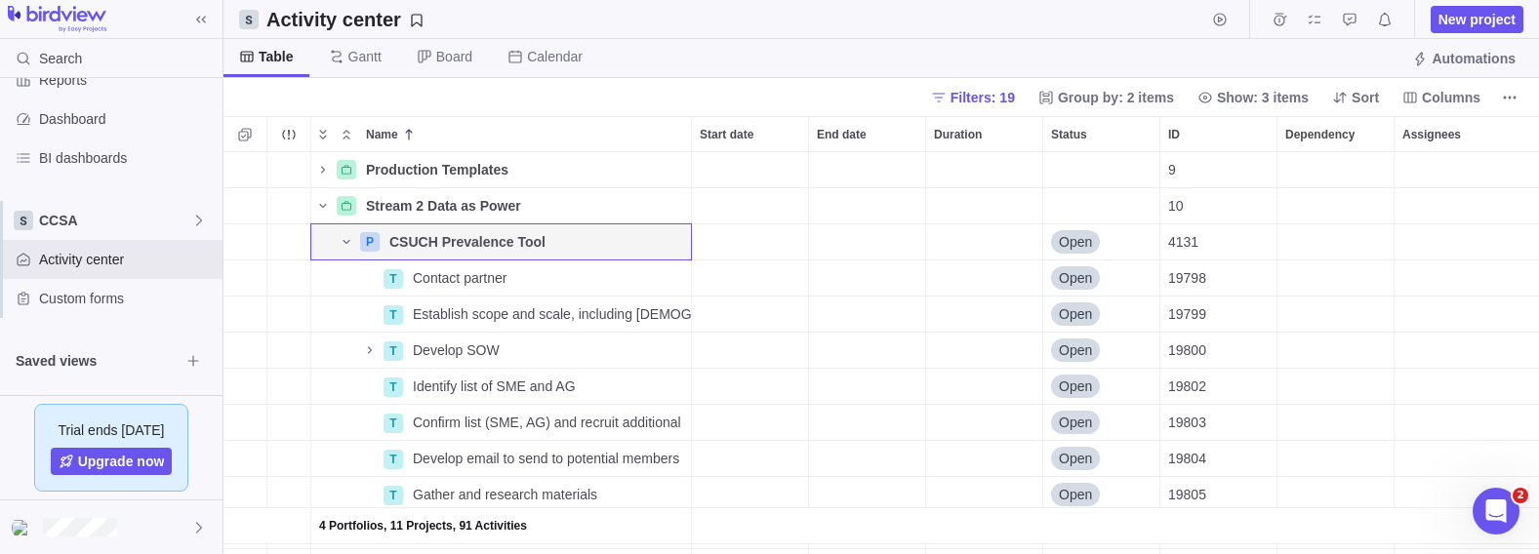
click at [322, 170] on icon "Name" at bounding box center [323, 170] width 16 height 16
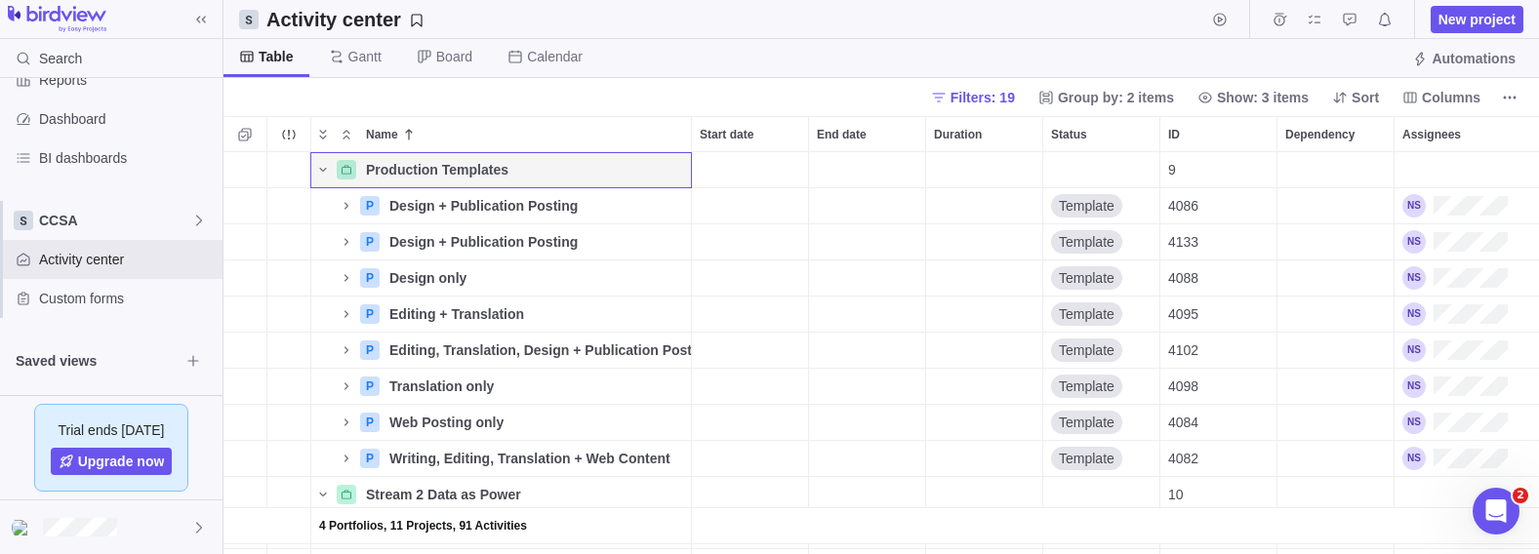
click at [320, 168] on icon "Name" at bounding box center [322, 170] width 7 height 4
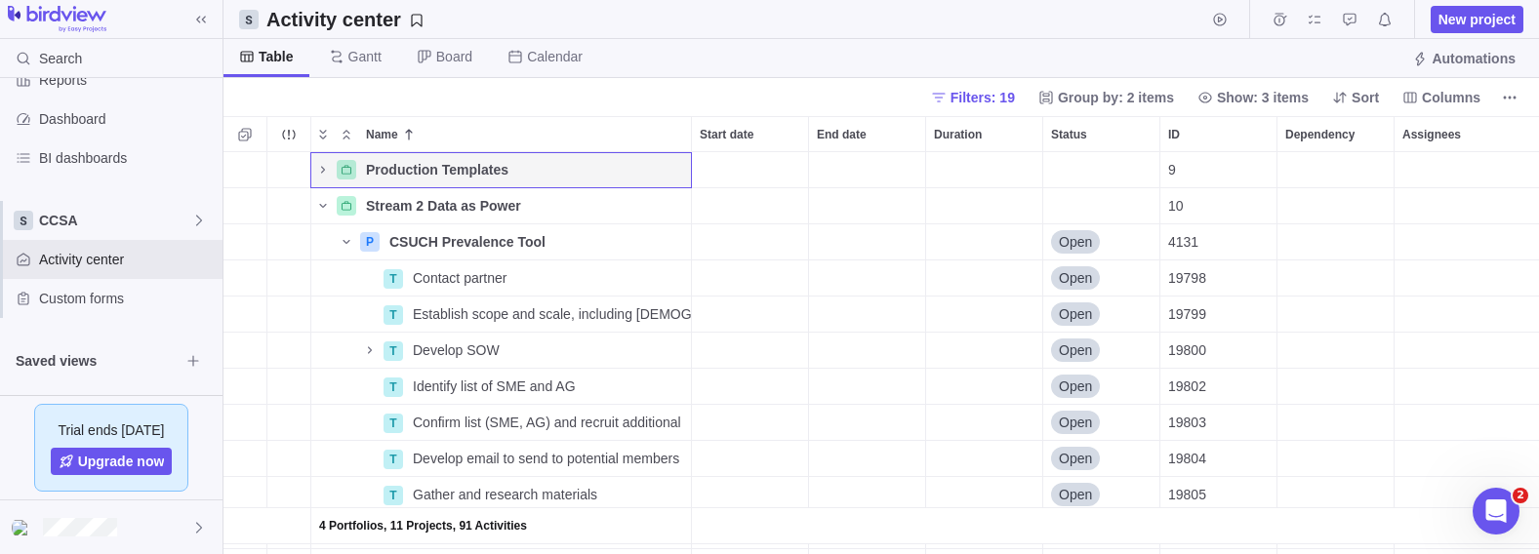
click at [325, 202] on icon "Name" at bounding box center [323, 206] width 16 height 16
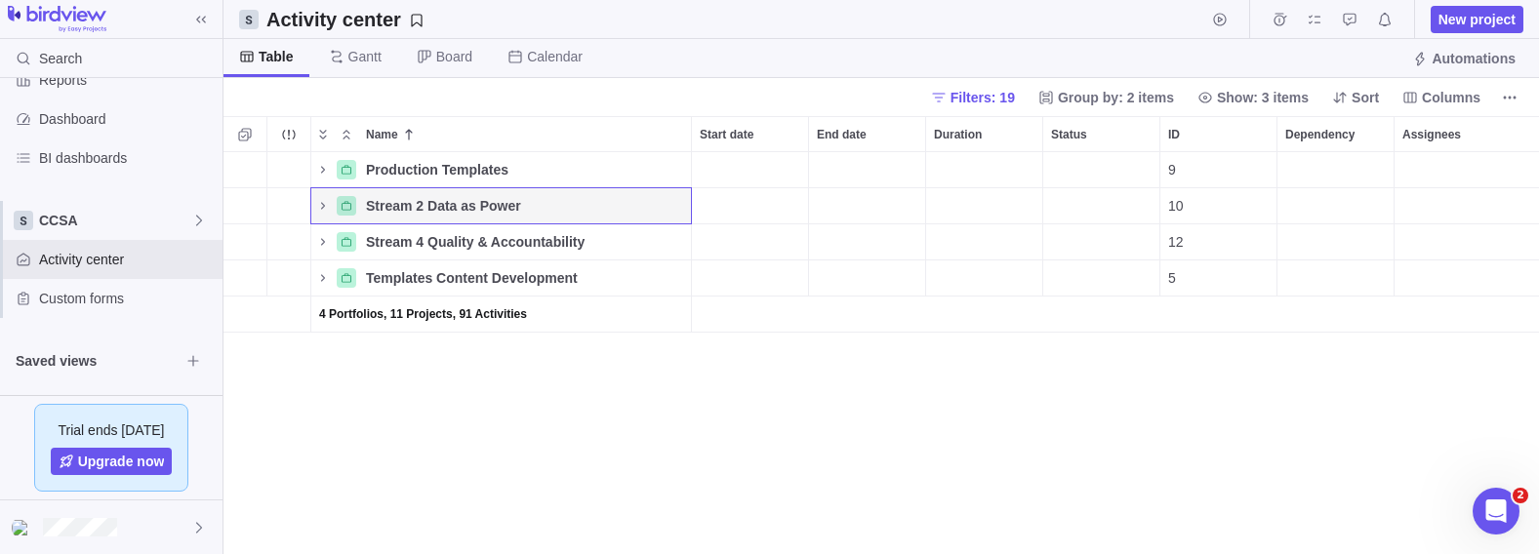
click at [322, 242] on icon "Name" at bounding box center [323, 242] width 16 height 16
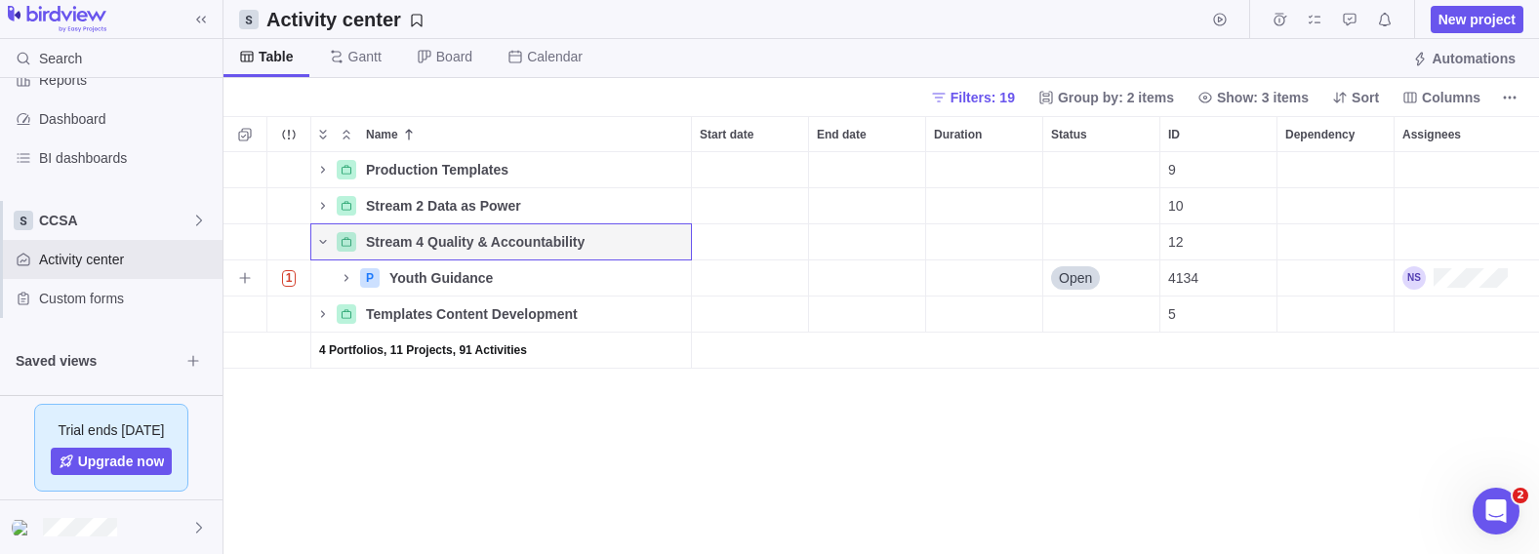
click at [343, 272] on icon "Name" at bounding box center [347, 278] width 16 height 16
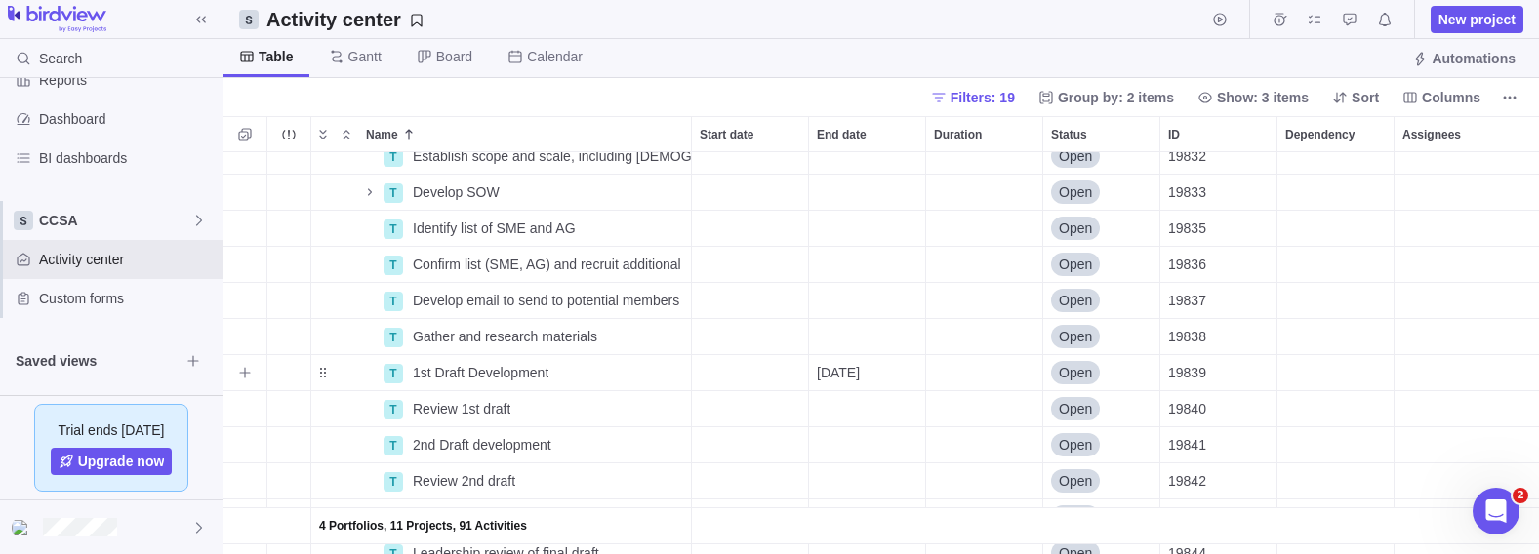
scroll to position [401, 0]
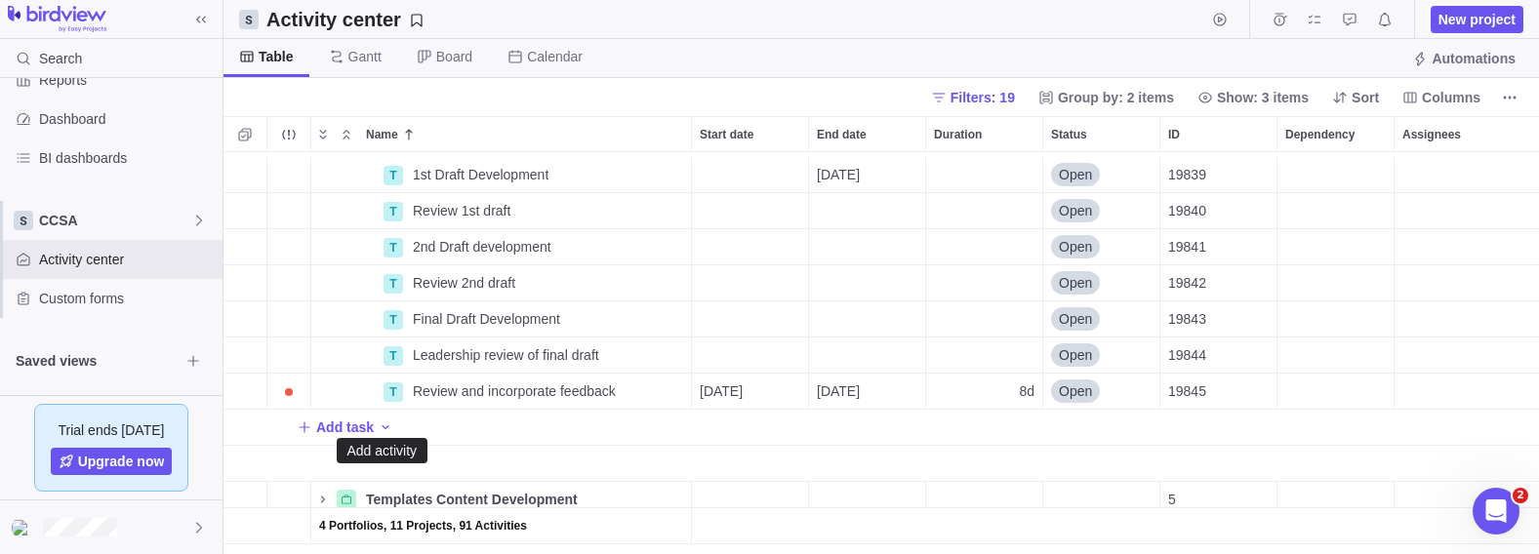
click at [378, 420] on icon "Add activity" at bounding box center [386, 428] width 16 height 16
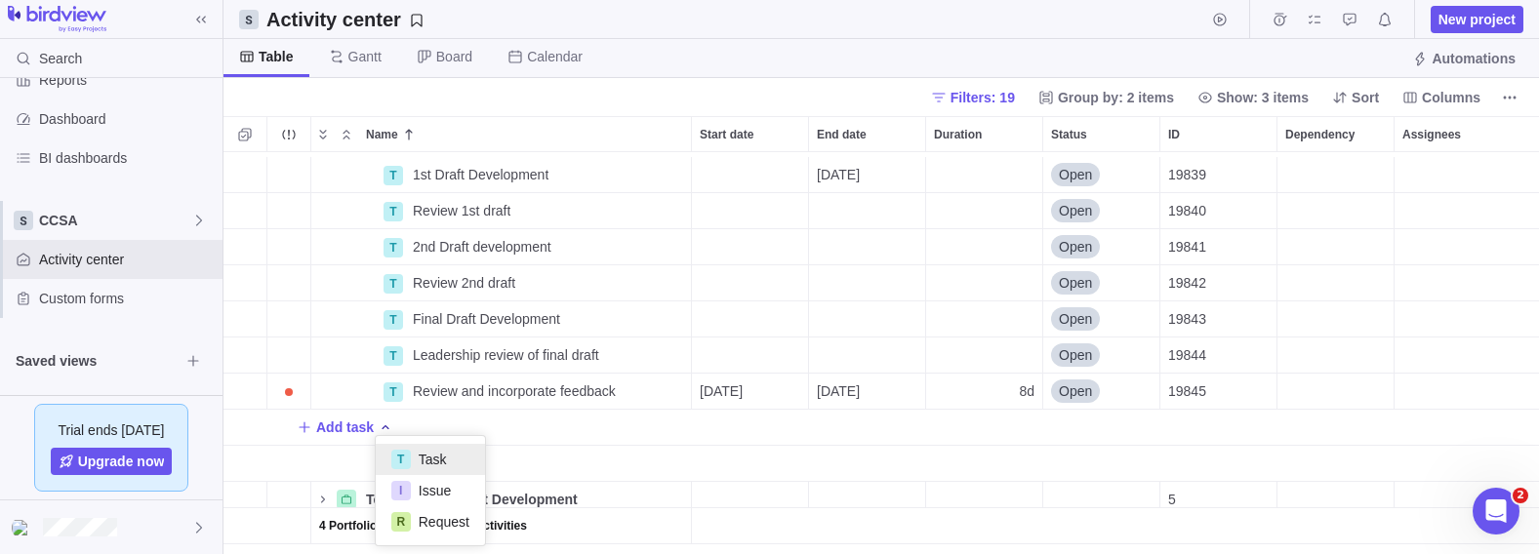
click at [422, 457] on span "Task" at bounding box center [433, 460] width 28 height 20
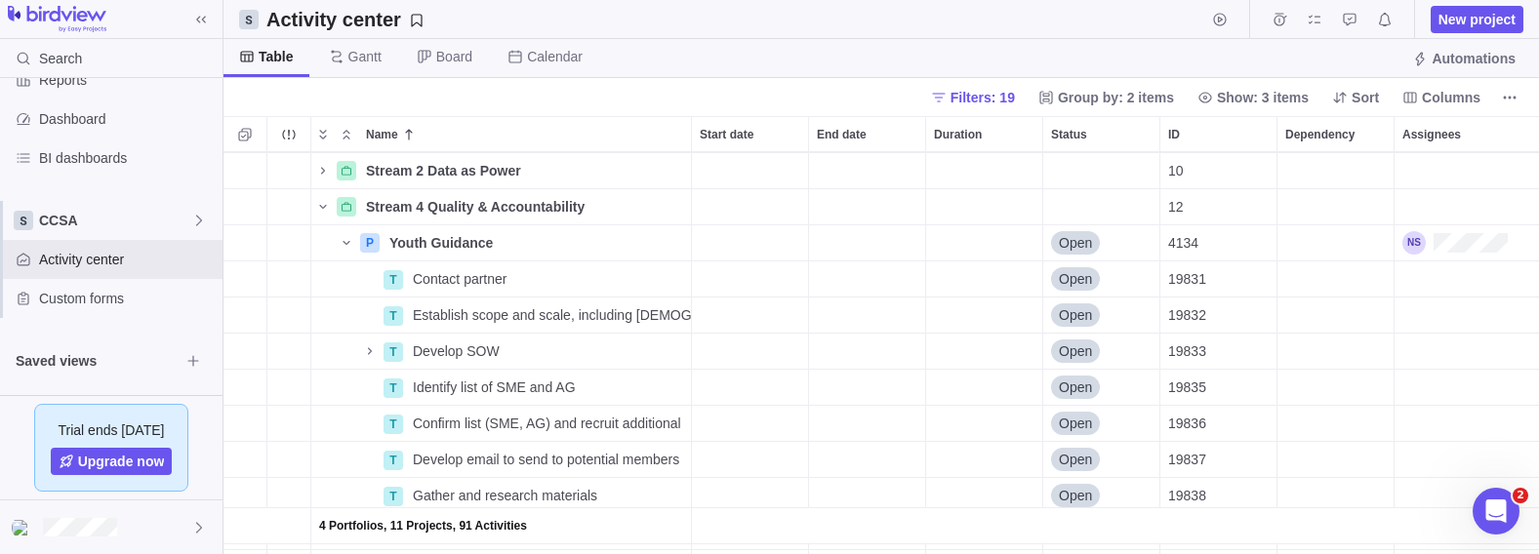
scroll to position [0, 0]
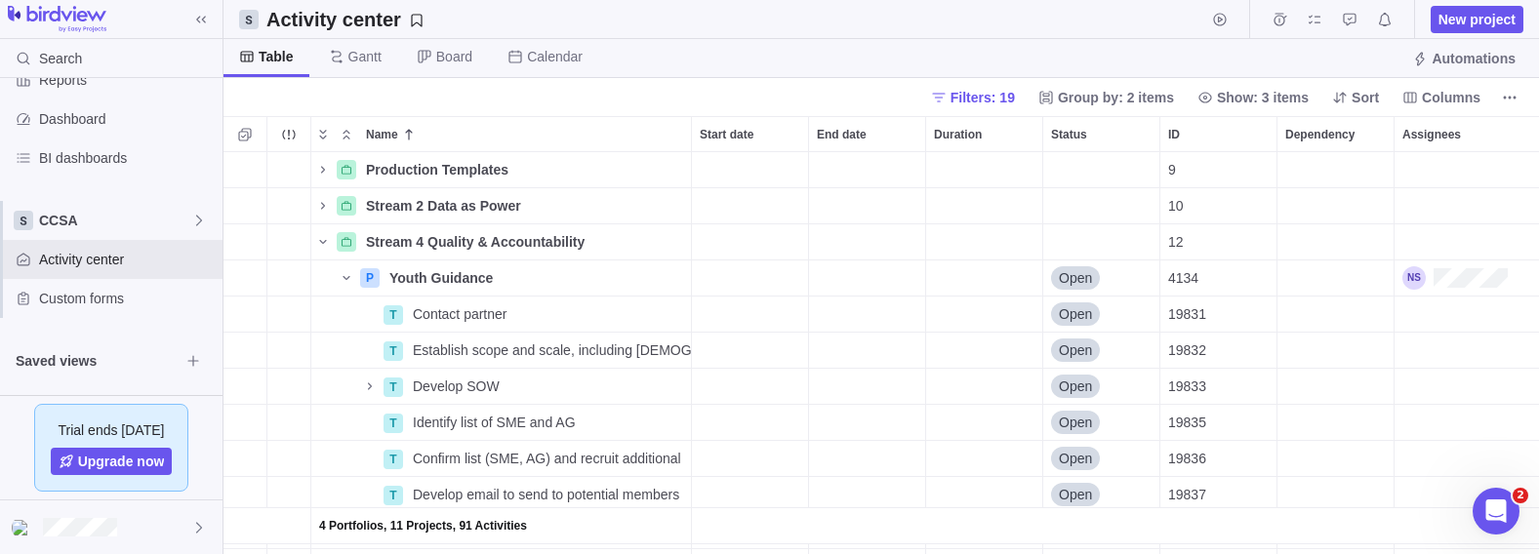
click at [321, 171] on div "T Task 4 Portfolios, 11 Projects, 91 Activities Production Templates Details 9 …" at bounding box center [880, 353] width 1315 height 402
click at [324, 169] on icon "Name" at bounding box center [323, 169] width 4 height 7
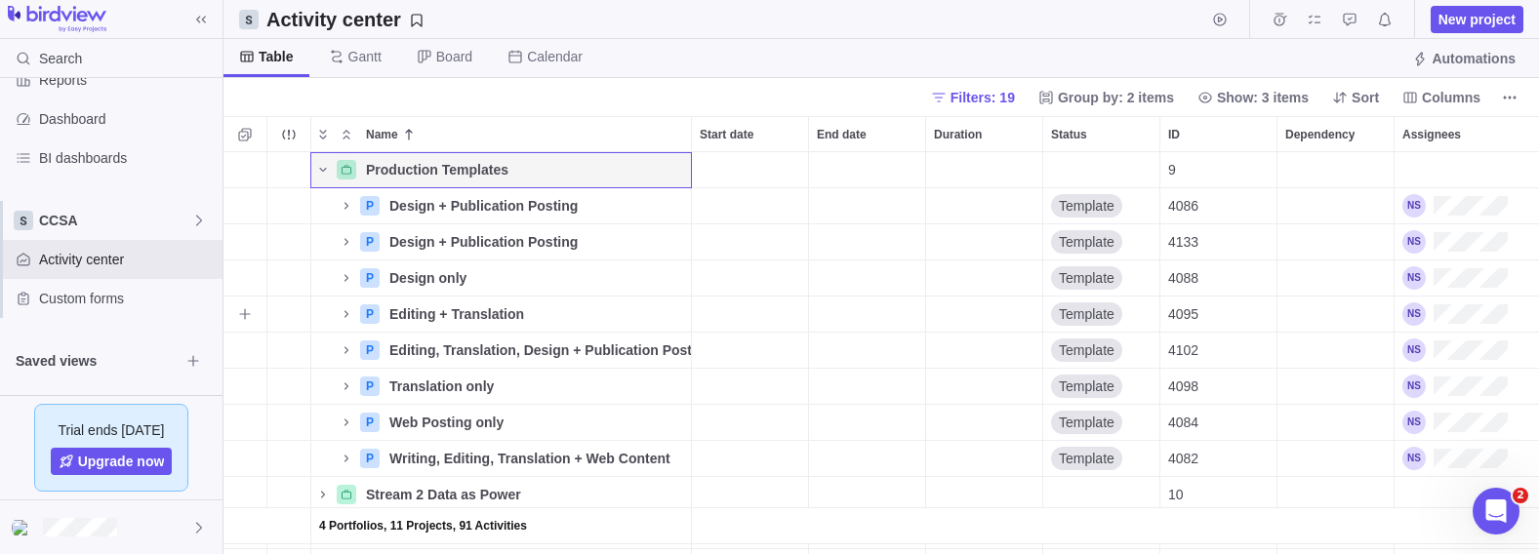
click at [0, 0] on span "More actions" at bounding box center [0, 0] width 0 height 0
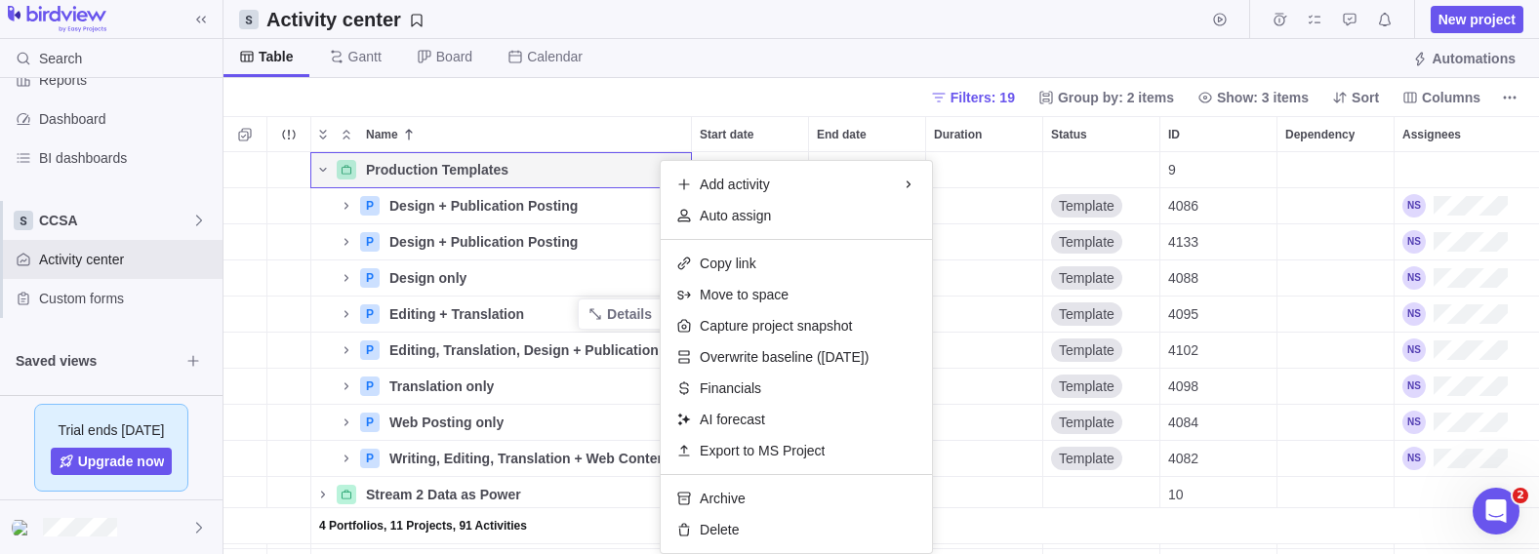
click at [280, 312] on div "4 Portfolios, 11 Projects, 91 Activities Production Templates Details 9 $0.00 $…" at bounding box center [880, 353] width 1315 height 402
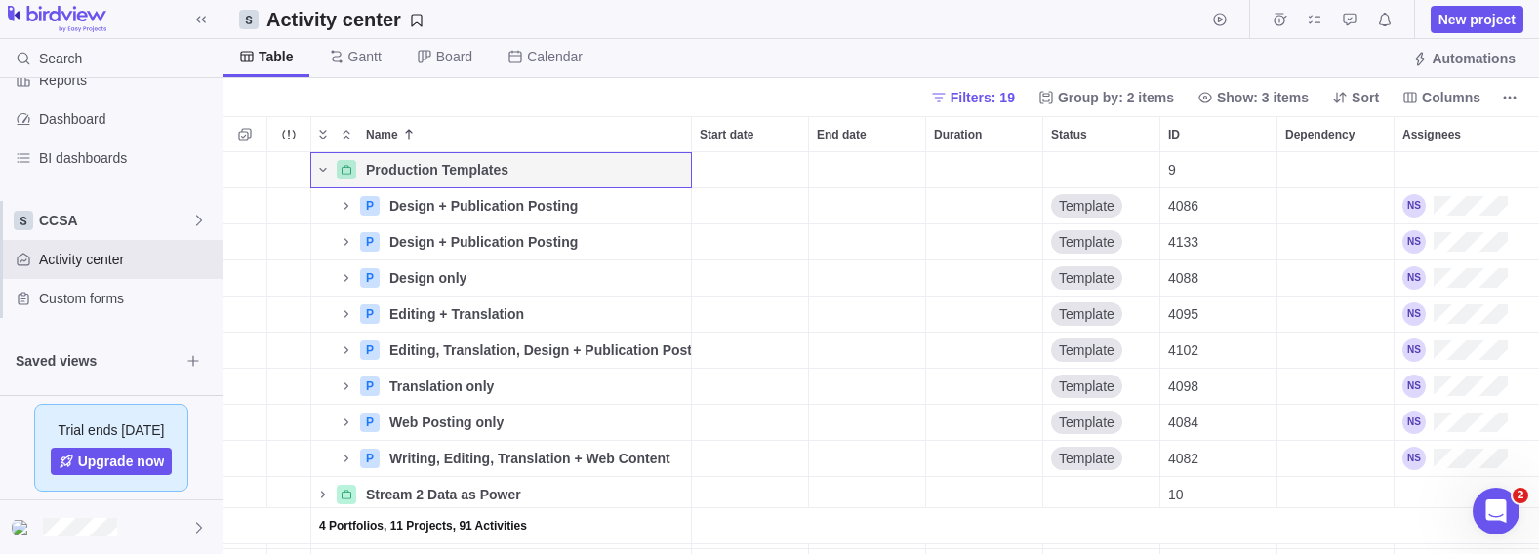
click at [246, 131] on icon "Selection mode" at bounding box center [244, 134] width 13 height 13
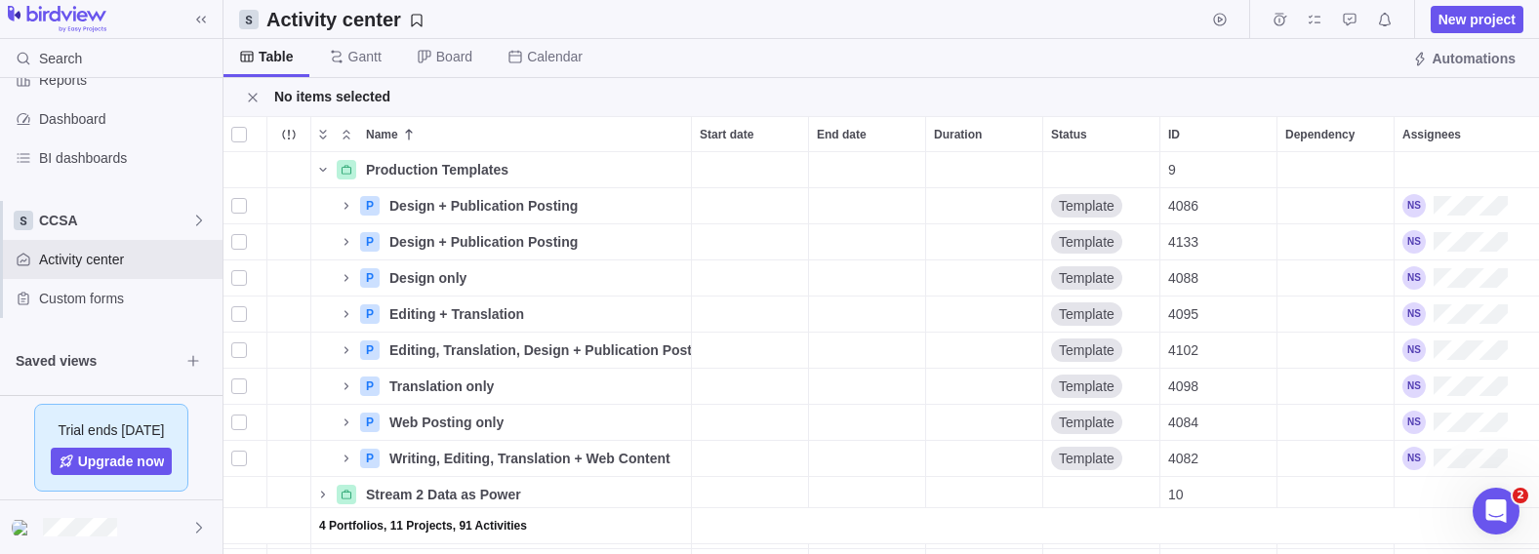
click at [242, 129] on div at bounding box center [239, 134] width 16 height 27
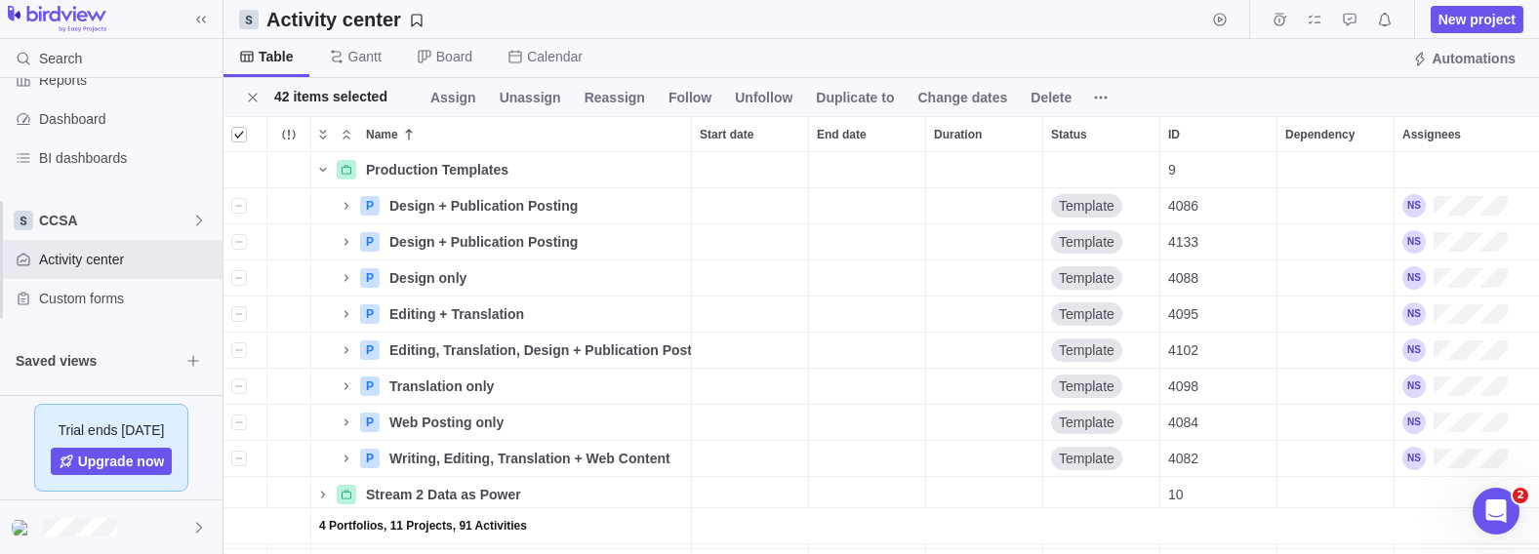
click at [242, 129] on div at bounding box center [239, 134] width 16 height 27
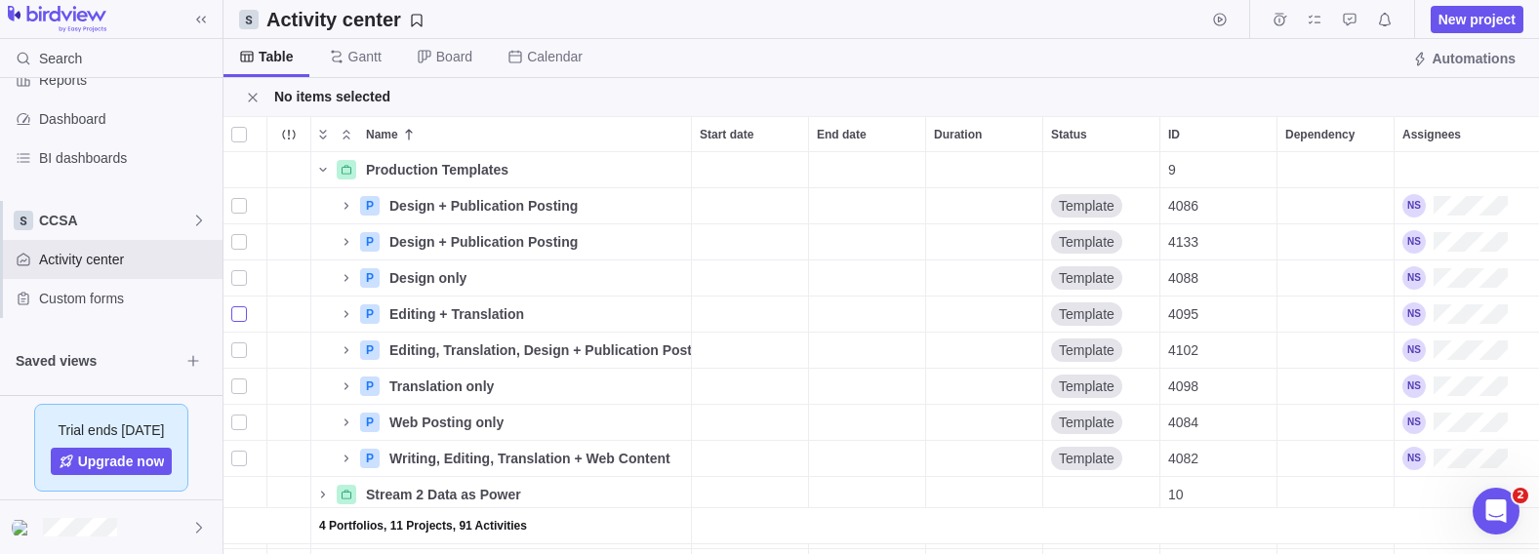
click at [241, 313] on div "grid" at bounding box center [239, 314] width 16 height 27
click at [444, 97] on span "Duplicate" at bounding box center [445, 98] width 61 height 20
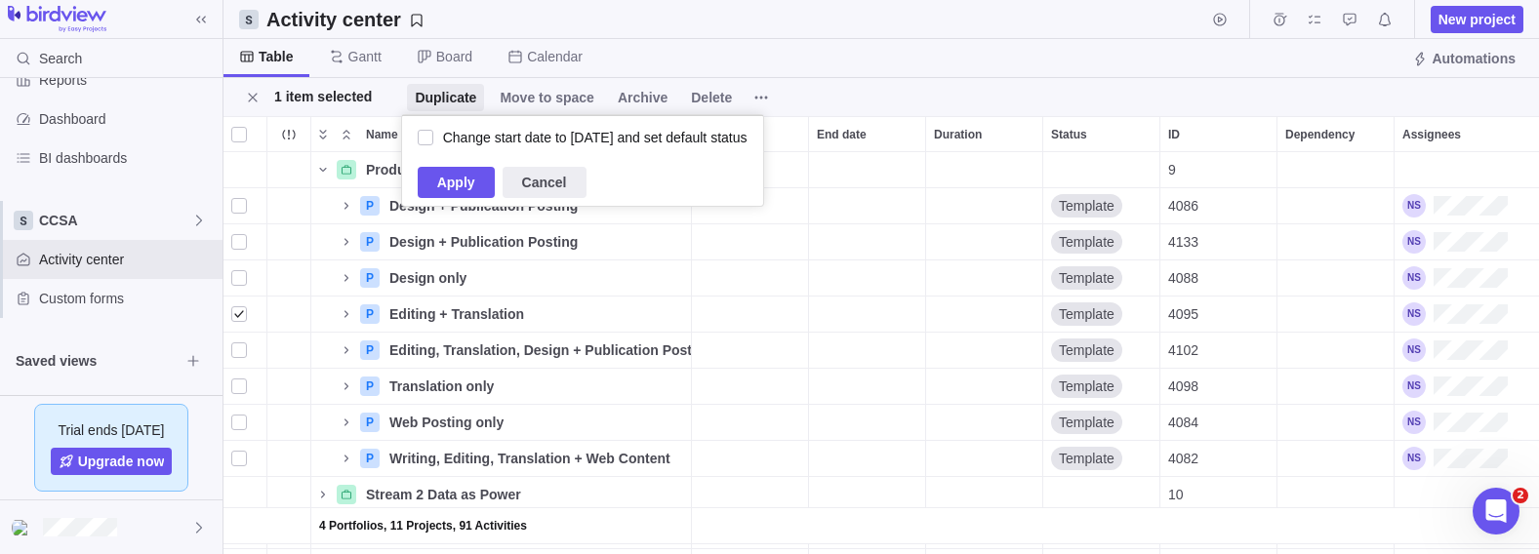
click at [456, 183] on span "Apply" at bounding box center [456, 182] width 38 height 23
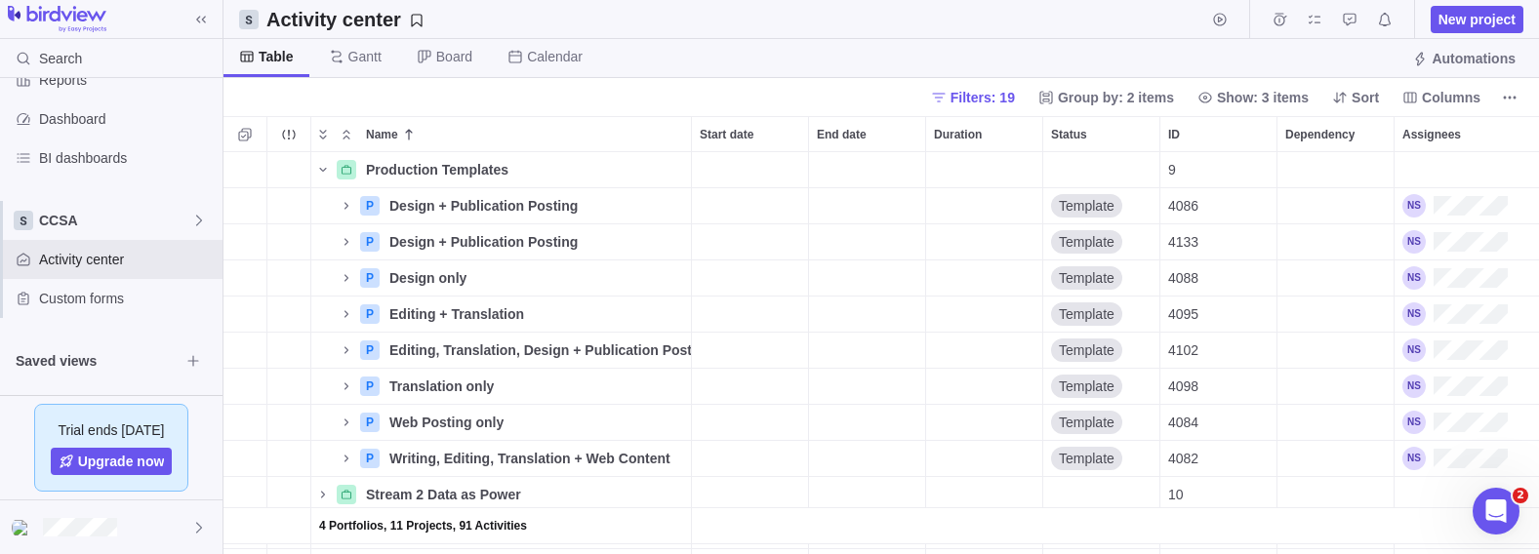
click at [239, 131] on icon "Selection mode" at bounding box center [244, 134] width 13 height 13
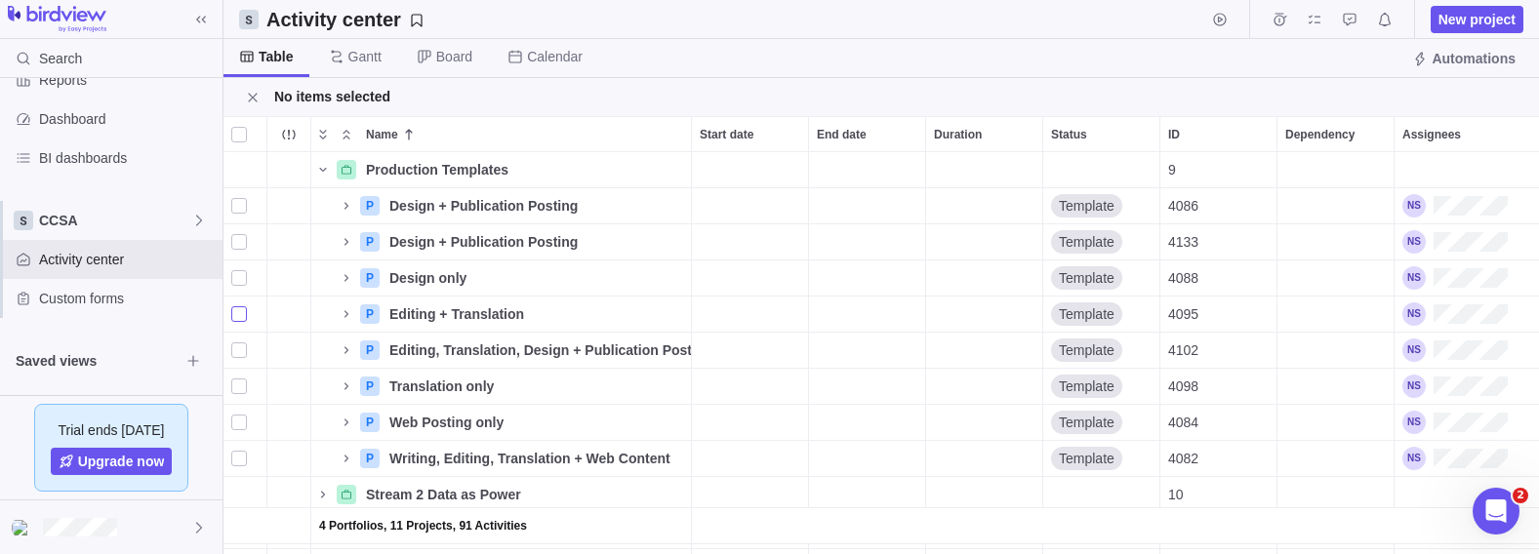
click at [242, 312] on div "grid" at bounding box center [239, 314] width 16 height 27
click at [737, 125] on span "Start date" at bounding box center [727, 135] width 54 height 20
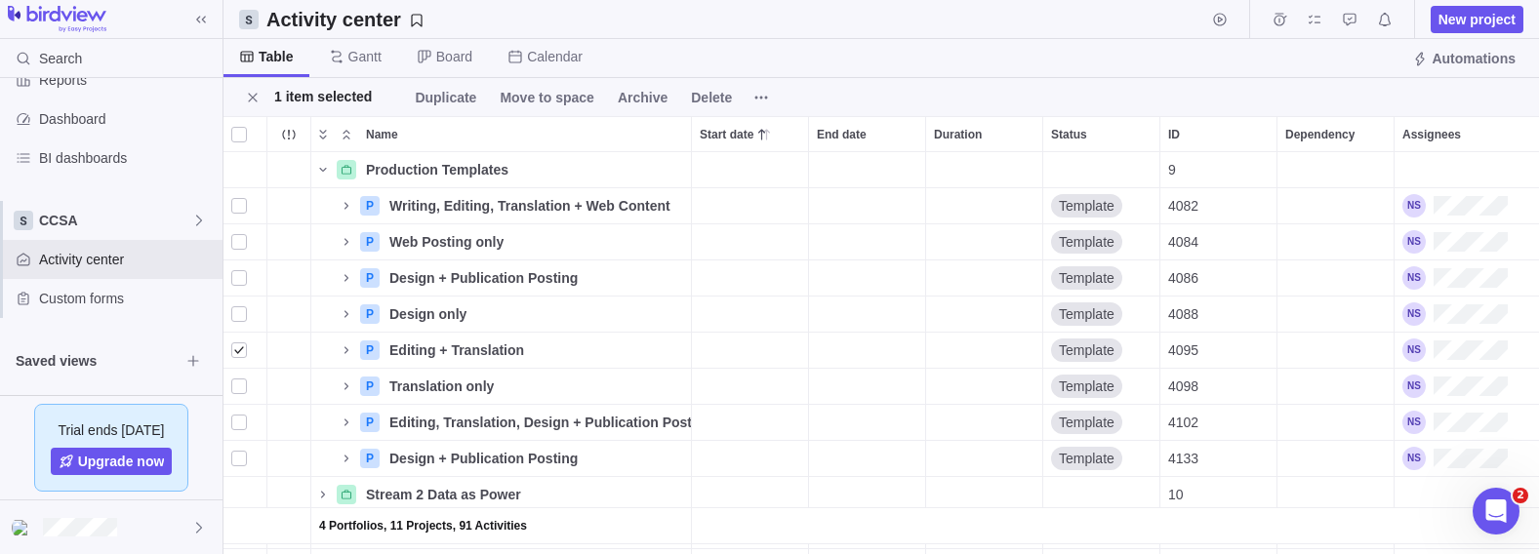
scroll to position [392, 1305]
click at [753, 99] on icon at bounding box center [761, 98] width 16 height 16
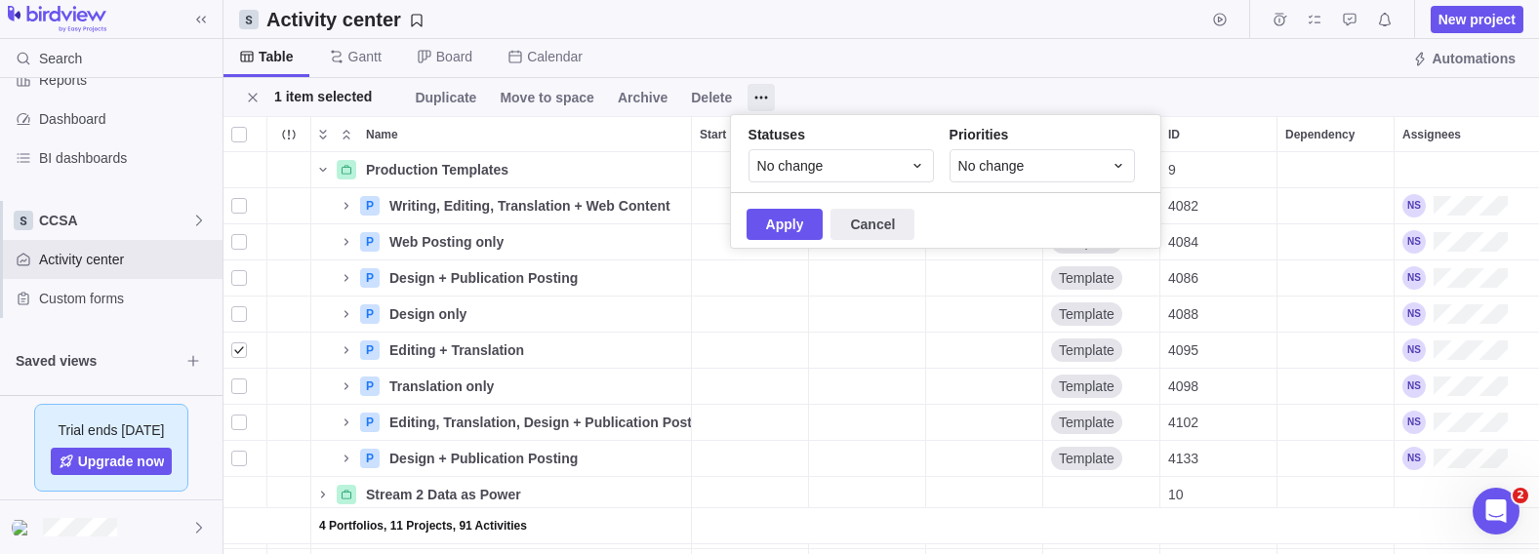
click at [843, 98] on div "1 item selected Duplicate Move to space Archive Delete" at bounding box center [880, 97] width 1315 height 38
click at [347, 350] on icon "Name" at bounding box center [346, 349] width 4 height 7
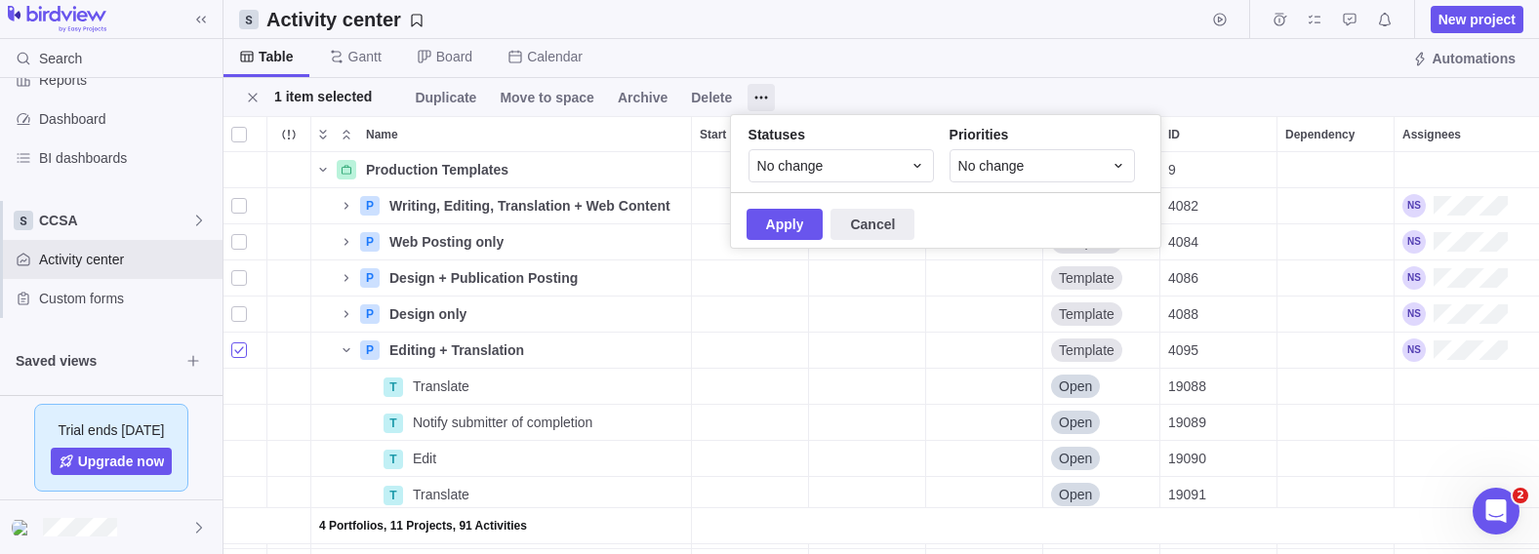
click at [240, 356] on div "grid" at bounding box center [239, 350] width 16 height 27
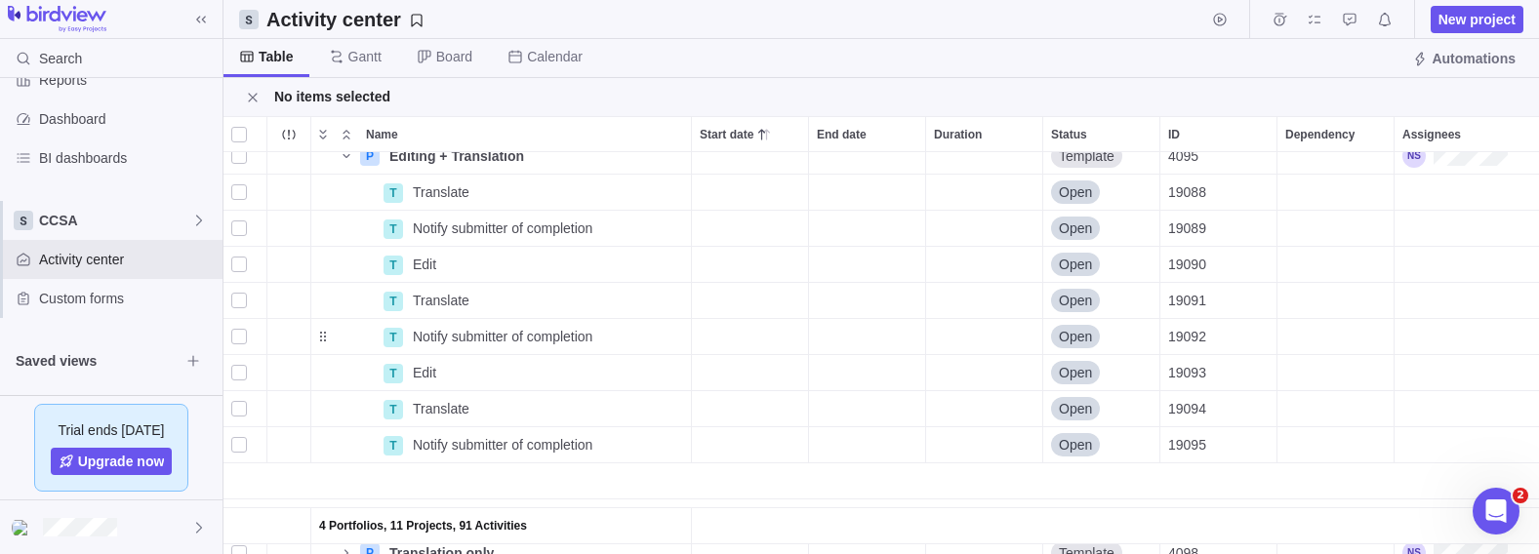
scroll to position [0, 0]
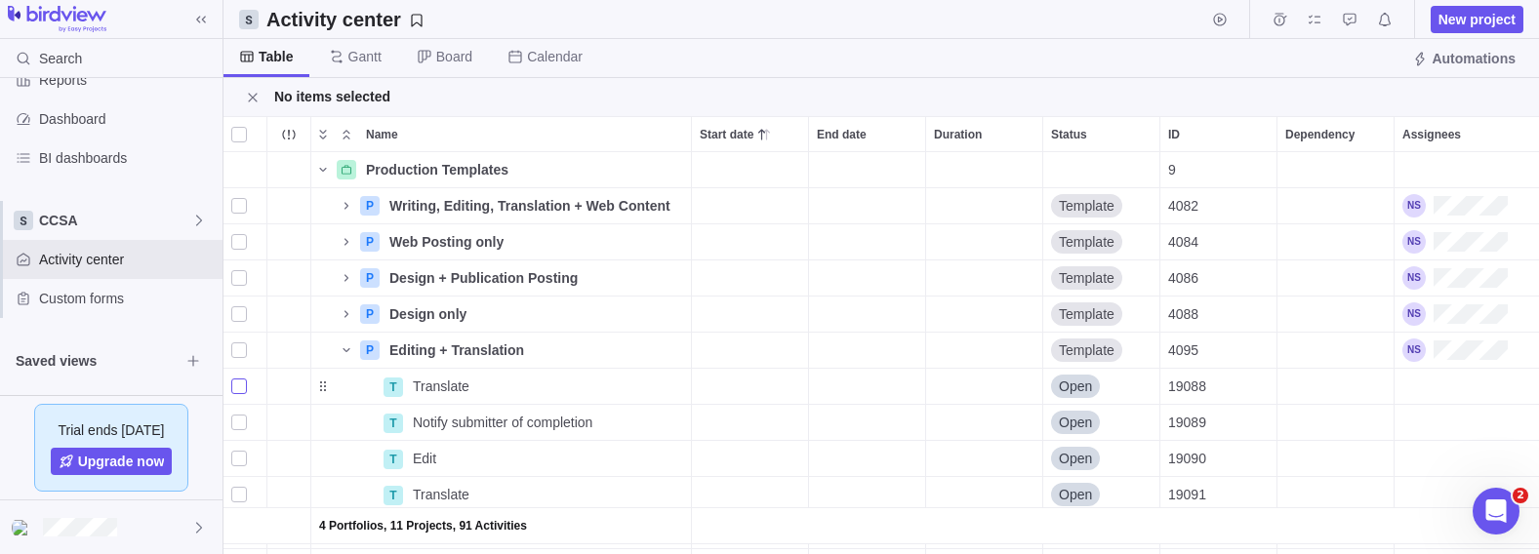
click at [237, 385] on div "grid" at bounding box center [239, 386] width 16 height 27
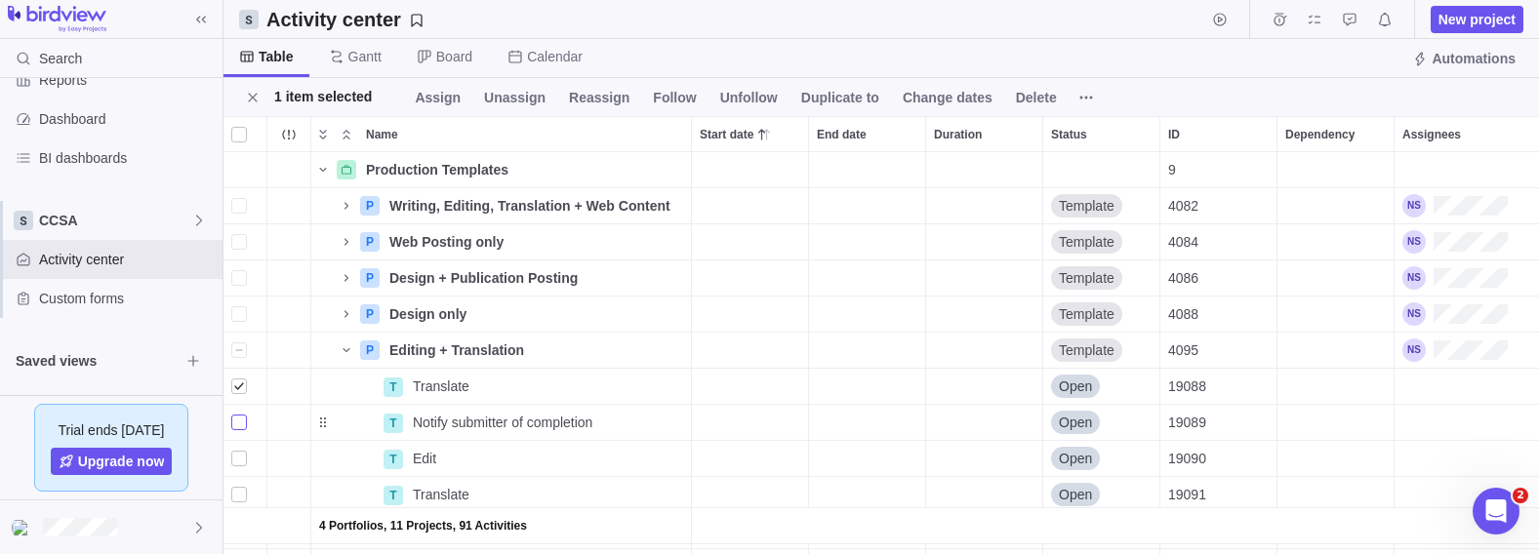
click at [240, 419] on div "grid" at bounding box center [239, 422] width 16 height 27
click at [240, 454] on div "grid" at bounding box center [239, 458] width 16 height 27
click at [241, 491] on div "grid" at bounding box center [239, 494] width 16 height 27
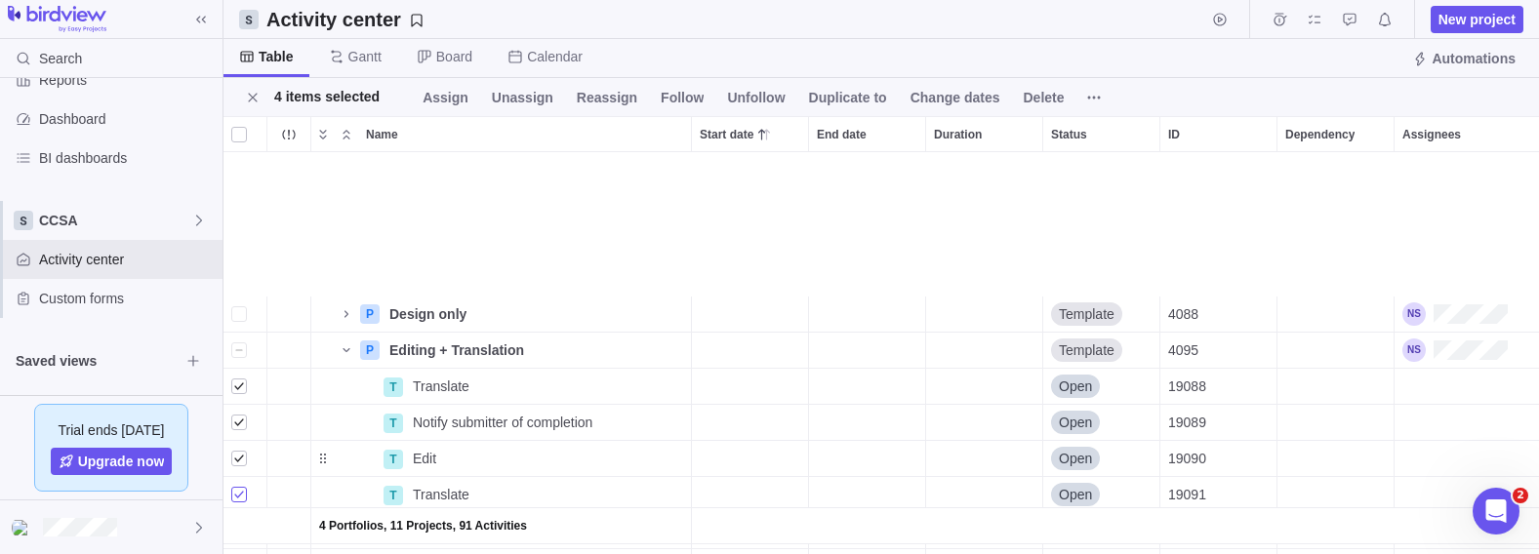
scroll to position [194, 0]
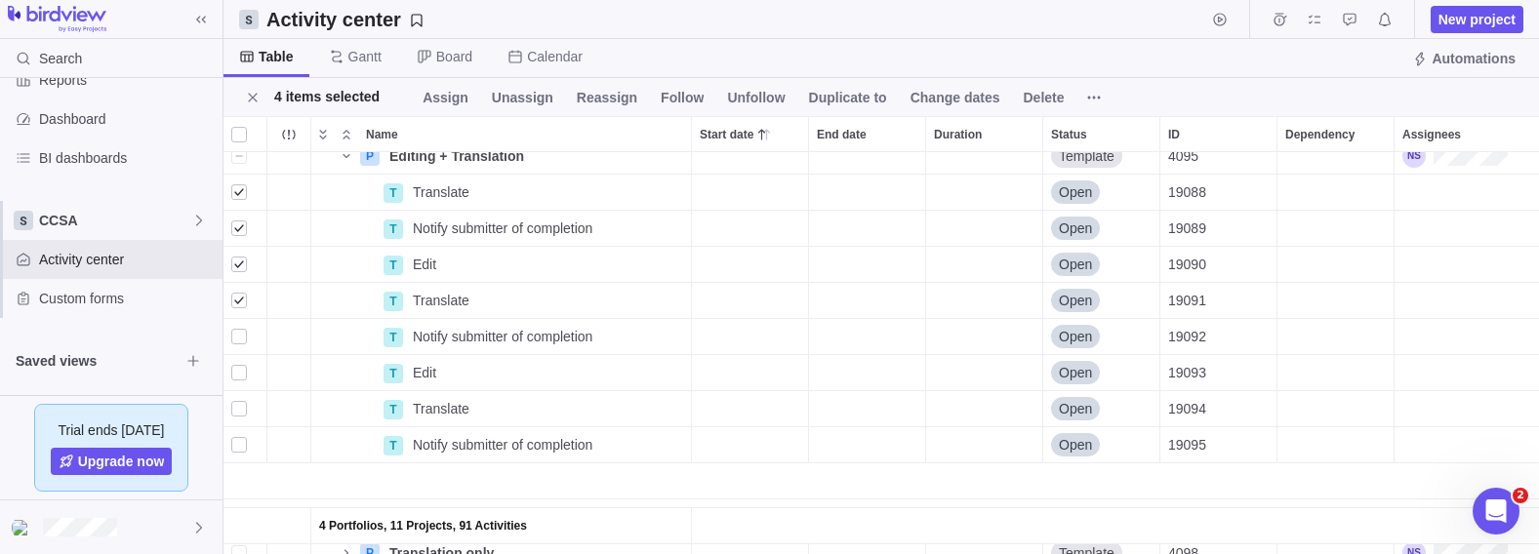
click at [242, 157] on div "grid" at bounding box center [239, 155] width 16 height 27
click at [235, 161] on div "grid" at bounding box center [239, 155] width 16 height 27
click at [240, 338] on div "grid" at bounding box center [239, 336] width 16 height 27
drag, startPoint x: 239, startPoint y: 374, endPoint x: 238, endPoint y: 390, distance: 16.6
click at [239, 374] on div "grid" at bounding box center [239, 372] width 16 height 27
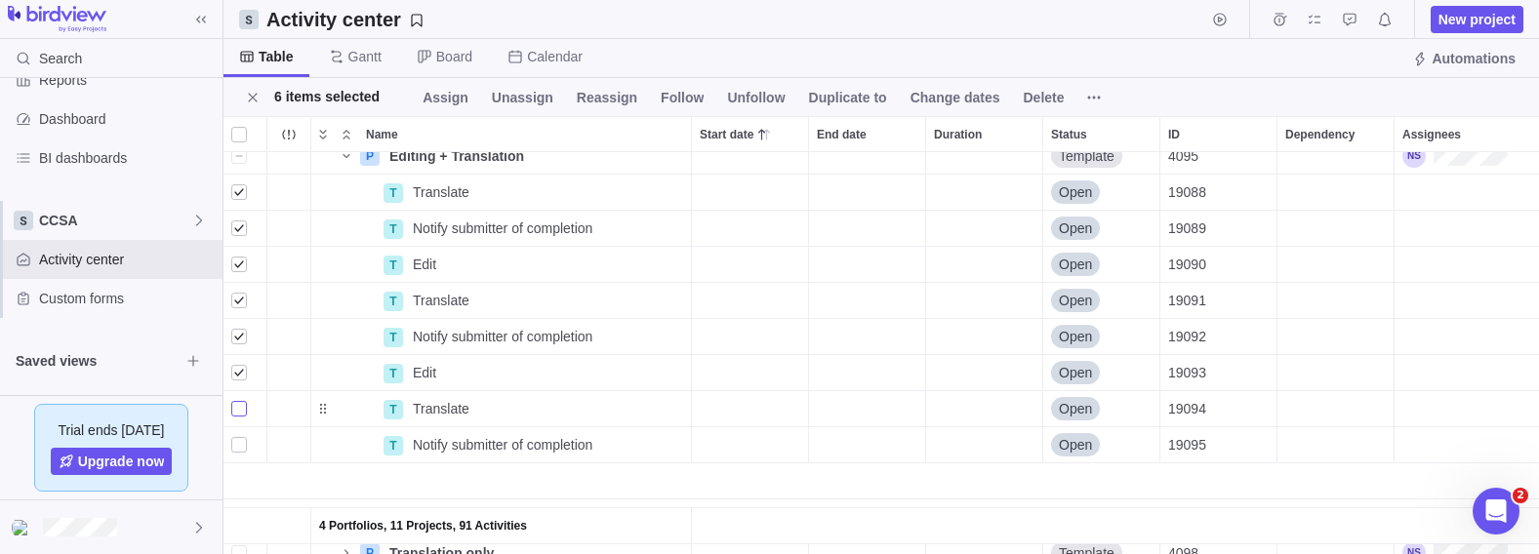
drag, startPoint x: 238, startPoint y: 404, endPoint x: 237, endPoint y: 441, distance: 37.1
click at [238, 404] on div "grid" at bounding box center [239, 408] width 16 height 27
click at [236, 444] on div "grid" at bounding box center [239, 444] width 16 height 27
click at [833, 103] on span "Duplicate to" at bounding box center [848, 98] width 78 height 20
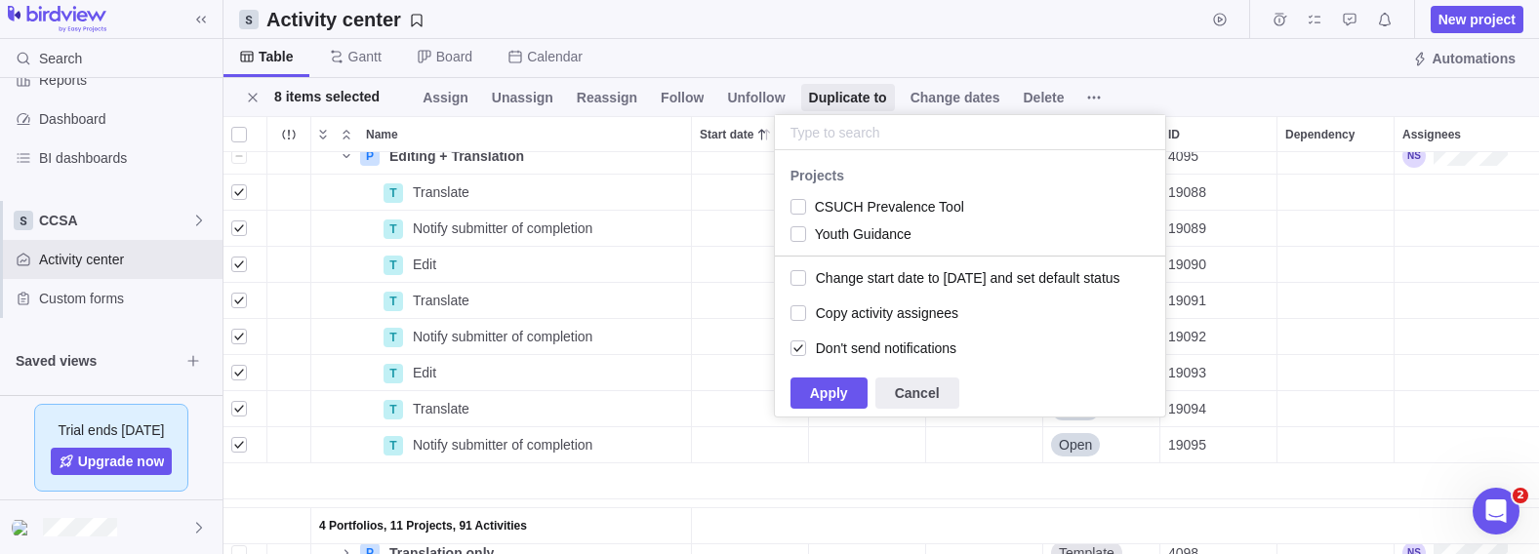
scroll to position [95, 380]
click at [798, 234] on div "grid" at bounding box center [798, 234] width 16 height 27
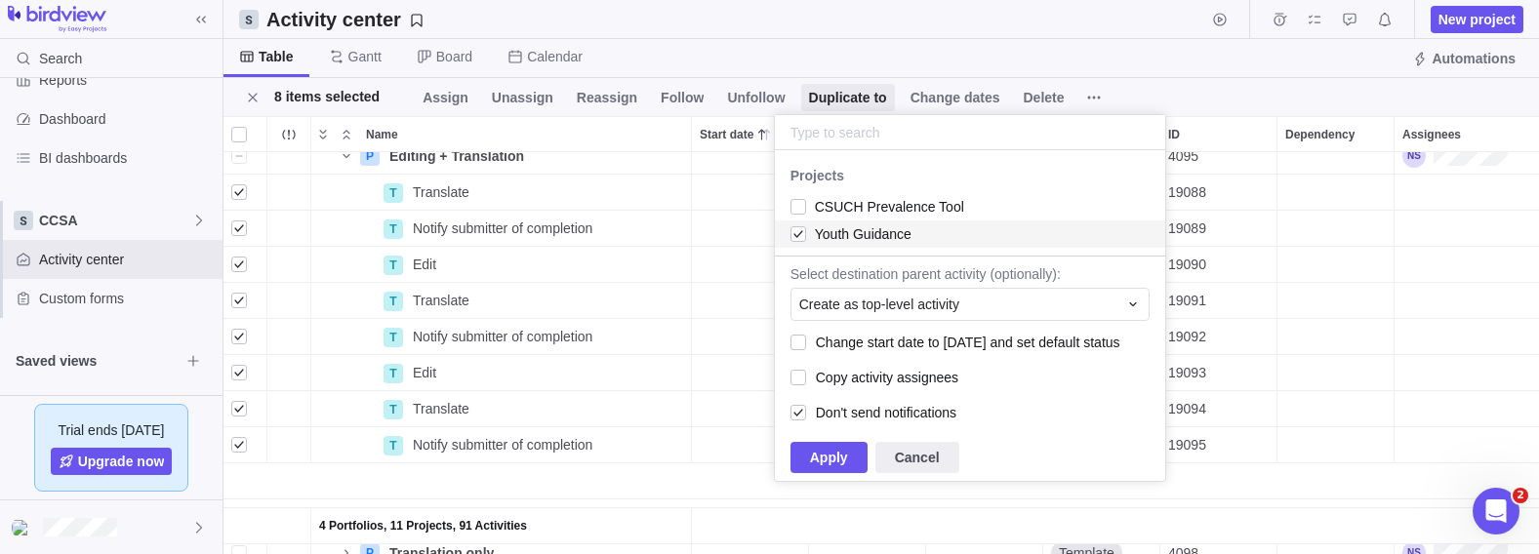
click at [843, 305] on div "Create as top-level activity" at bounding box center [958, 305] width 318 height 20
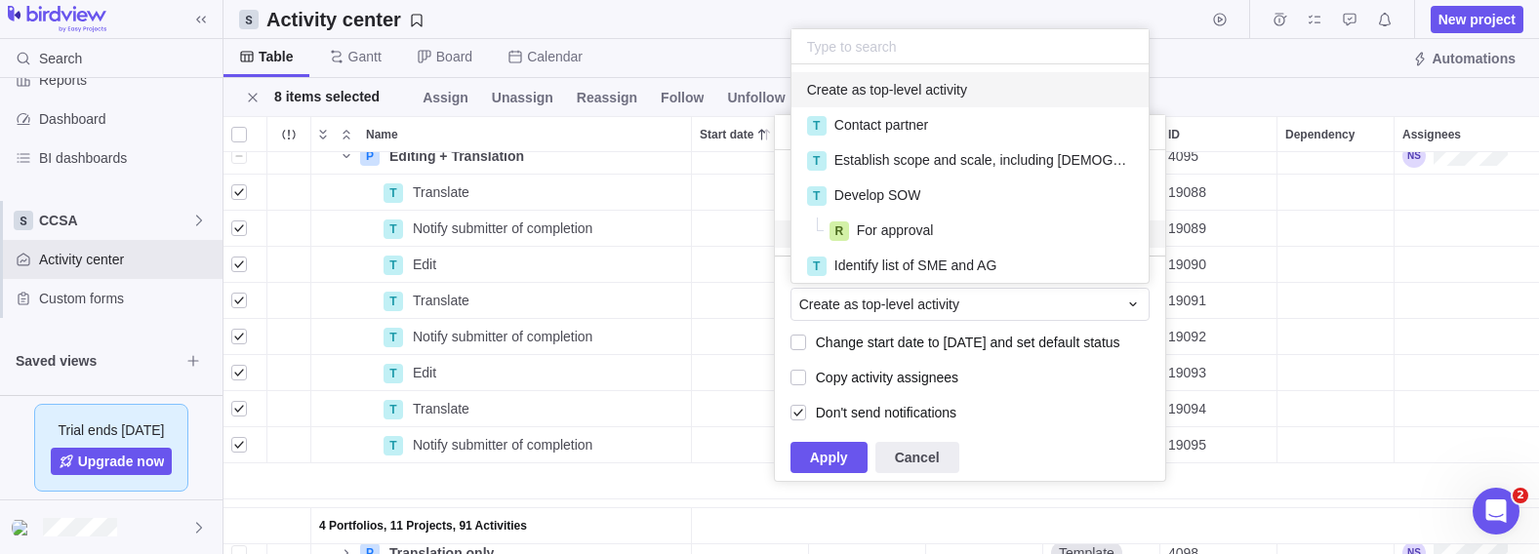
scroll to position [208, 347]
click at [843, 435] on body "Search Time logs history Resources Reports Dashboard BI dashboards CCSA Activit…" at bounding box center [769, 277] width 1539 height 554
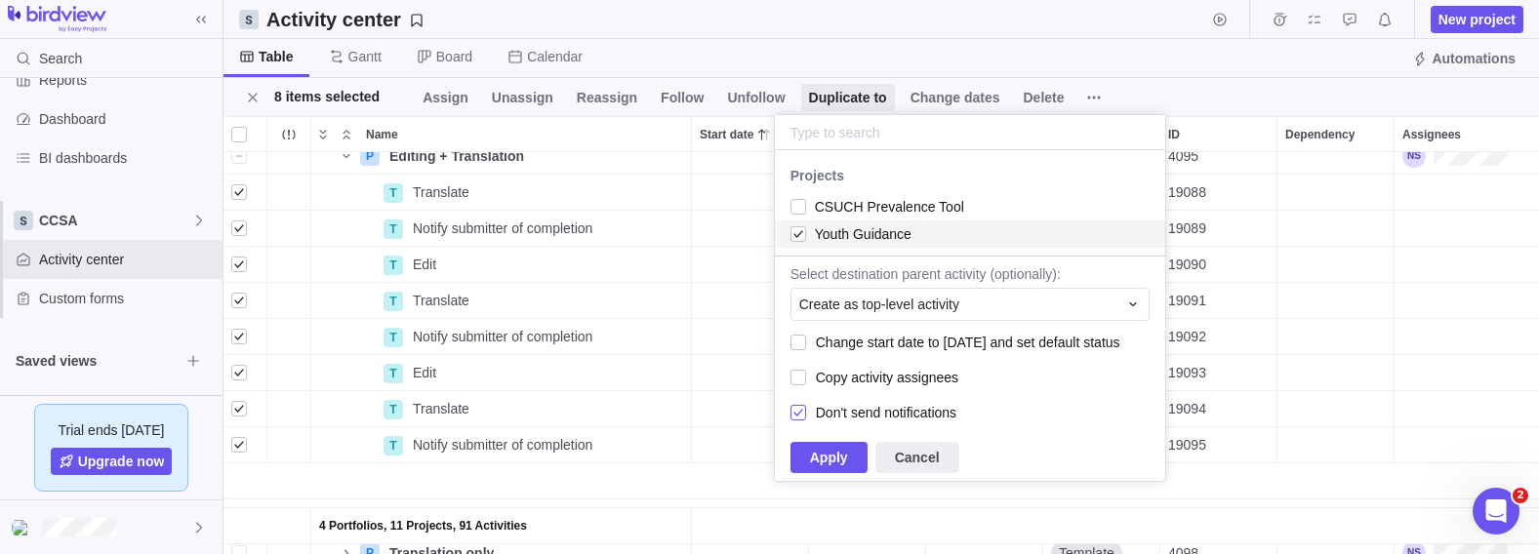
click at [795, 411] on div at bounding box center [798, 412] width 17 height 19
click at [803, 377] on div at bounding box center [798, 377] width 17 height 19
click at [825, 459] on span "Apply" at bounding box center [829, 457] width 38 height 23
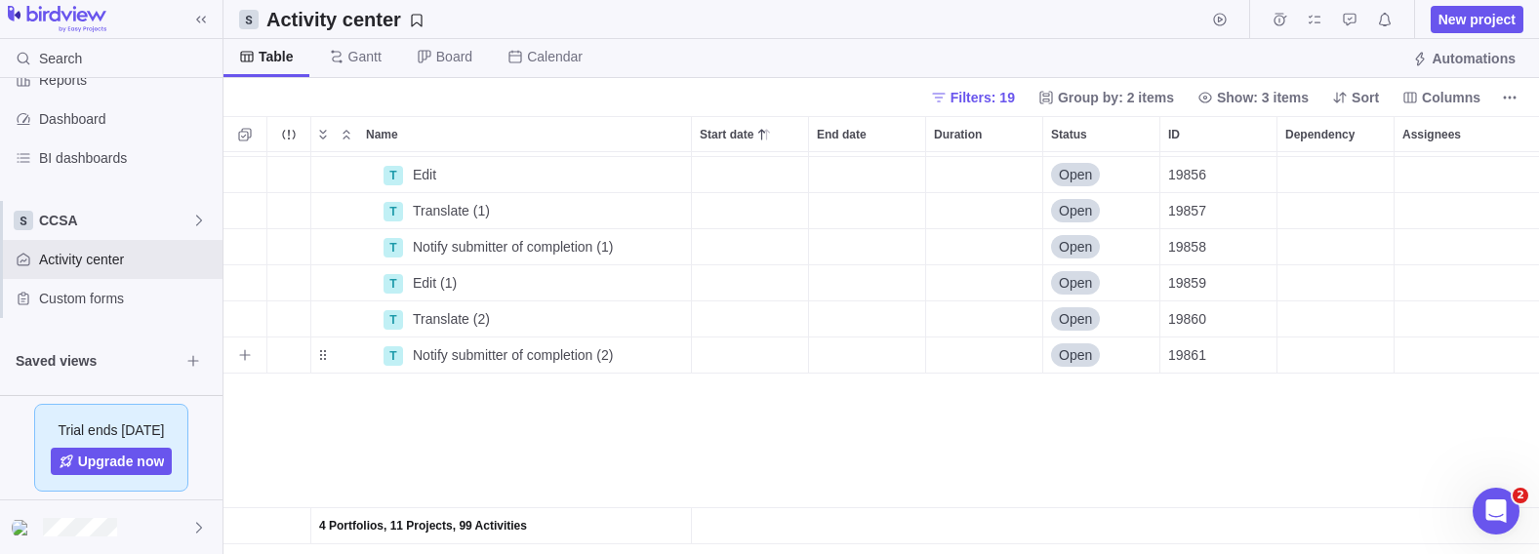
scroll to position [1145, 0]
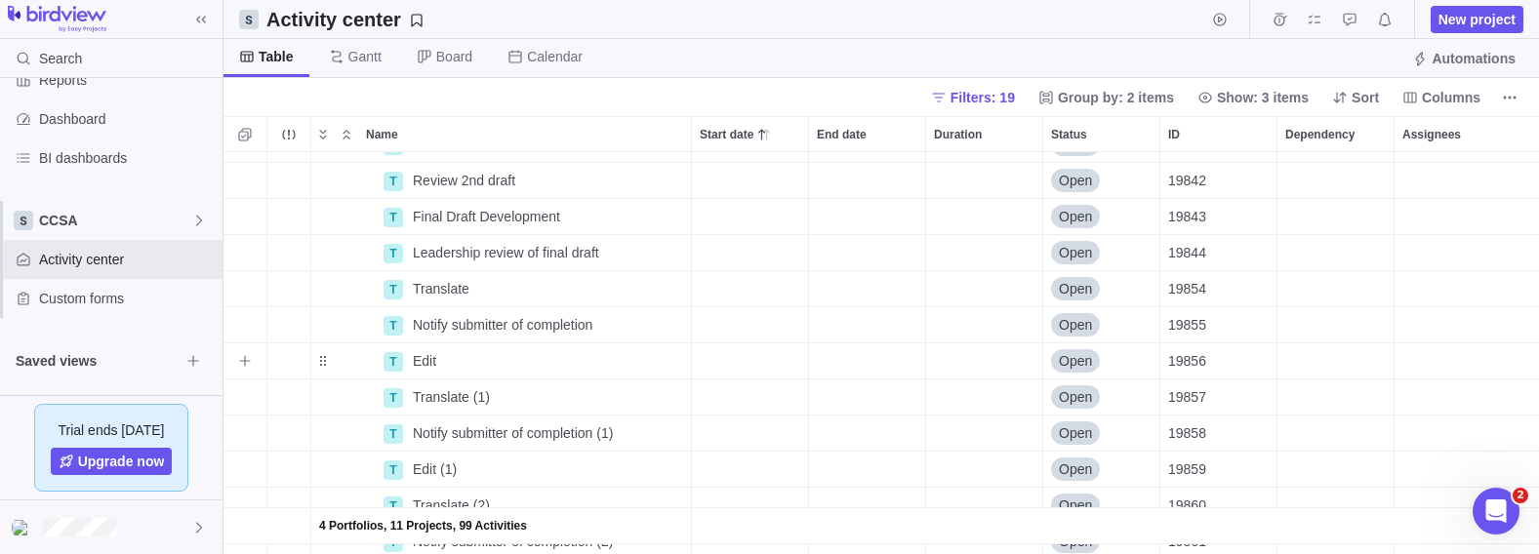
click at [0, 0] on span "Details" at bounding box center [0, 0] width 0 height 0
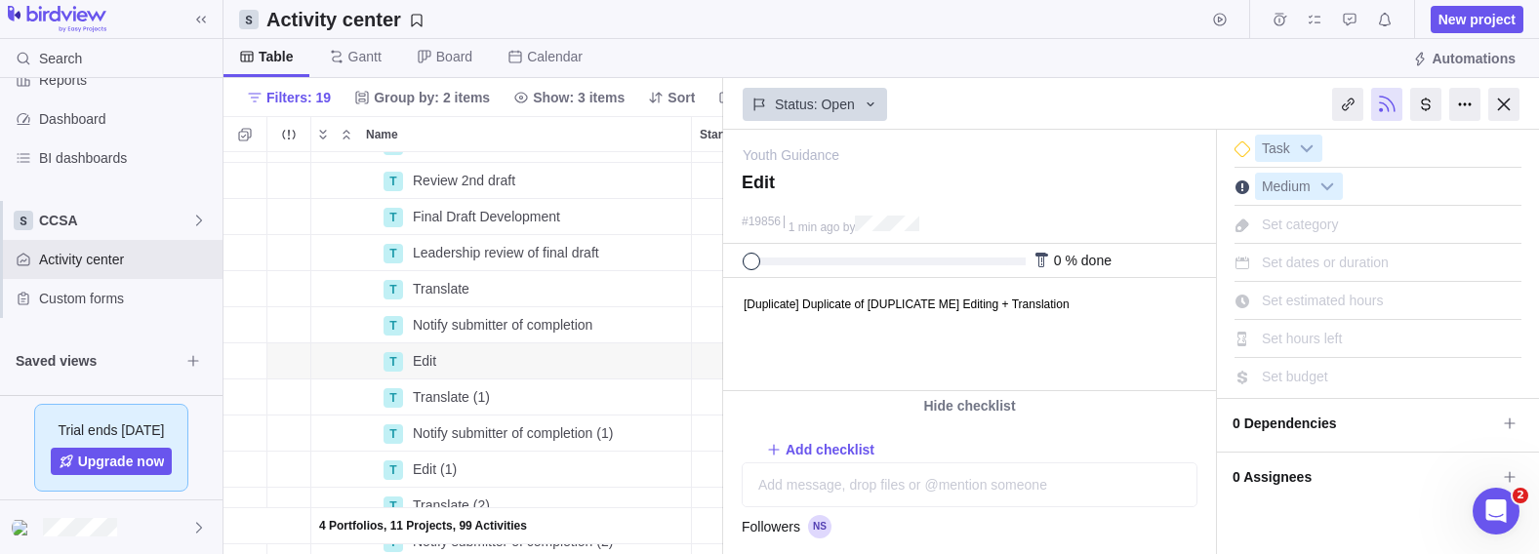
scroll to position [115, 0]
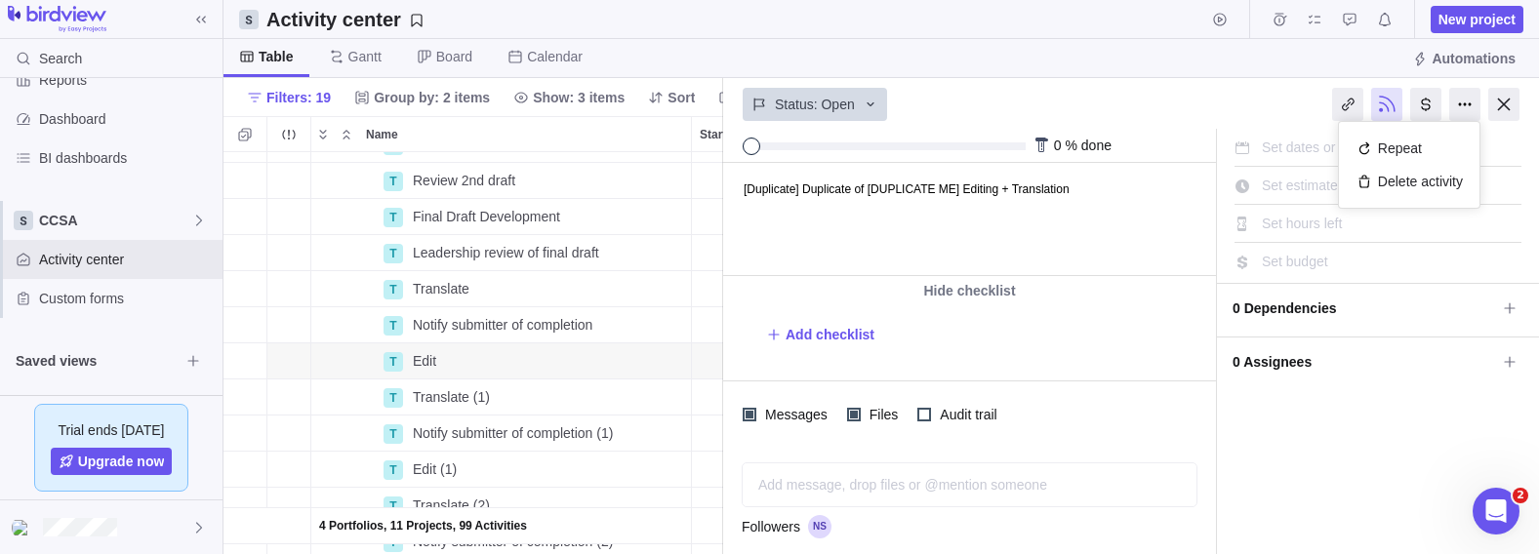
click at [843, 106] on div at bounding box center [1464, 104] width 31 height 33
click at [843, 92] on div "Status: Open" at bounding box center [1131, 104] width 816 height 52
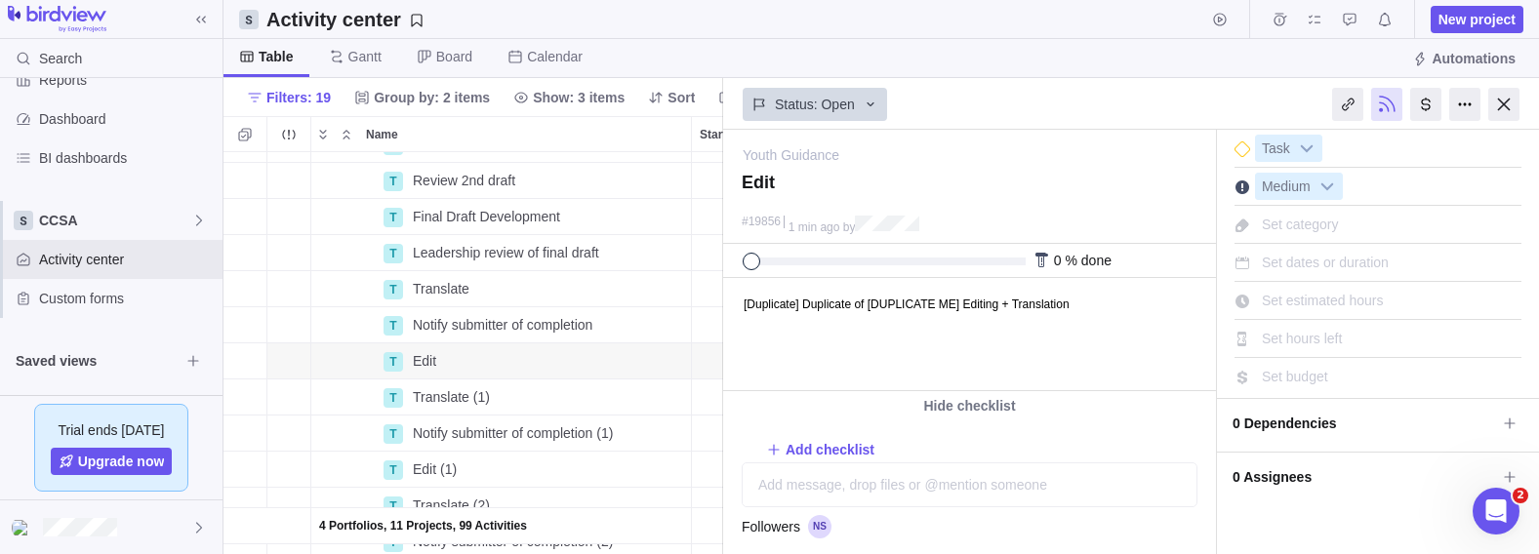
click at [843, 219] on span "Set category" at bounding box center [1300, 225] width 77 height 16
click at [843, 72] on div "Table [PERSON_NAME] Board Calendar Automations" at bounding box center [880, 58] width 1315 height 39
click at [245, 134] on icon "Selection mode" at bounding box center [245, 135] width 16 height 16
click at [237, 286] on div "grid" at bounding box center [239, 288] width 16 height 27
click at [235, 330] on div "grid" at bounding box center [239, 324] width 16 height 27
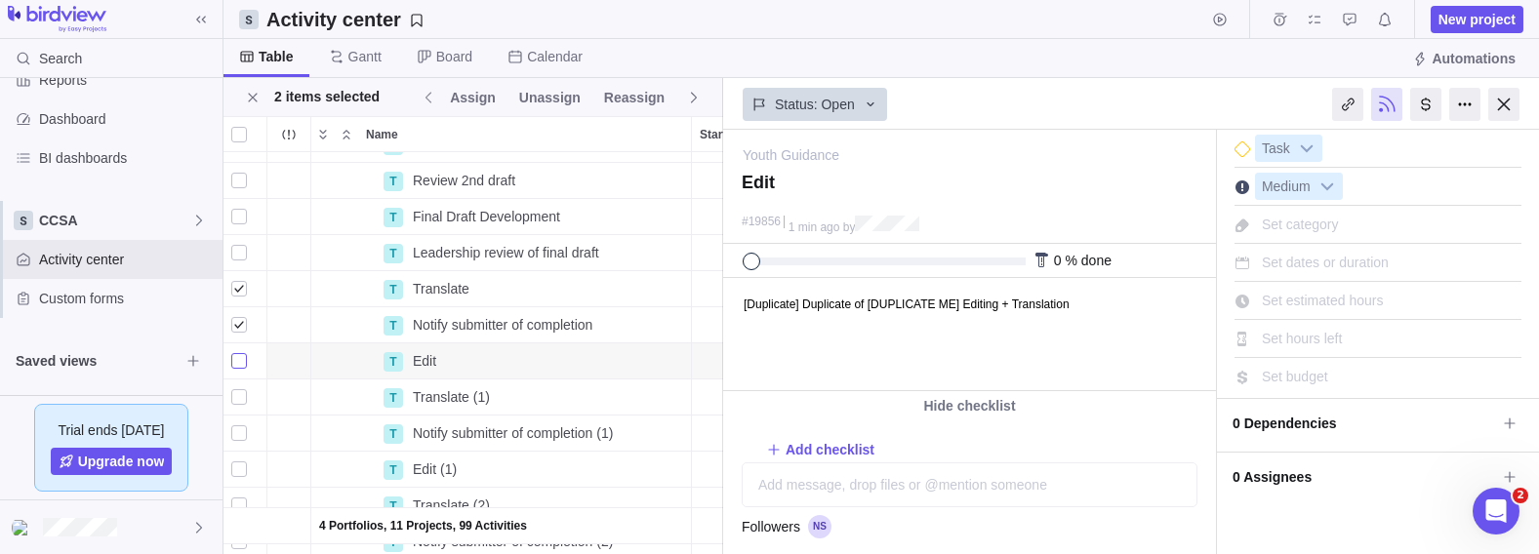
click at [237, 357] on div "grid" at bounding box center [239, 360] width 16 height 27
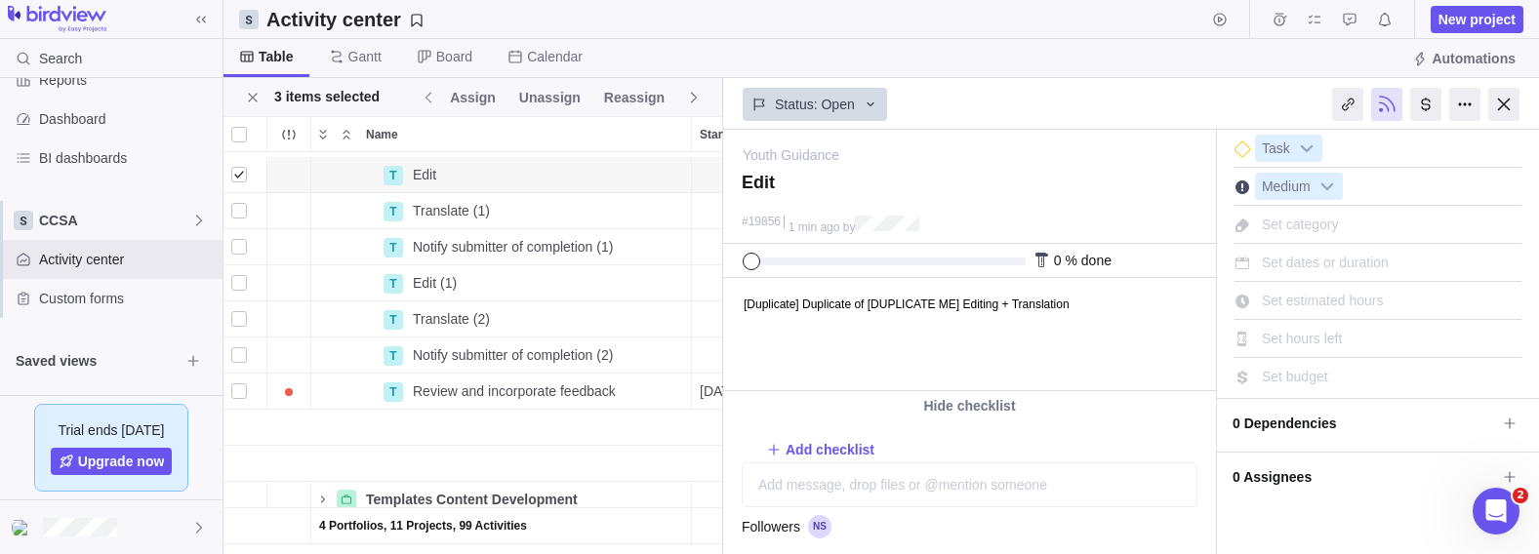
click at [843, 101] on div at bounding box center [1503, 104] width 31 height 33
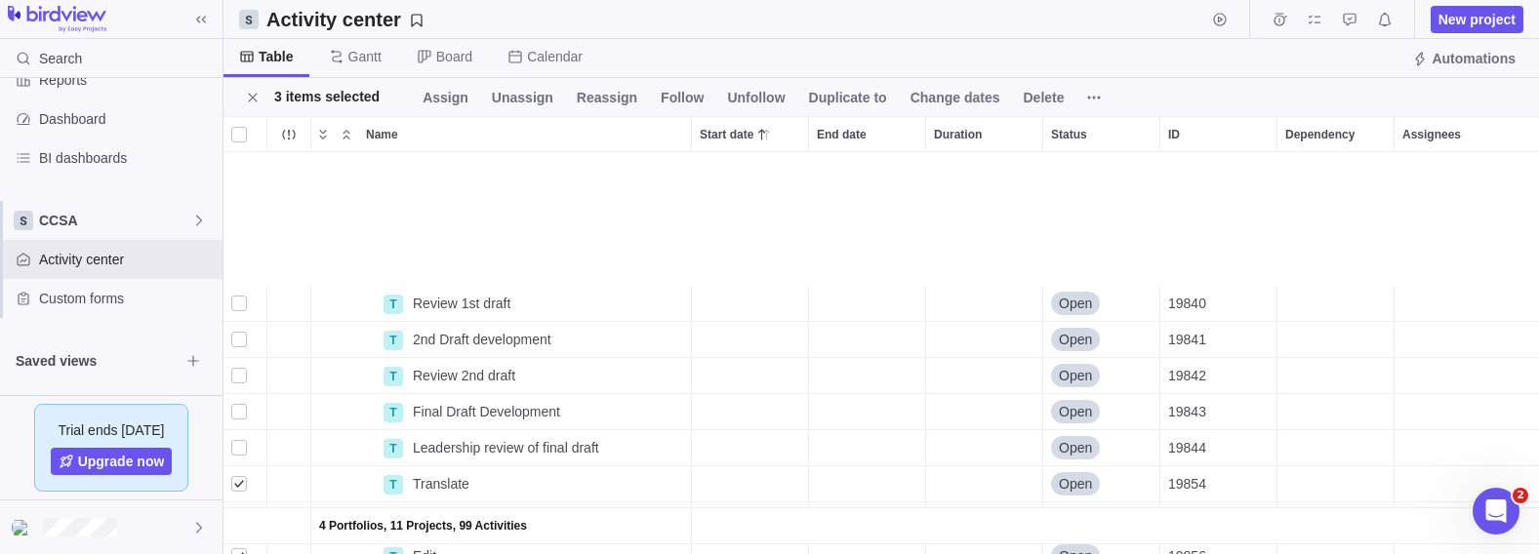
scroll to position [1145, 0]
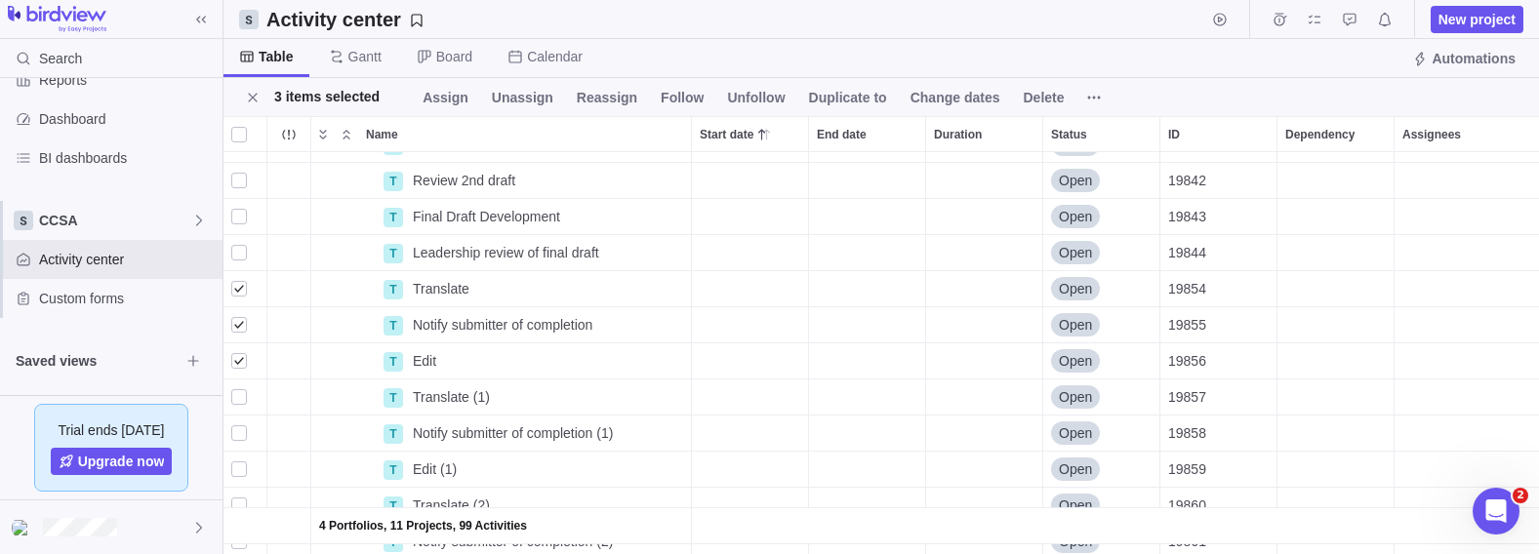
click at [0, 0] on span "Details" at bounding box center [0, 0] width 0 height 0
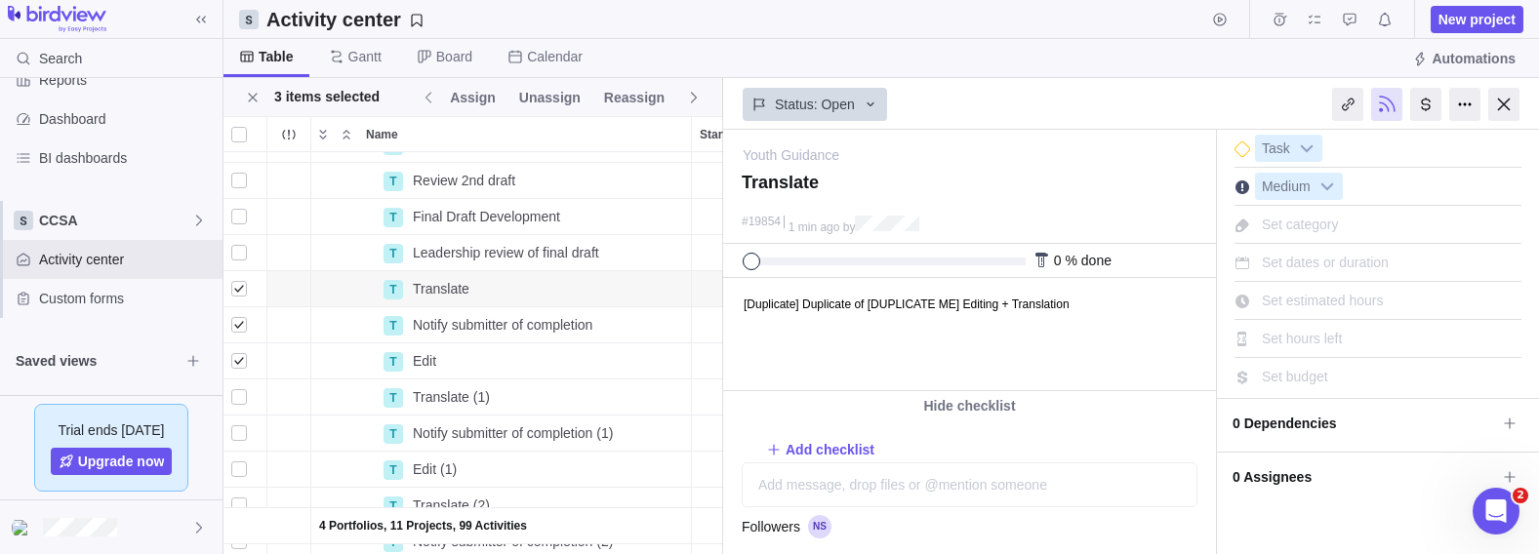
click at [843, 221] on span "Set category" at bounding box center [1300, 225] width 77 height 16
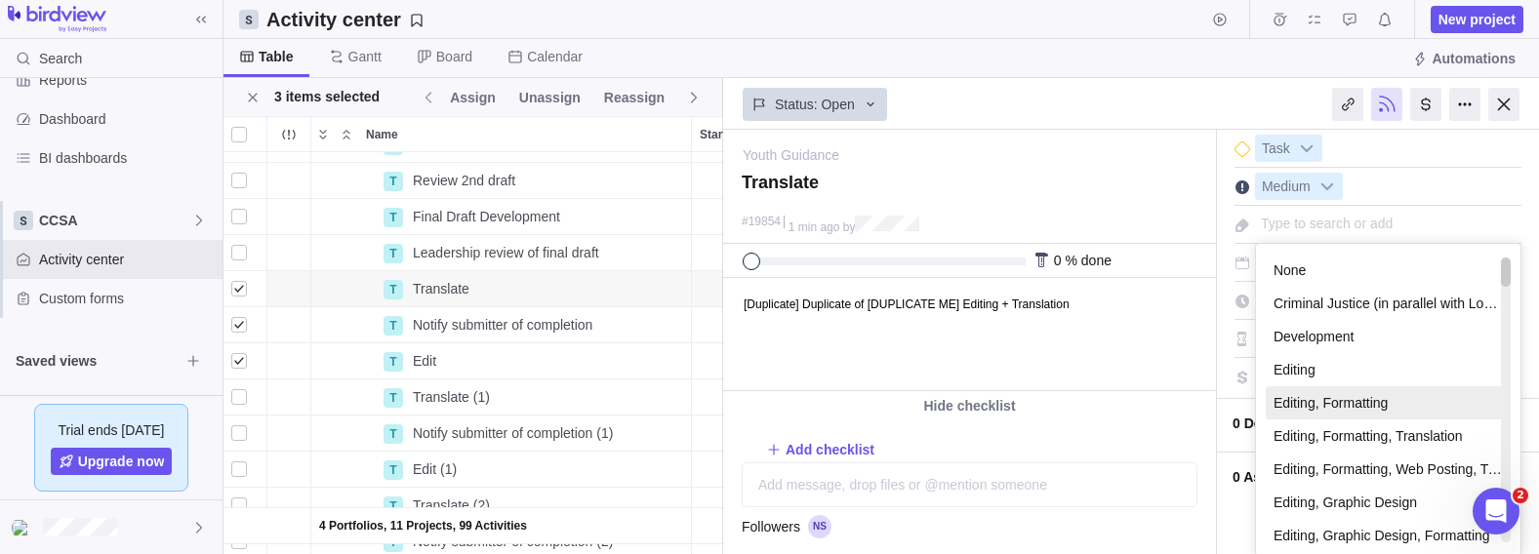
click at [843, 396] on li "Editing, Formatting" at bounding box center [1388, 402] width 245 height 33
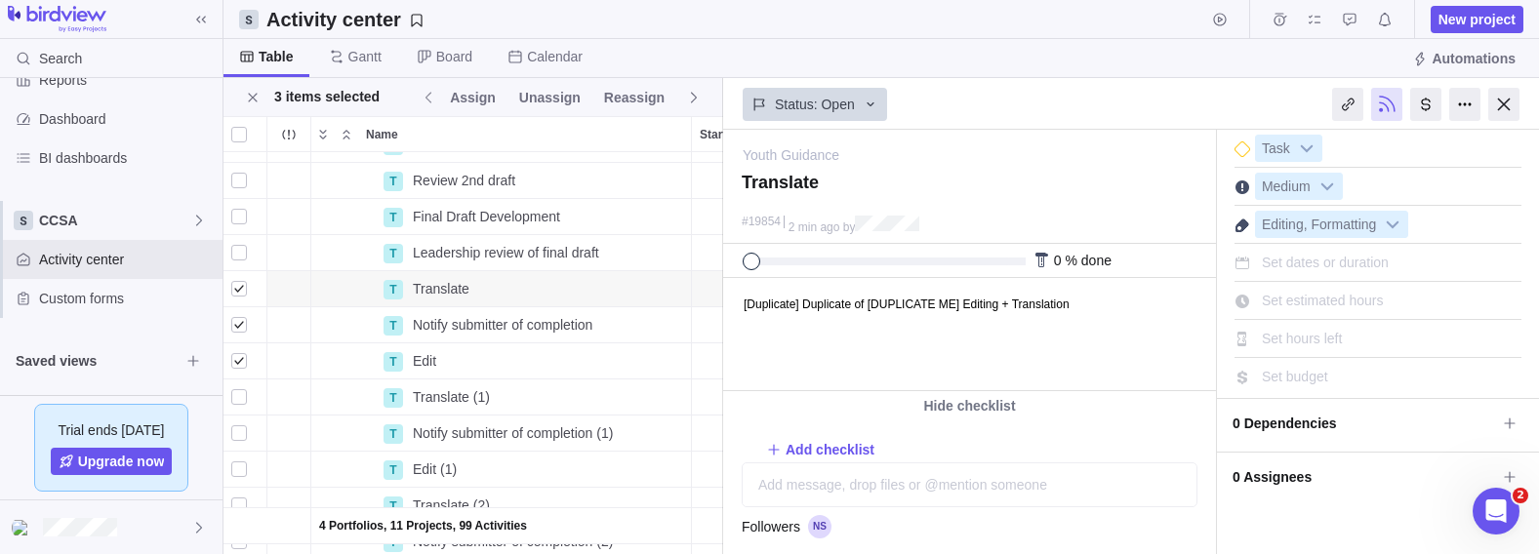
click at [843, 97] on div at bounding box center [1503, 104] width 31 height 33
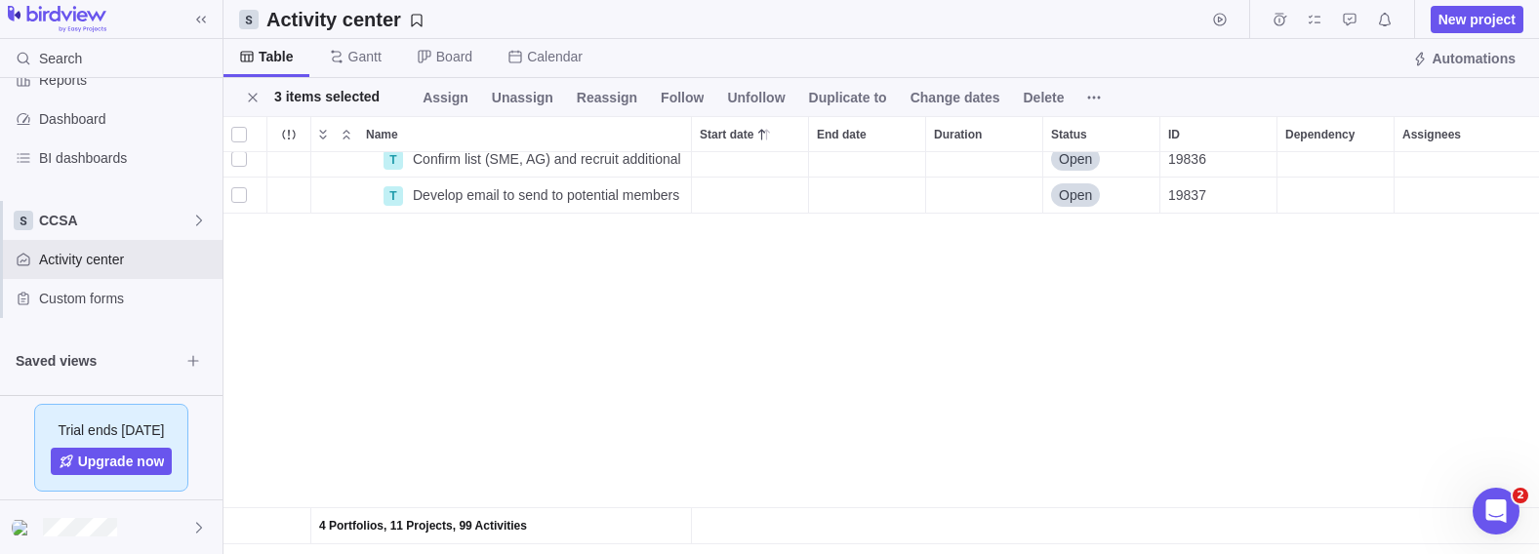
scroll to position [364, 0]
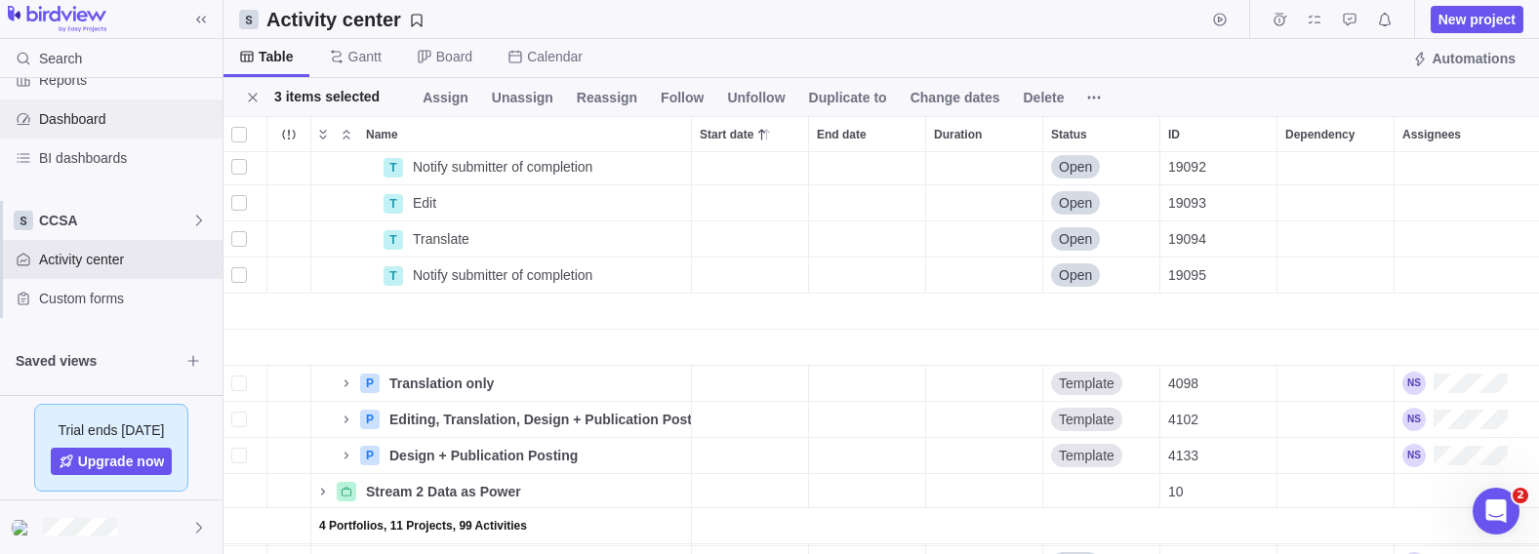
click at [58, 113] on span "Dashboard" at bounding box center [127, 119] width 176 height 20
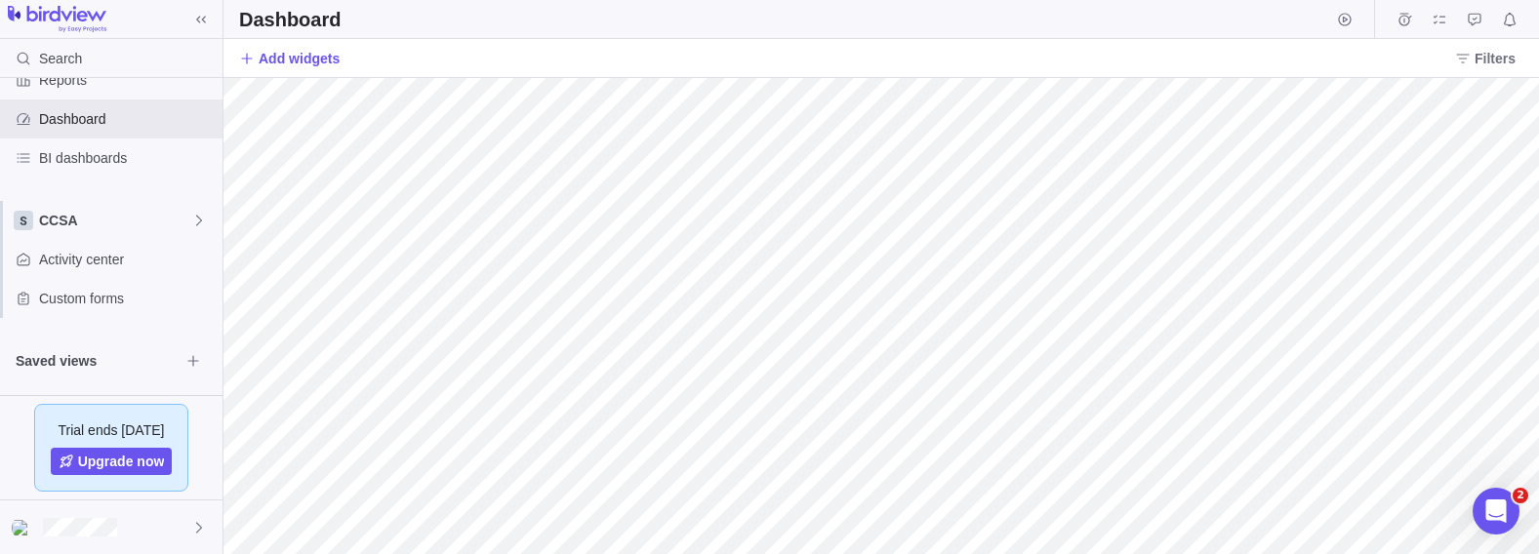
click at [843, 65] on span "Filters" at bounding box center [1494, 59] width 41 height 20
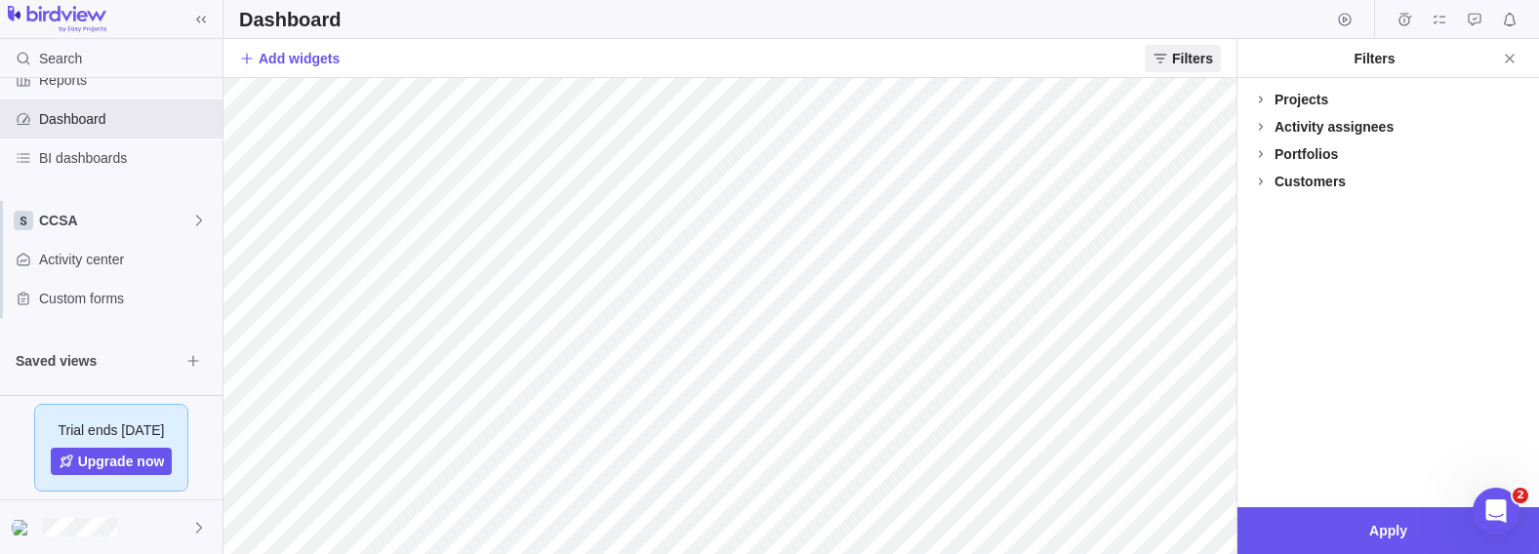
click at [843, 98] on icon at bounding box center [1261, 100] width 16 height 16
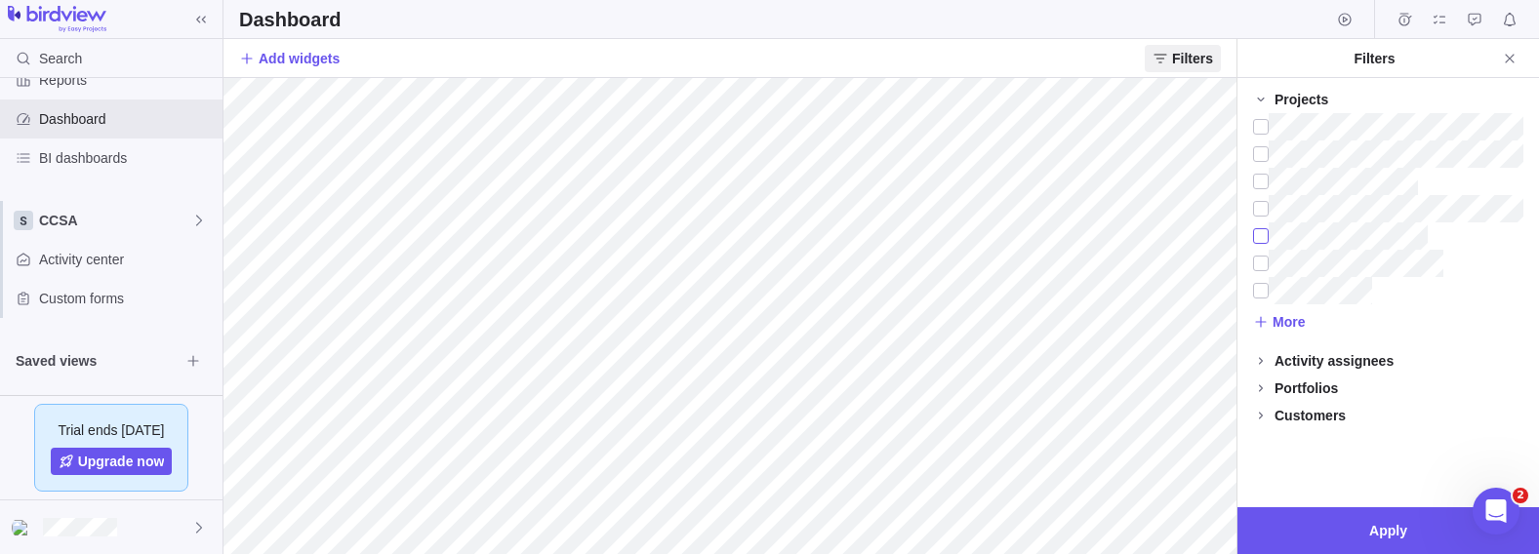
click at [843, 239] on div at bounding box center [1261, 235] width 16 height 27
click at [843, 266] on div at bounding box center [1261, 263] width 16 height 27
click at [843, 386] on icon at bounding box center [1261, 389] width 16 height 16
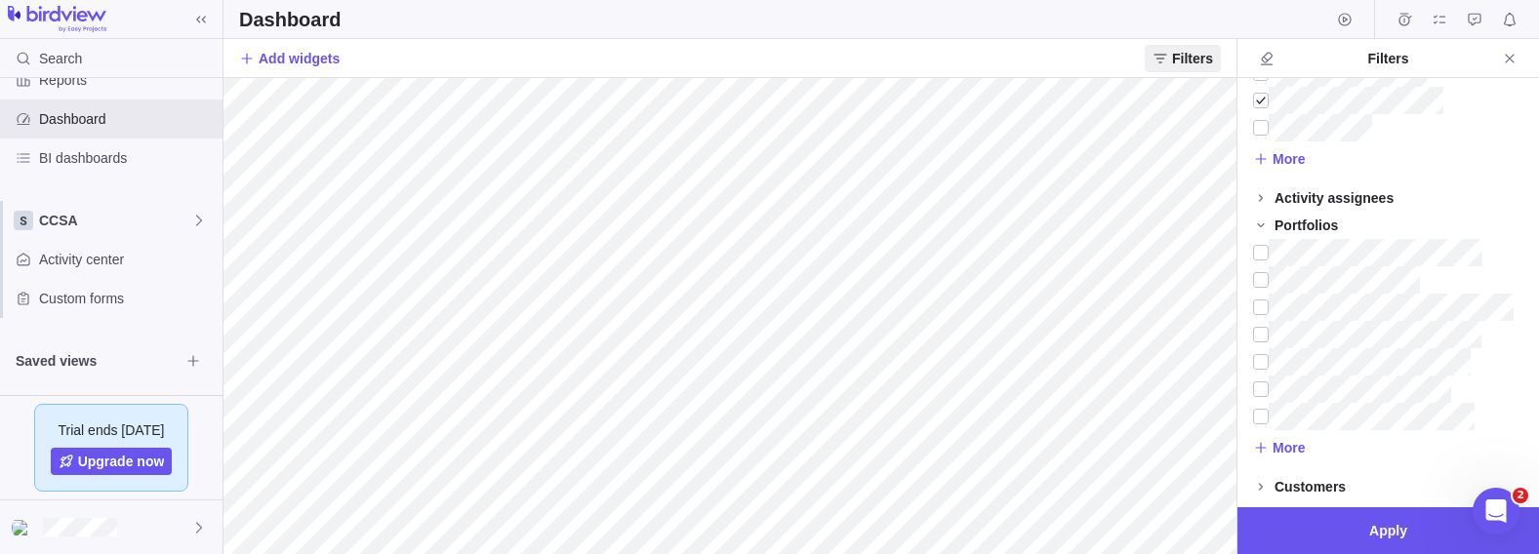
click at [843, 449] on icon at bounding box center [1261, 448] width 16 height 16
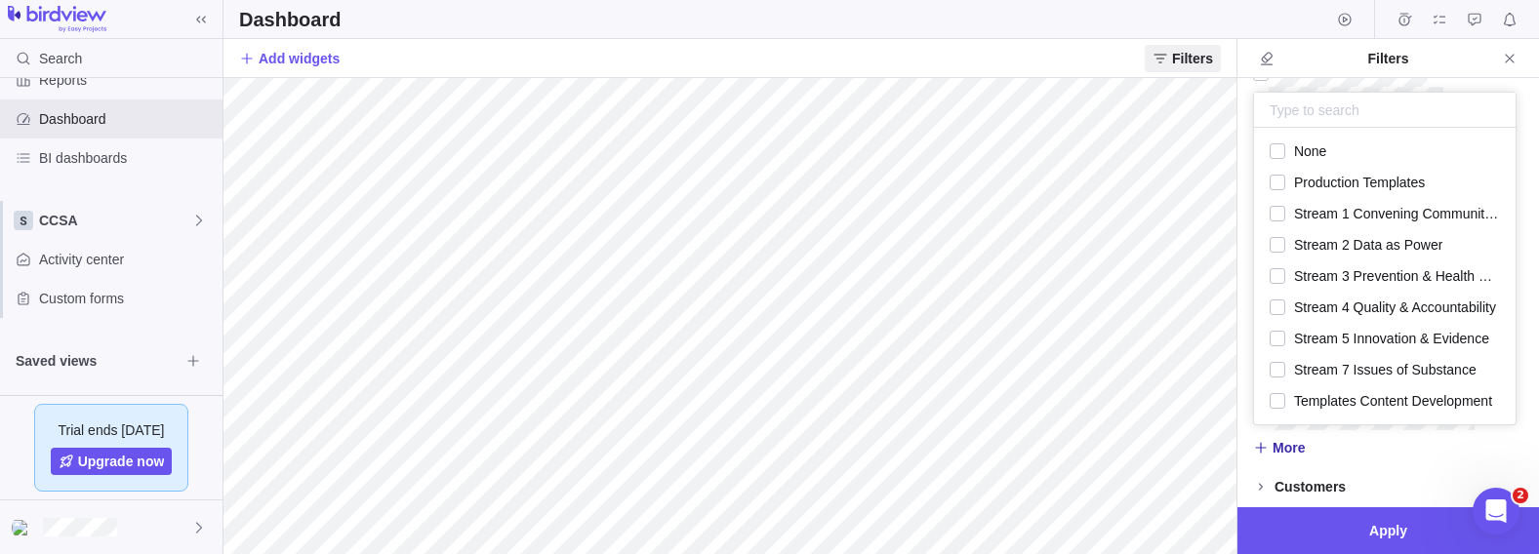
scroll to position [286, 252]
click at [843, 179] on div "grid" at bounding box center [1278, 182] width 16 height 27
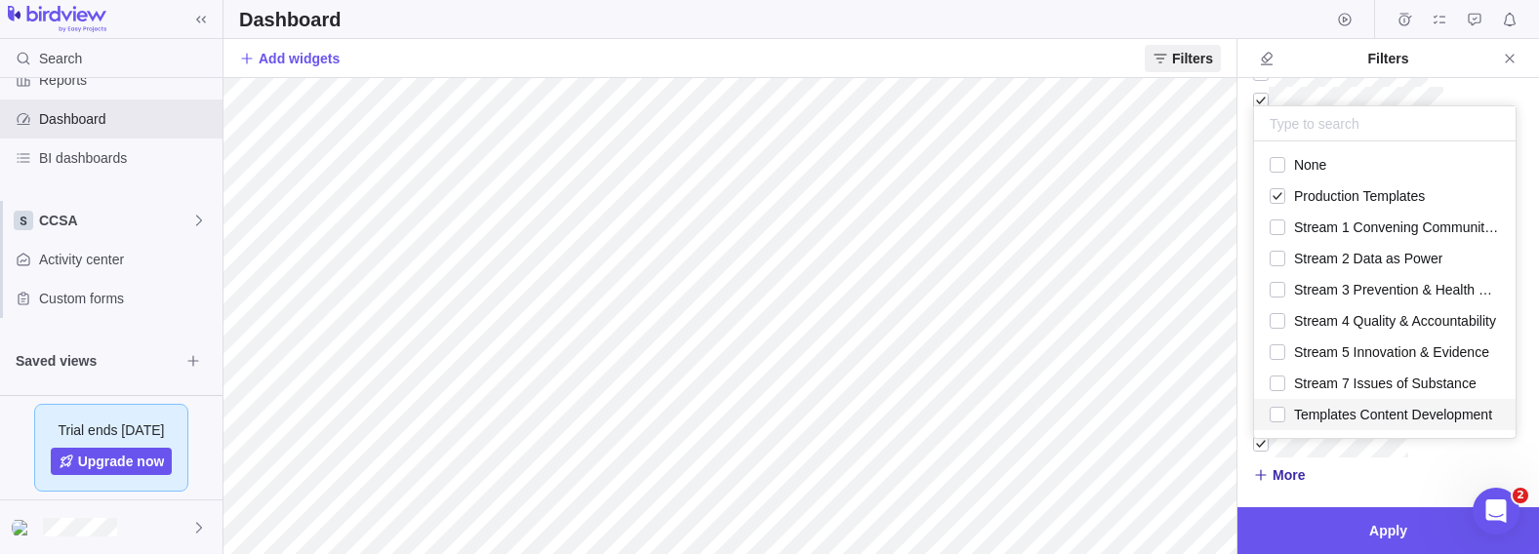
scroll to position [190, 0]
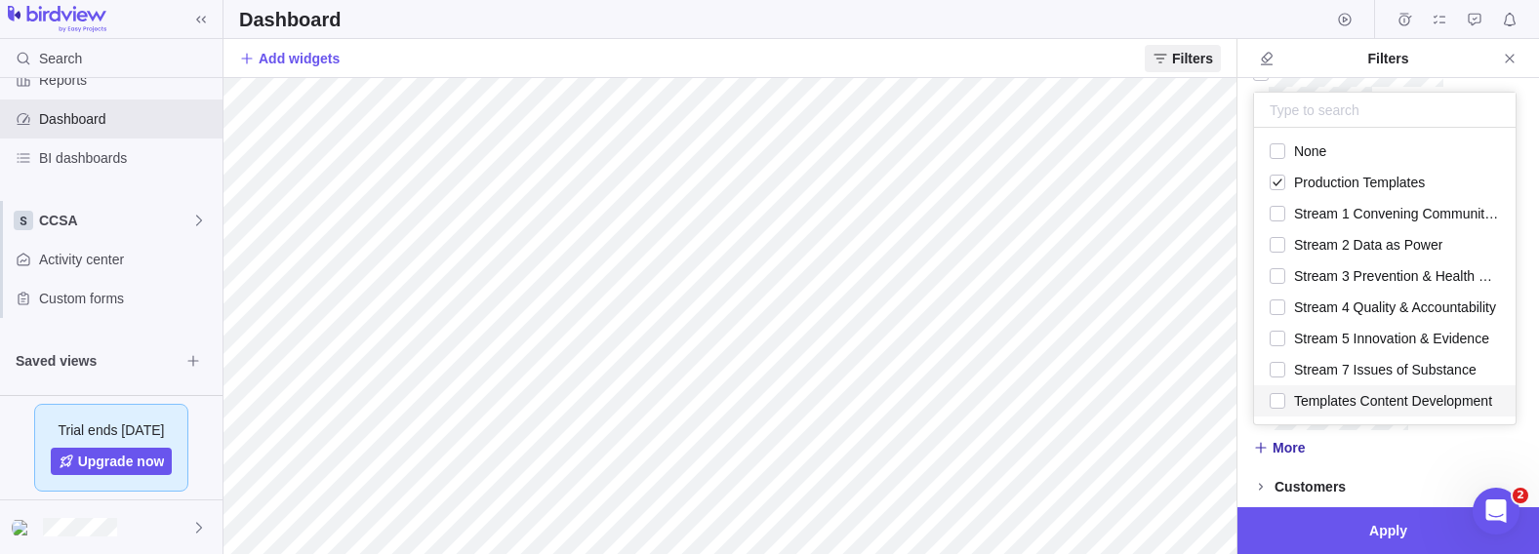
click at [843, 524] on body "Search Time logs history Resources Reports Dashboard BI dashboards CCSA Activit…" at bounding box center [769, 277] width 1539 height 554
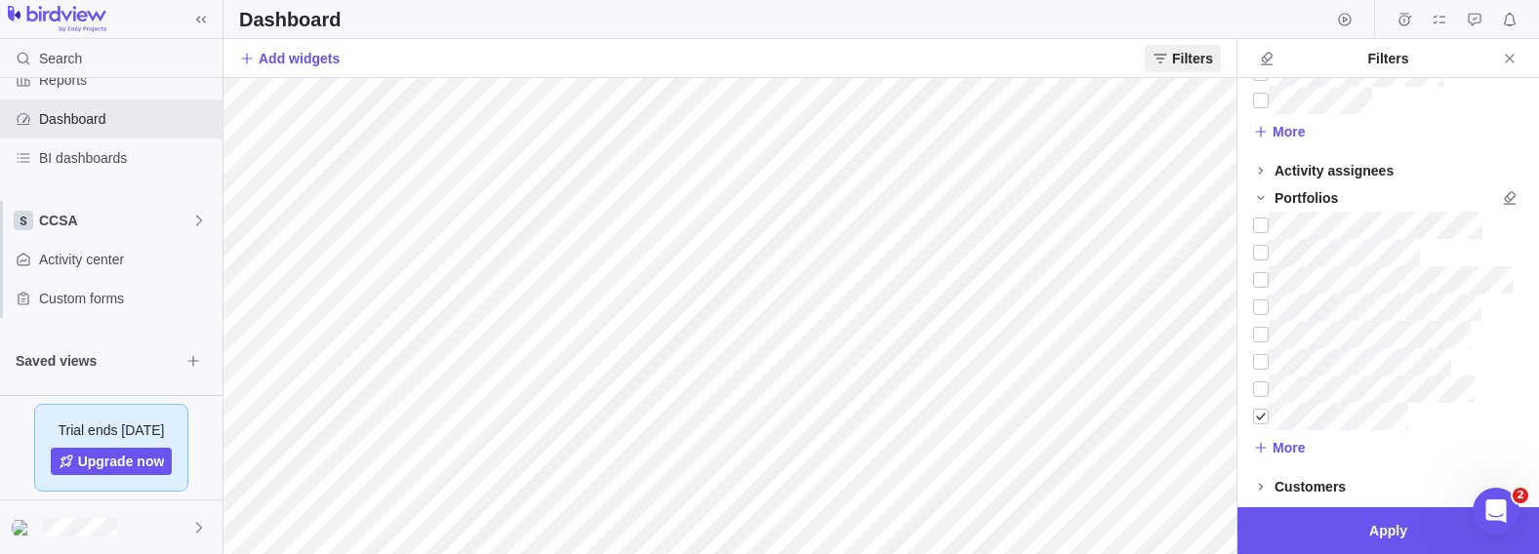
click at [843, 524] on span "Apply" at bounding box center [1388, 530] width 38 height 23
click at [843, 56] on icon "Close" at bounding box center [1509, 58] width 9 height 9
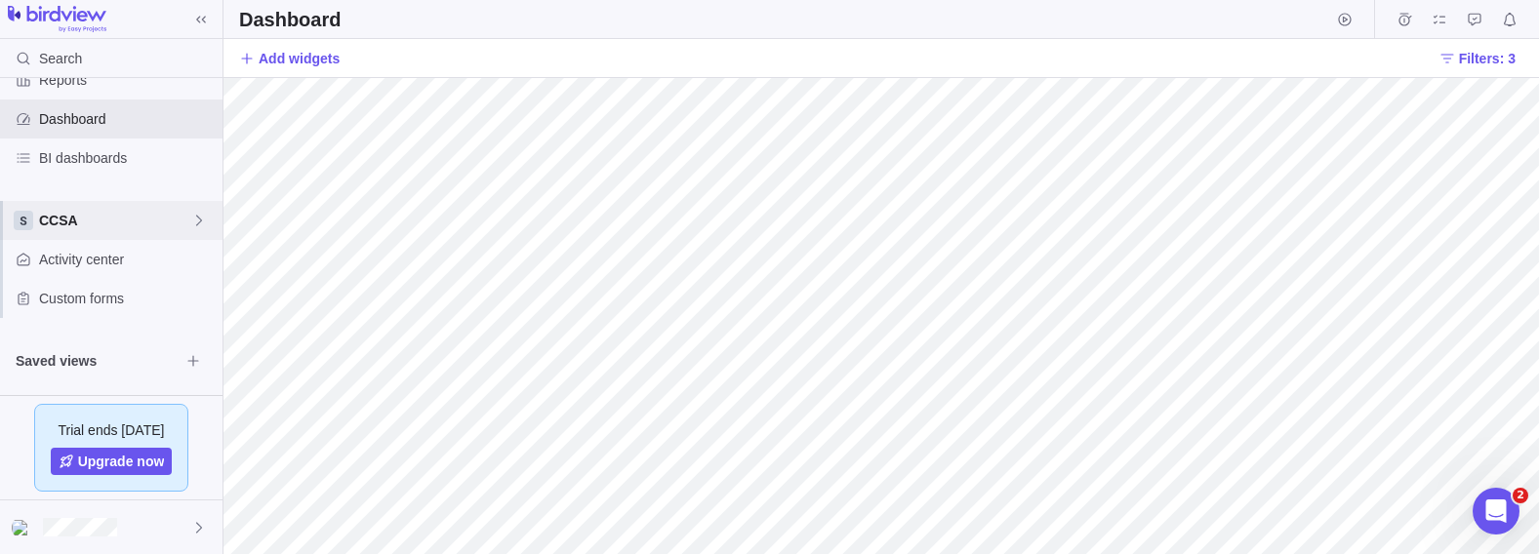
click at [191, 218] on icon at bounding box center [199, 221] width 16 height 16
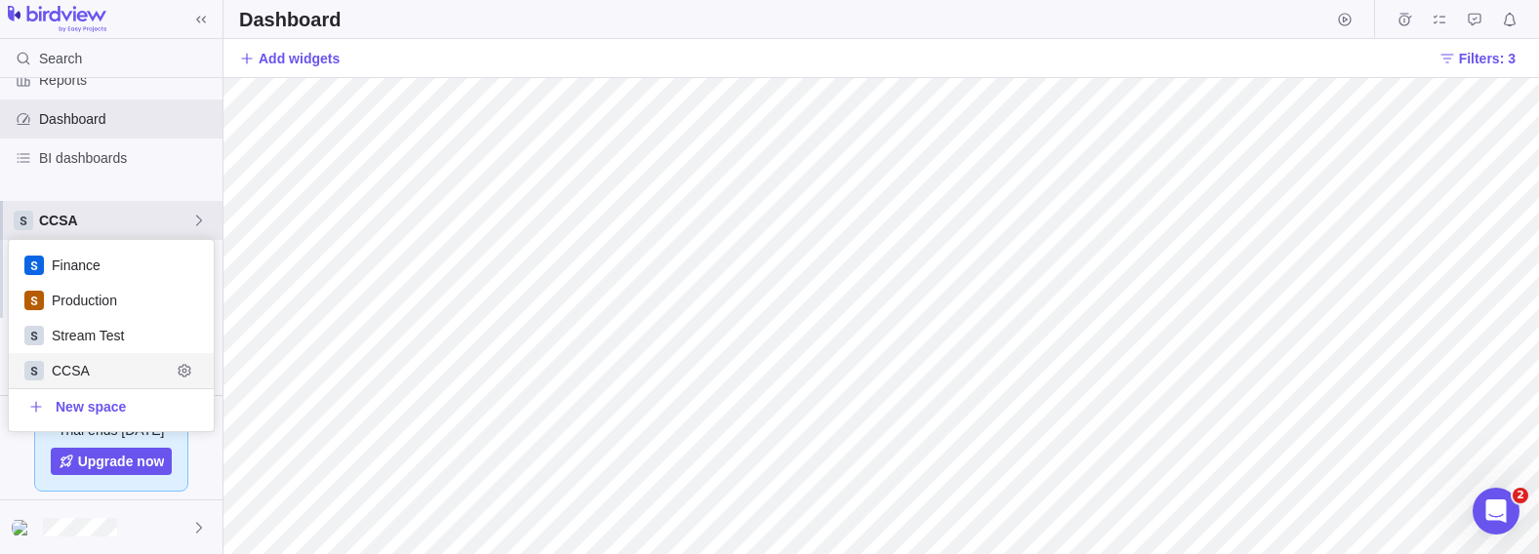
scroll to position [182, 194]
click at [133, 306] on span "Production" at bounding box center [111, 301] width 119 height 20
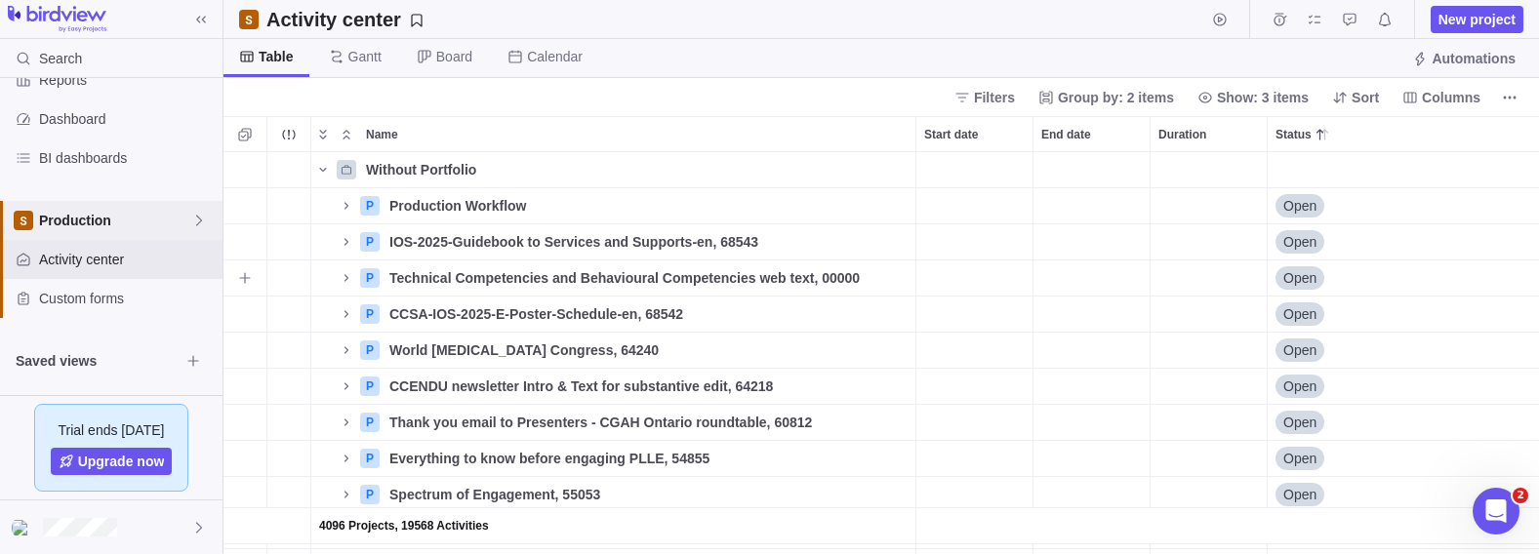
scroll to position [392, 1305]
click at [173, 208] on div "Production" at bounding box center [111, 220] width 222 height 39
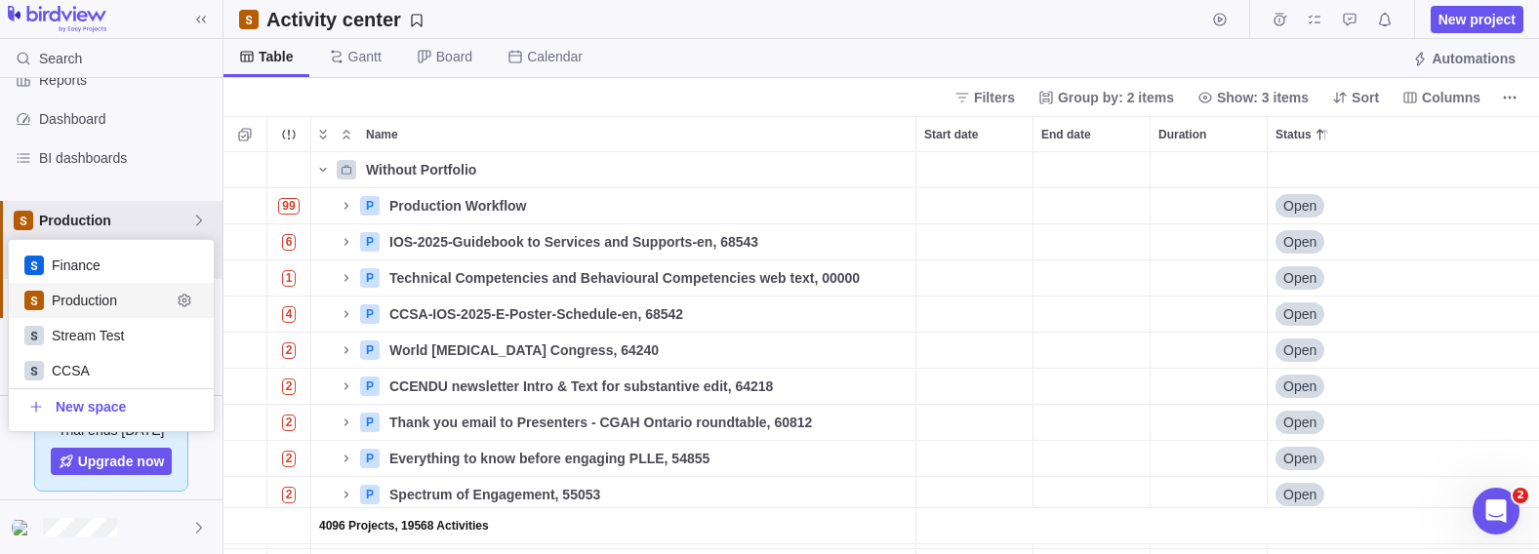
scroll to position [182, 194]
click at [95, 369] on span "CCSA" at bounding box center [111, 371] width 119 height 20
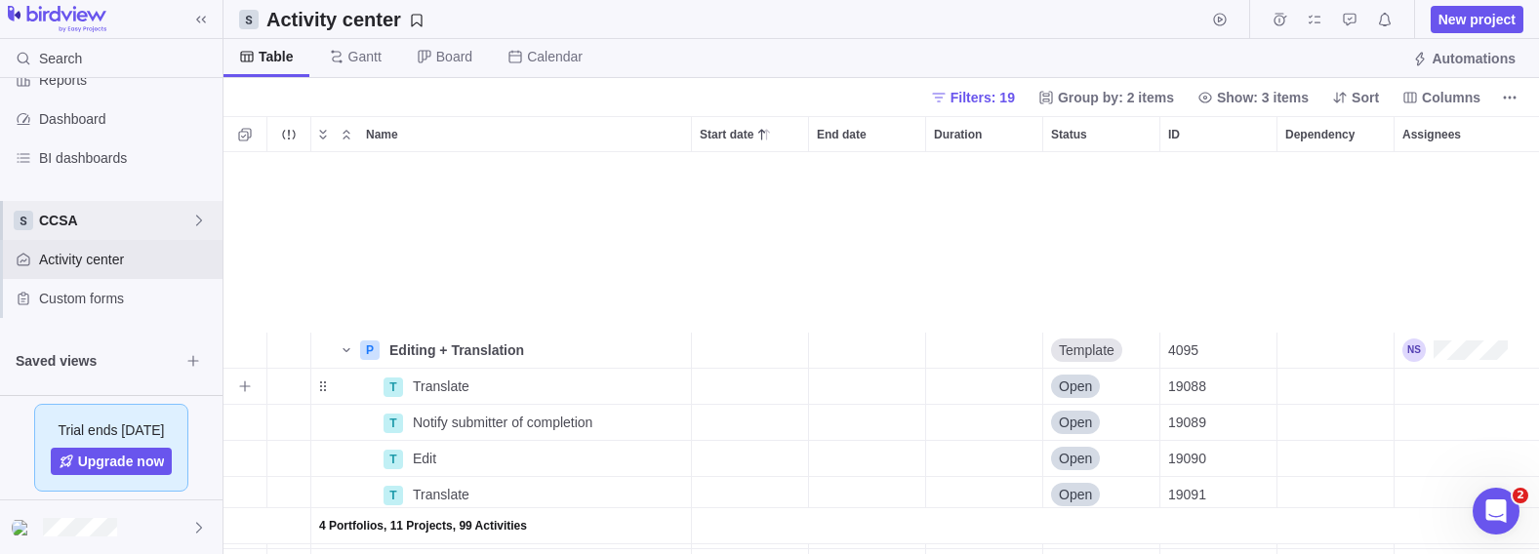
scroll to position [194, 0]
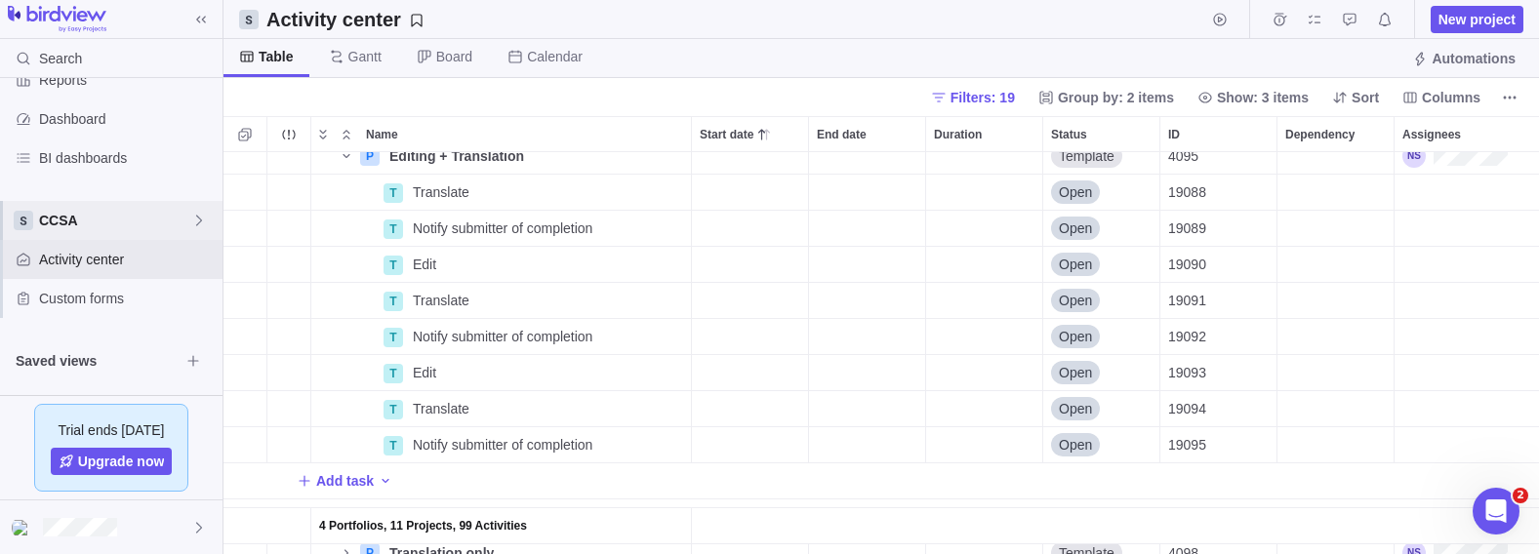
click at [248, 145] on span "Selection mode" at bounding box center [244, 134] width 27 height 27
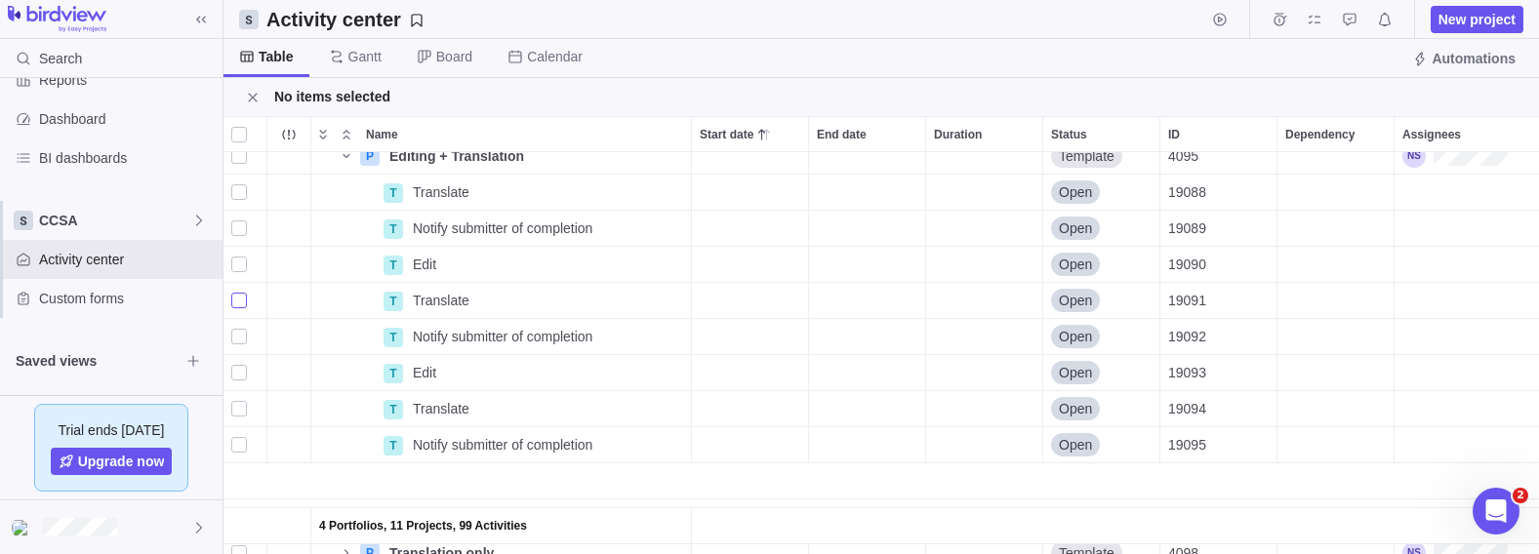
click at [234, 301] on div "grid" at bounding box center [239, 300] width 16 height 27
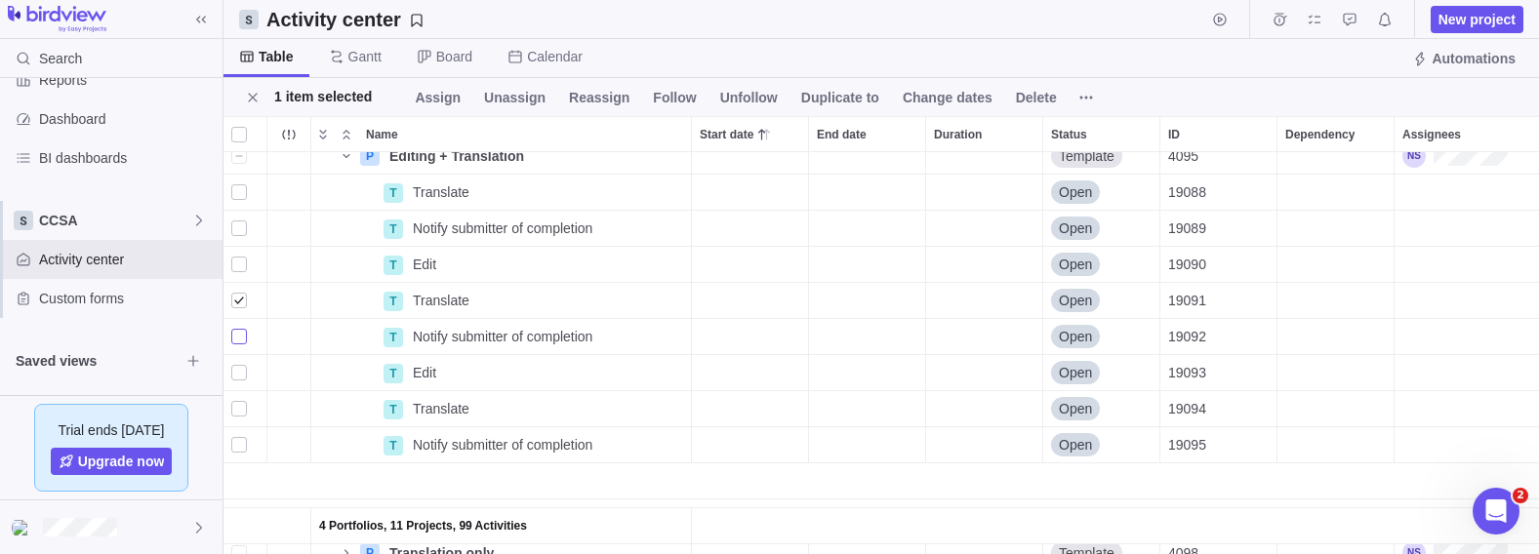
click at [235, 329] on div "grid" at bounding box center [239, 336] width 16 height 27
click at [235, 332] on div "grid" at bounding box center [239, 336] width 16 height 27
click at [241, 297] on div "grid" at bounding box center [239, 300] width 16 height 27
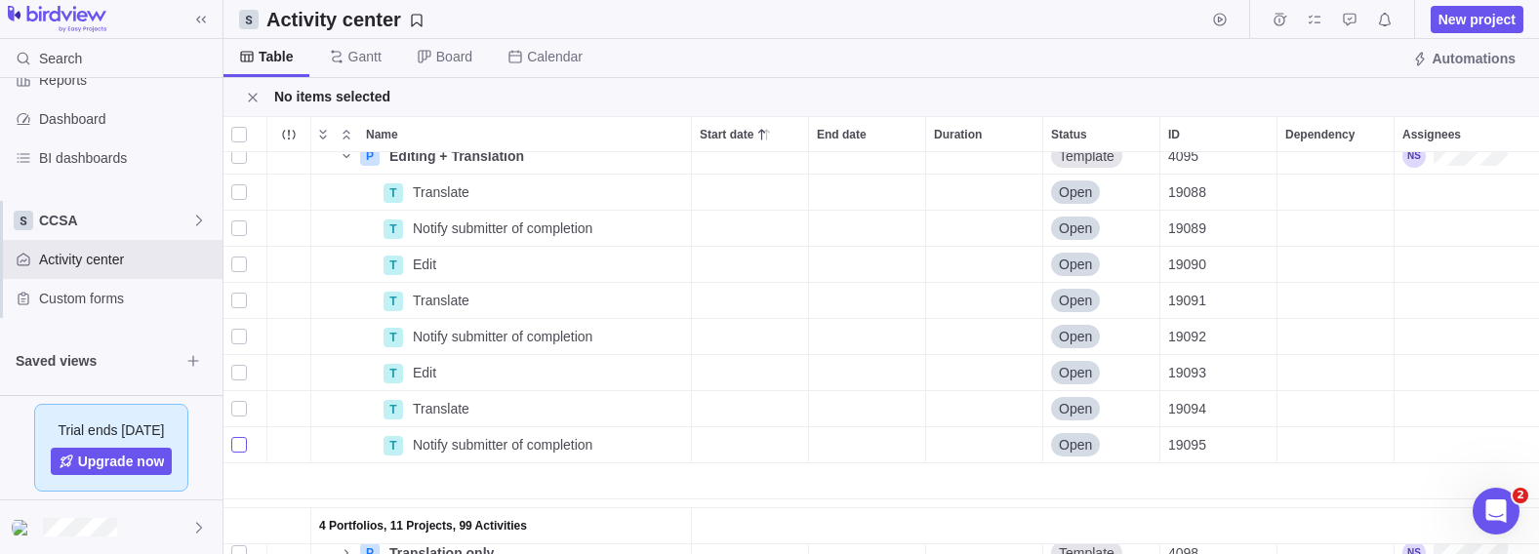
click at [237, 444] on div "grid" at bounding box center [239, 444] width 16 height 27
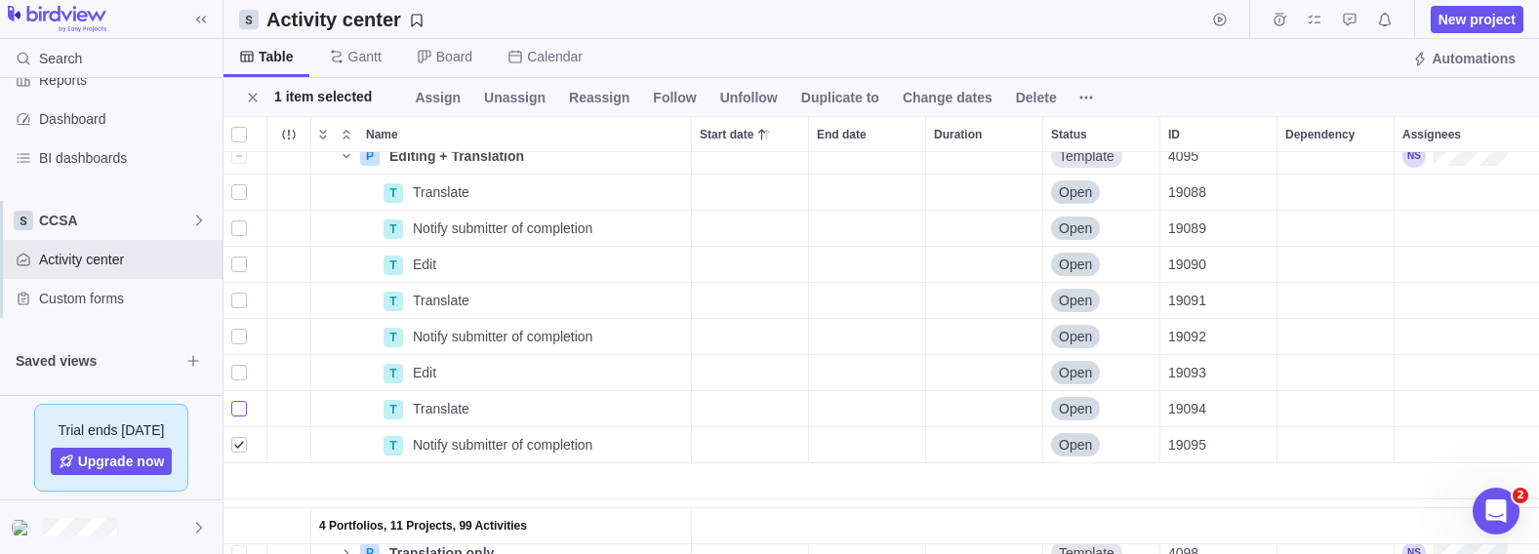
click at [243, 410] on div "grid" at bounding box center [239, 408] width 16 height 27
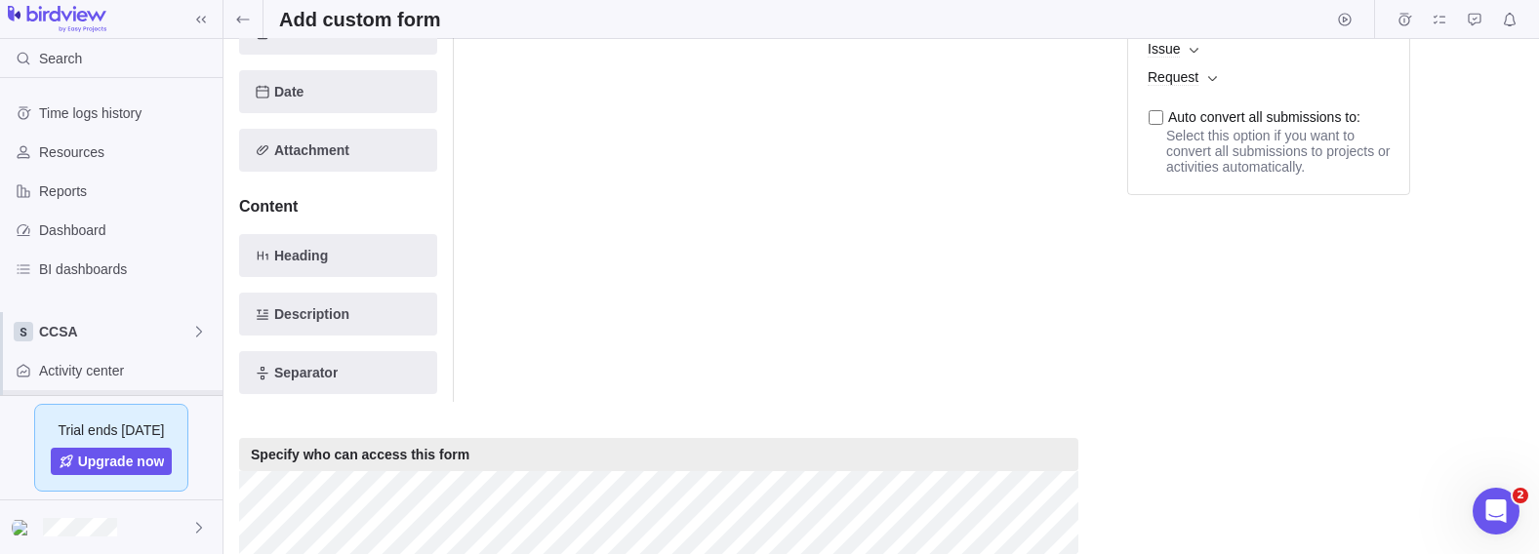
scroll to position [780, 0]
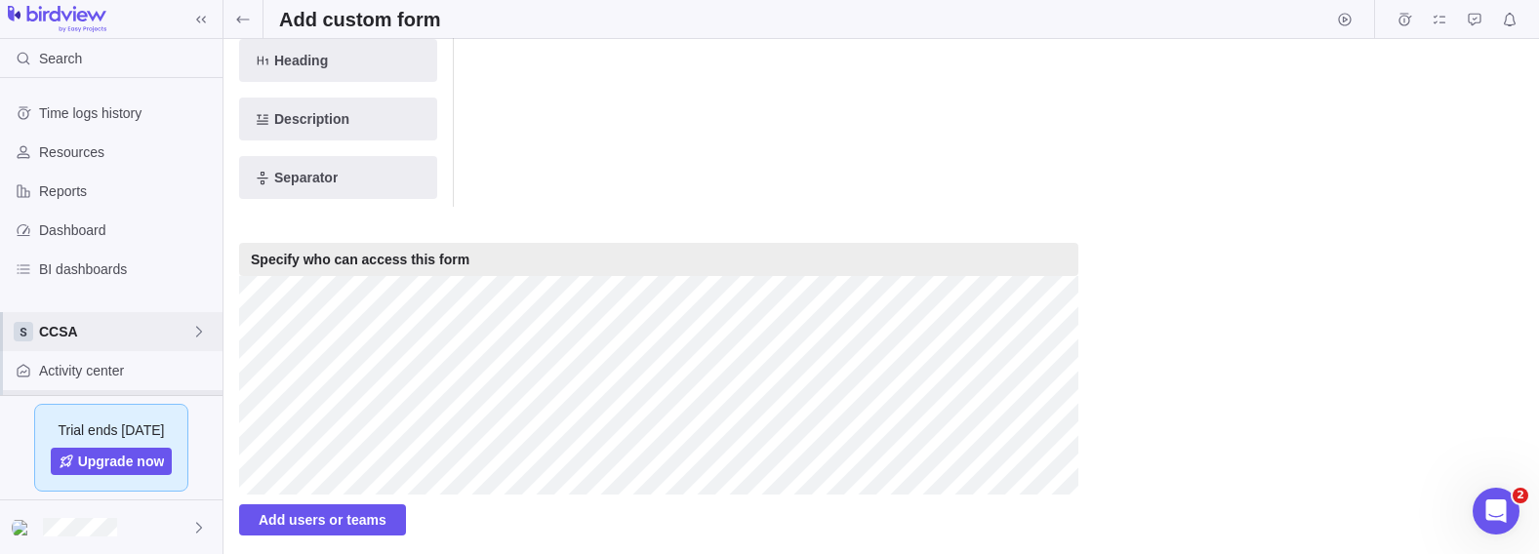
click at [44, 342] on div "CCSA" at bounding box center [111, 331] width 222 height 39
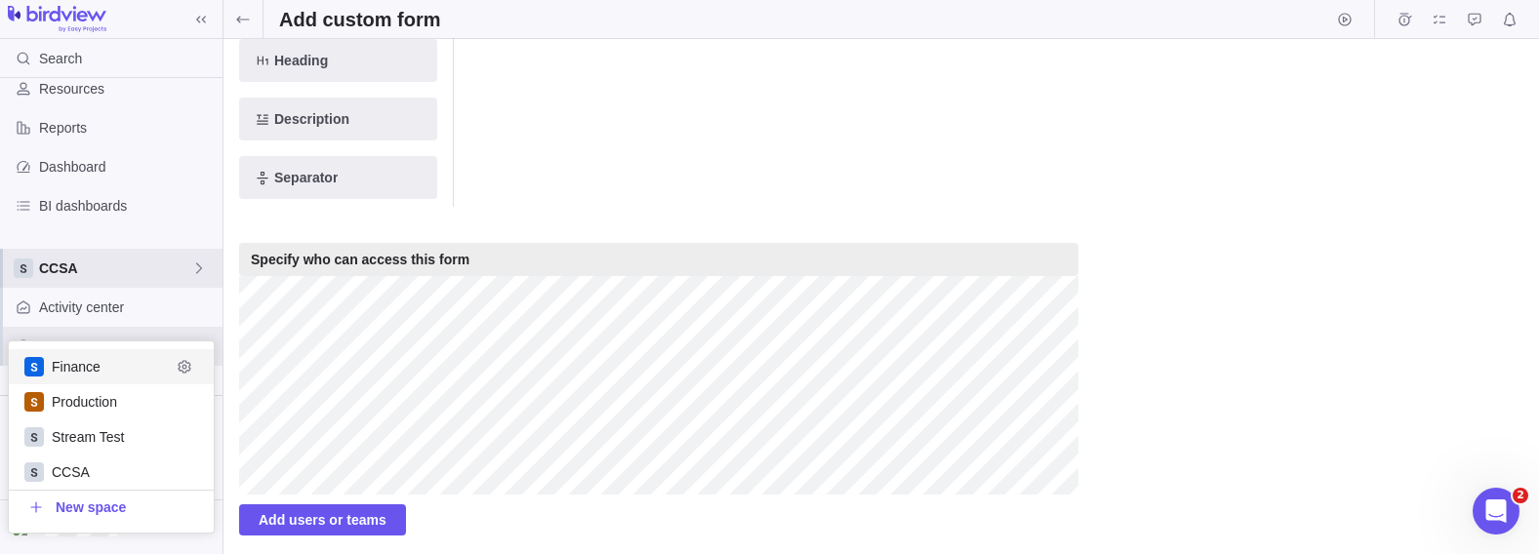
scroll to position [111, 0]
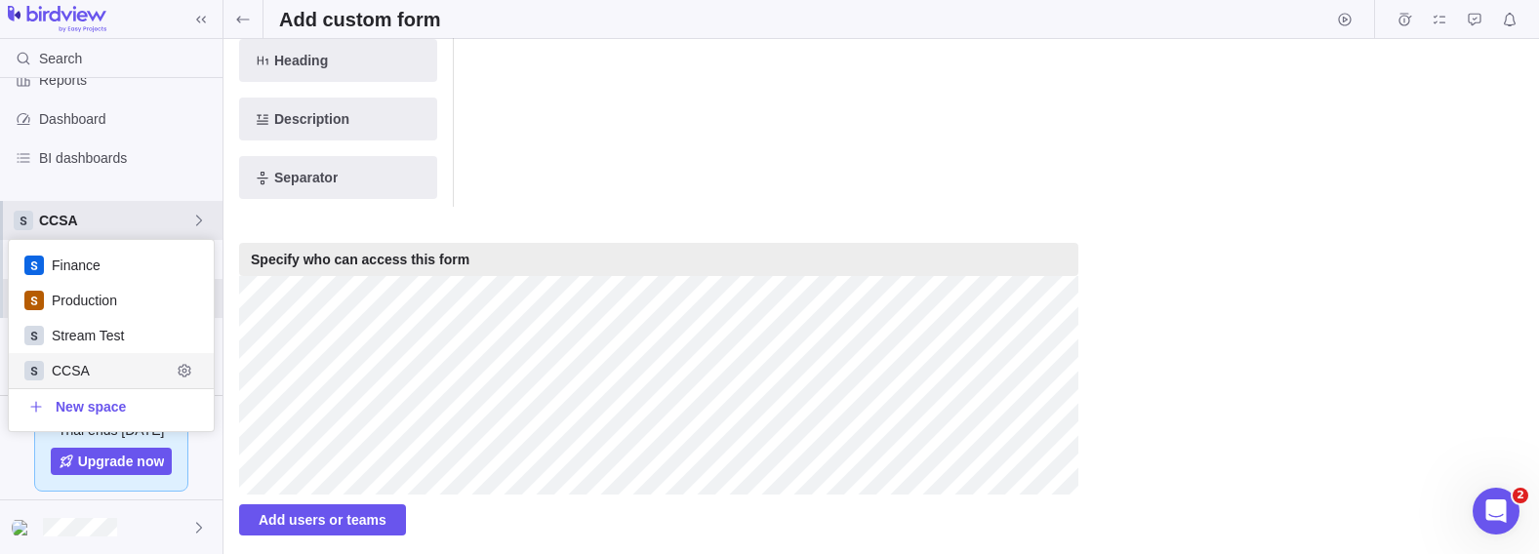
click at [71, 369] on span "CCSA" at bounding box center [111, 371] width 119 height 20
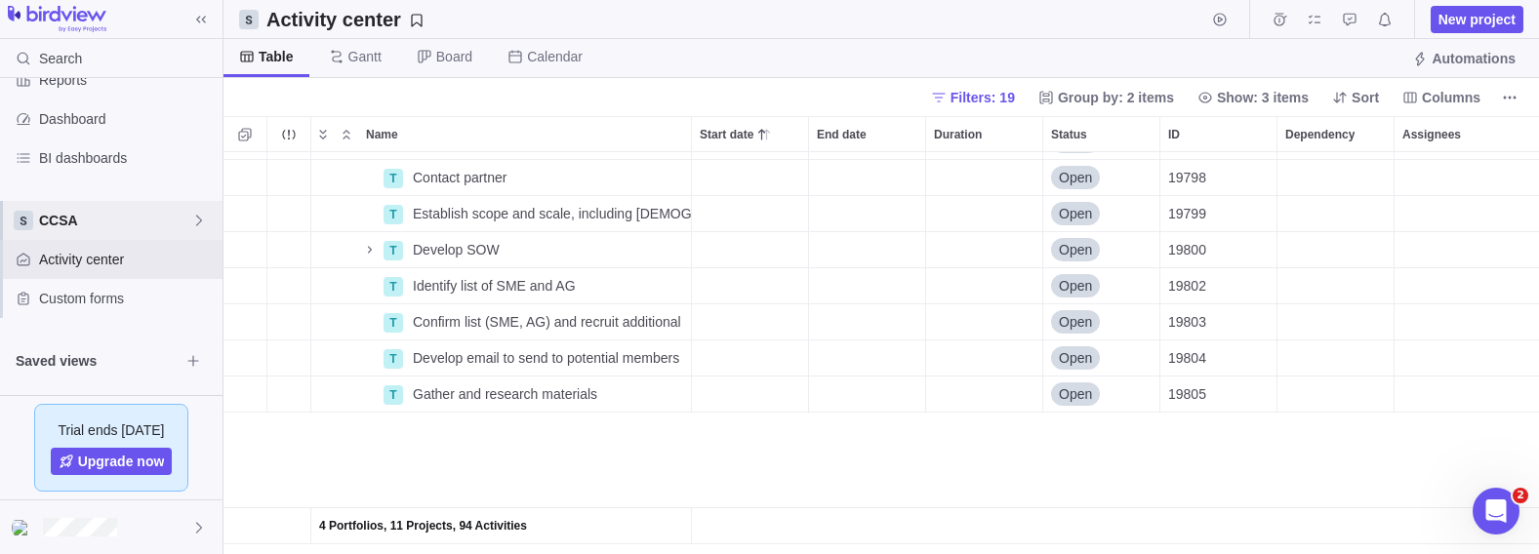
scroll to position [194, 0]
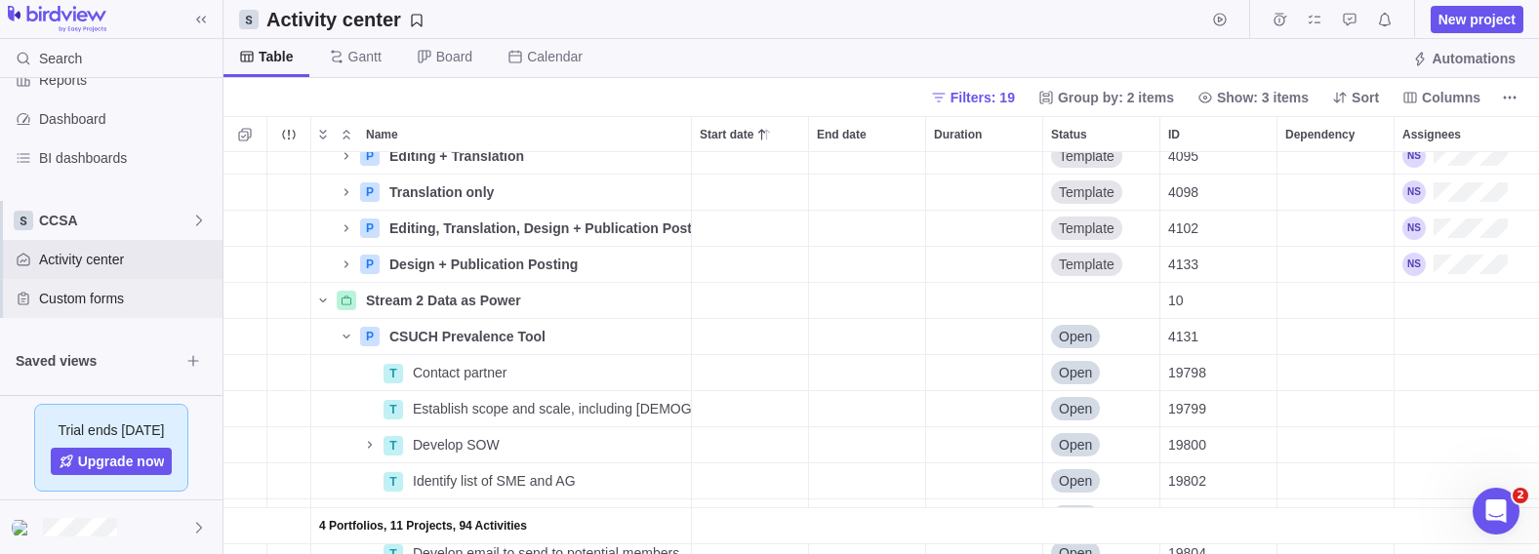
click at [80, 294] on span "Custom forms" at bounding box center [127, 299] width 176 height 20
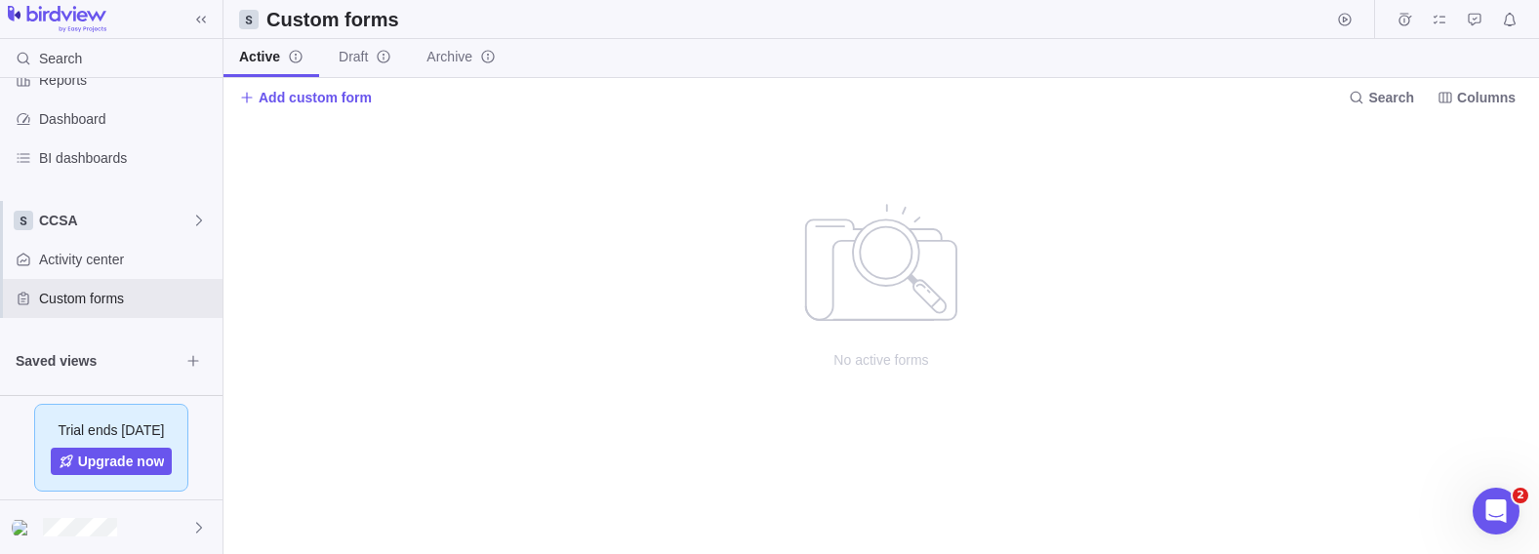
click at [282, 104] on span "Add custom form" at bounding box center [315, 98] width 113 height 20
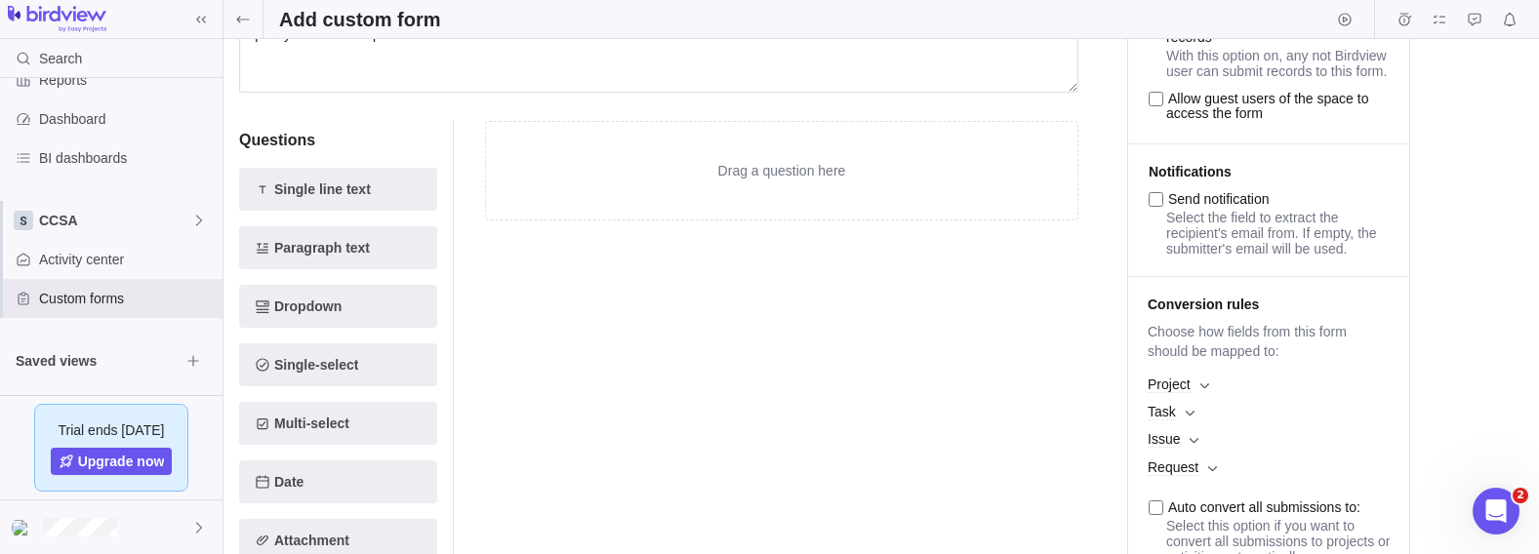
scroll to position [389, 0]
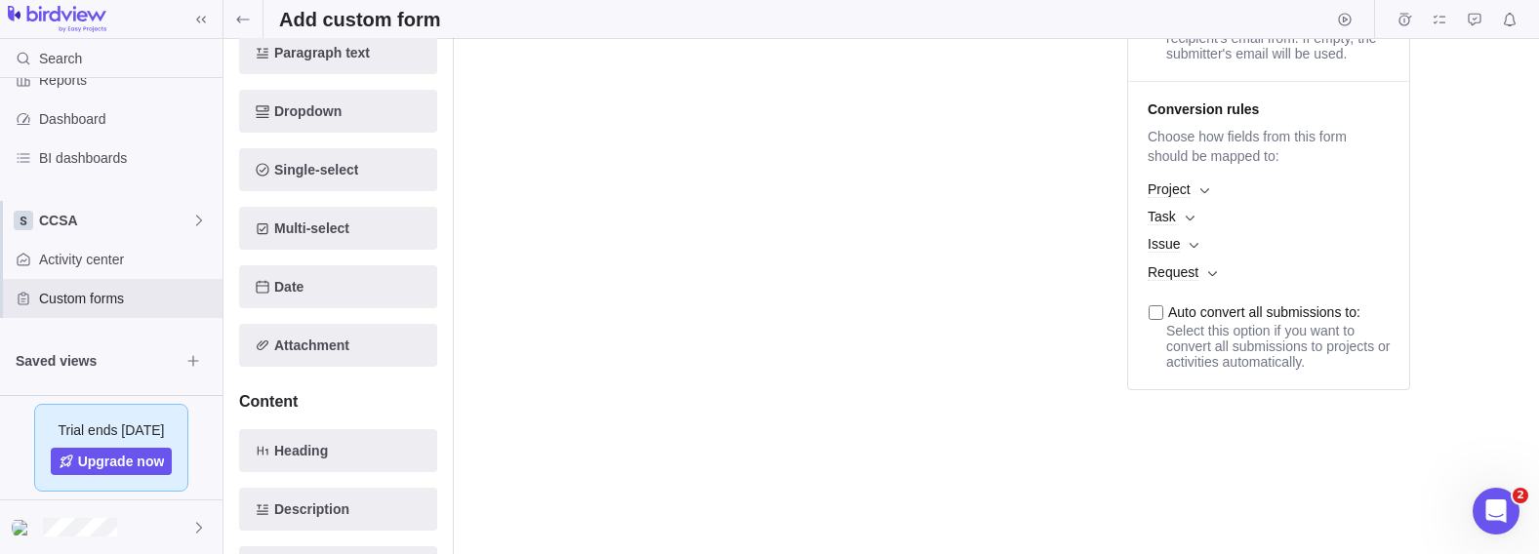
click at [1198, 203] on span "Project" at bounding box center [1269, 189] width 262 height 27
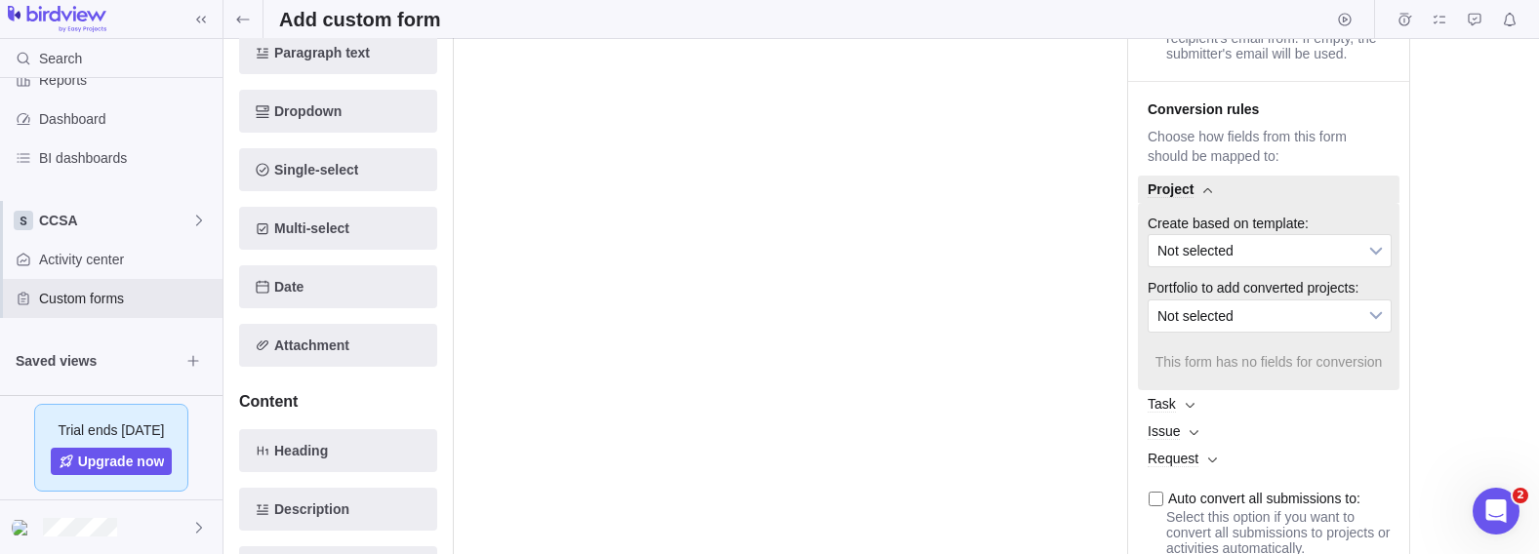
click at [1198, 203] on span "Project" at bounding box center [1269, 189] width 262 height 27
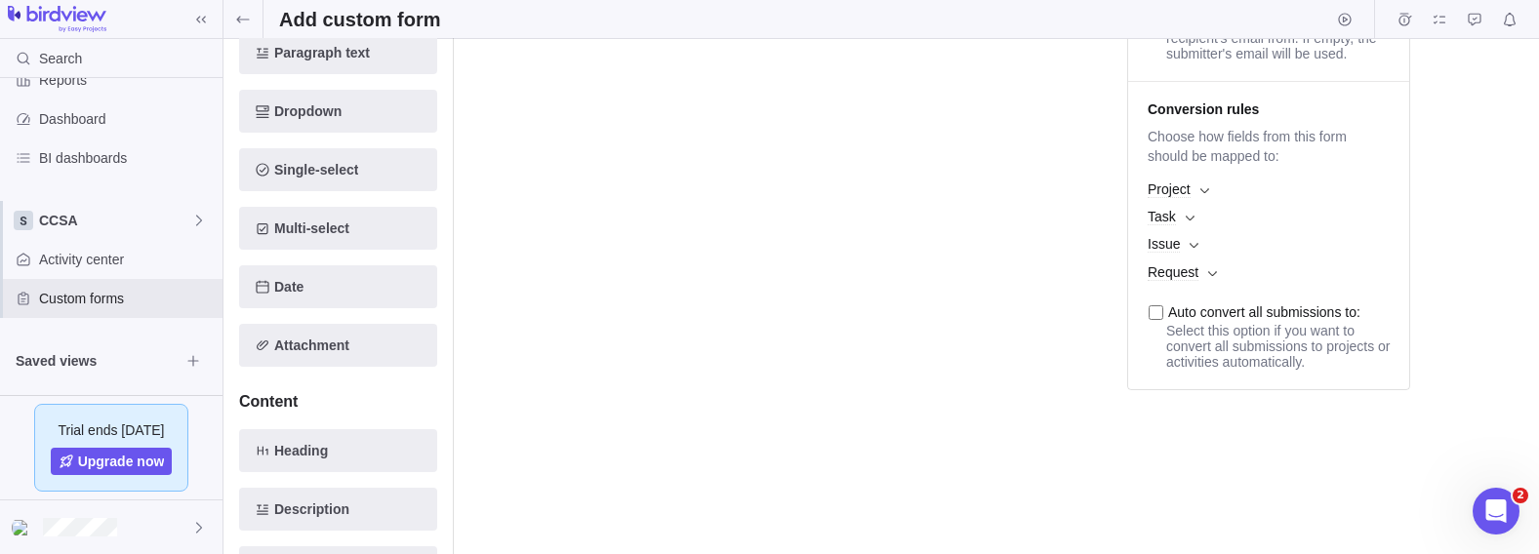
click at [1193, 230] on span "Task" at bounding box center [1269, 216] width 262 height 27
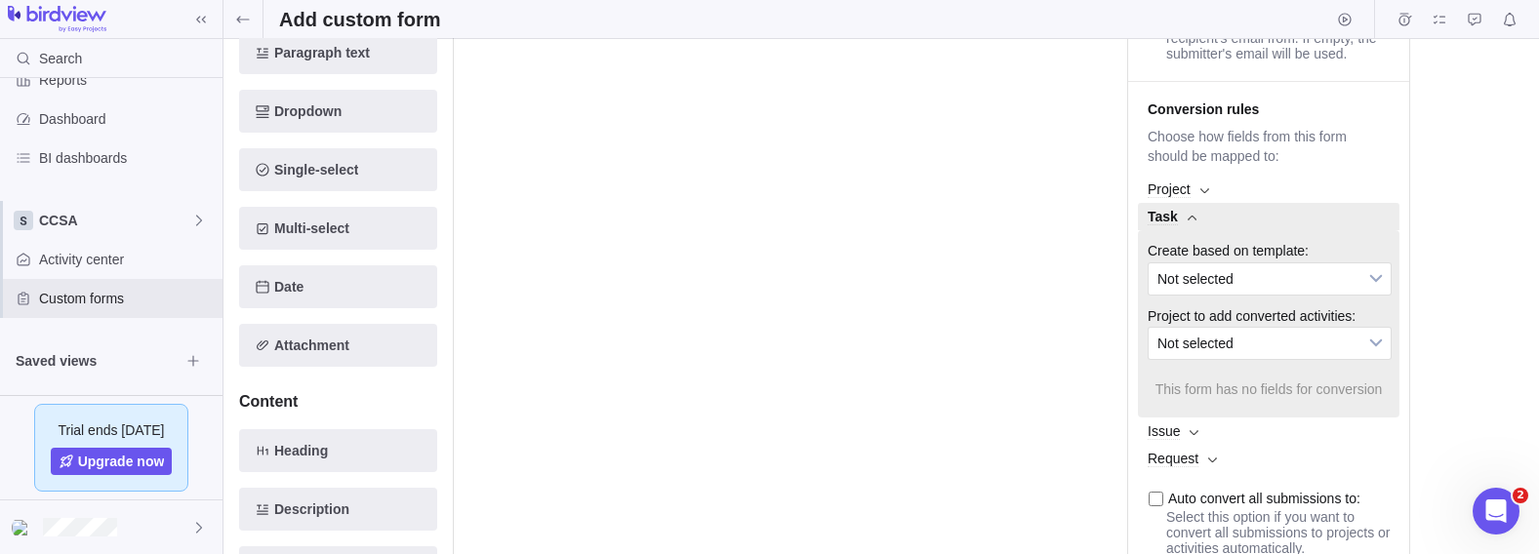
click at [1240, 295] on span "Not selected" at bounding box center [1256, 278] width 199 height 31
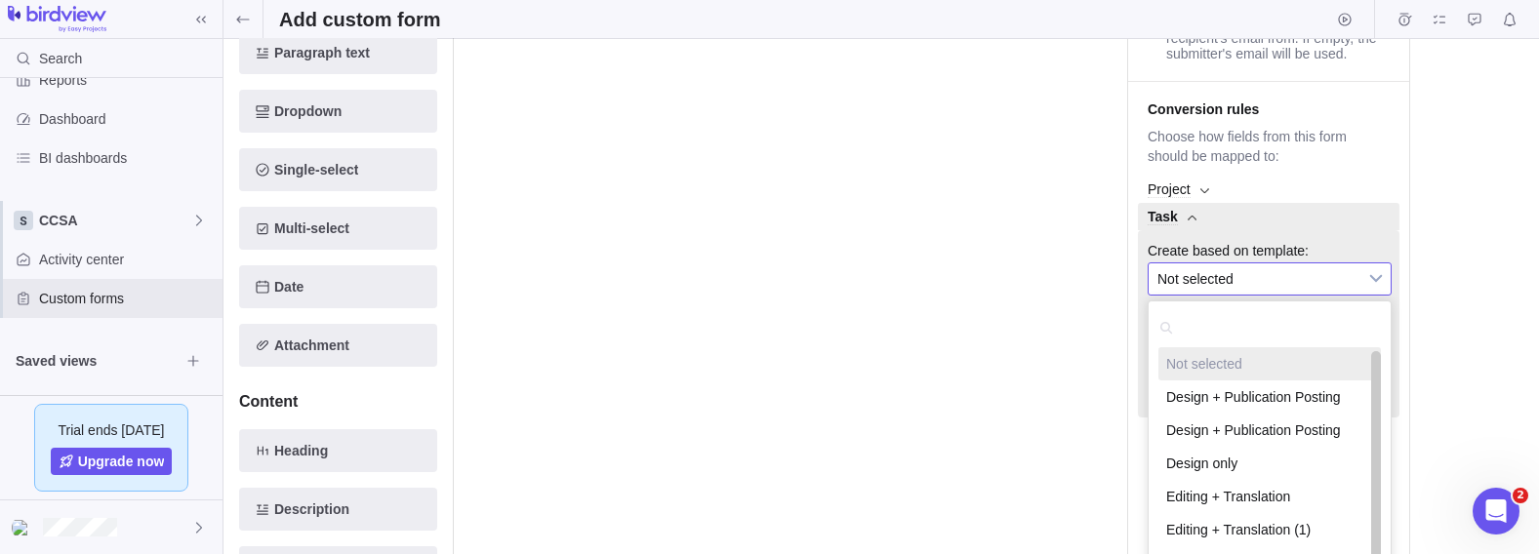
click at [936, 316] on div "Drag a question here" at bounding box center [781, 261] width 593 height 671
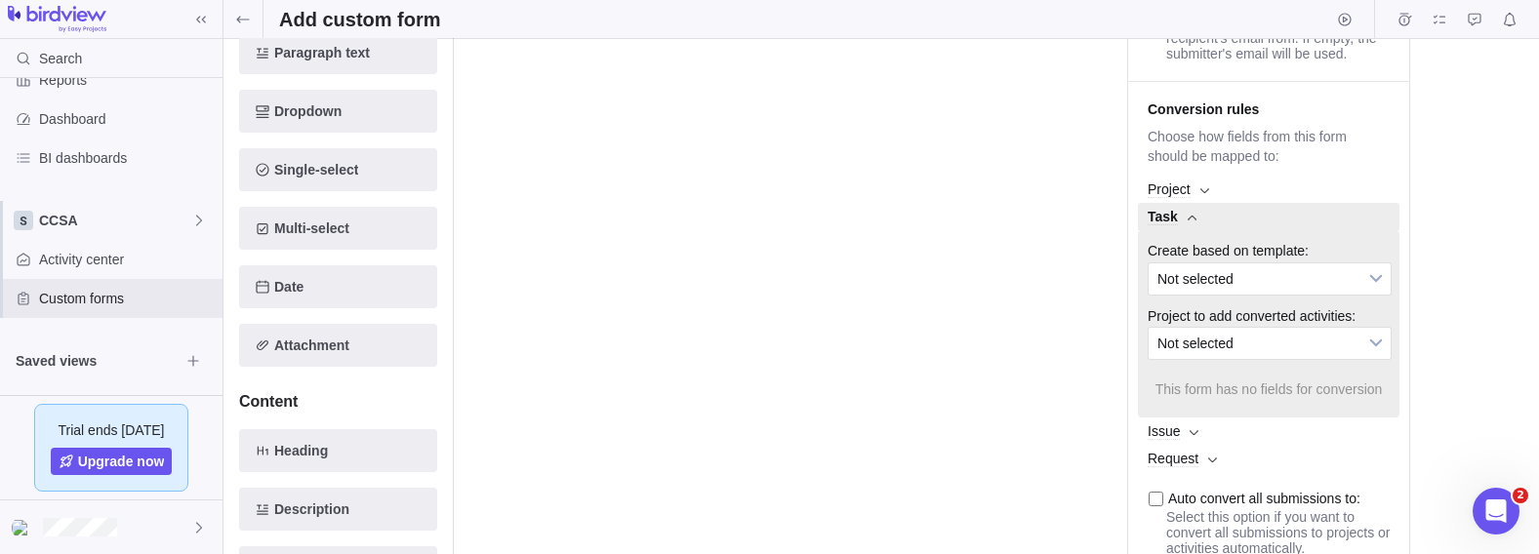
click at [1191, 222] on b at bounding box center [1192, 218] width 9 height 7
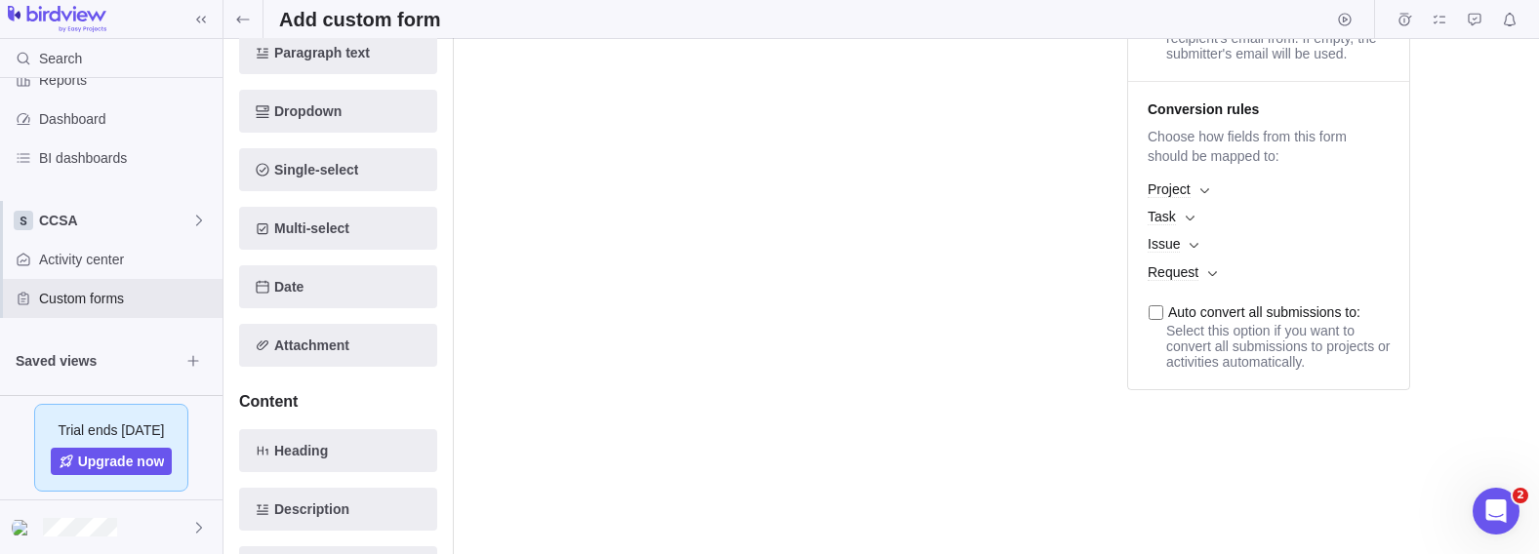
click at [1204, 203] on span "Project" at bounding box center [1269, 189] width 262 height 27
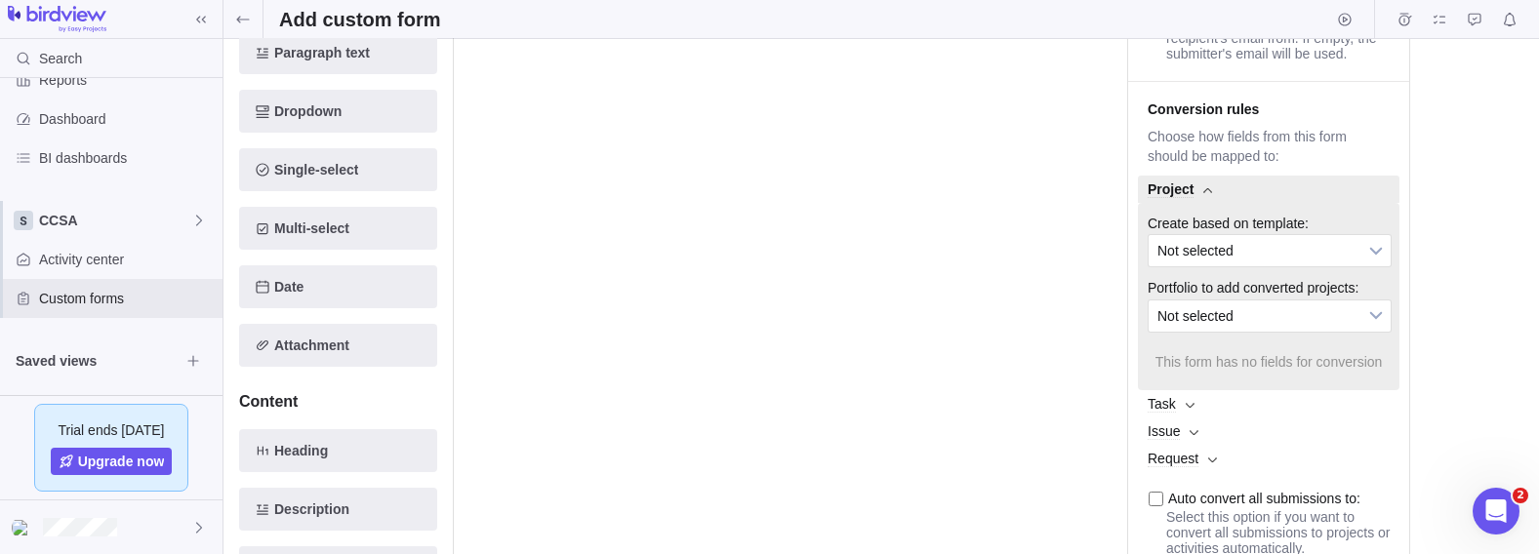
scroll to position [585, 0]
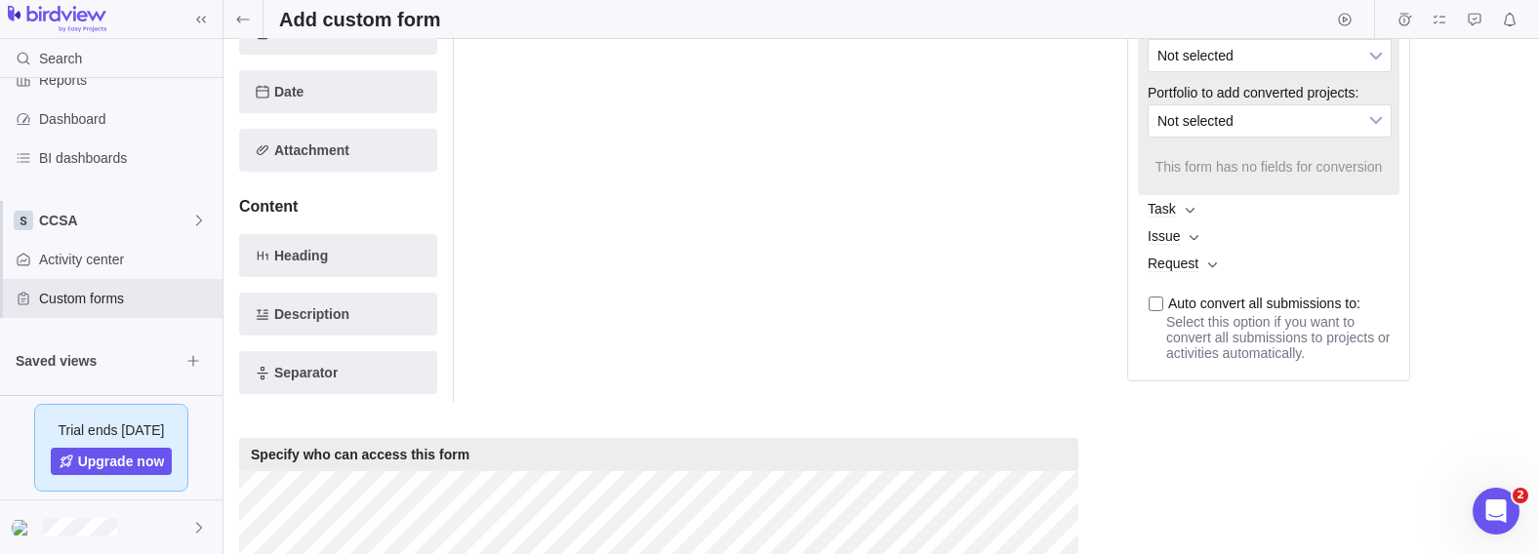
click at [1190, 214] on b at bounding box center [1190, 210] width 9 height 7
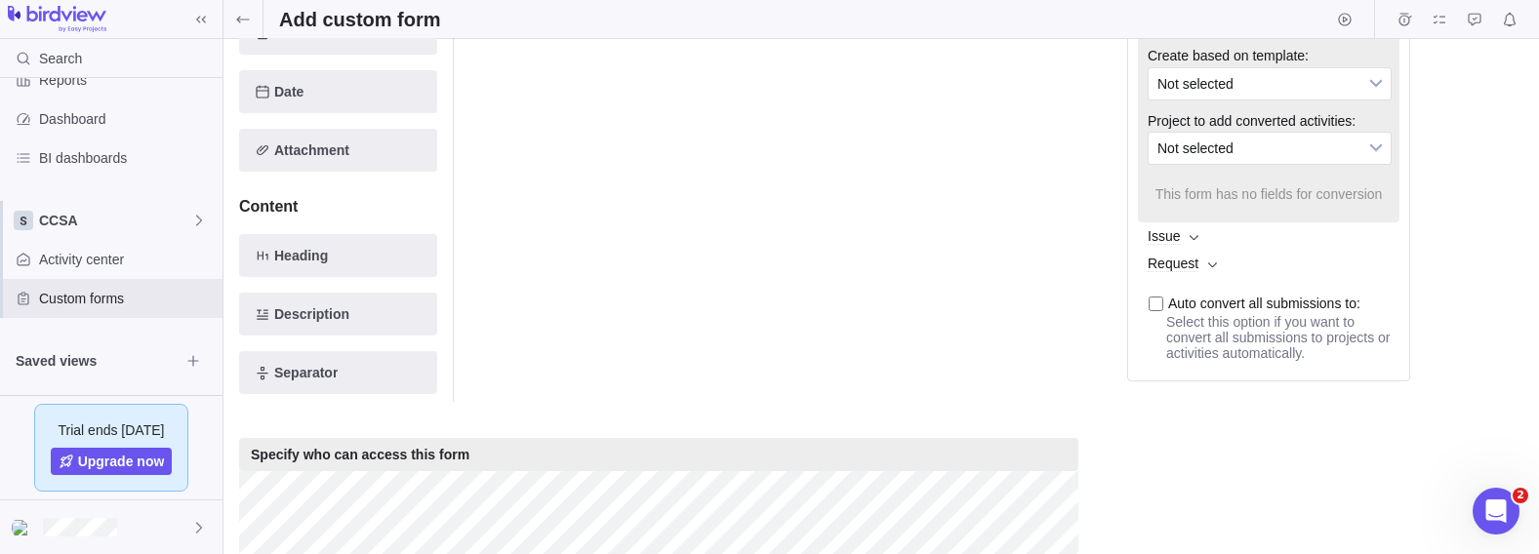
click at [1208, 268] on b at bounding box center [1212, 265] width 9 height 7
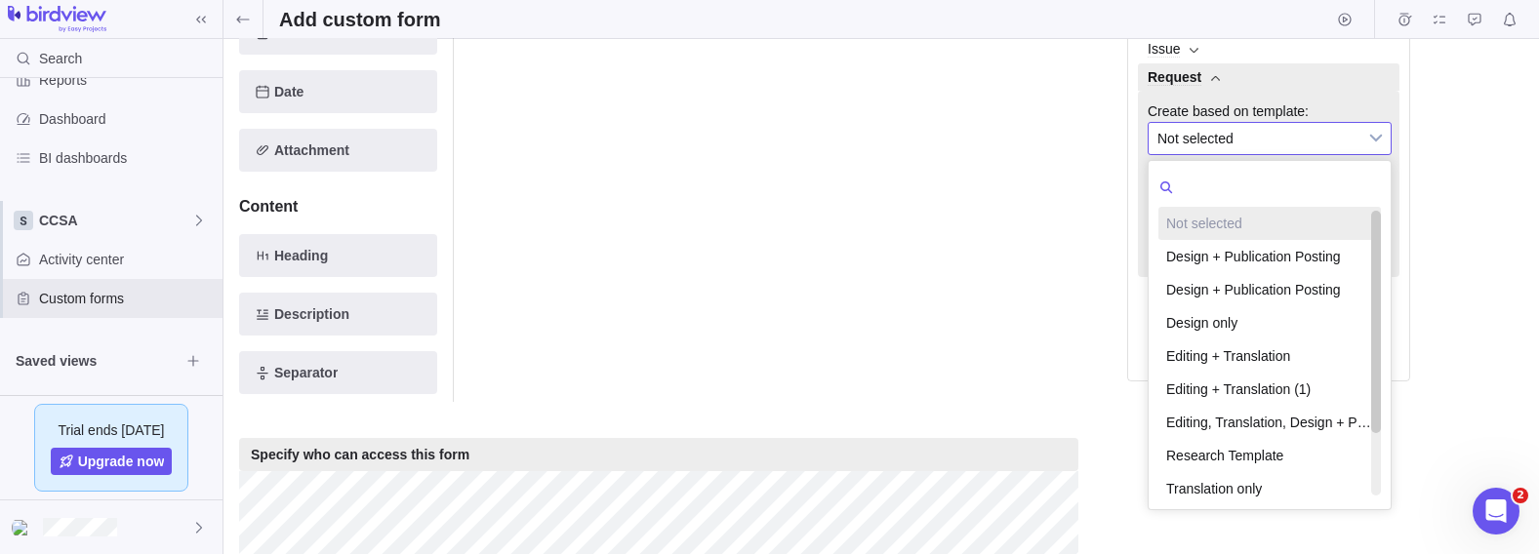
click at [1253, 146] on span "Not selected" at bounding box center [1256, 138] width 199 height 31
click at [999, 196] on div "Drag a question here" at bounding box center [781, 66] width 593 height 671
click at [1258, 154] on span "Not selected" at bounding box center [1256, 138] width 199 height 31
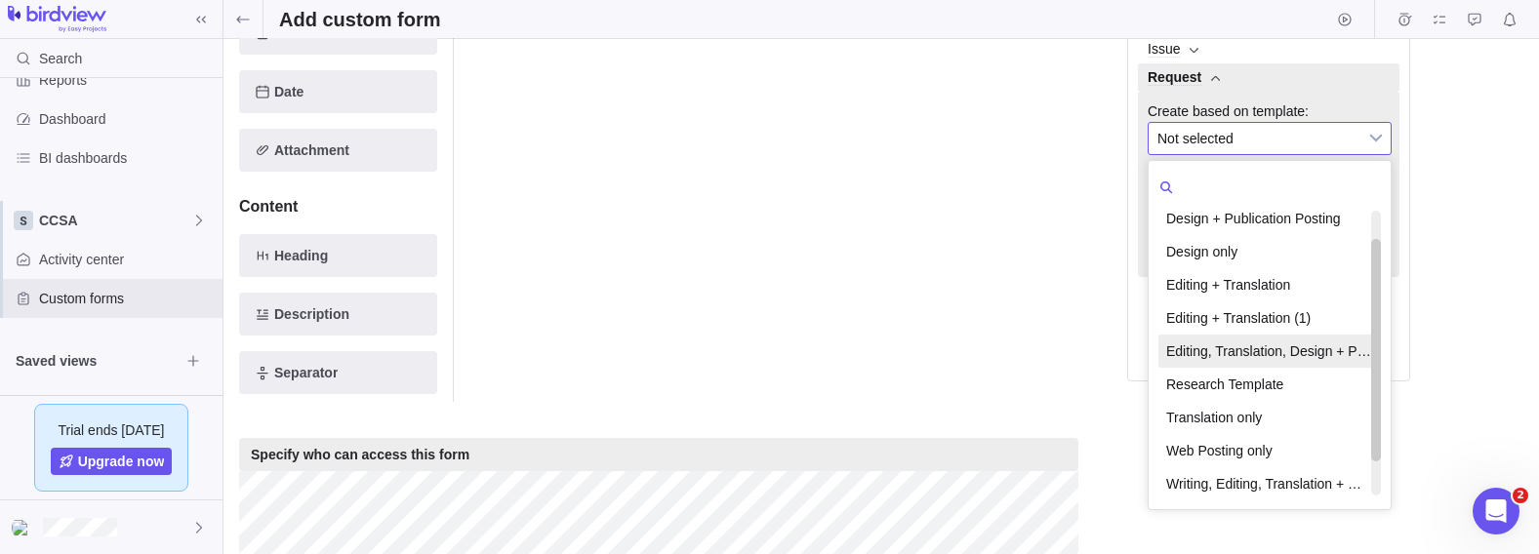
scroll to position [32, 0]
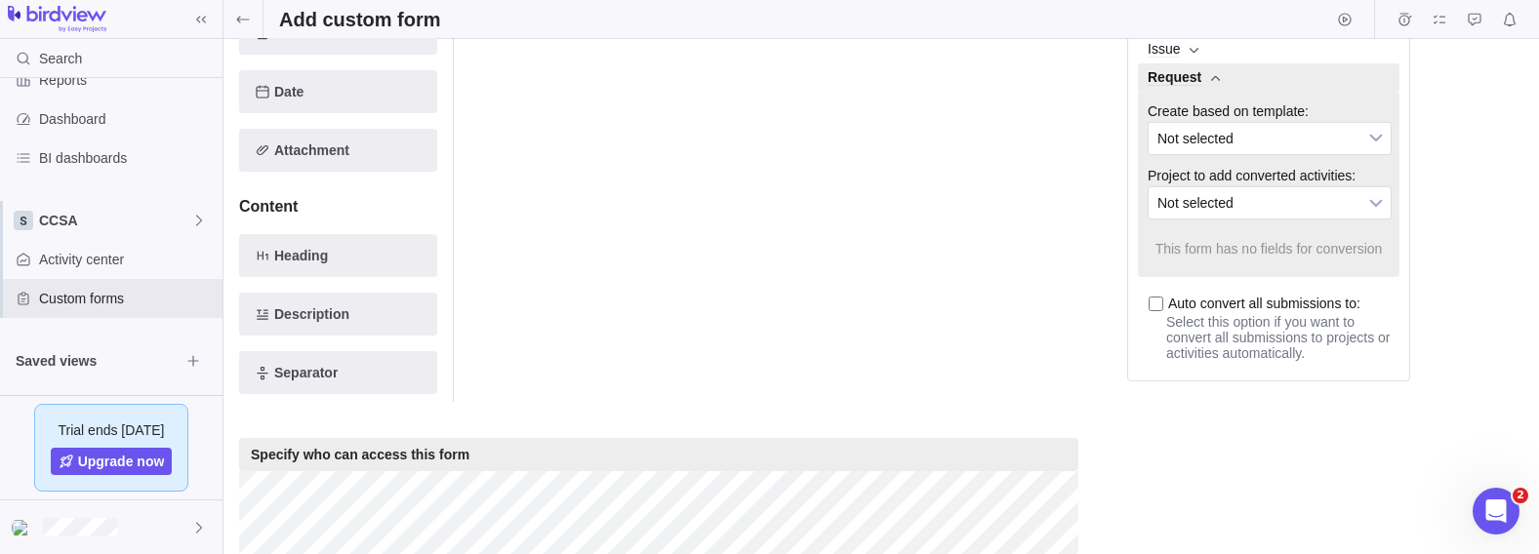
click at [999, 299] on div "Drag a question here" at bounding box center [781, 66] width 593 height 671
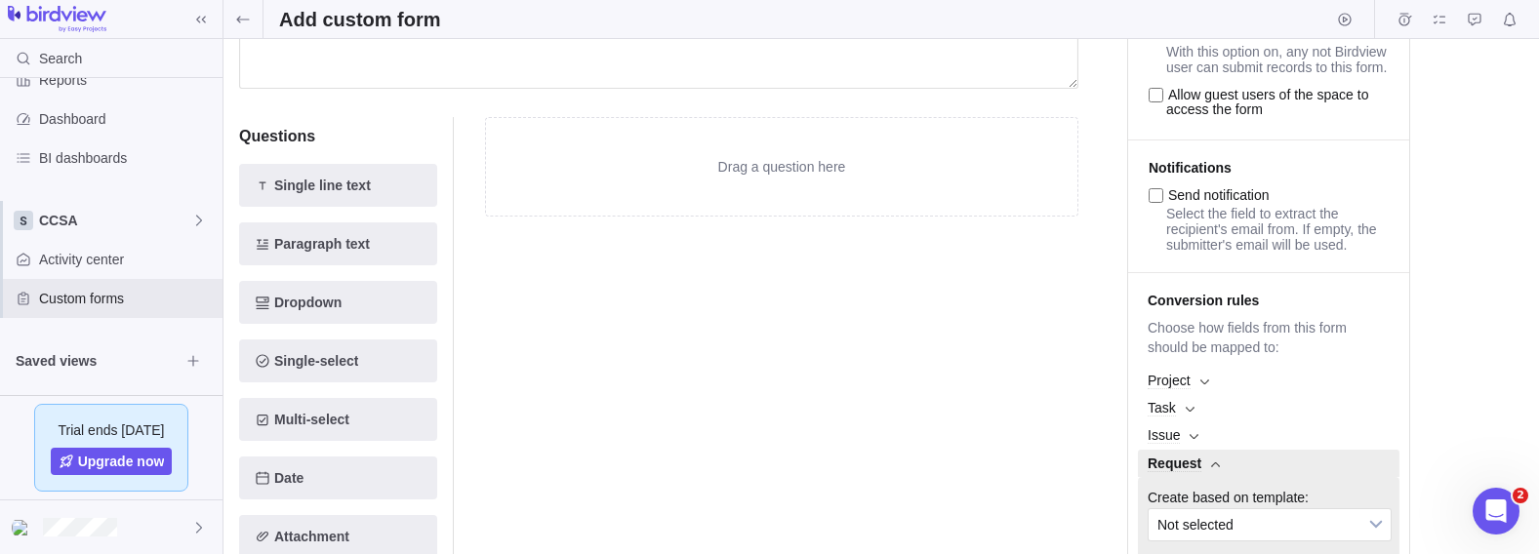
scroll to position [389, 0]
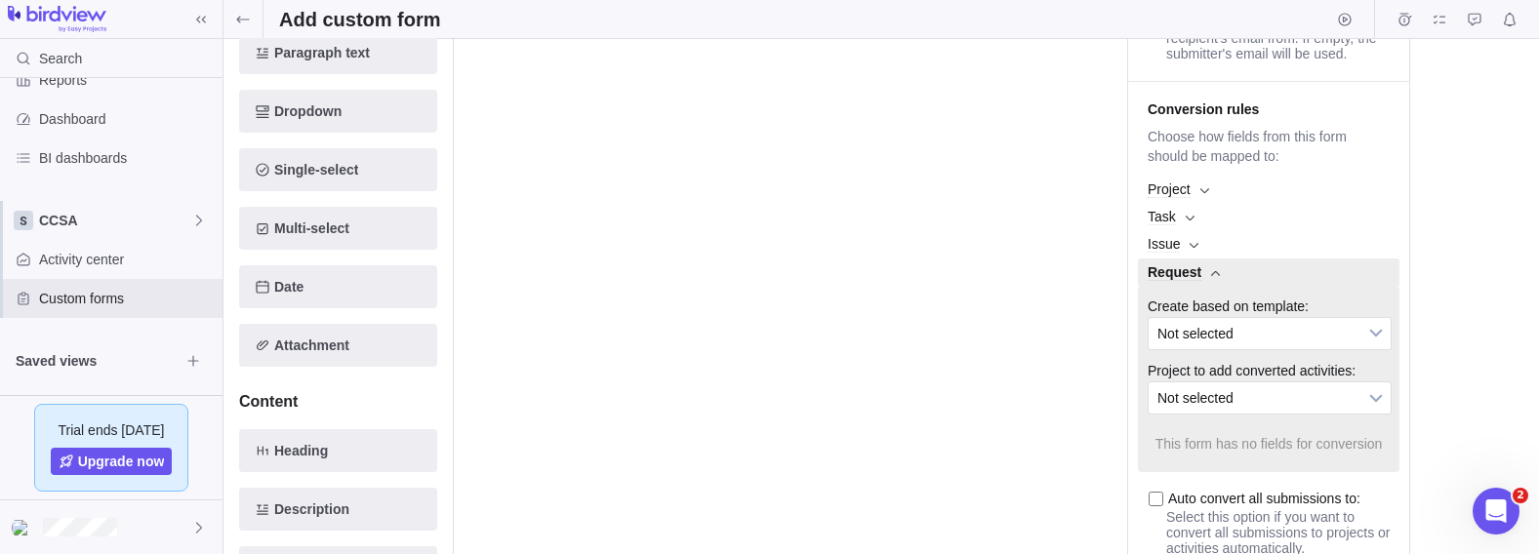
click at [1205, 194] on b at bounding box center [1204, 190] width 9 height 7
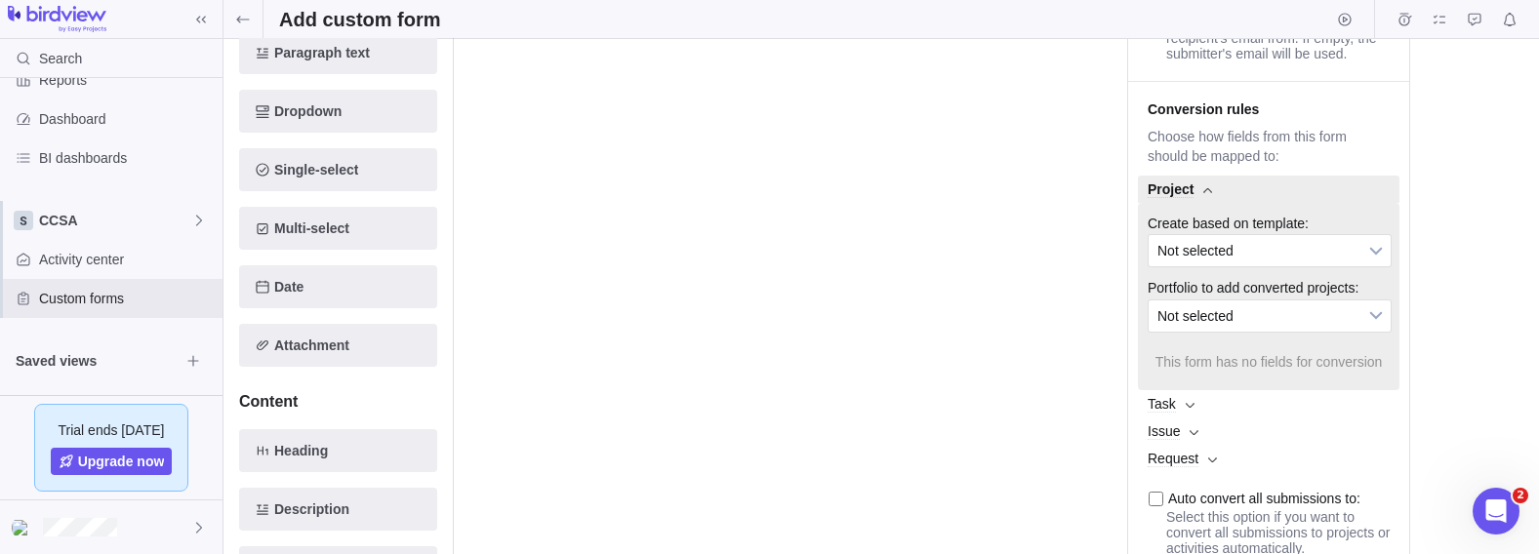
click at [1211, 266] on span "Not selected" at bounding box center [1256, 250] width 199 height 31
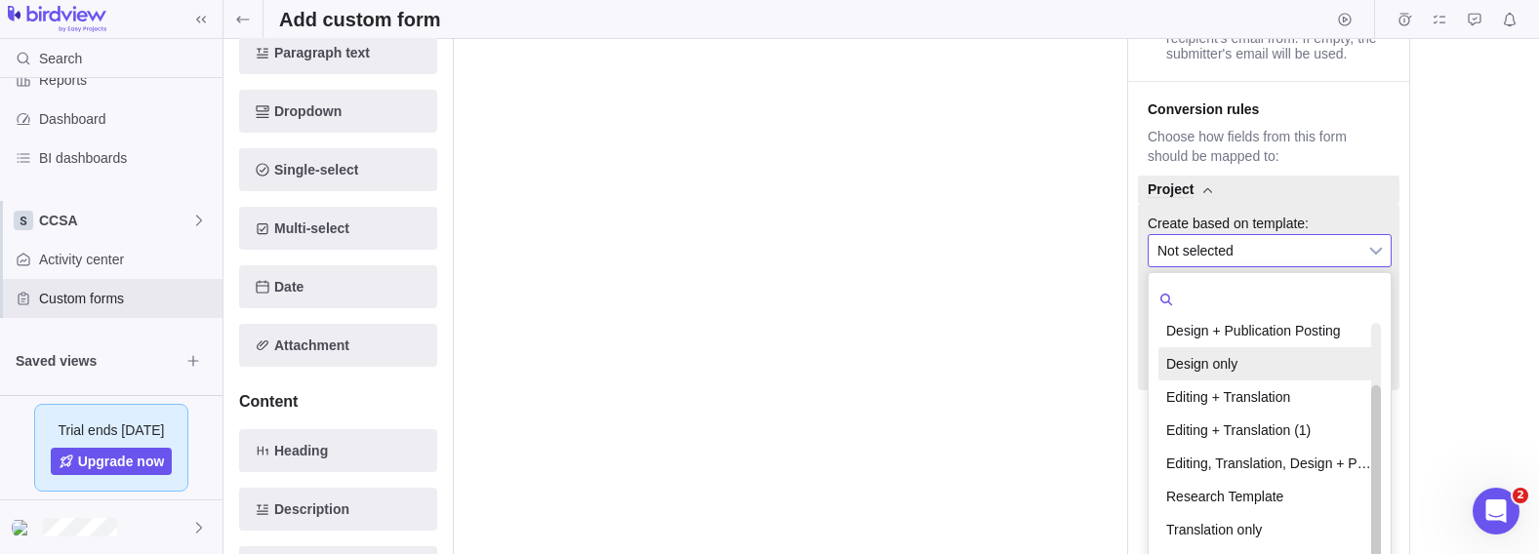
scroll to position [0, 0]
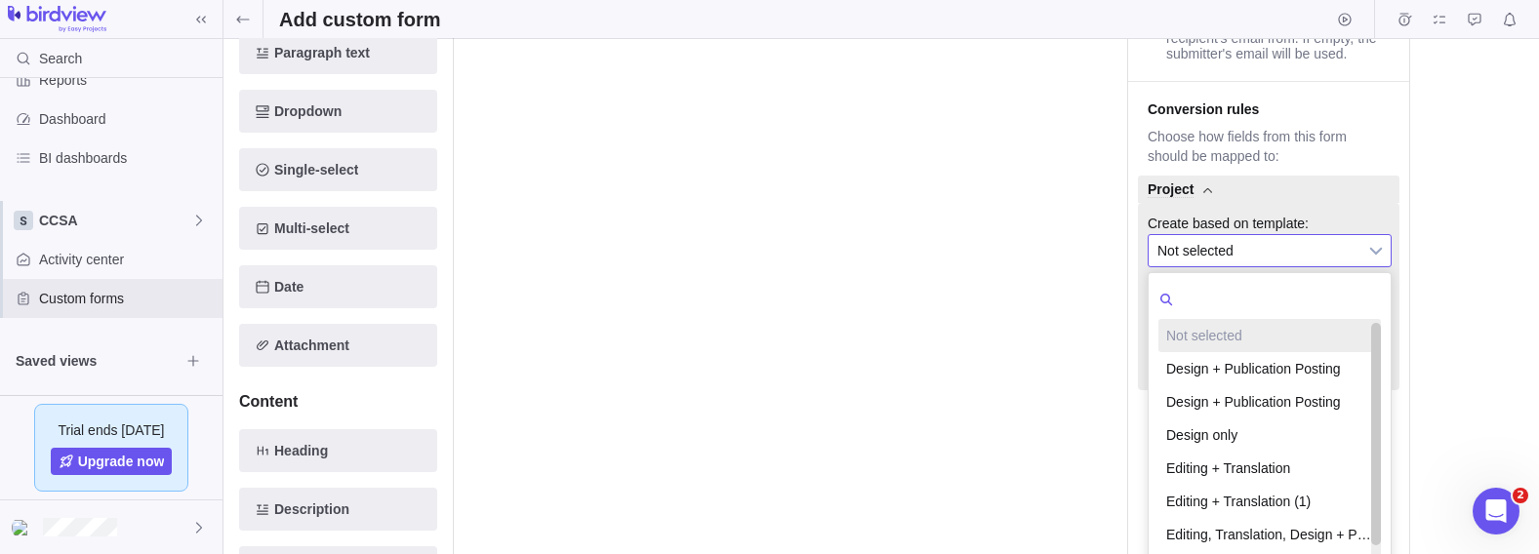
click at [1238, 352] on li "Not selected" at bounding box center [1269, 335] width 222 height 33
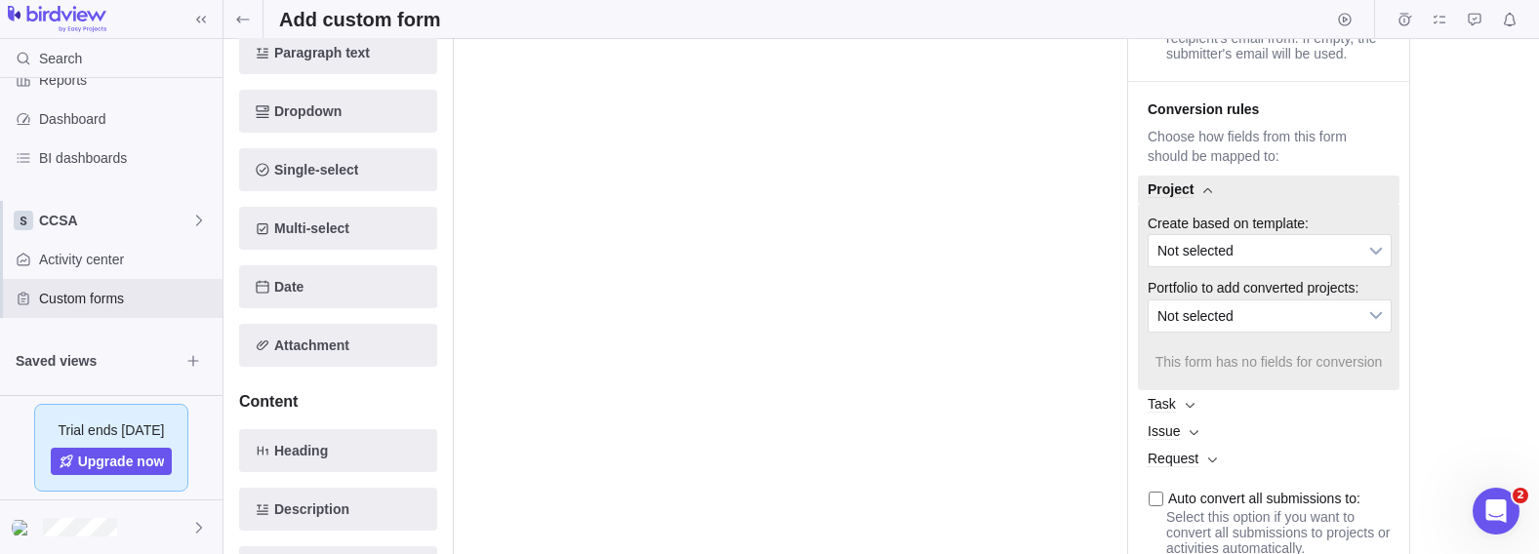
click at [1223, 267] on link "Not selected" at bounding box center [1270, 250] width 244 height 33
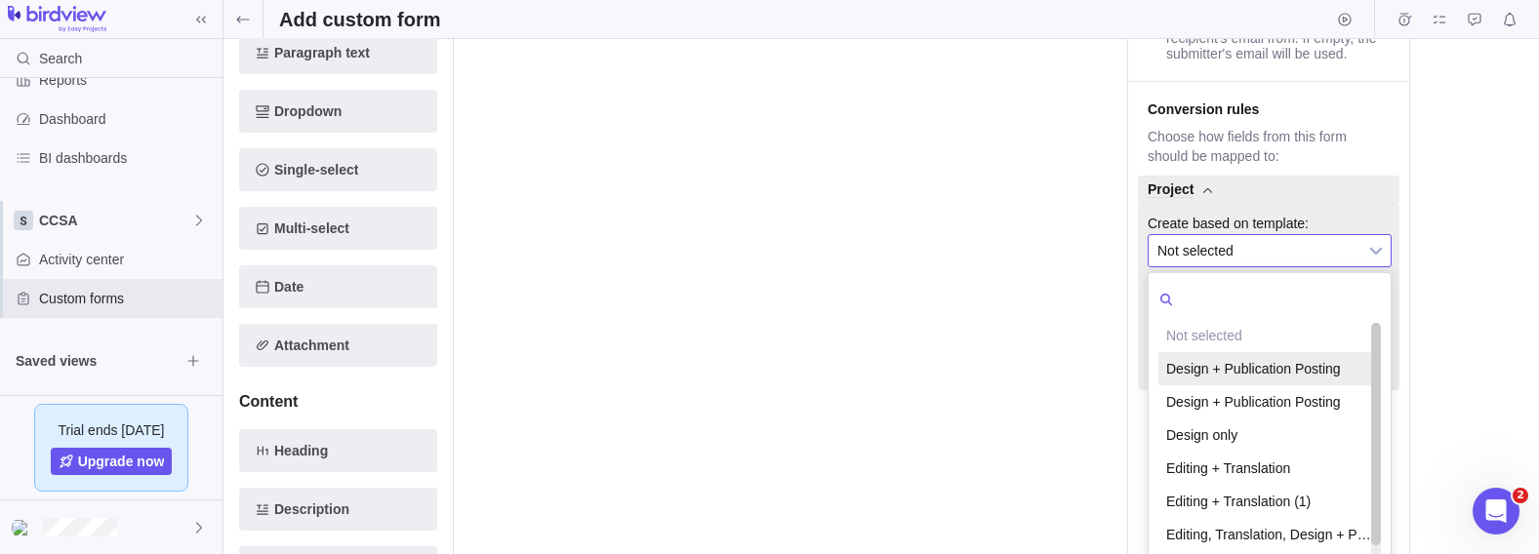
click at [1222, 385] on li "Design + Publication Posting" at bounding box center [1269, 368] width 222 height 33
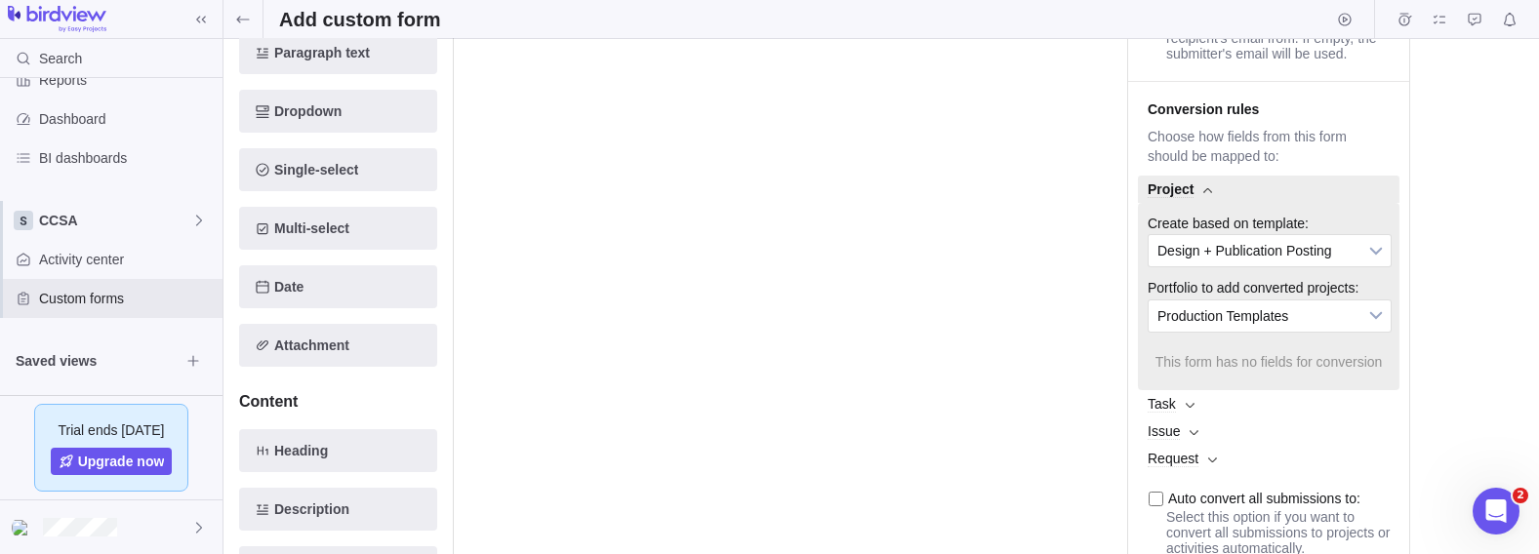
click at [1232, 266] on span "Design + Publication Posting" at bounding box center [1256, 250] width 199 height 31
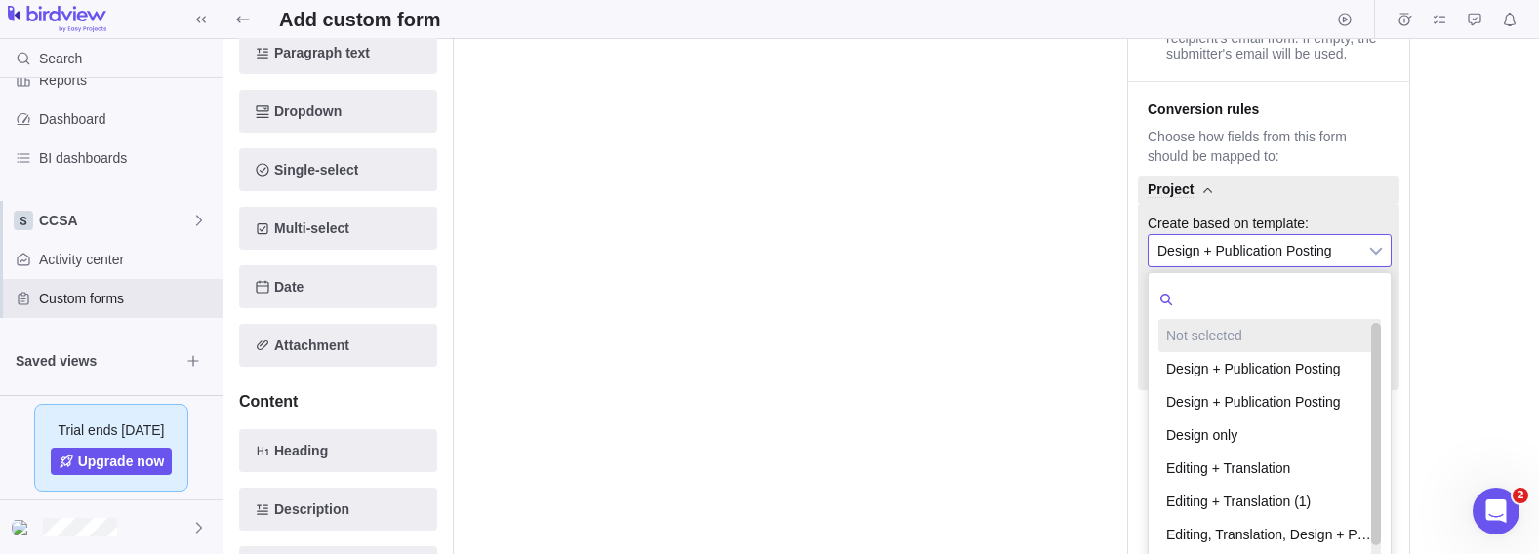
click at [1194, 350] on li "Not selected" at bounding box center [1269, 335] width 222 height 33
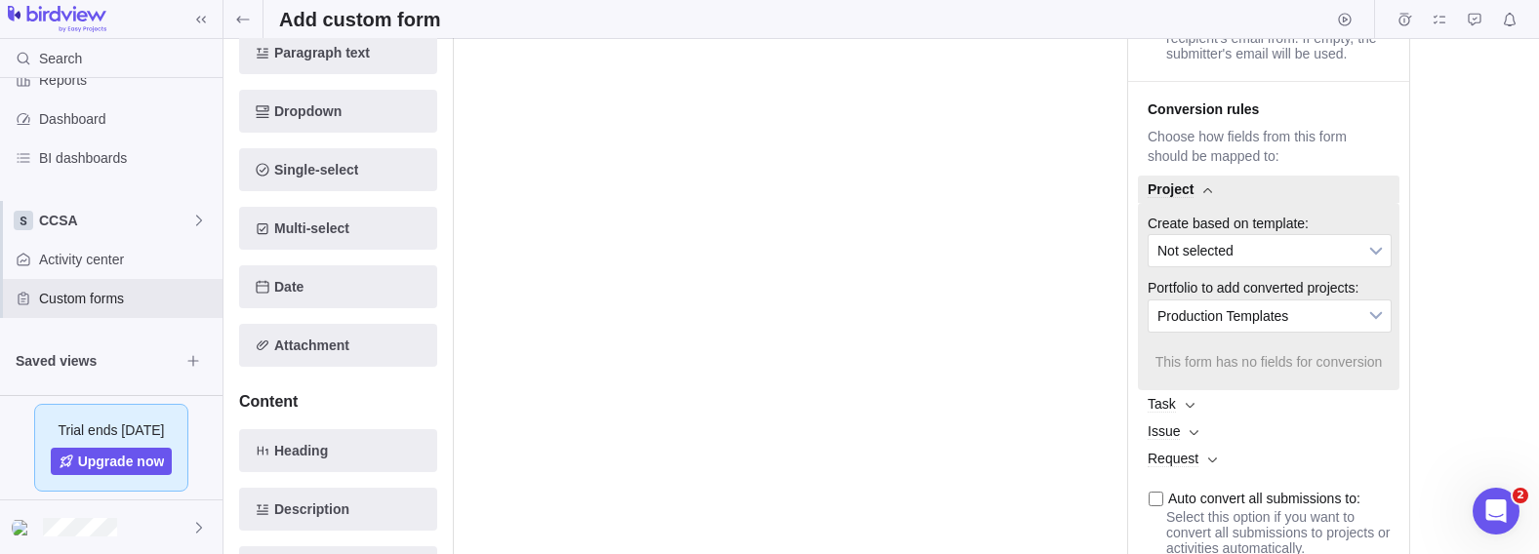
click at [1243, 332] on span "Production Templates" at bounding box center [1256, 316] width 199 height 31
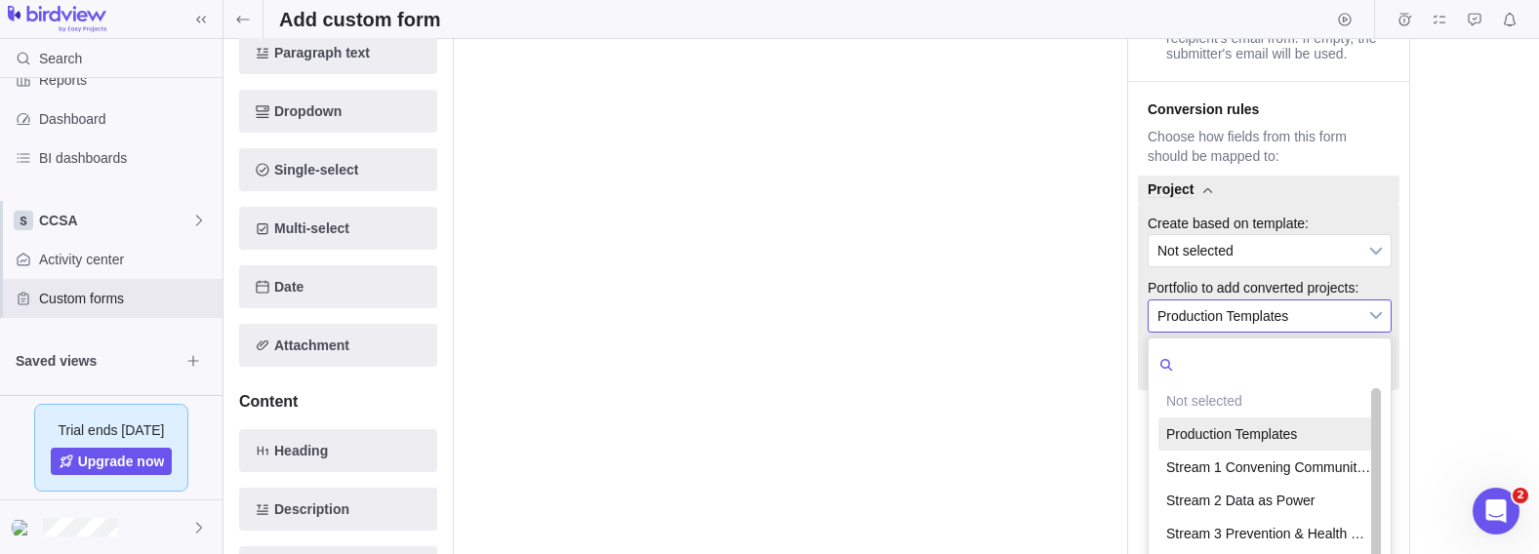
click at [1225, 451] on li "Production Templates" at bounding box center [1269, 434] width 222 height 33
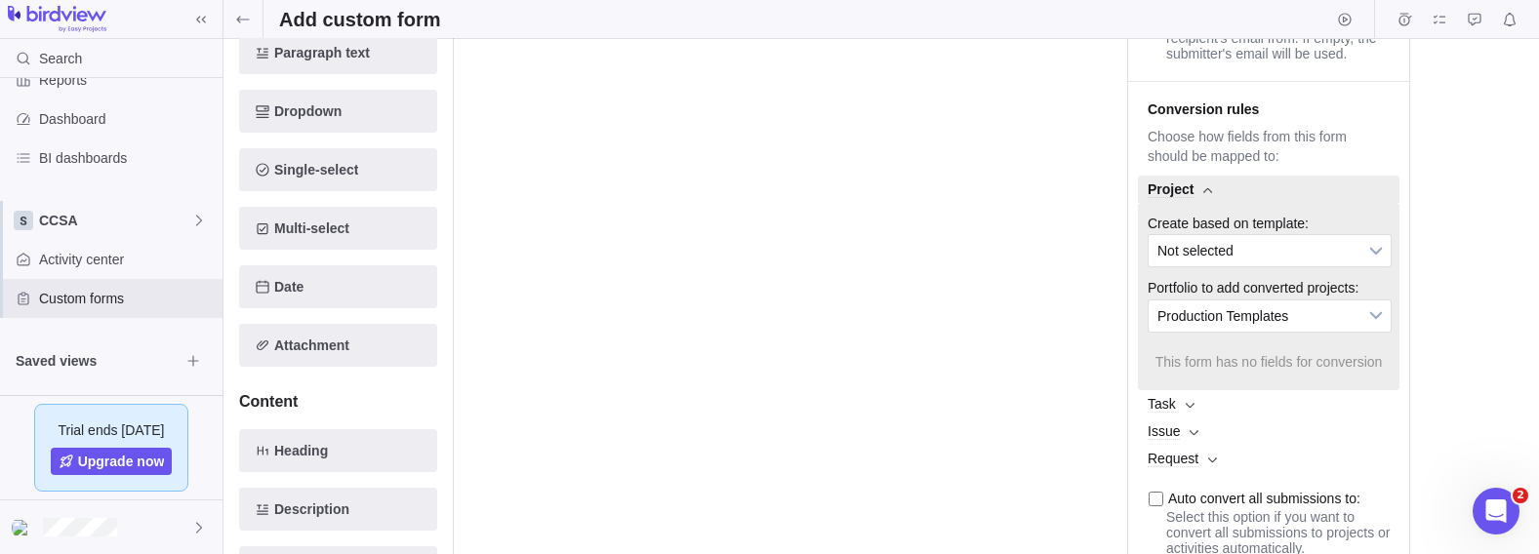
click at [976, 301] on div "Drag a question here" at bounding box center [781, 261] width 593 height 671
click at [1194, 418] on span "Task" at bounding box center [1269, 403] width 262 height 27
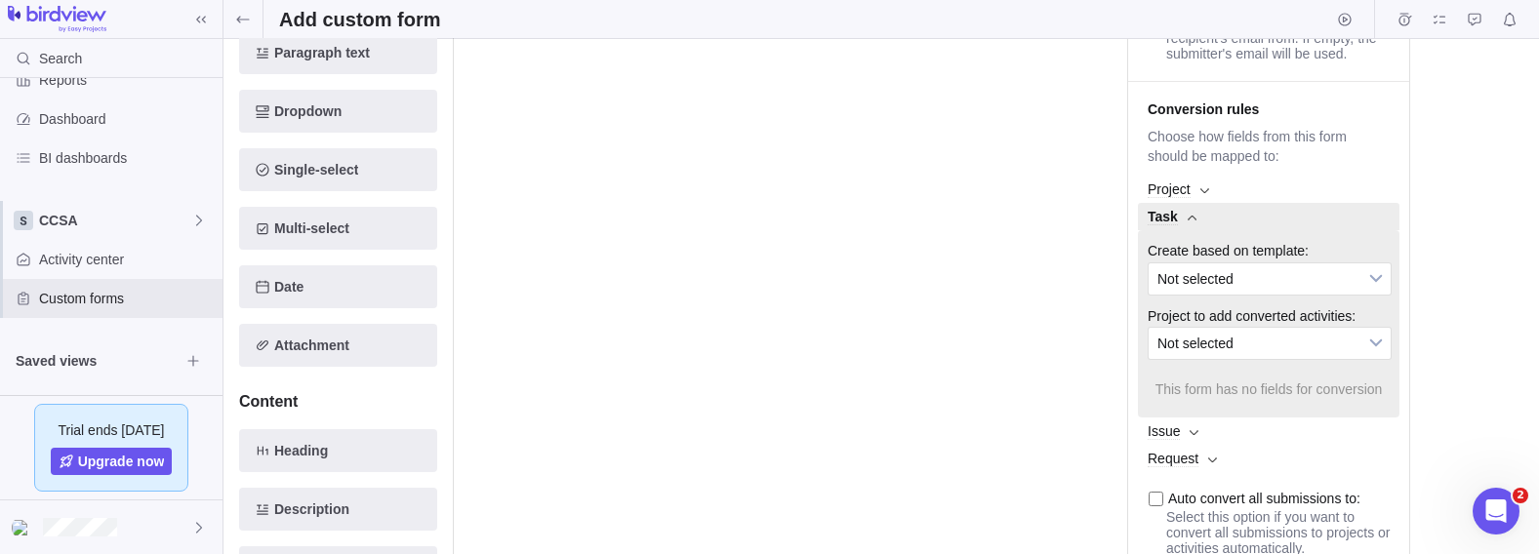
click at [1011, 337] on div "Drag a question here" at bounding box center [781, 261] width 593 height 671
click at [1190, 222] on b at bounding box center [1192, 218] width 9 height 7
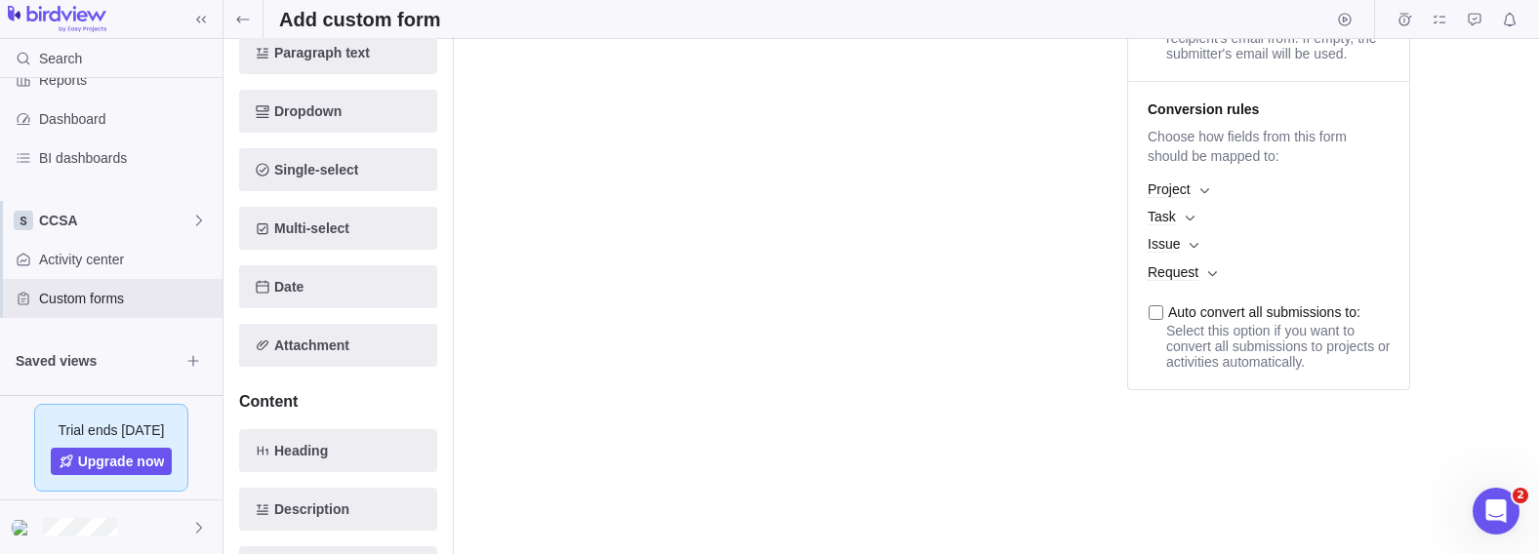
click at [1202, 203] on span "Project" at bounding box center [1269, 189] width 262 height 27
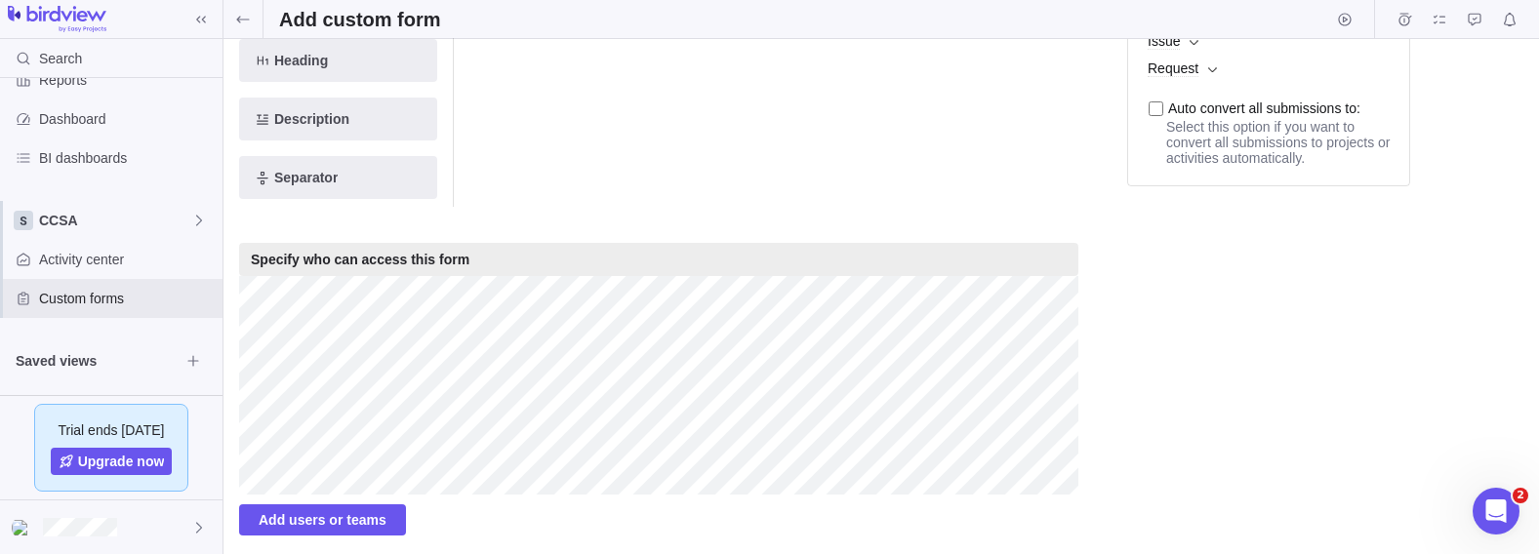
scroll to position [785, 0]
